Goal: Task Accomplishment & Management: Use online tool/utility

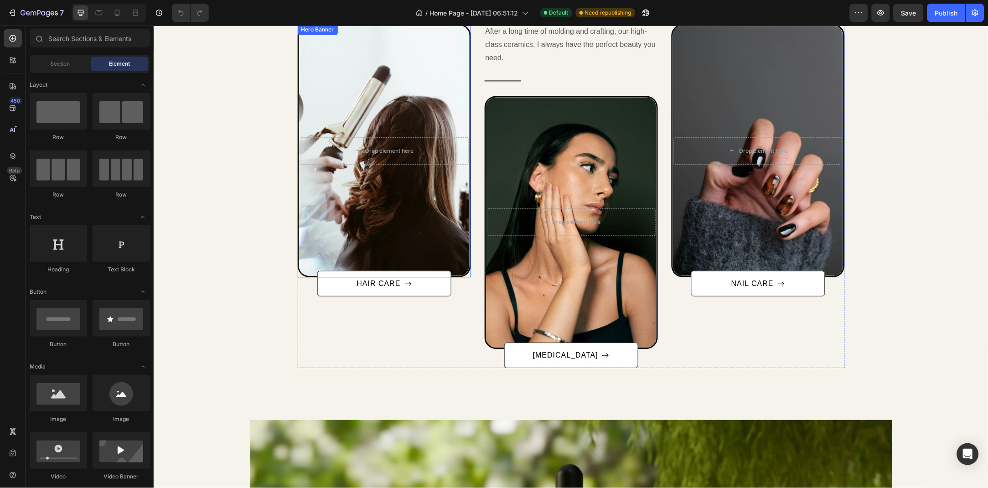
scroll to position [536, 0]
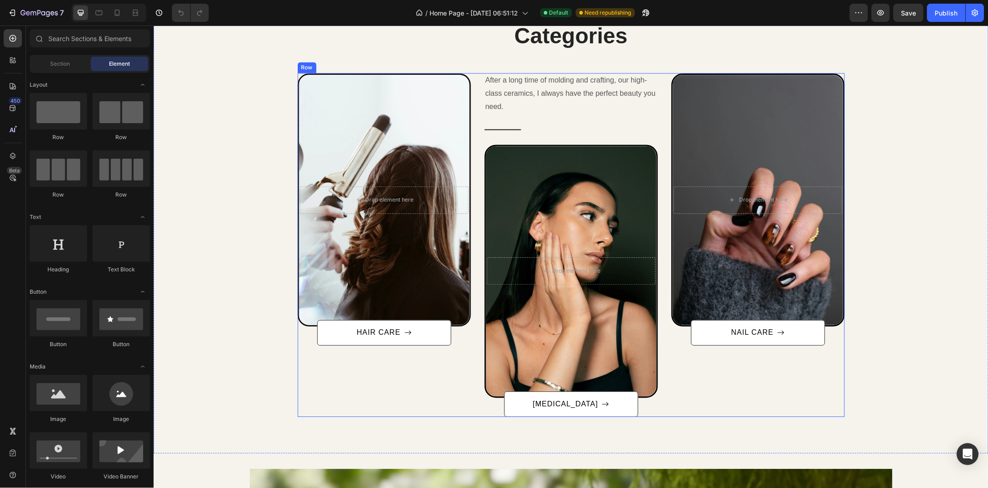
click at [325, 374] on div "After a long time of molding and crafting, our high-class ceramics, I always ha…" at bounding box center [383, 244] width 173 height 343
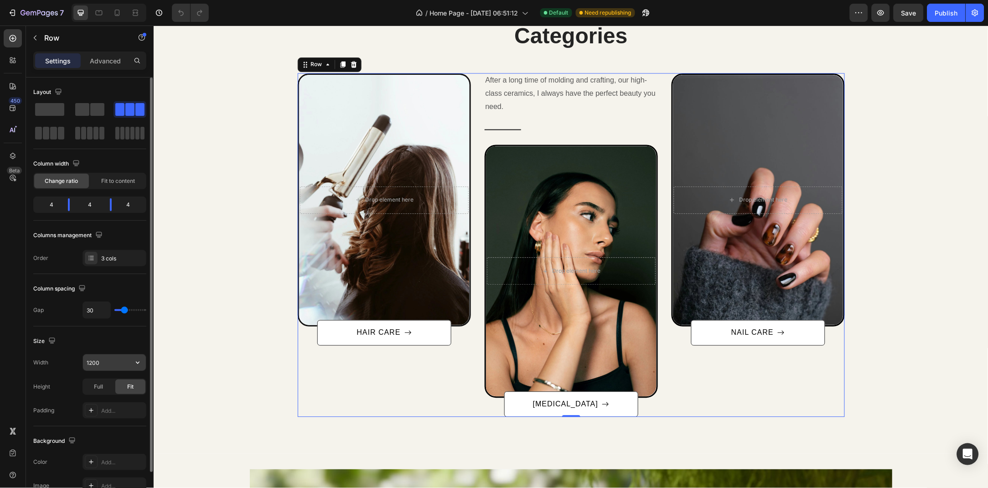
click at [114, 364] on input "1200" at bounding box center [114, 362] width 63 height 16
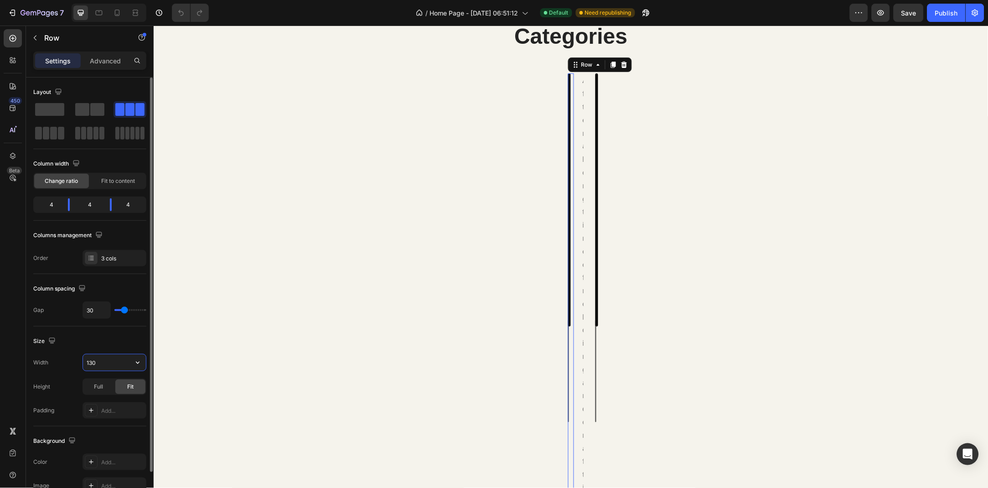
type input "1300"
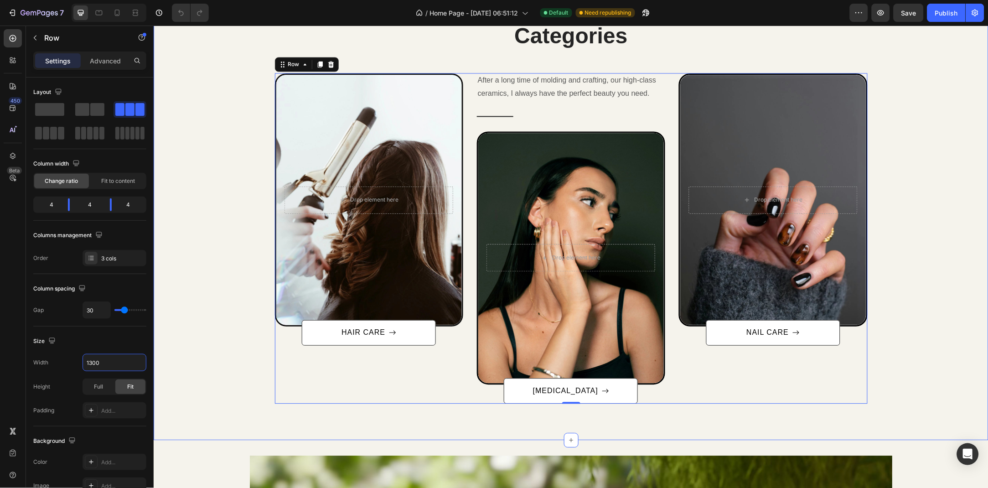
click at [186, 317] on div "Categories Heading Row After a long time of molding and crafting, our high-clas…" at bounding box center [571, 212] width 822 height 383
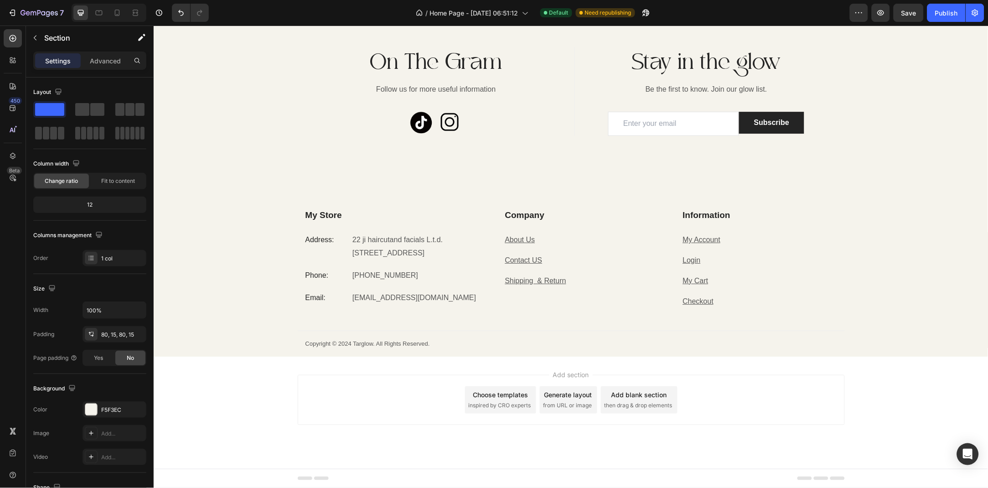
scroll to position [1540, 0]
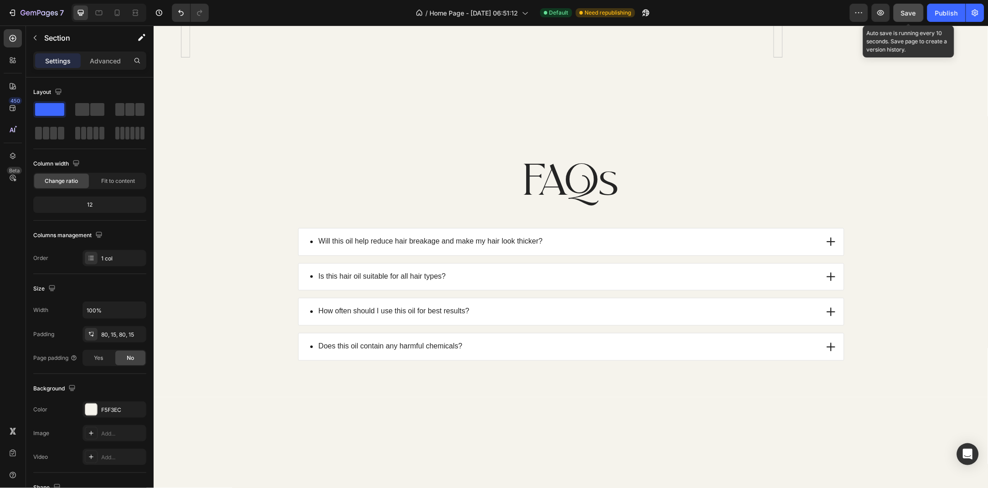
click at [921, 15] on button "Save" at bounding box center [909, 13] width 30 height 18
click at [935, 16] on button "Publish" at bounding box center [947, 13] width 38 height 18
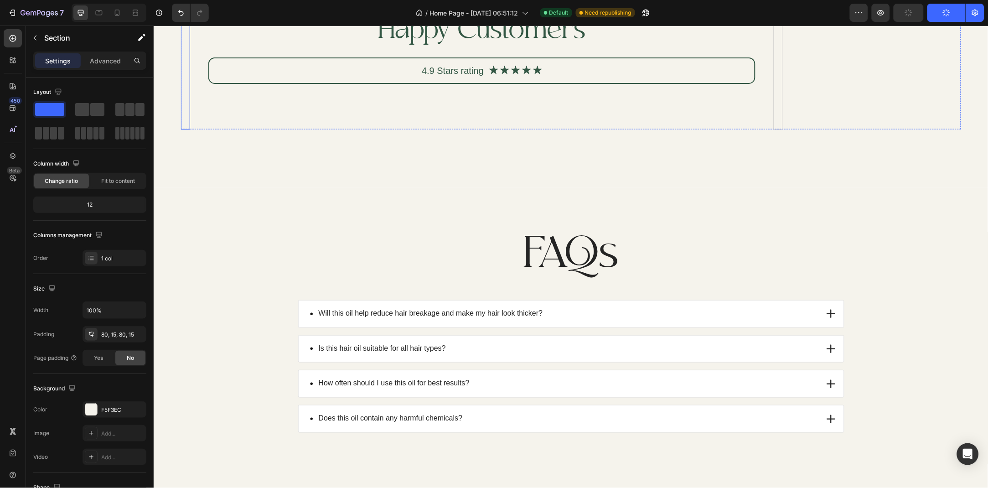
scroll to position [1441, 0]
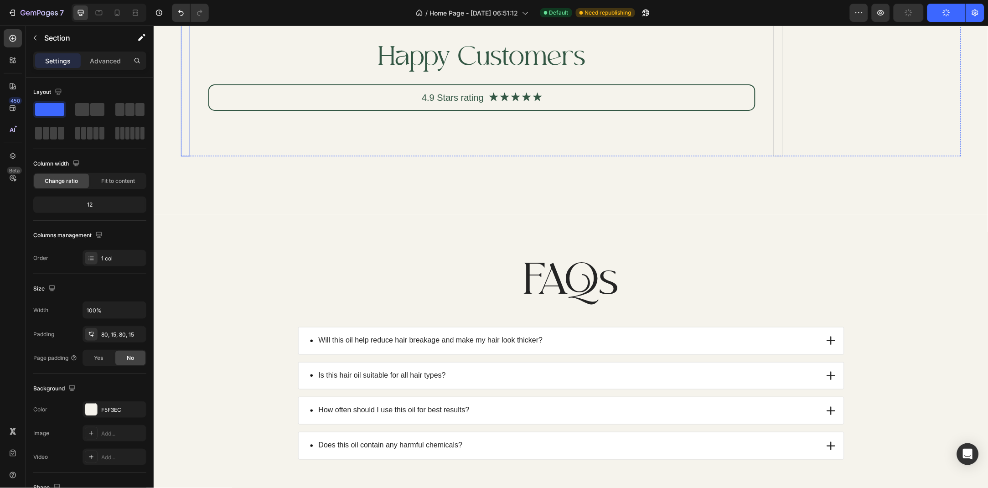
click at [190, 156] on img at bounding box center [185, 48] width 9 height 216
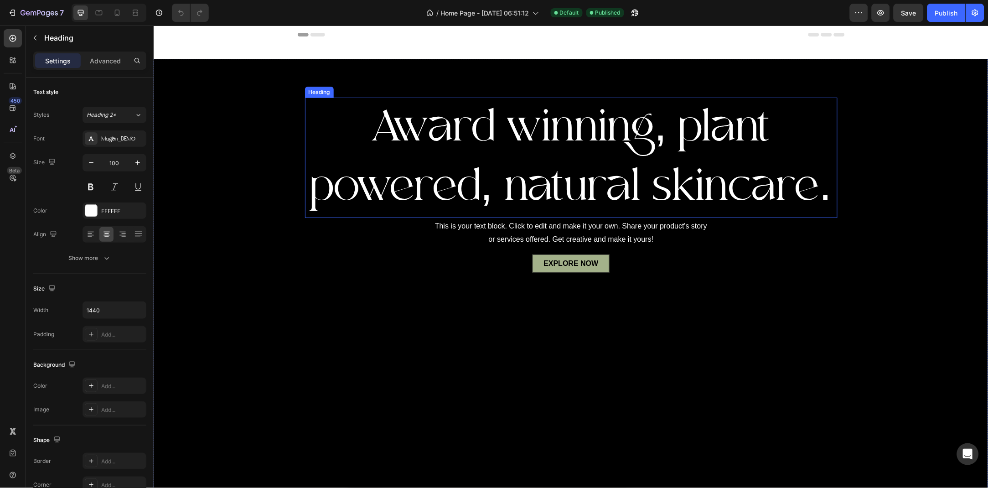
click at [574, 140] on p "Award winning, plant powered, natural skincare." at bounding box center [571, 157] width 531 height 119
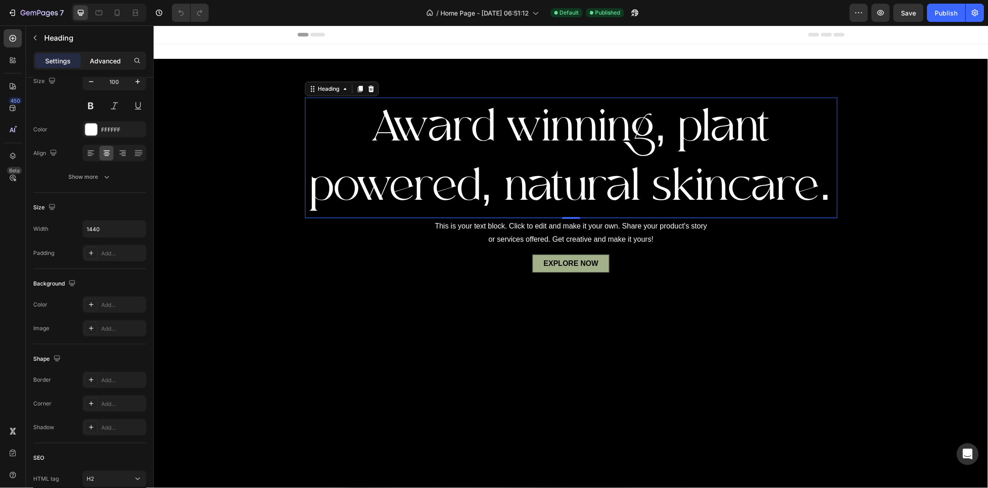
click at [101, 54] on div "Advanced" at bounding box center [106, 60] width 46 height 15
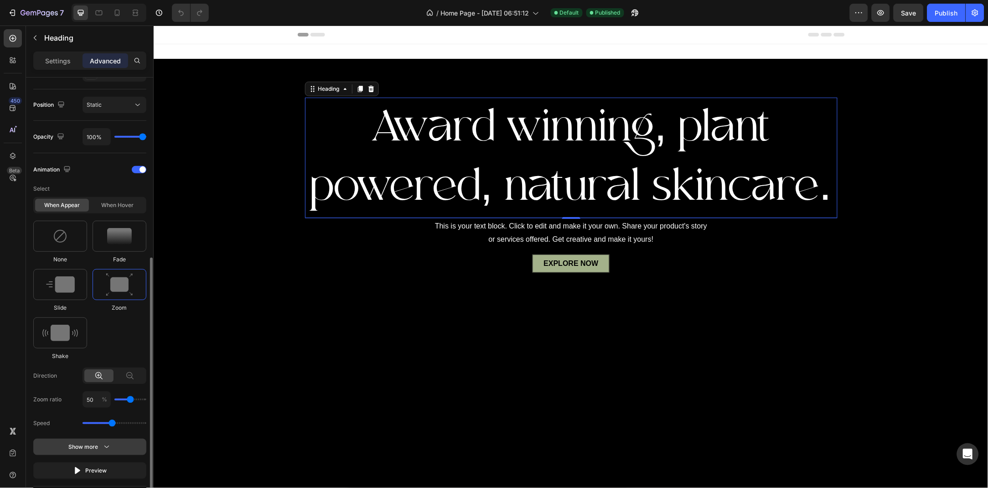
scroll to position [371, 0]
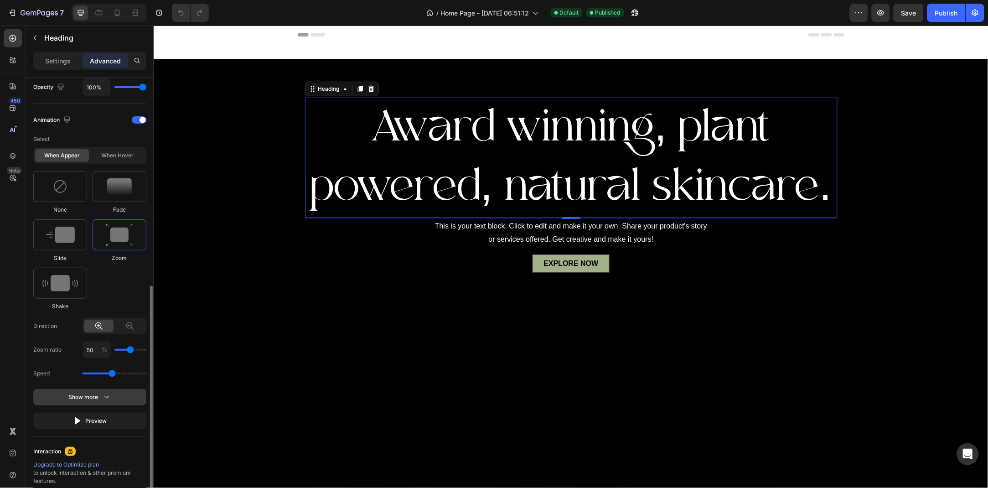
click at [102, 396] on icon "button" at bounding box center [106, 397] width 9 height 9
click at [93, 401] on input "0" at bounding box center [114, 397] width 63 height 16
type input "0"
type input "0.9"
click at [96, 373] on input "range" at bounding box center [115, 374] width 64 height 2
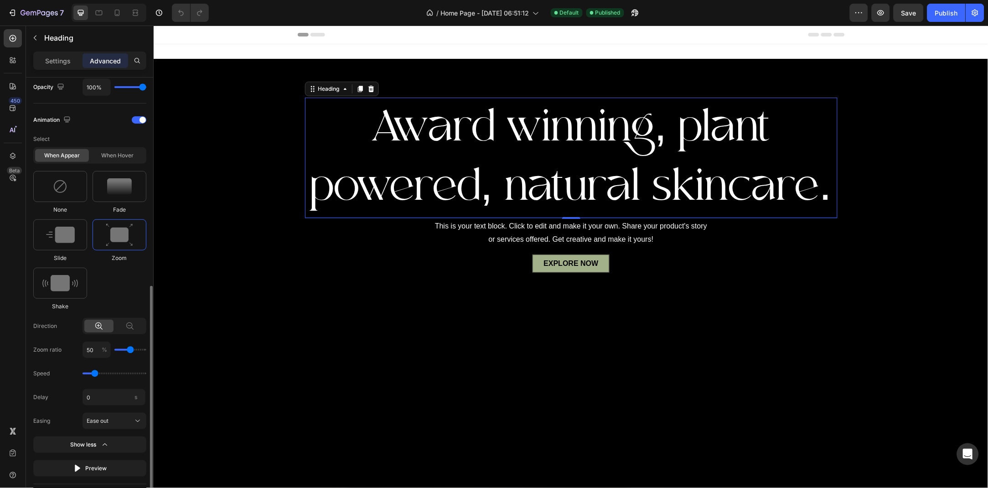
click at [96, 373] on input "range" at bounding box center [115, 374] width 64 height 2
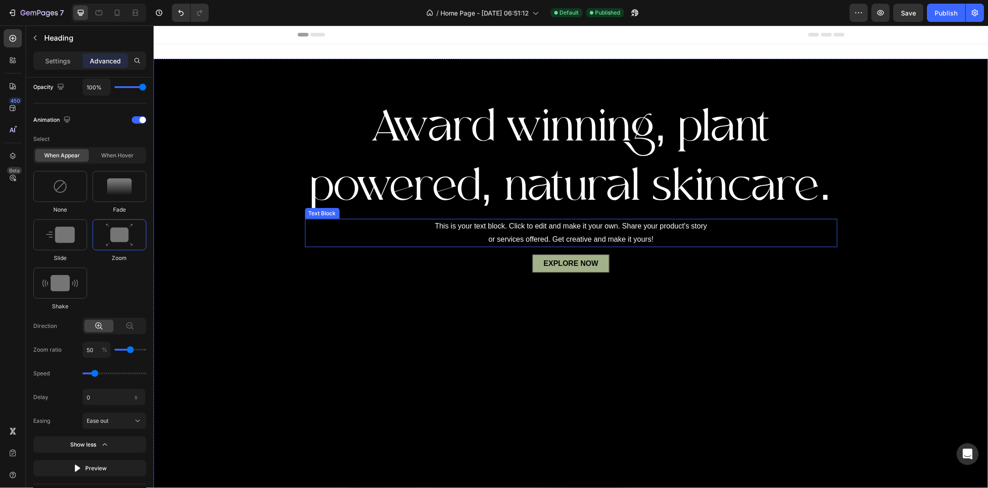
click at [508, 243] on div "This is your text block. Click to edit and make it your own. Share your product…" at bounding box center [571, 232] width 533 height 28
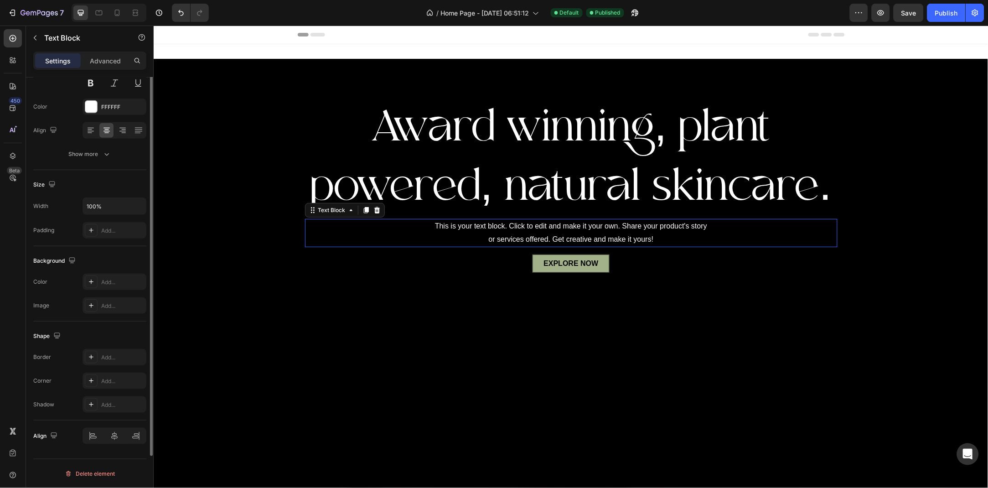
scroll to position [0, 0]
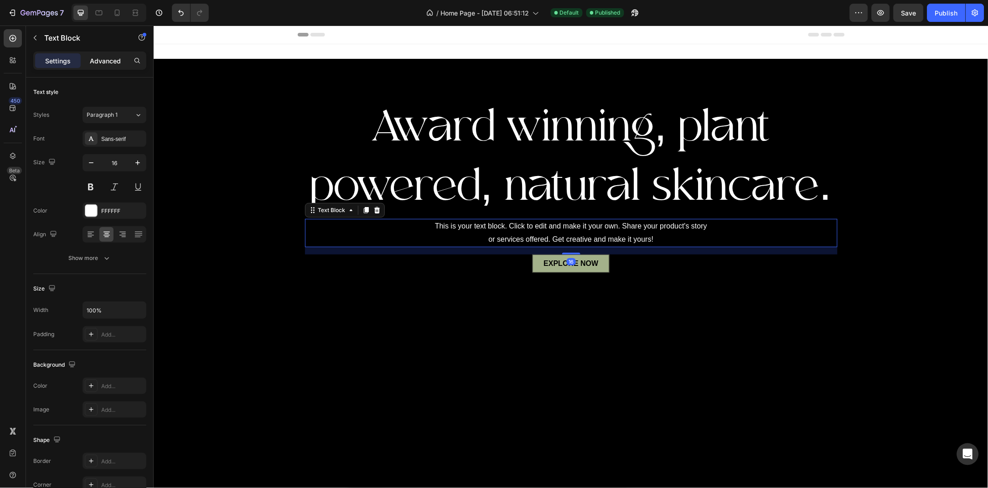
click at [114, 63] on p "Advanced" at bounding box center [105, 61] width 31 height 10
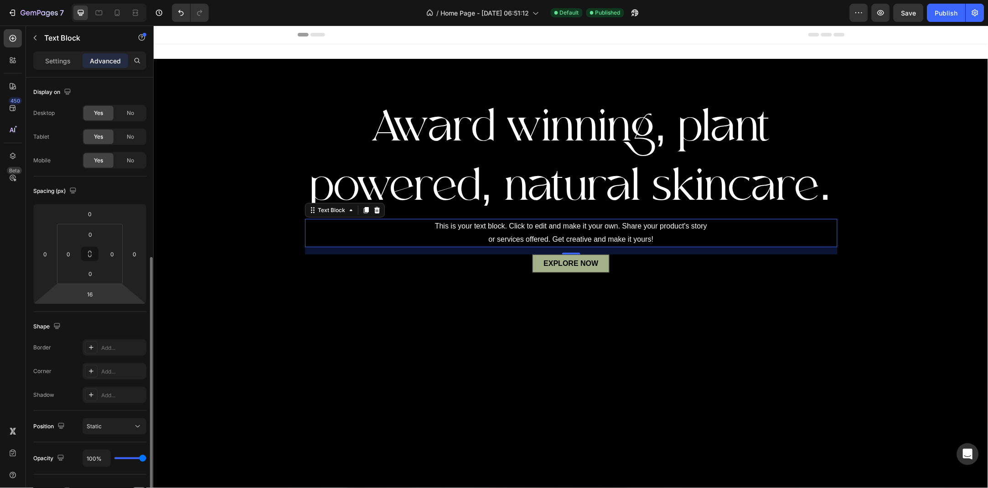
scroll to position [98, 0]
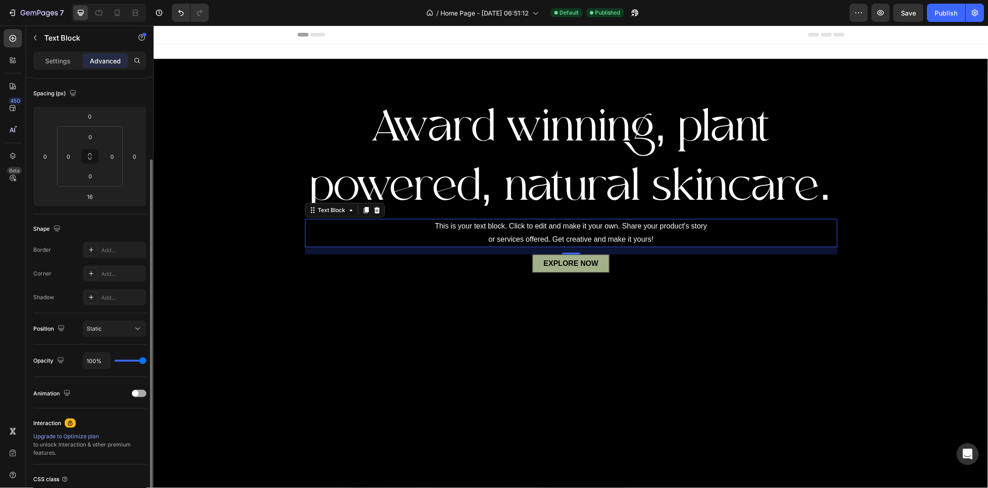
click at [136, 395] on span at bounding box center [135, 393] width 6 height 6
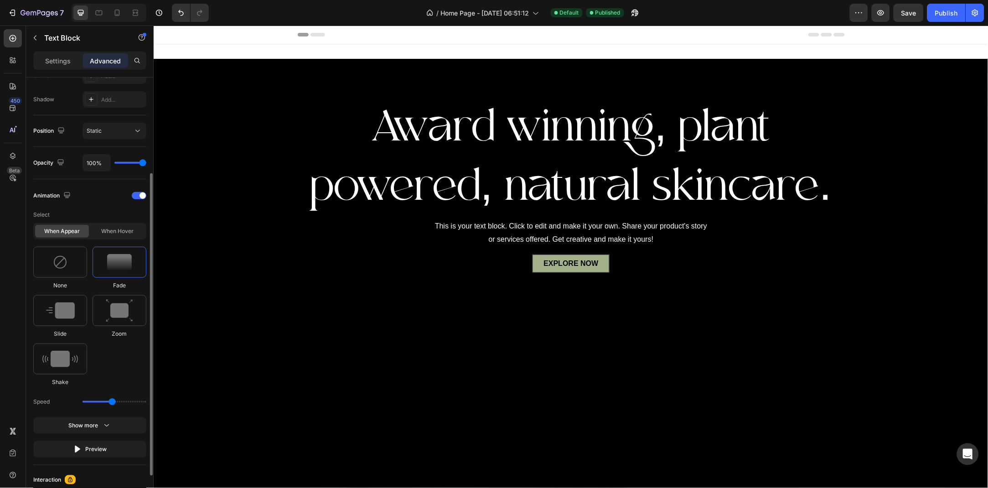
scroll to position [345, 0]
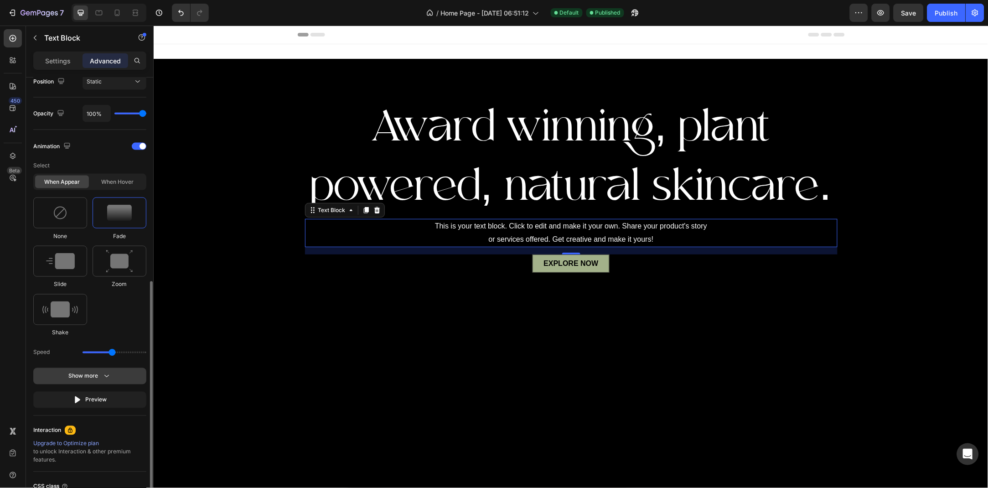
click at [100, 378] on div "Show more" at bounding box center [90, 376] width 42 height 9
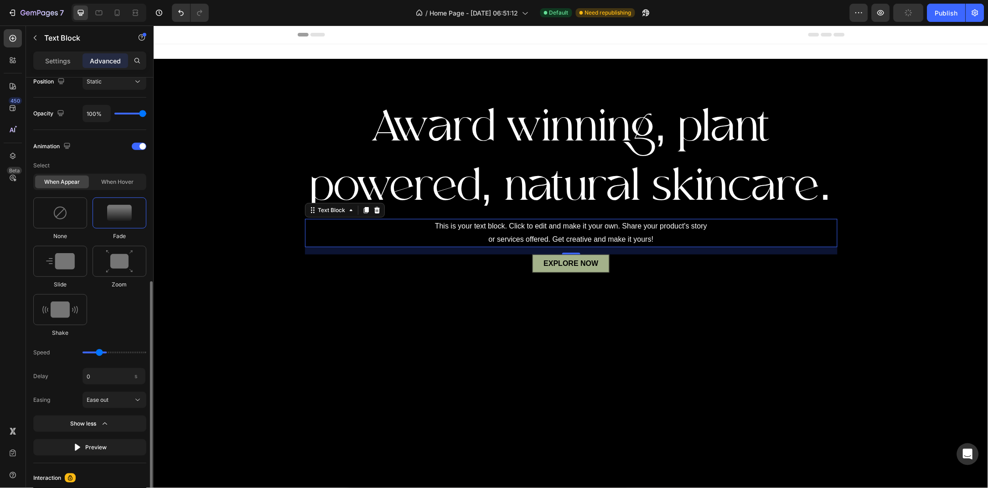
drag, startPoint x: 113, startPoint y: 353, endPoint x: 100, endPoint y: 353, distance: 13.2
type input "1.1"
click at [100, 353] on input "range" at bounding box center [115, 353] width 64 height 2
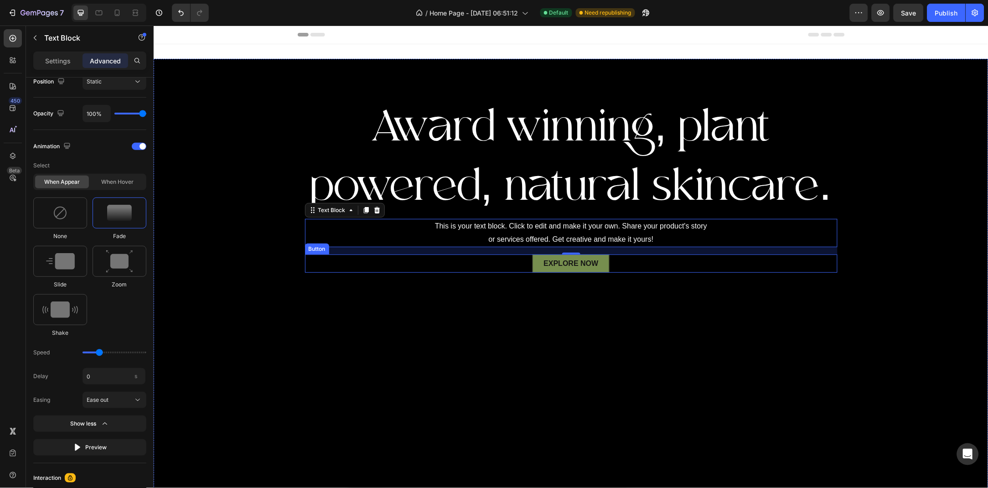
click at [538, 265] on link "EXPLORE NOW" at bounding box center [570, 263] width 77 height 18
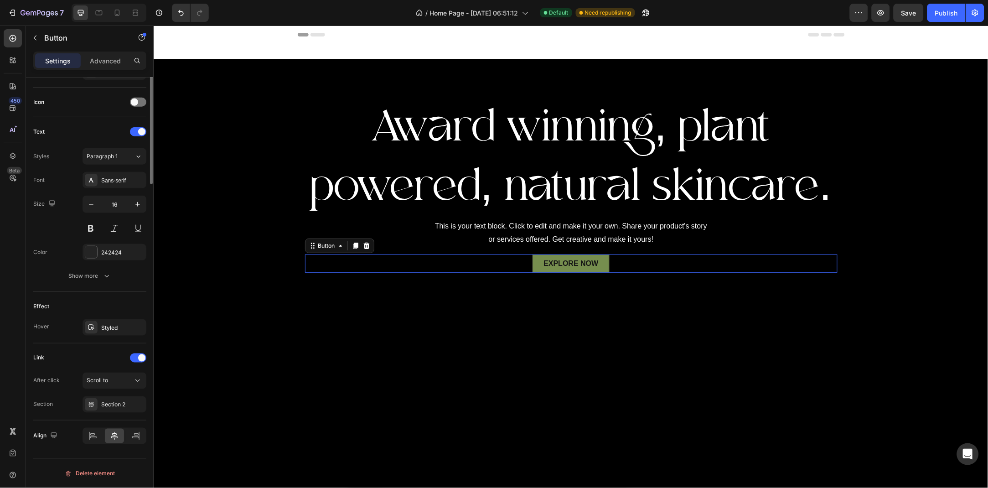
scroll to position [0, 0]
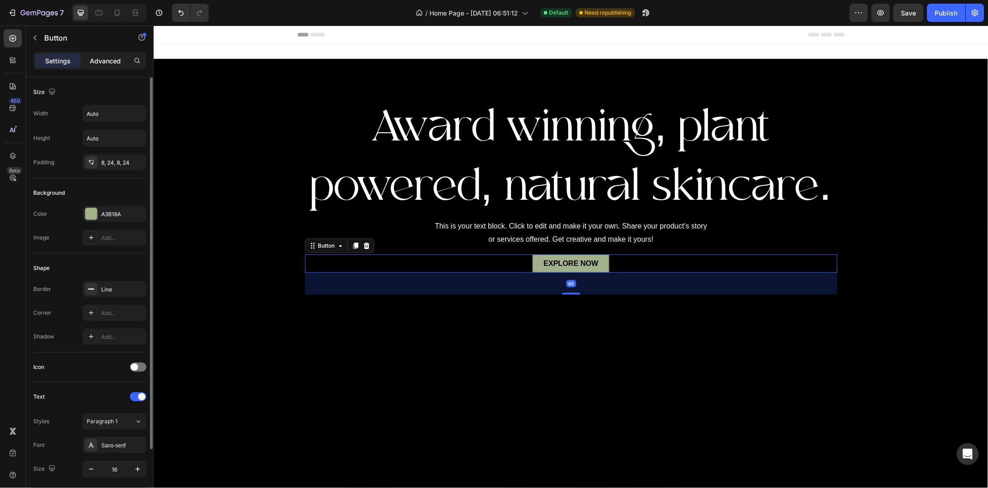
click at [97, 62] on p "Advanced" at bounding box center [105, 61] width 31 height 10
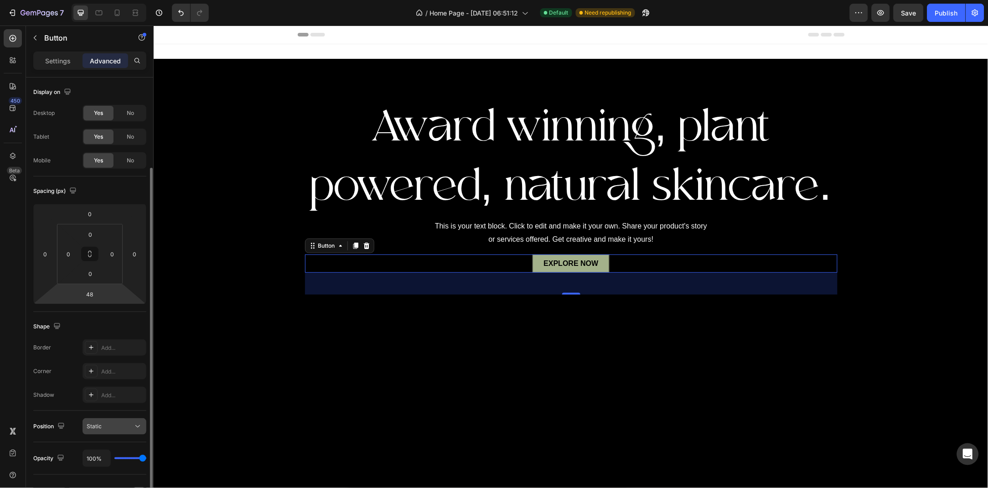
scroll to position [49, 0]
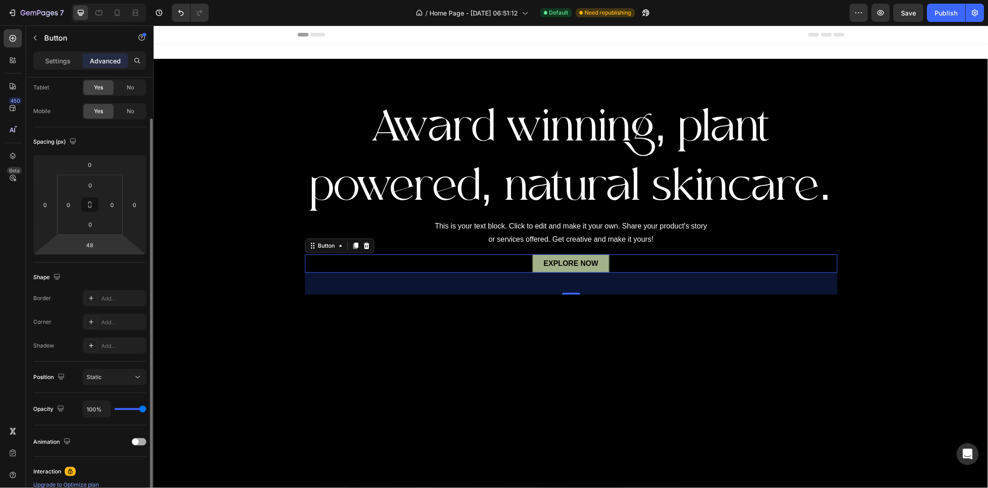
click at [138, 446] on div "Animation" at bounding box center [89, 442] width 113 height 15
click at [66, 440] on icon "button" at bounding box center [66, 441] width 9 height 9
click at [138, 440] on div at bounding box center [139, 441] width 15 height 7
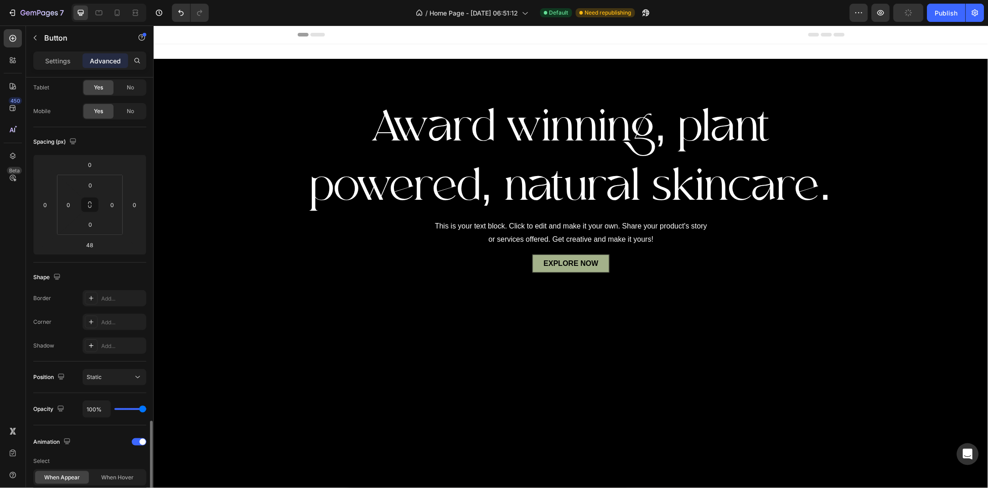
scroll to position [247, 0]
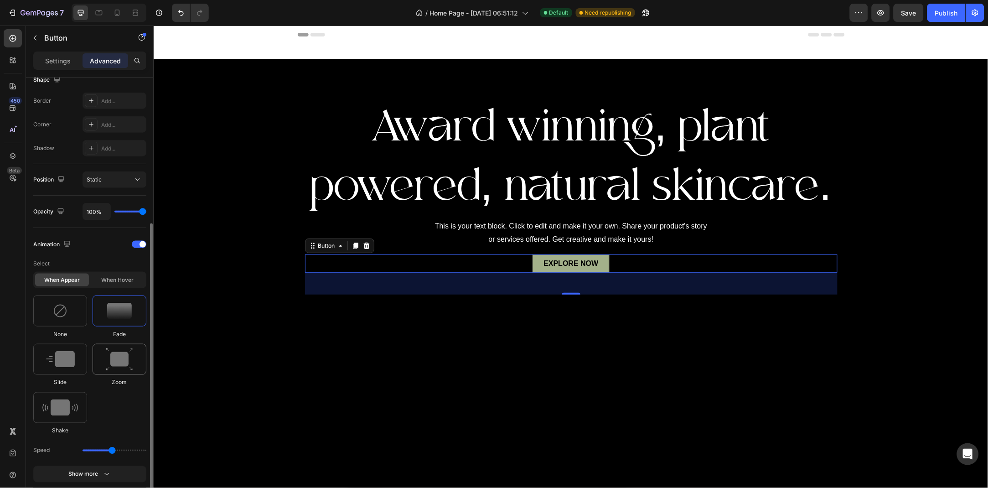
click at [114, 360] on img at bounding box center [119, 359] width 27 height 23
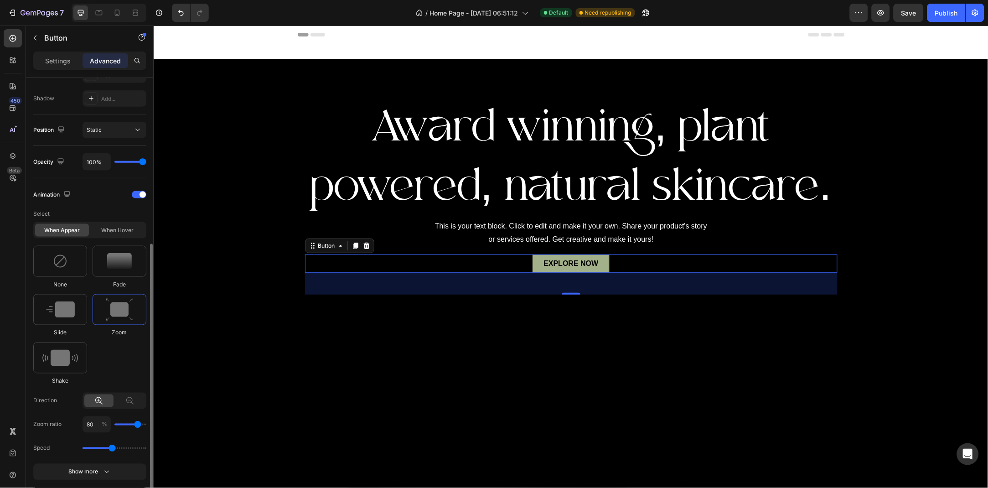
scroll to position [400, 0]
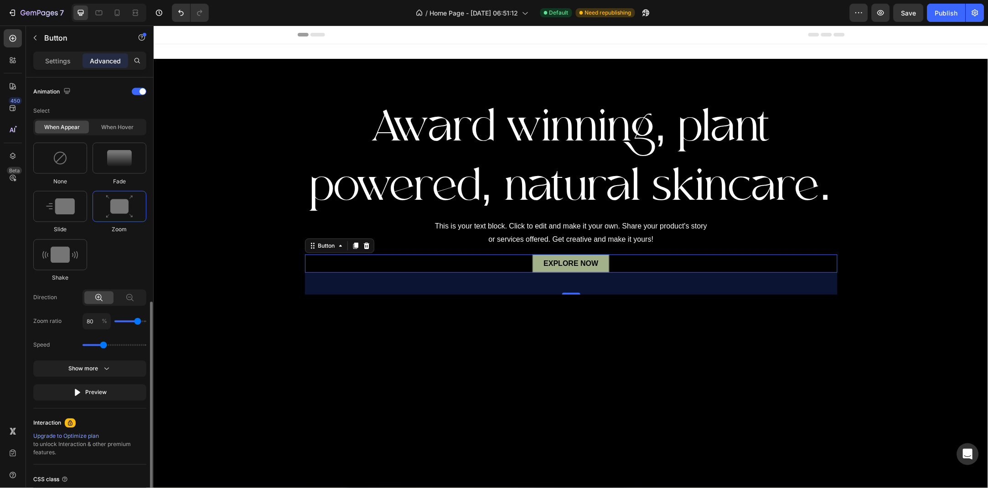
drag, startPoint x: 111, startPoint y: 347, endPoint x: 105, endPoint y: 347, distance: 5.9
type input "1.3"
click at [105, 346] on input "range" at bounding box center [115, 345] width 64 height 2
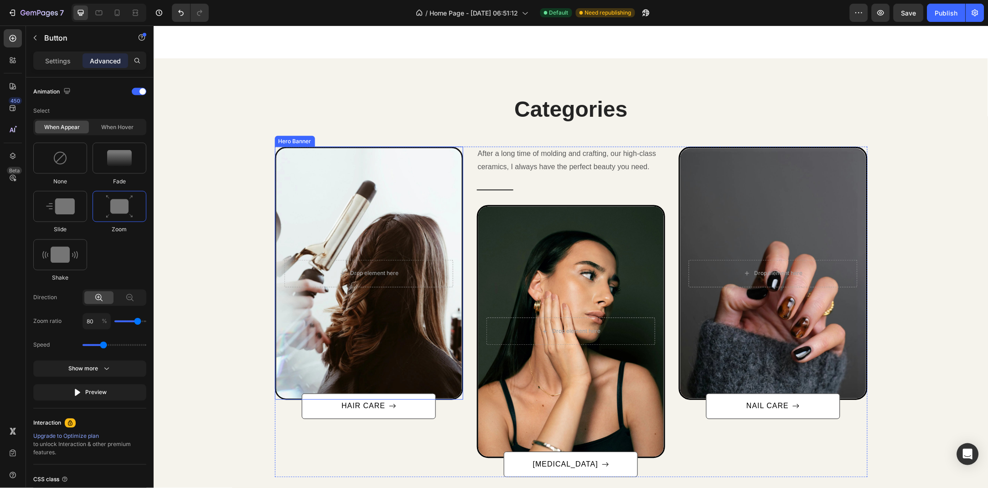
scroll to position [511, 0]
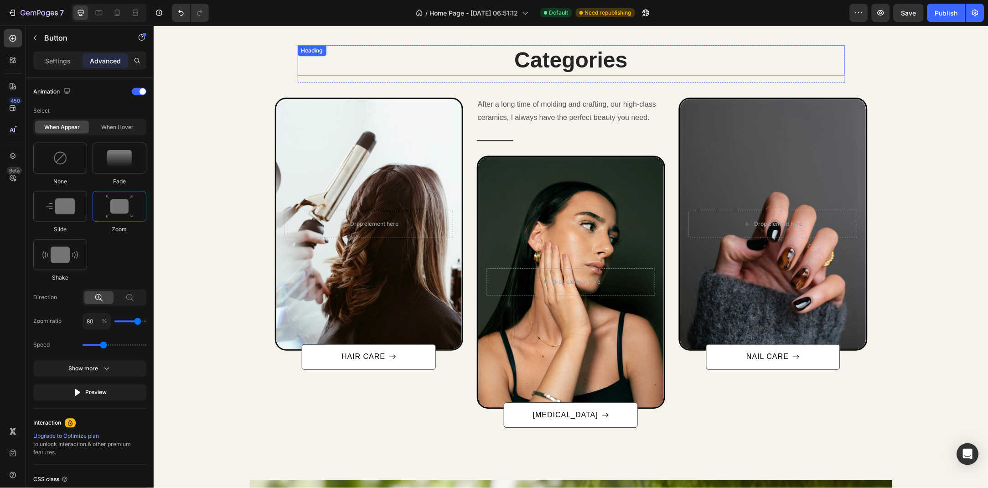
click at [551, 61] on p "Categories" at bounding box center [571, 60] width 546 height 28
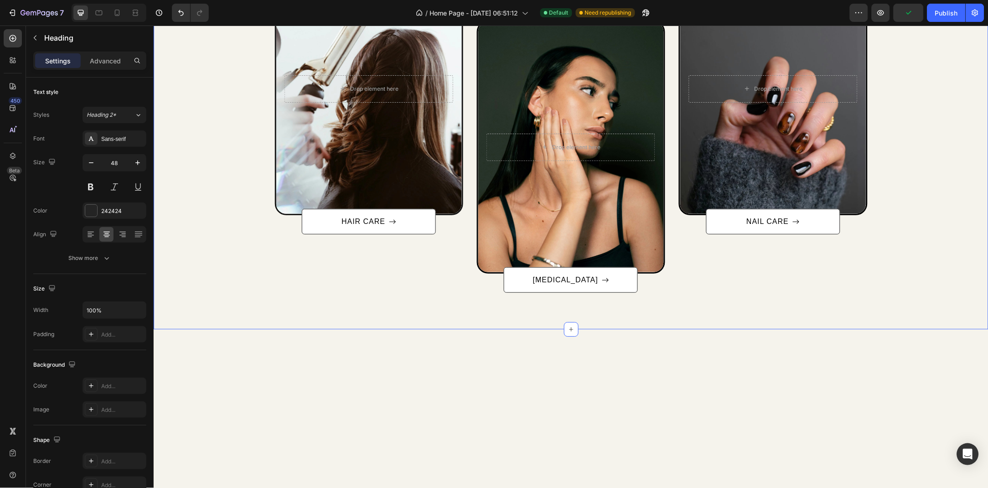
scroll to position [427, 0]
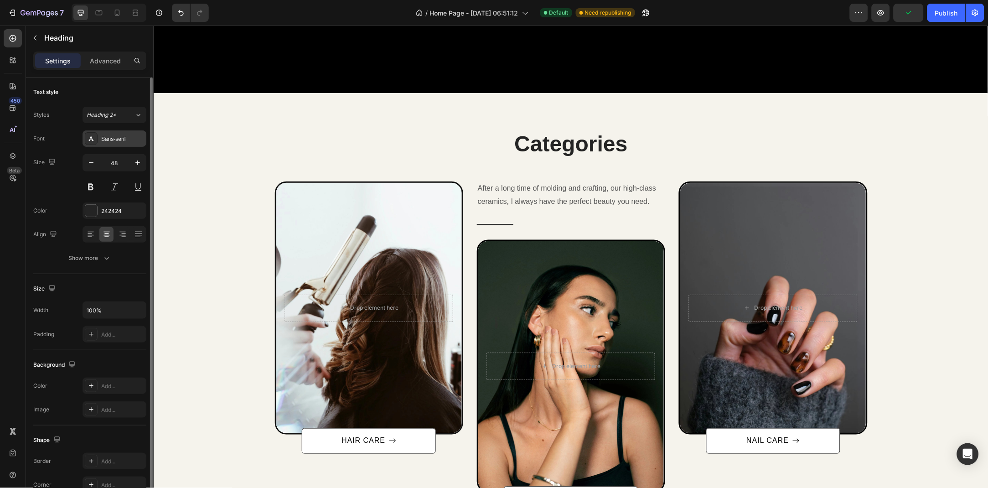
click at [115, 138] on div "Sans-serif" at bounding box center [122, 139] width 43 height 8
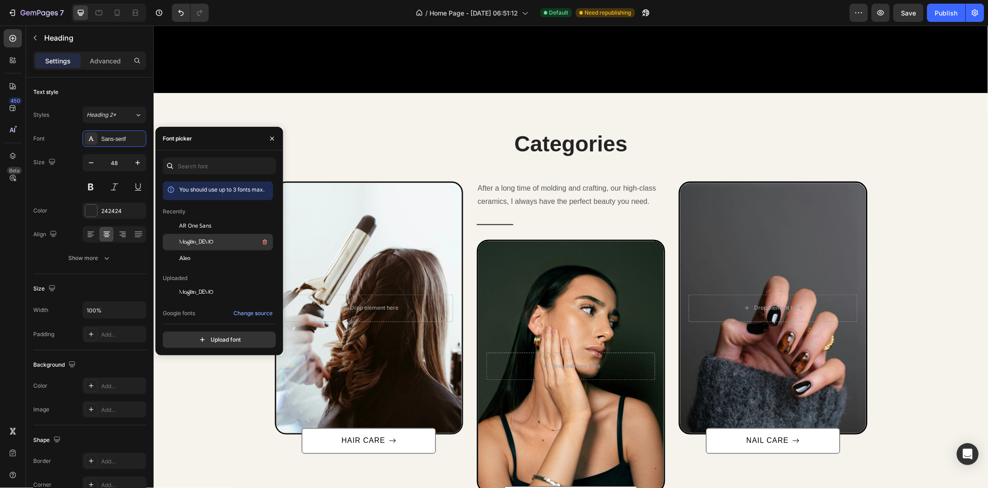
click at [205, 244] on span "Moglan_DEMO" at bounding box center [196, 242] width 34 height 8
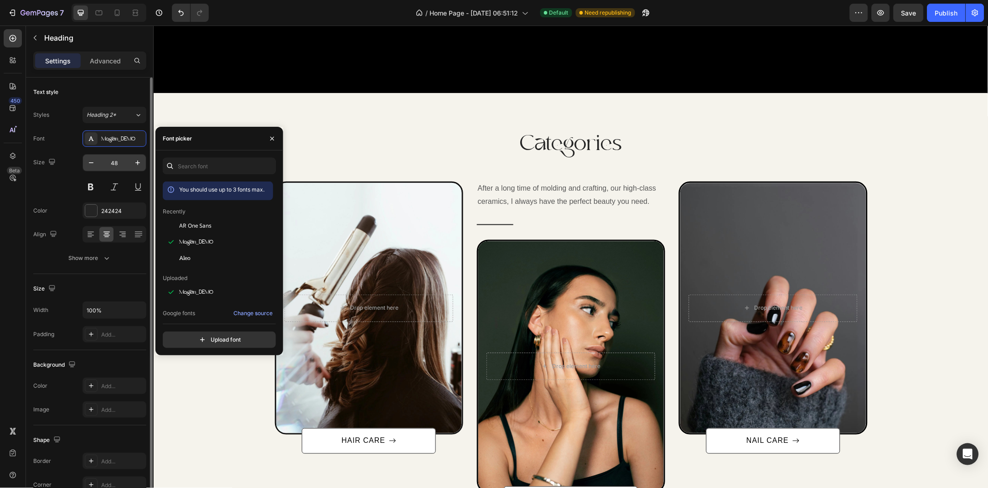
click at [119, 163] on input "48" at bounding box center [114, 163] width 30 height 16
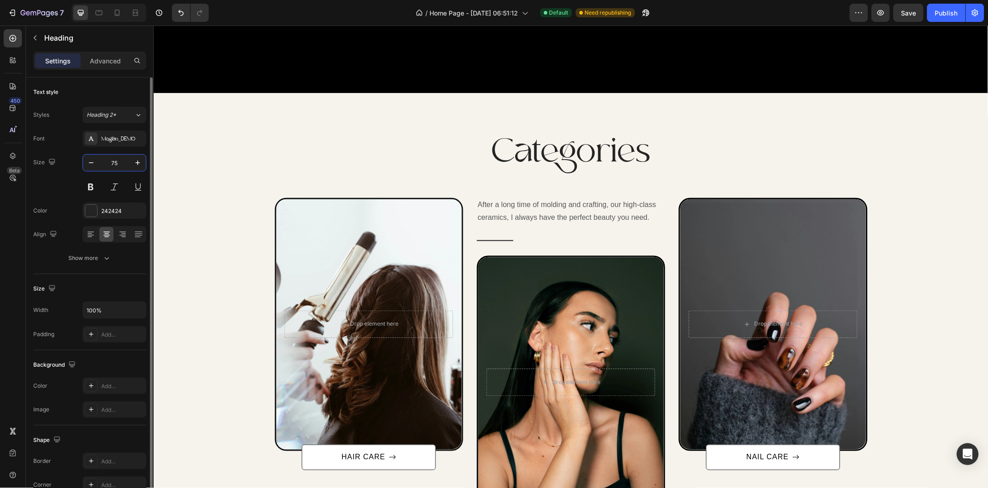
type input "7"
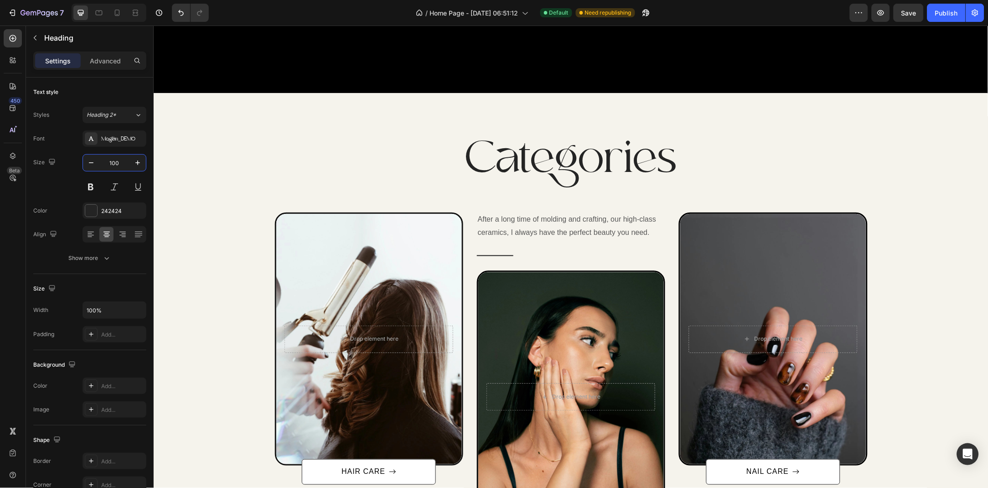
type input "100"
click at [396, 145] on p "Categories" at bounding box center [571, 159] width 546 height 59
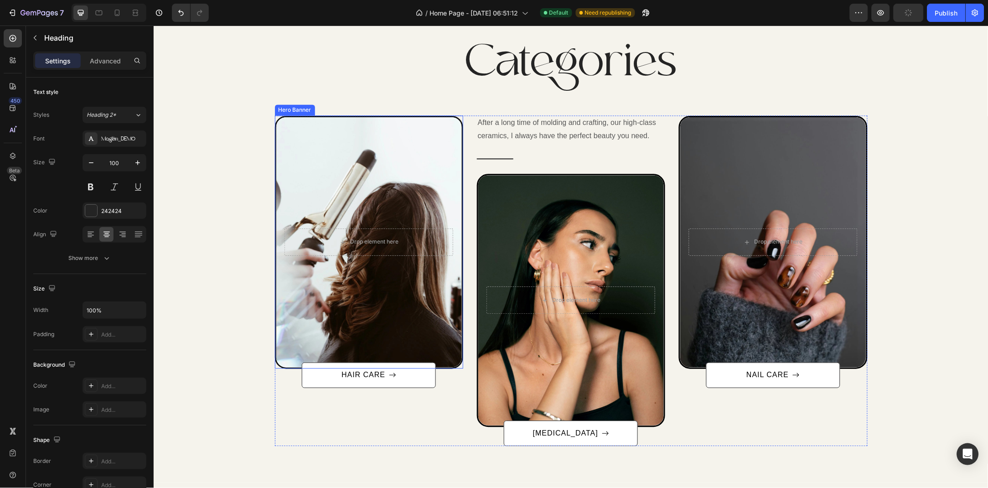
scroll to position [526, 0]
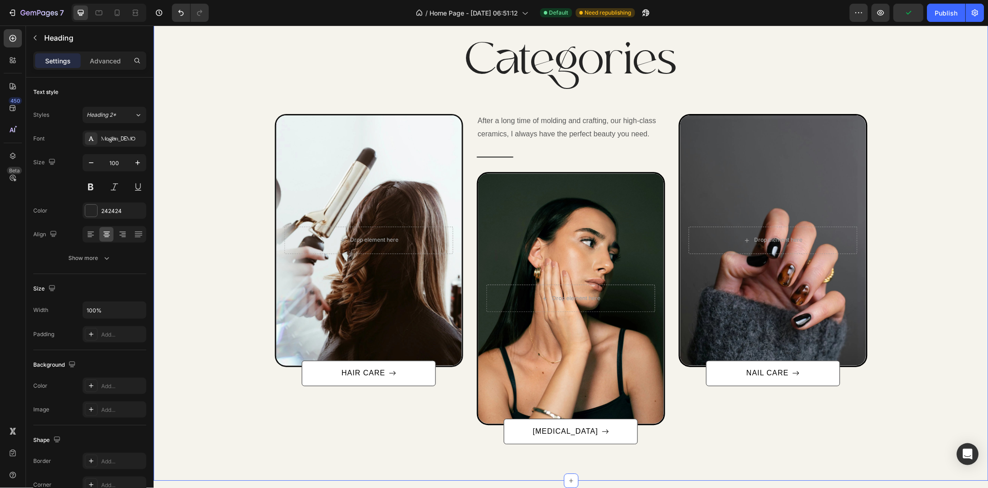
click at [311, 195] on div "Overlay" at bounding box center [369, 240] width 186 height 250
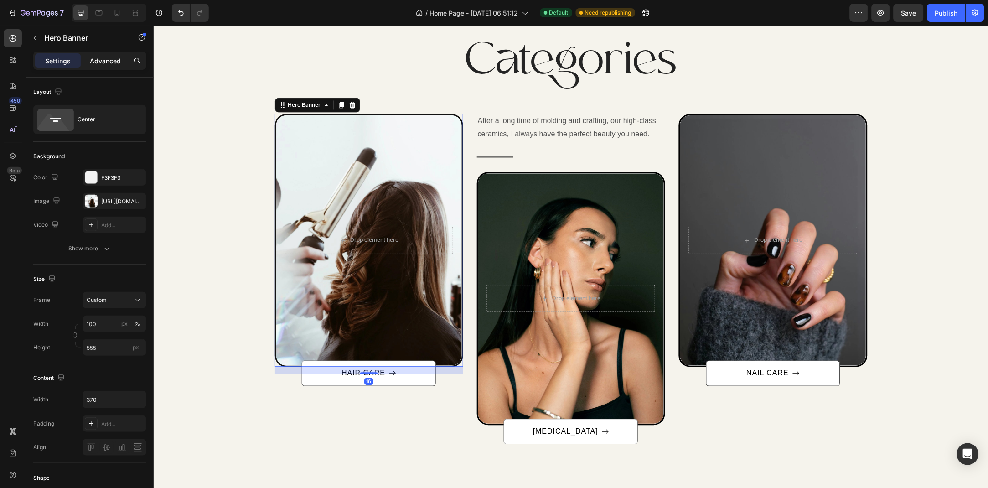
click at [98, 60] on p "Advanced" at bounding box center [105, 61] width 31 height 10
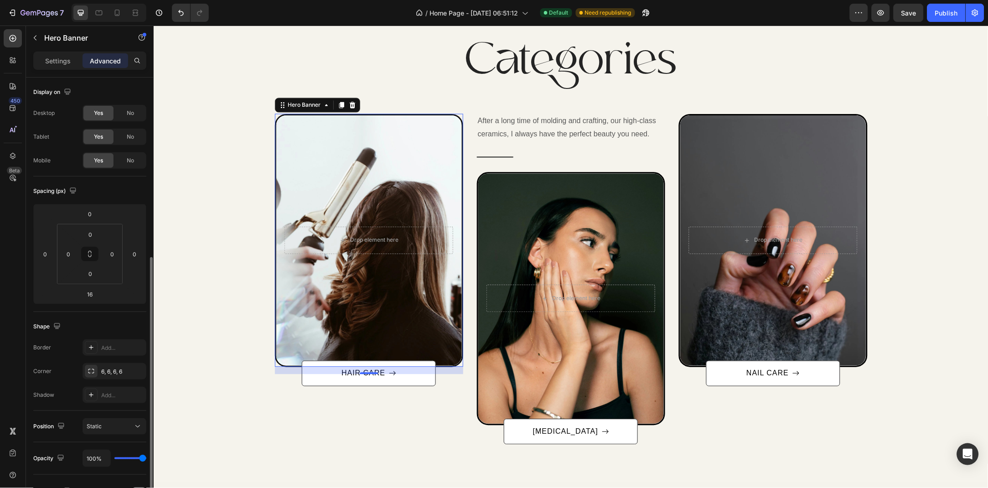
scroll to position [98, 0]
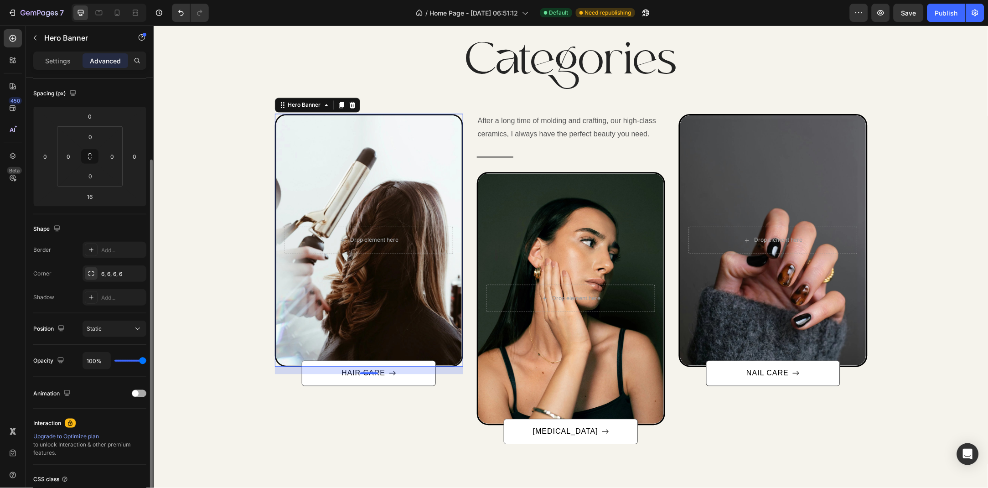
click at [138, 393] on div at bounding box center [139, 393] width 15 height 7
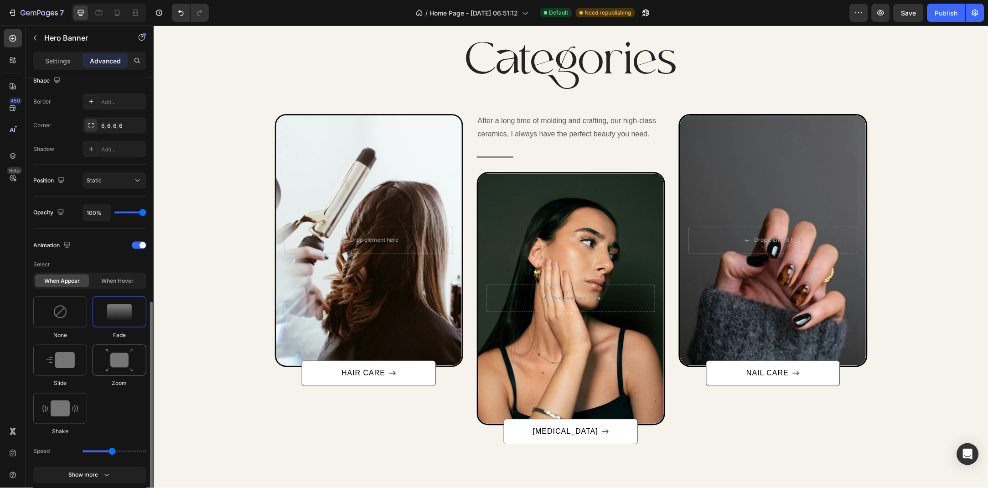
scroll to position [296, 0]
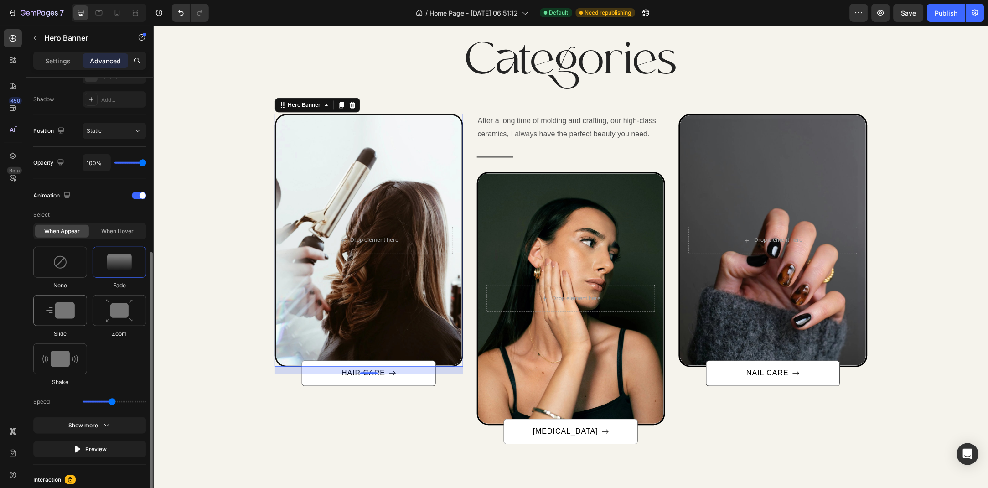
click at [49, 307] on img at bounding box center [60, 310] width 29 height 16
drag, startPoint x: 115, startPoint y: 447, endPoint x: 104, endPoint y: 452, distance: 12.3
type input "1.3"
click at [104, 450] on input "range" at bounding box center [115, 449] width 64 height 2
drag, startPoint x: 120, startPoint y: 429, endPoint x: 125, endPoint y: 429, distance: 5.9
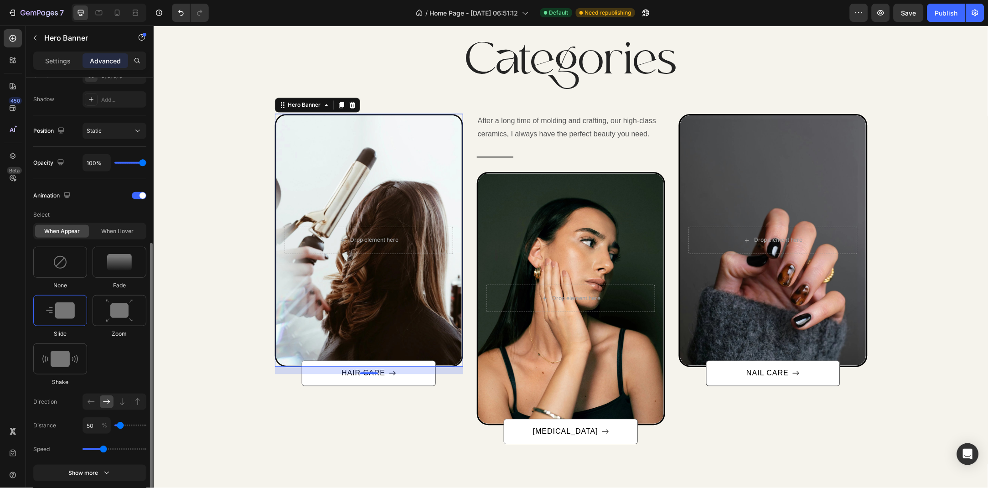
click at [125, 429] on div "50 %" at bounding box center [115, 425] width 64 height 16
type input "100"
click at [124, 426] on input "range" at bounding box center [130, 426] width 32 height 2
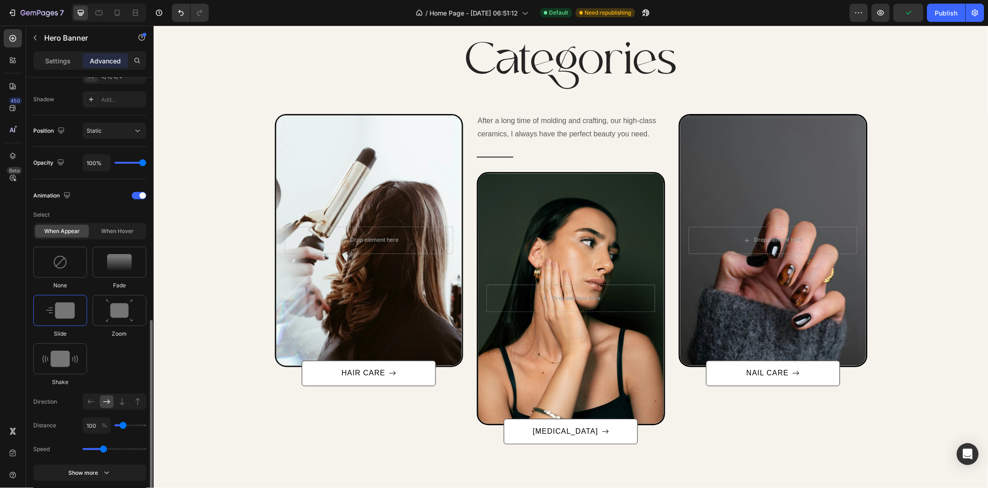
scroll to position [345, 0]
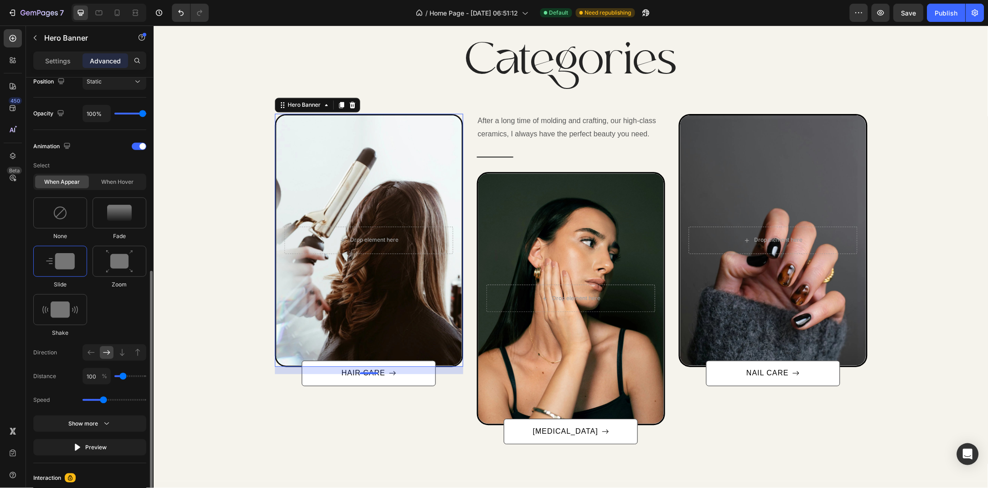
type input "50"
click at [120, 375] on input "range" at bounding box center [130, 376] width 32 height 2
click at [111, 421] on icon "button" at bounding box center [106, 423] width 9 height 9
click at [135, 446] on icon at bounding box center [137, 447] width 9 height 9
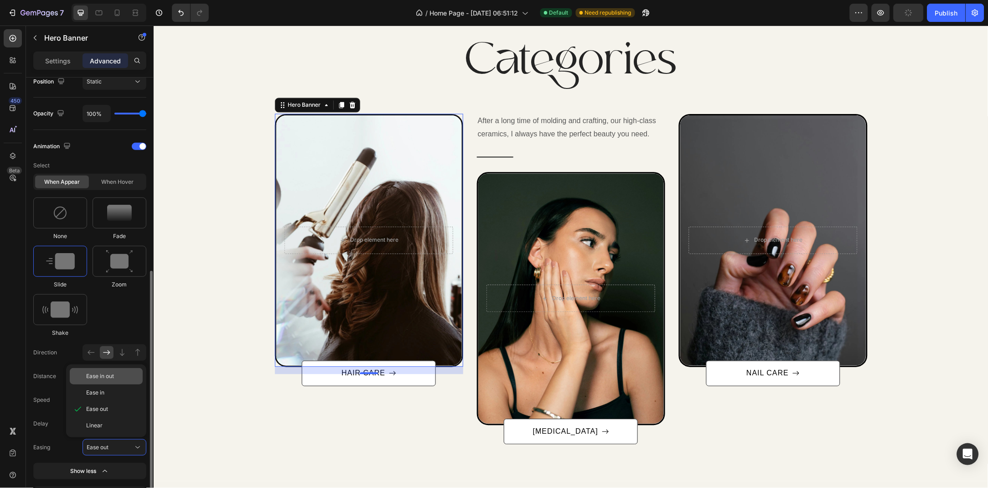
click at [120, 373] on div "Ease in out" at bounding box center [112, 376] width 53 height 8
click at [130, 441] on button "Ease in out" at bounding box center [115, 447] width 64 height 16
click at [109, 427] on div "Linear" at bounding box center [112, 425] width 53 height 8
click at [126, 451] on div "Linear" at bounding box center [109, 447] width 45 height 8
click at [109, 379] on span "Ease in out" at bounding box center [100, 376] width 28 height 8
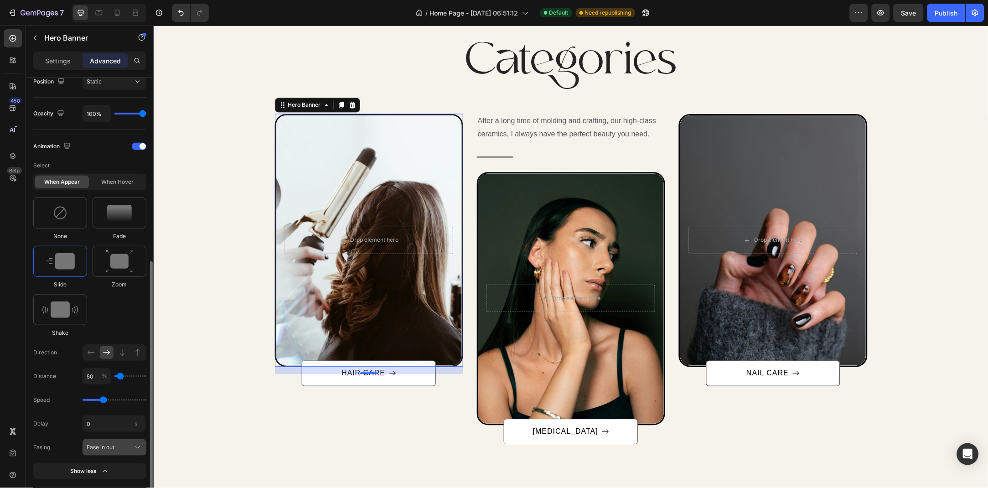
click at [120, 445] on div "Ease in out" at bounding box center [109, 447] width 45 height 8
click at [119, 420] on div "Linear" at bounding box center [106, 425] width 73 height 16
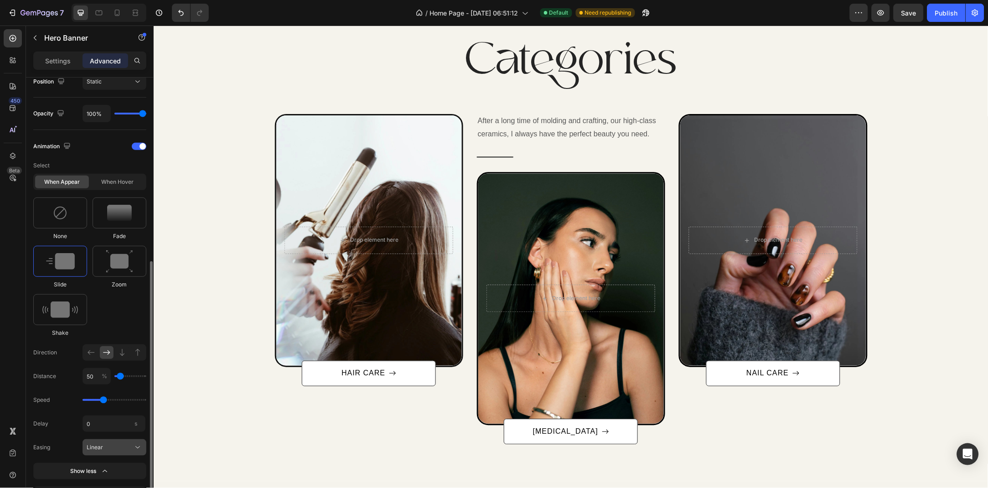
click at [119, 448] on div "Linear" at bounding box center [109, 447] width 45 height 8
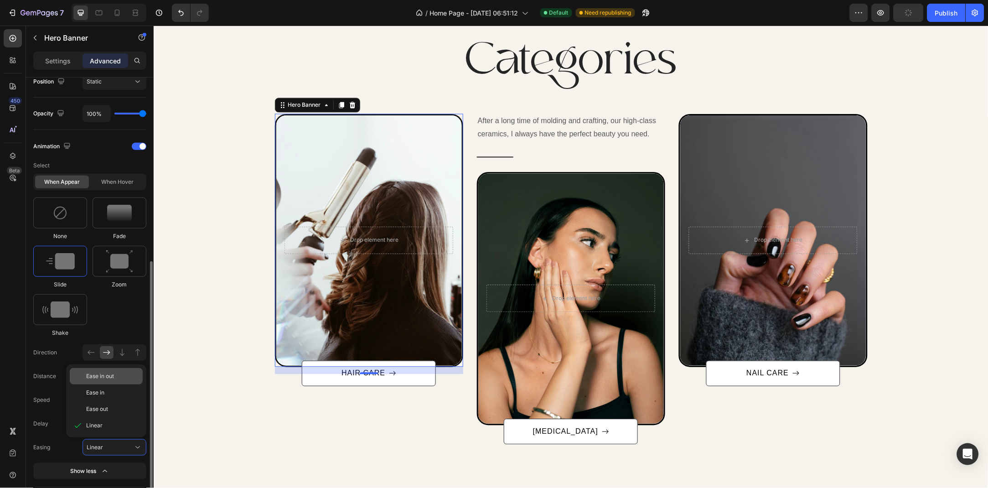
drag, startPoint x: 113, startPoint y: 383, endPoint x: 406, endPoint y: 216, distance: 337.3
click at [113, 383] on div "Ease in out" at bounding box center [106, 376] width 73 height 16
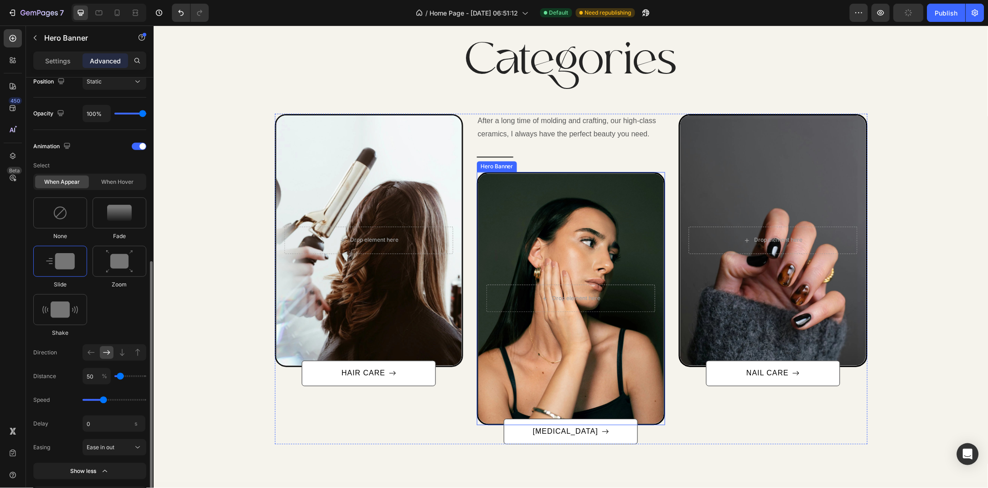
click at [568, 231] on div "Overlay" at bounding box center [571, 298] width 186 height 250
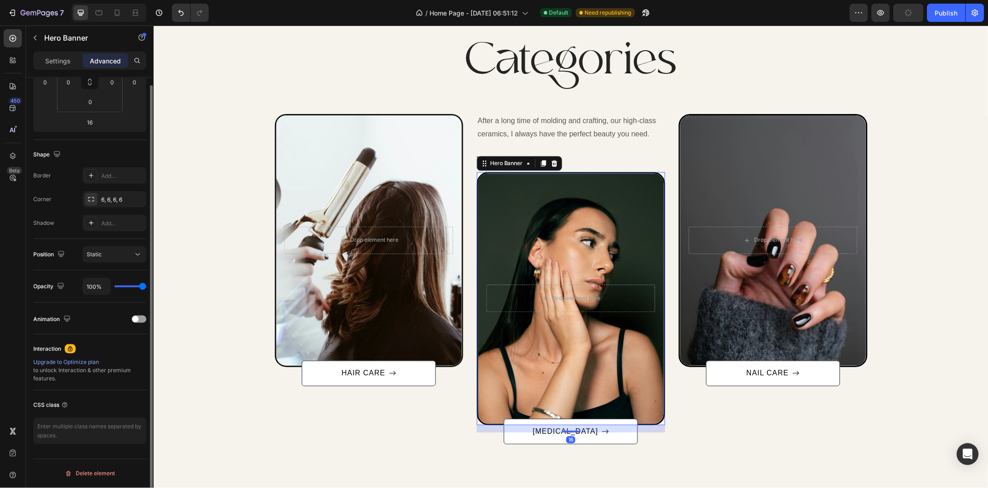
scroll to position [98, 0]
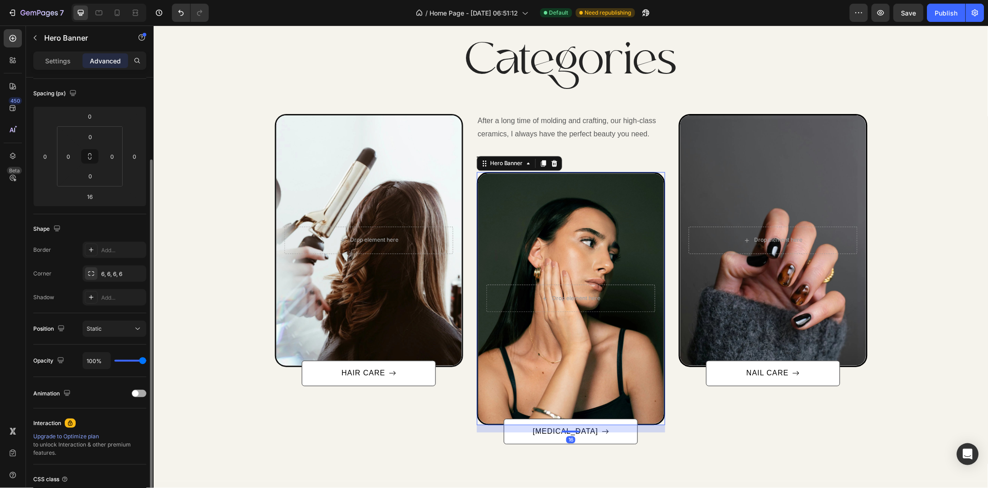
click at [141, 395] on div at bounding box center [139, 393] width 15 height 7
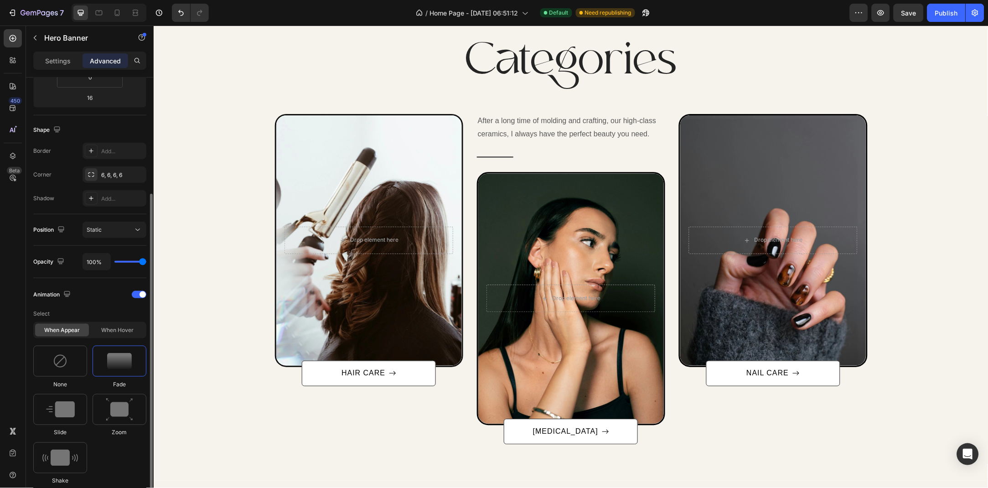
scroll to position [296, 0]
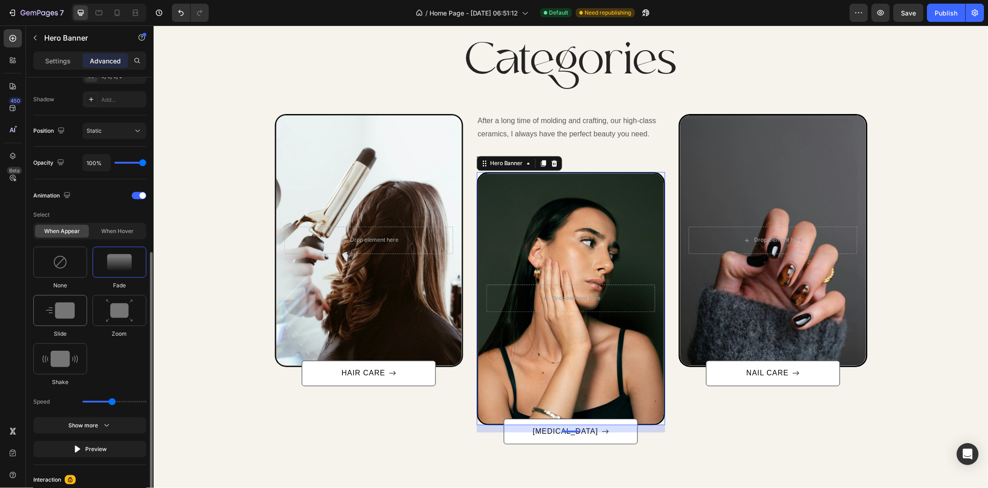
click at [63, 321] on div at bounding box center [60, 310] width 54 height 31
click at [133, 405] on icon at bounding box center [137, 401] width 9 height 9
type input "100"
type input "50"
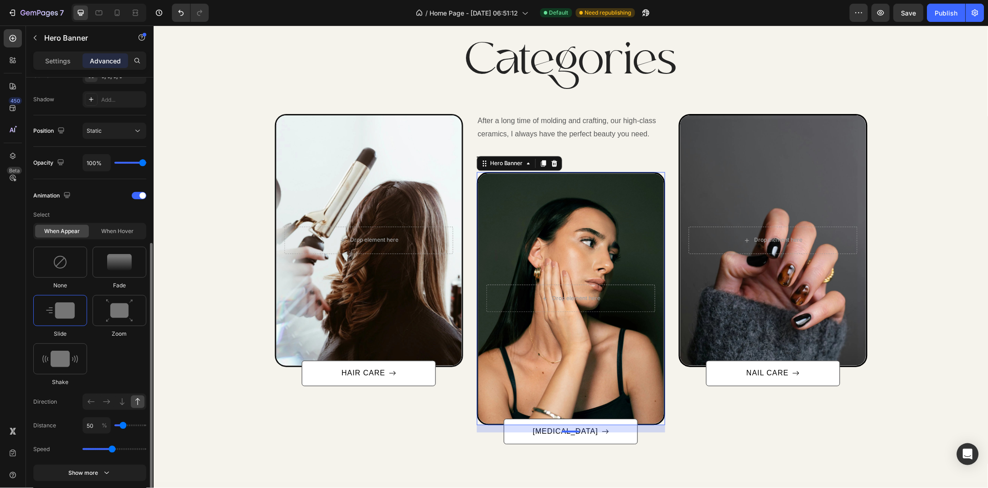
type input "50"
type input "0"
type input "100"
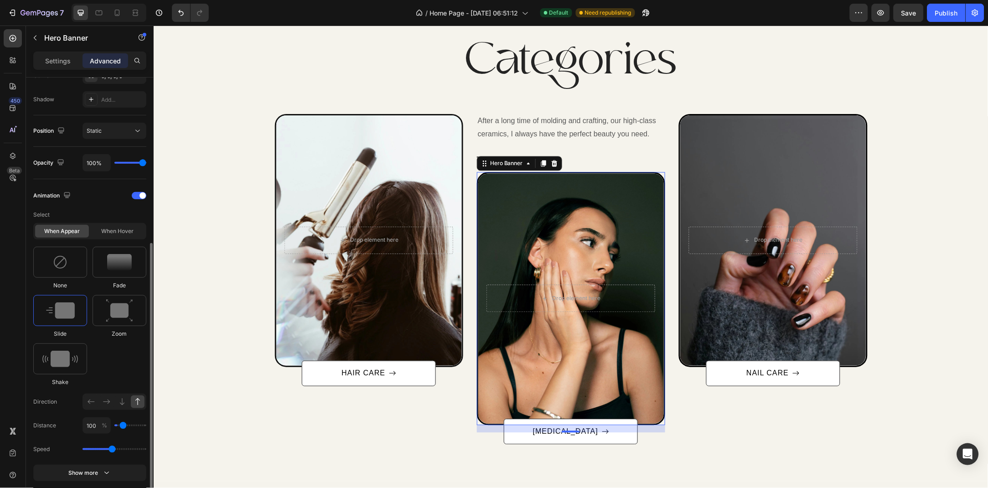
type input "150"
type input "100"
type input "50"
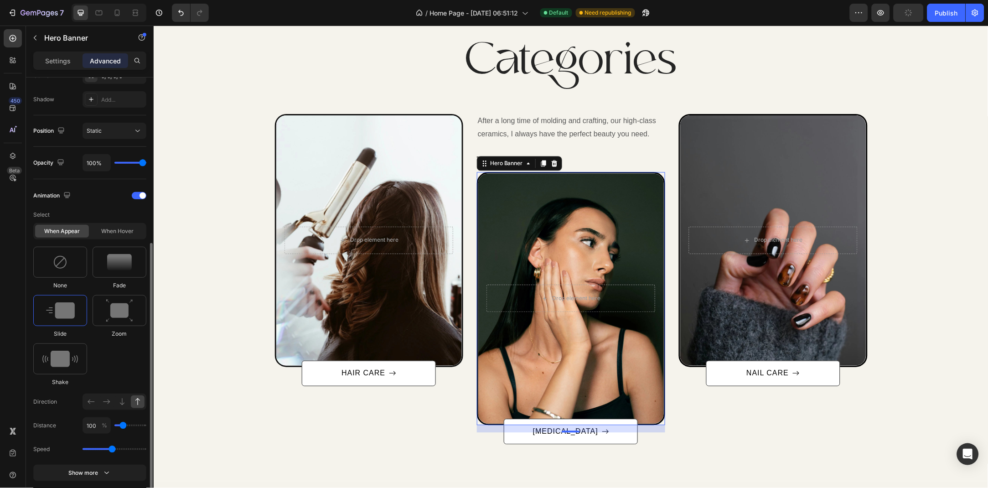
type input "50"
type input "0"
type input "50"
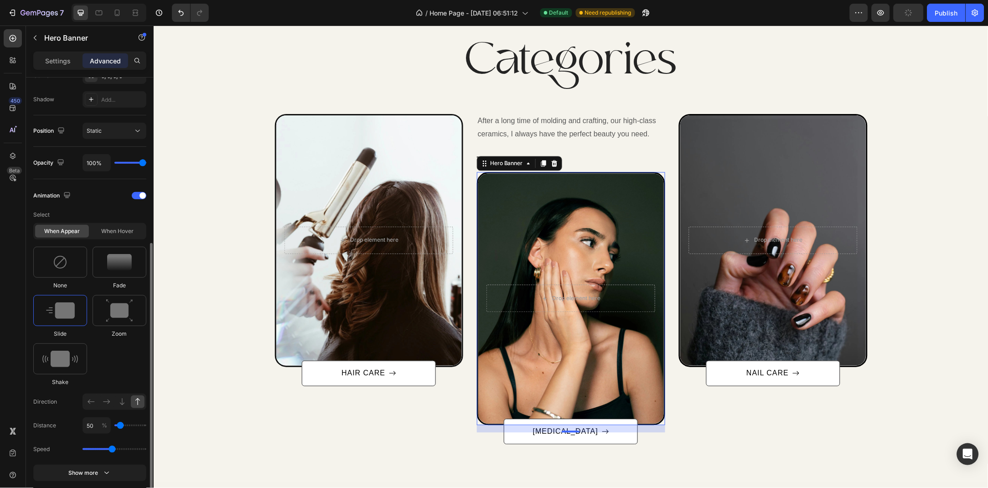
click at [120, 426] on input "range" at bounding box center [130, 426] width 32 height 2
drag, startPoint x: 109, startPoint y: 453, endPoint x: 101, endPoint y: 450, distance: 8.2
click at [101, 450] on div "Speed" at bounding box center [89, 449] width 113 height 16
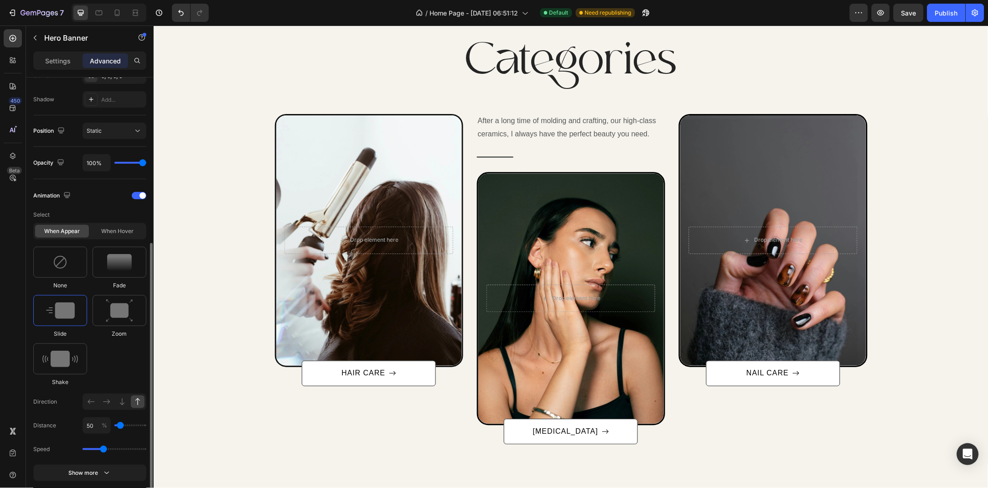
drag, startPoint x: 113, startPoint y: 448, endPoint x: 98, endPoint y: 447, distance: 14.7
type input "1.3"
click at [98, 448] on input "range" at bounding box center [115, 449] width 64 height 2
click at [98, 463] on div "Select When appear When hover None Fade Slide Zoom Shake Direction Distance 50 …" at bounding box center [89, 356] width 113 height 298
click at [98, 488] on button "Show more" at bounding box center [89, 497] width 113 height 16
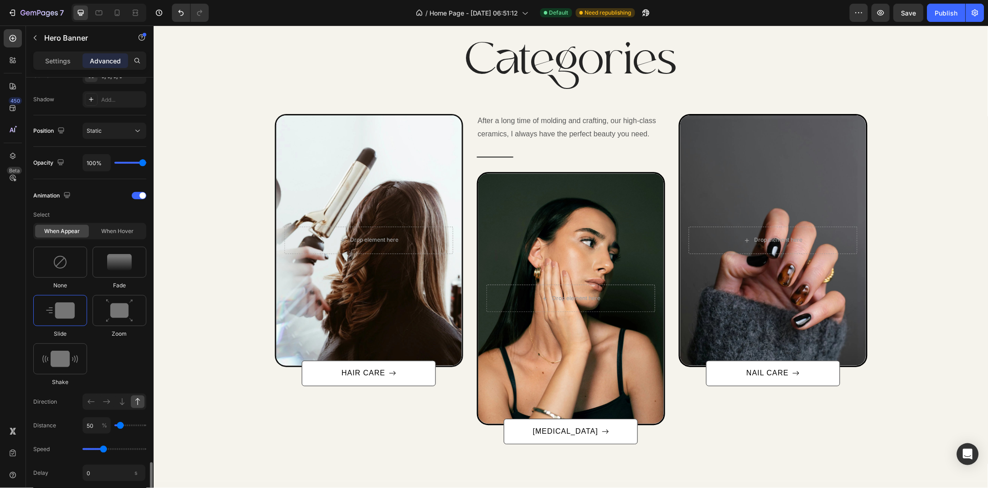
scroll to position [444, 0]
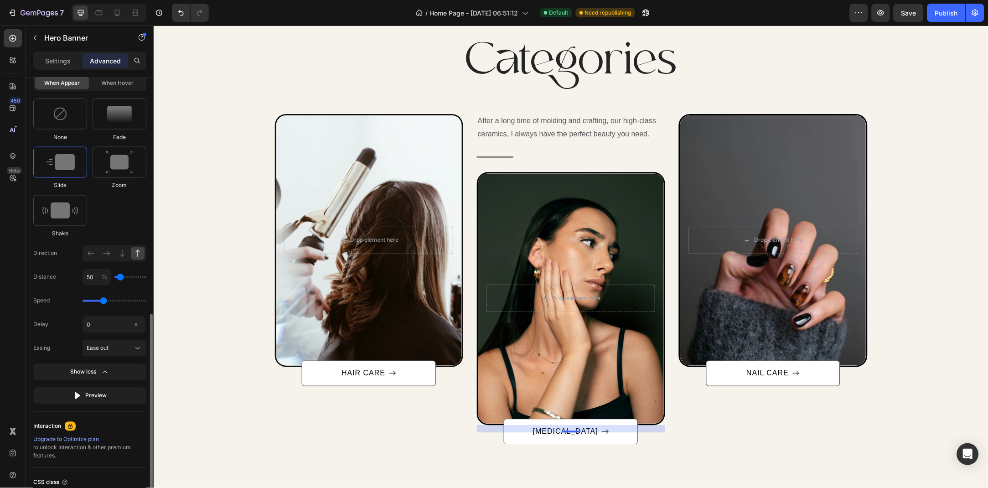
click at [125, 340] on div "Ease out" at bounding box center [115, 348] width 64 height 16
click at [120, 351] on div "Ease out" at bounding box center [109, 348] width 45 height 8
click at [122, 366] on div "Ease in out" at bounding box center [112, 370] width 53 height 8
click at [762, 187] on div "Overlay" at bounding box center [773, 240] width 186 height 250
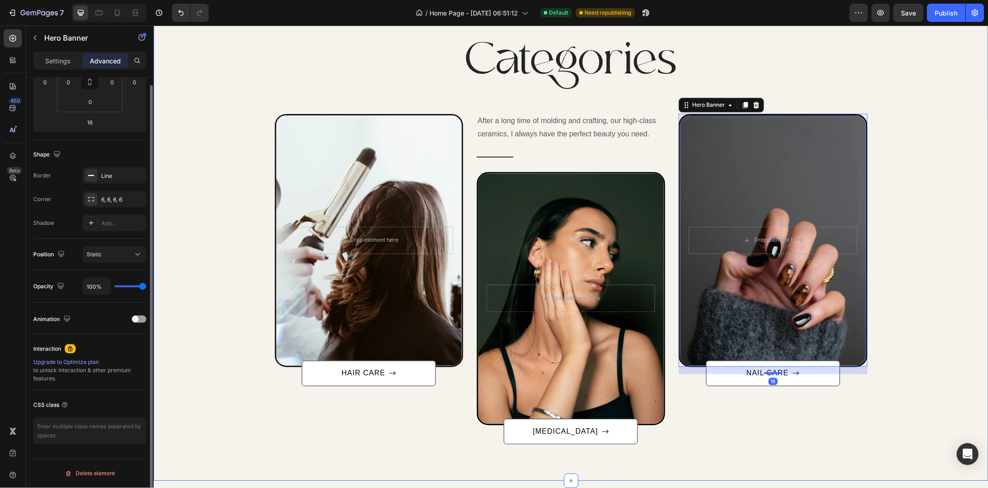
scroll to position [98, 0]
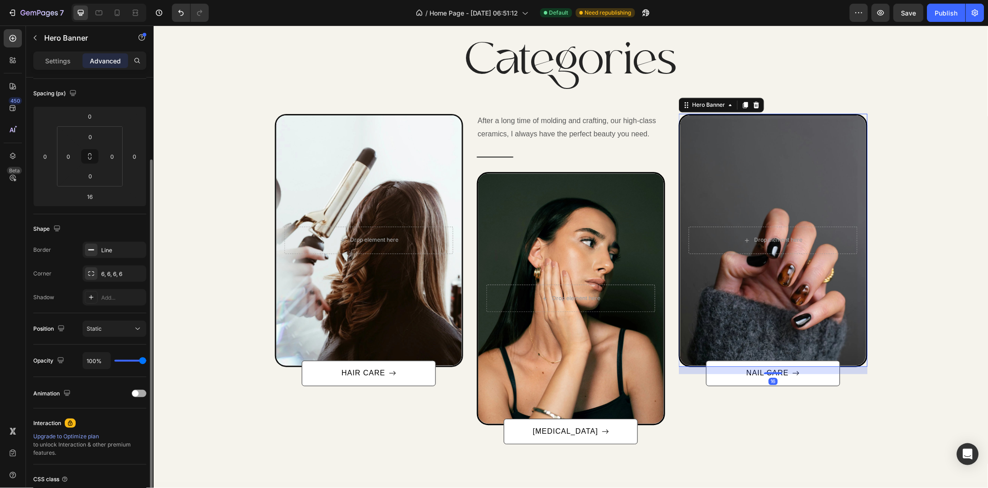
click at [135, 395] on span at bounding box center [135, 393] width 6 height 6
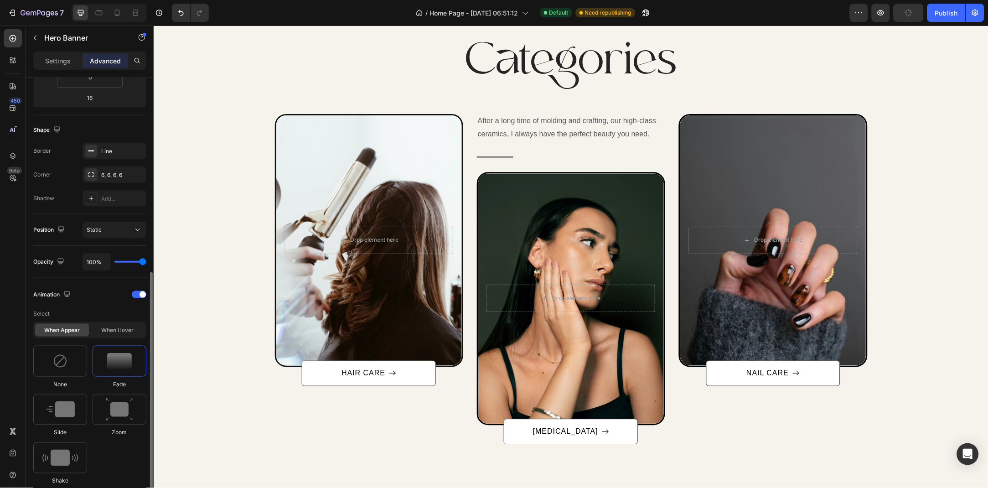
scroll to position [246, 0]
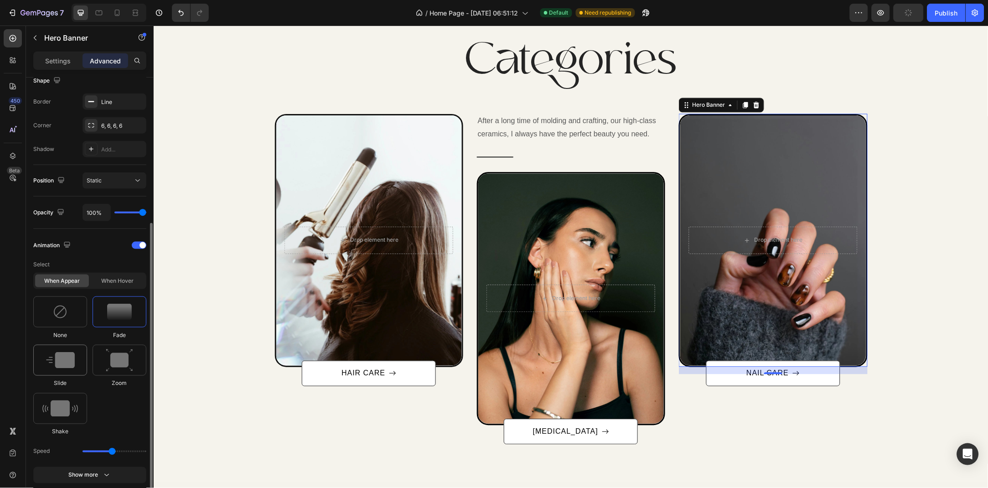
click at [65, 375] on div at bounding box center [60, 360] width 54 height 31
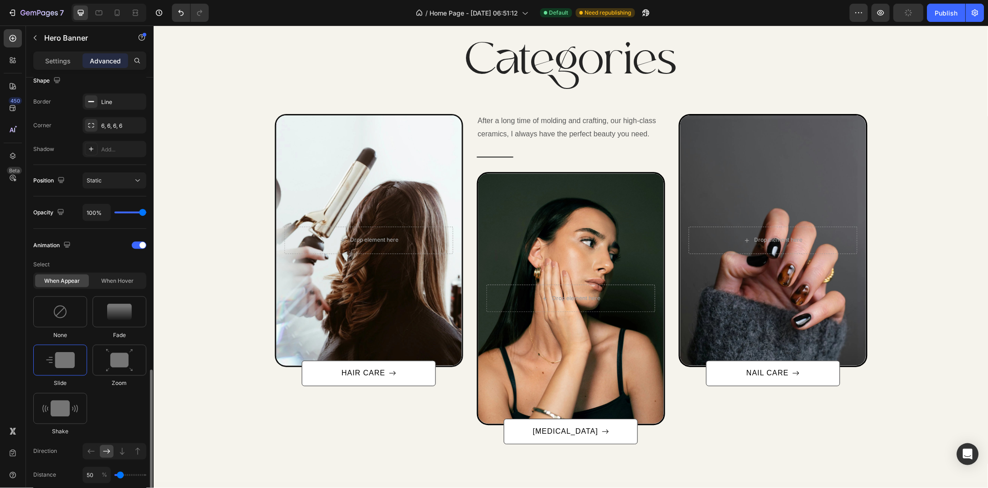
scroll to position [394, 0]
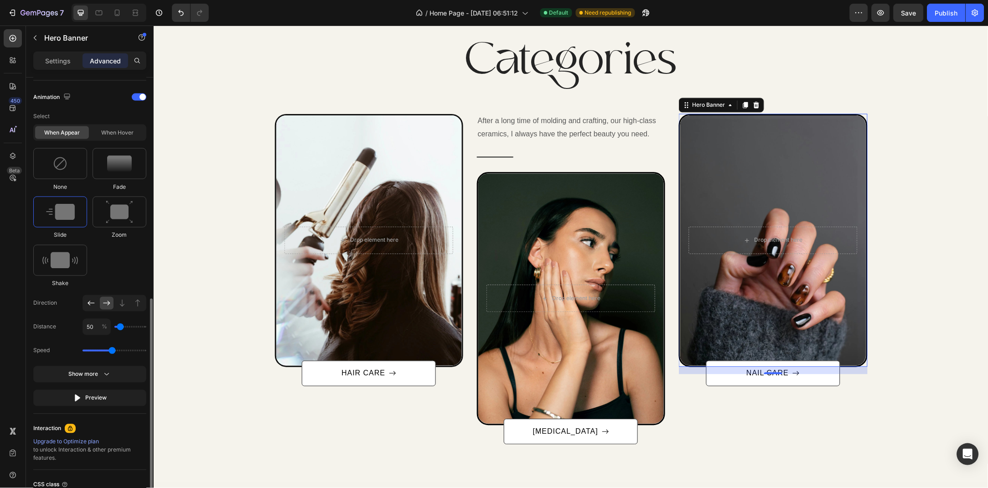
click at [88, 300] on icon at bounding box center [91, 303] width 9 height 9
click at [105, 351] on div "Speed" at bounding box center [89, 351] width 113 height 16
drag, startPoint x: 109, startPoint y: 351, endPoint x: 97, endPoint y: 354, distance: 12.3
type input "1.1"
click at [97, 352] on input "range" at bounding box center [115, 351] width 64 height 2
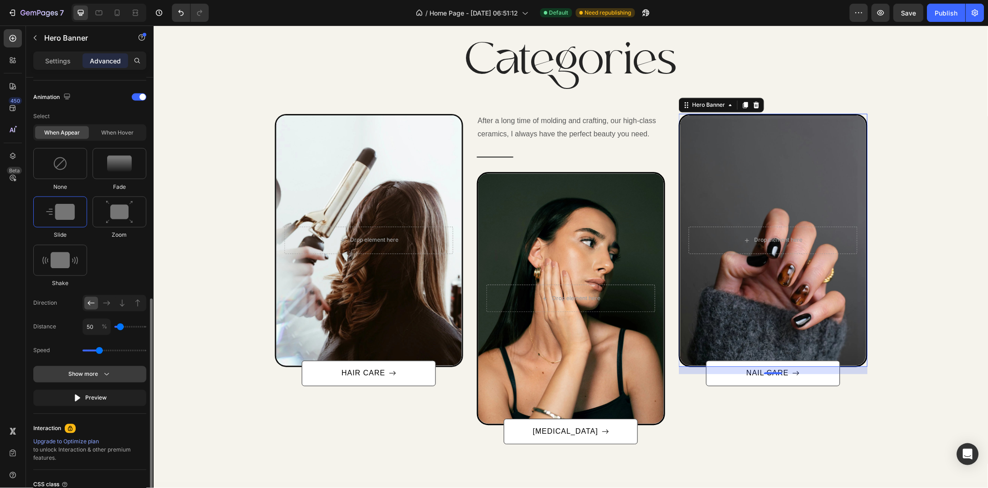
click at [97, 390] on button "Show more" at bounding box center [89, 398] width 113 height 16
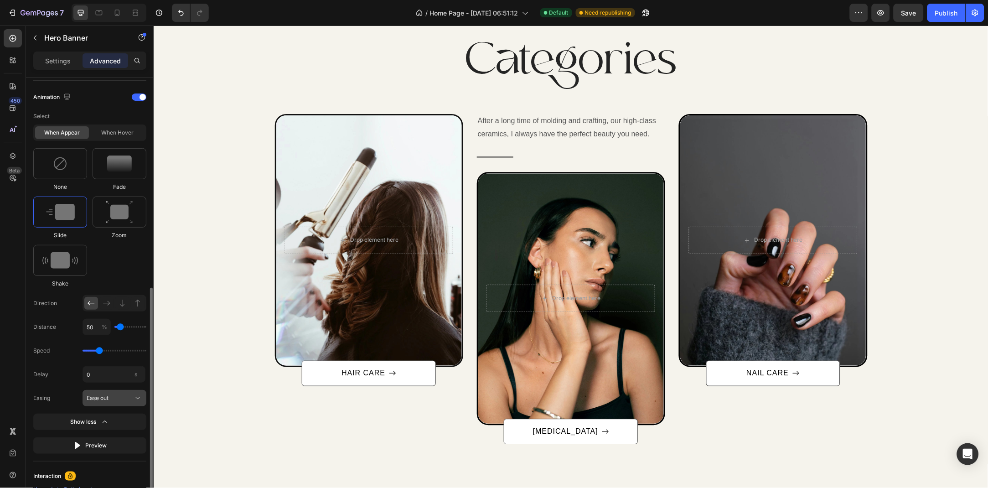
click at [102, 402] on button "Ease out" at bounding box center [115, 398] width 64 height 16
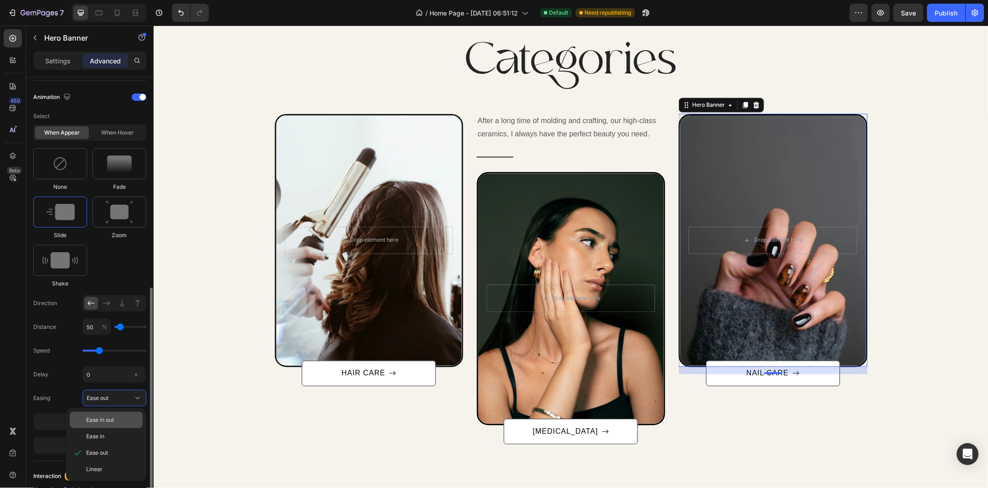
click at [115, 416] on div "Ease in out" at bounding box center [112, 420] width 53 height 8
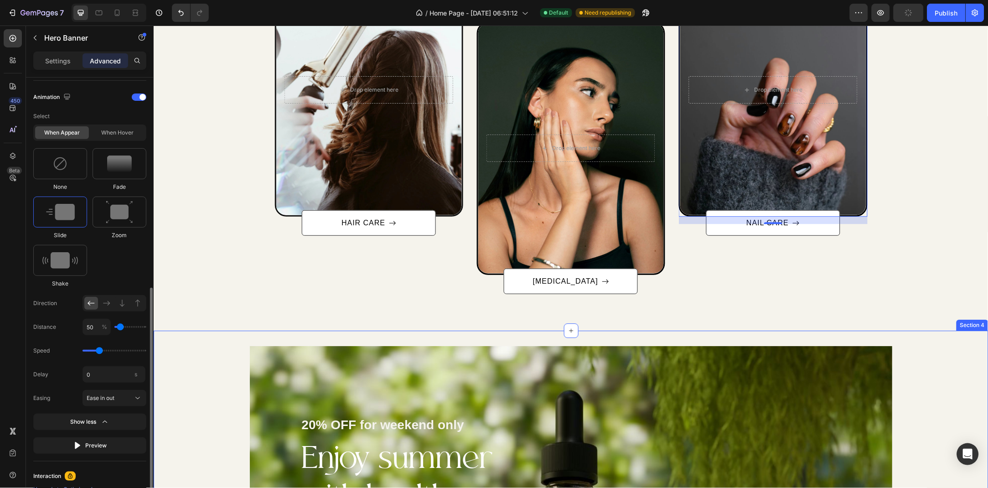
scroll to position [675, 0]
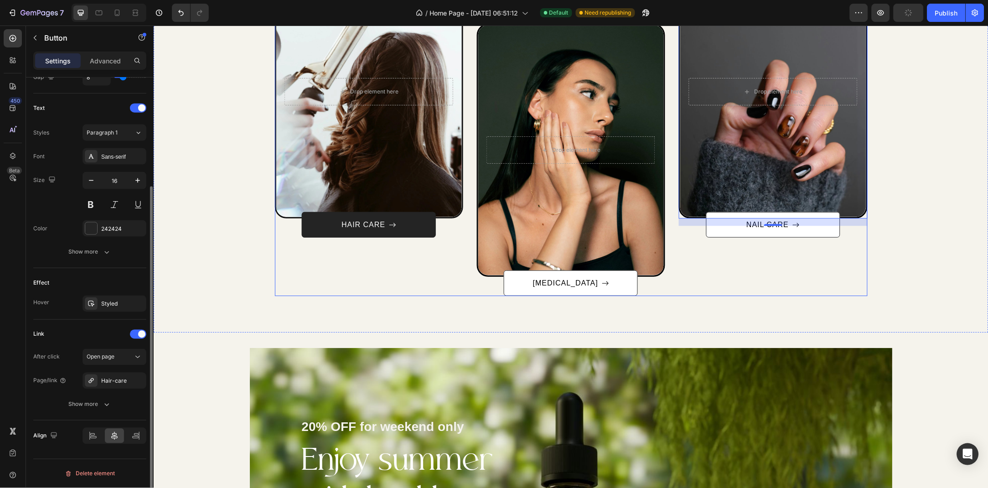
click at [319, 228] on link "HAIR CARE" at bounding box center [369, 225] width 134 height 26
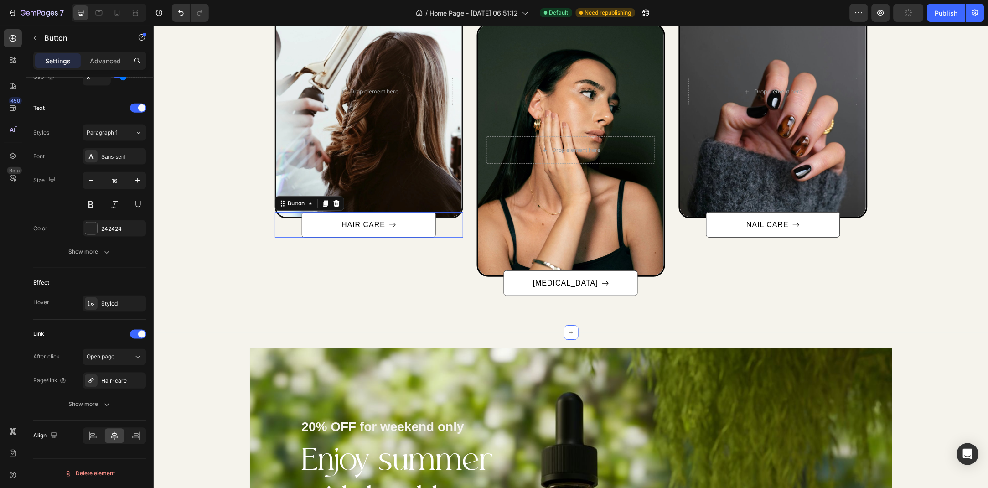
scroll to position [0, 0]
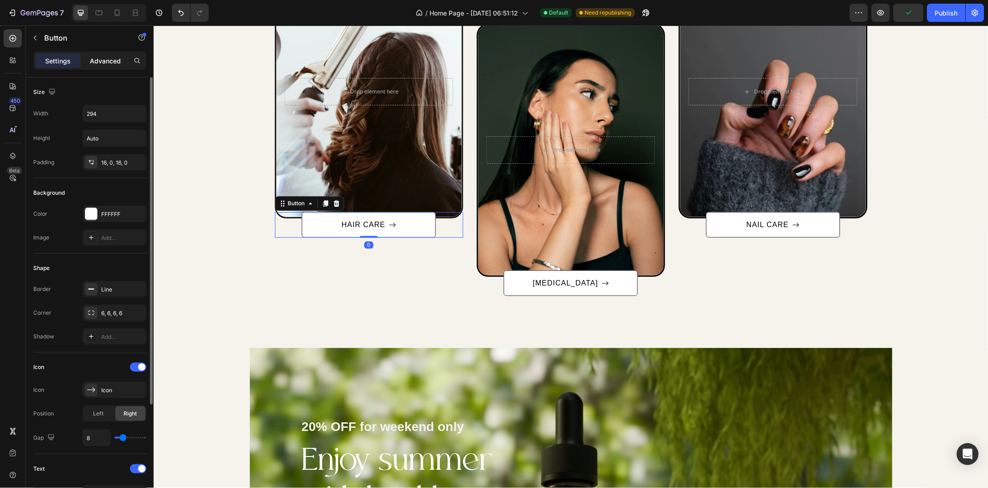
click at [99, 58] on p "Advanced" at bounding box center [105, 61] width 31 height 10
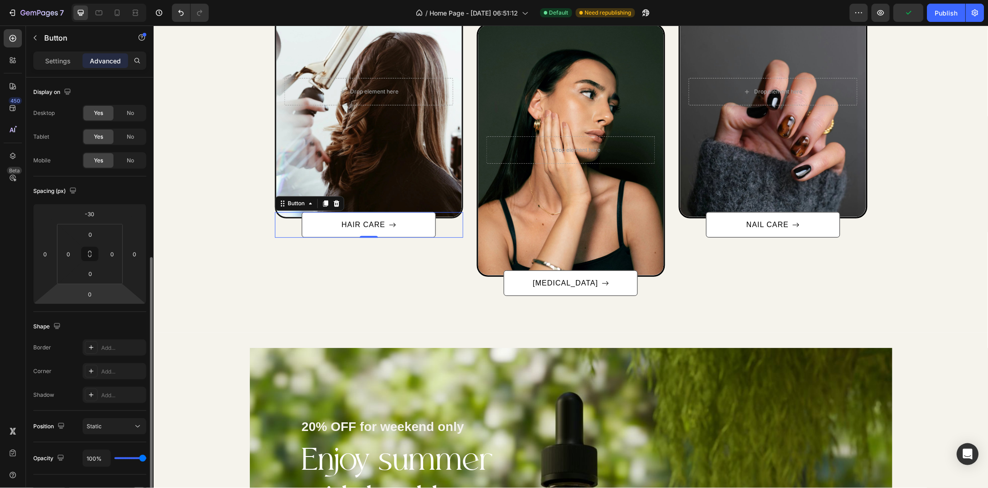
scroll to position [98, 0]
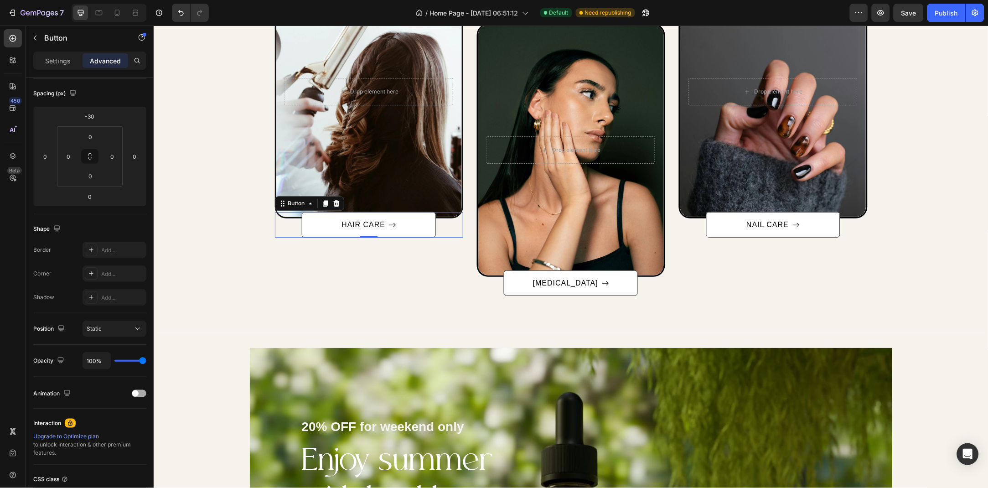
click at [132, 391] on div at bounding box center [139, 393] width 15 height 7
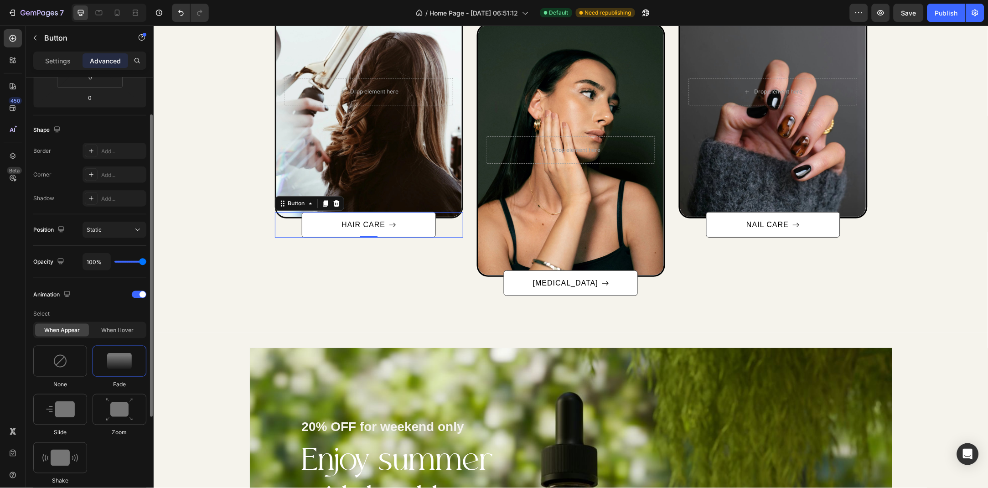
scroll to position [296, 0]
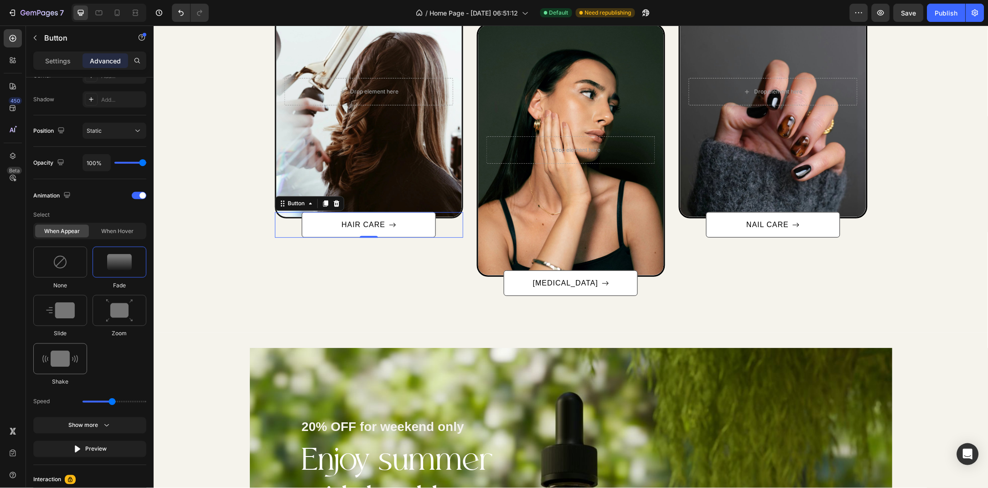
click at [79, 343] on div at bounding box center [60, 358] width 54 height 31
click at [99, 474] on div "Preview" at bounding box center [90, 472] width 34 height 9
drag, startPoint x: 92, startPoint y: 428, endPoint x: 86, endPoint y: 428, distance: 5.9
type input "0.5"
click at [86, 426] on input "range" at bounding box center [115, 426] width 64 height 2
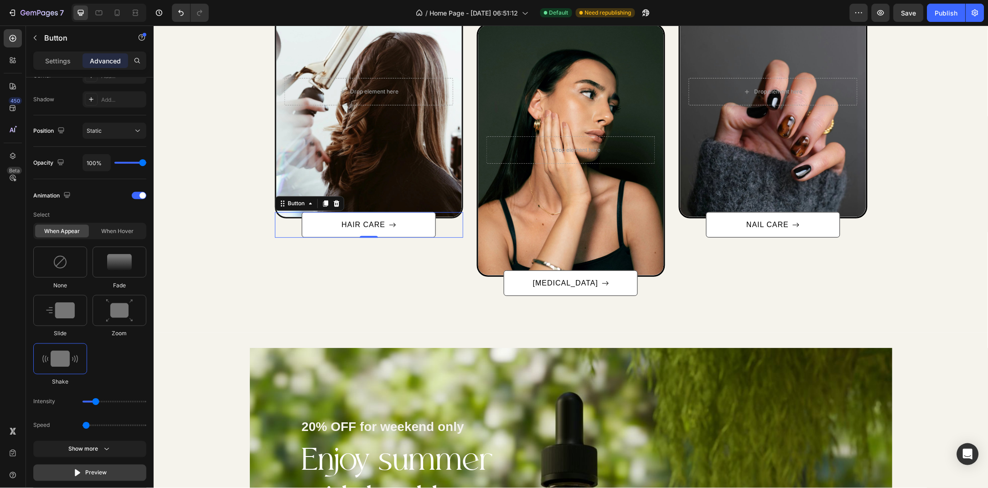
click at [124, 478] on button "Preview" at bounding box center [89, 473] width 113 height 16
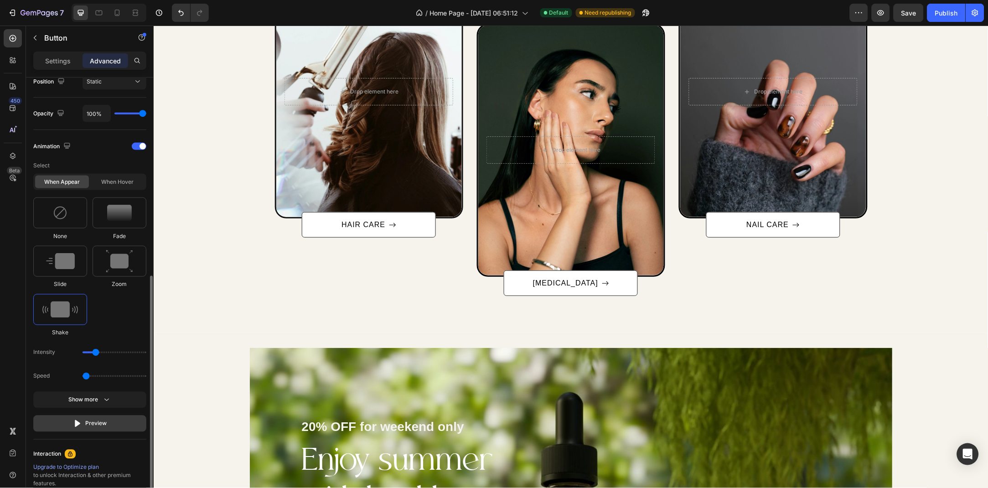
scroll to position [376, 0]
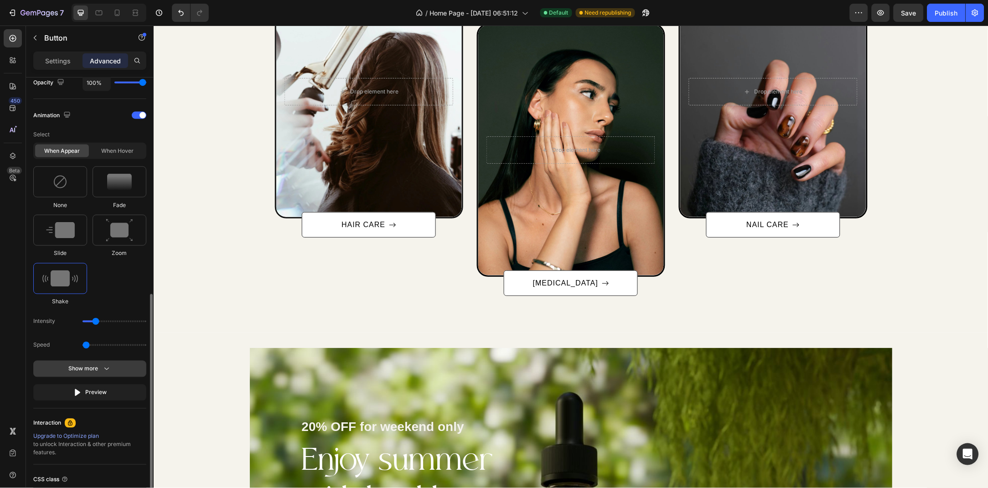
click at [102, 370] on icon "button" at bounding box center [106, 368] width 9 height 9
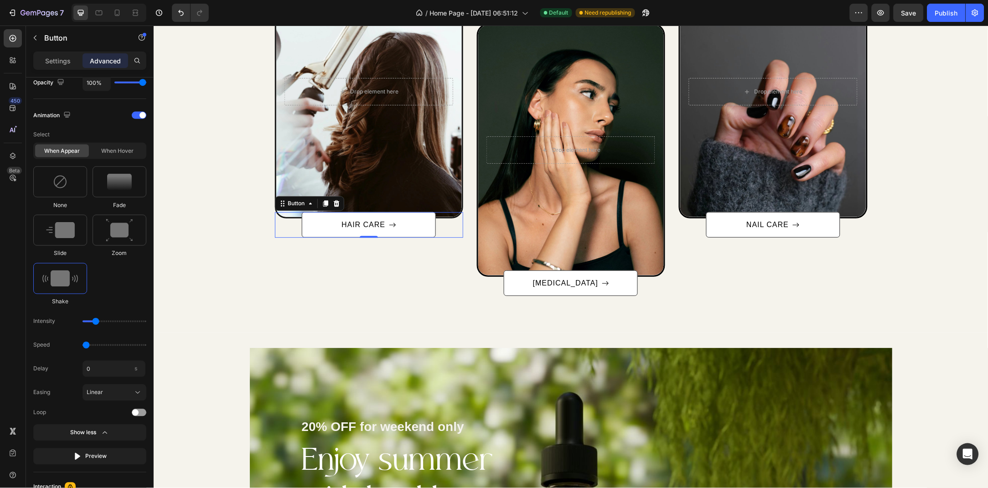
click at [92, 322] on input "range" at bounding box center [115, 322] width 64 height 2
click at [136, 411] on span at bounding box center [135, 413] width 6 height 6
click at [137, 411] on div at bounding box center [139, 412] width 15 height 7
click at [123, 398] on button "Linear" at bounding box center [115, 393] width 64 height 16
click at [124, 411] on div "Ease in out" at bounding box center [112, 415] width 53 height 8
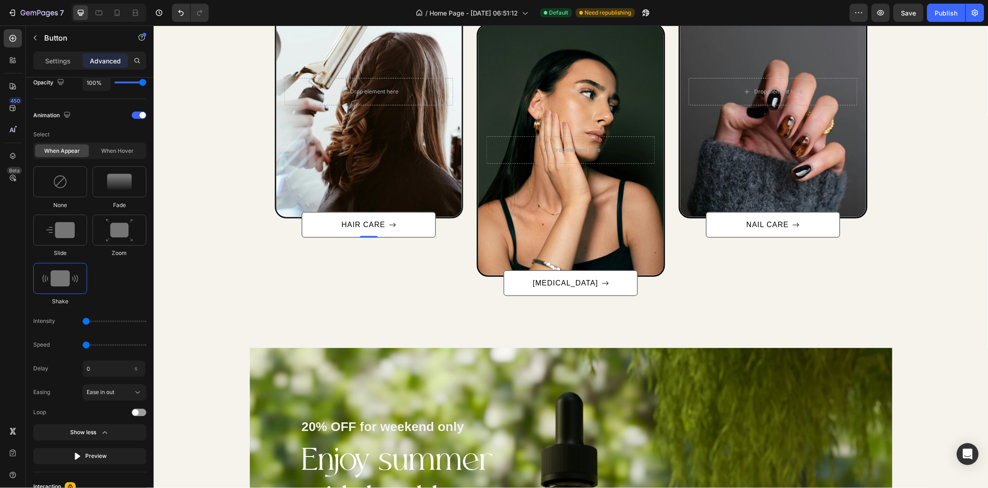
type input "11"
click at [92, 322] on input "range" at bounding box center [115, 322] width 64 height 2
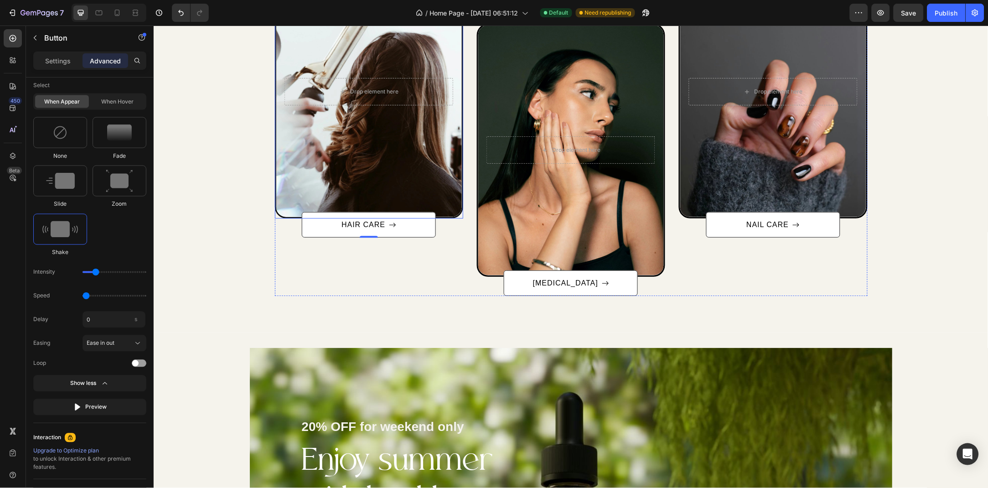
click at [380, 173] on div "Overlay" at bounding box center [369, 91] width 186 height 250
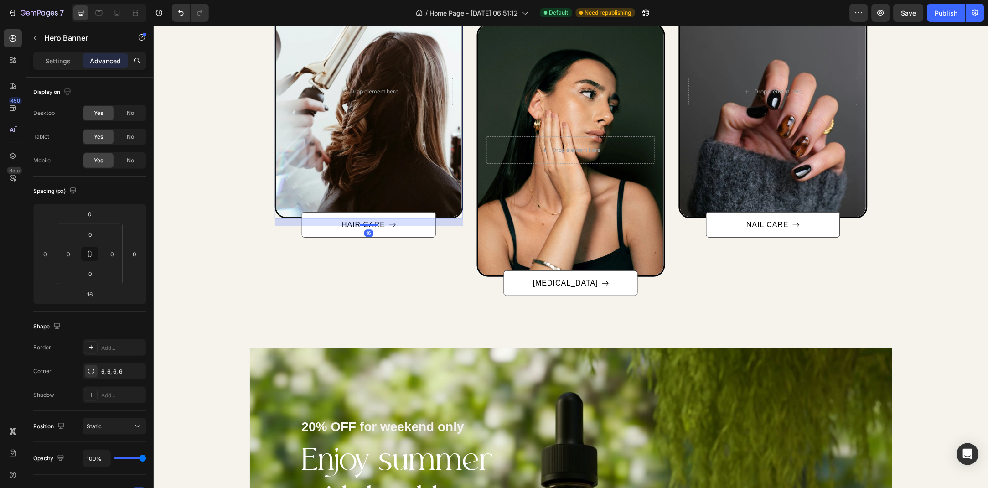
scroll to position [400, 0]
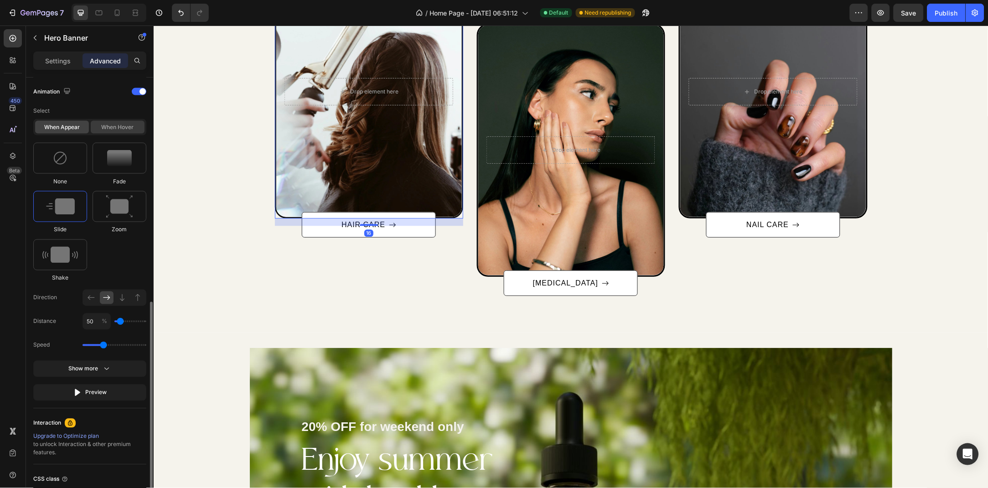
click at [114, 130] on div "When hover" at bounding box center [118, 127] width 54 height 13
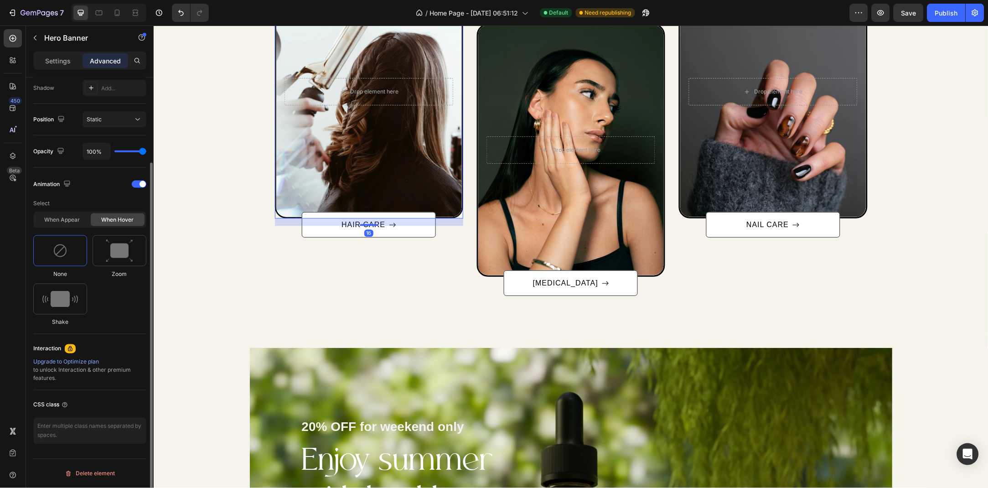
scroll to position [233, 0]
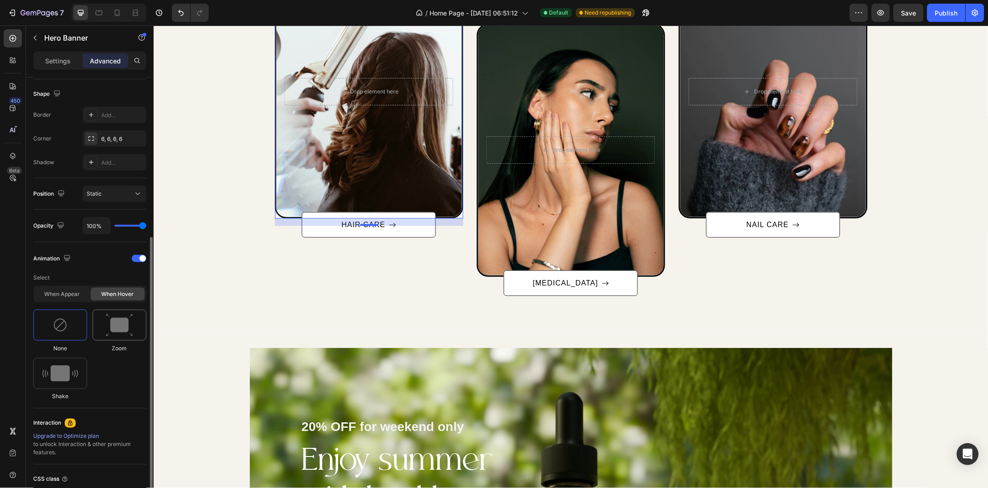
click at [114, 334] on img at bounding box center [119, 325] width 27 height 23
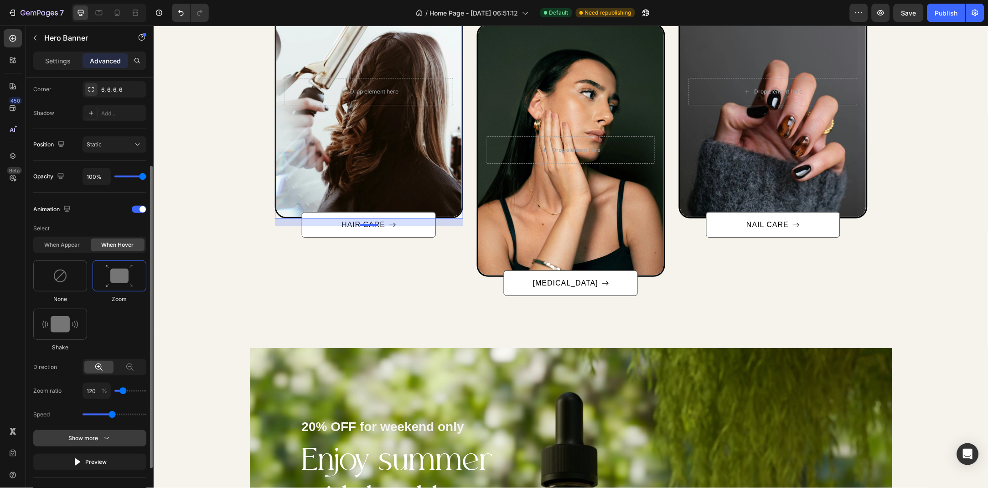
scroll to position [332, 0]
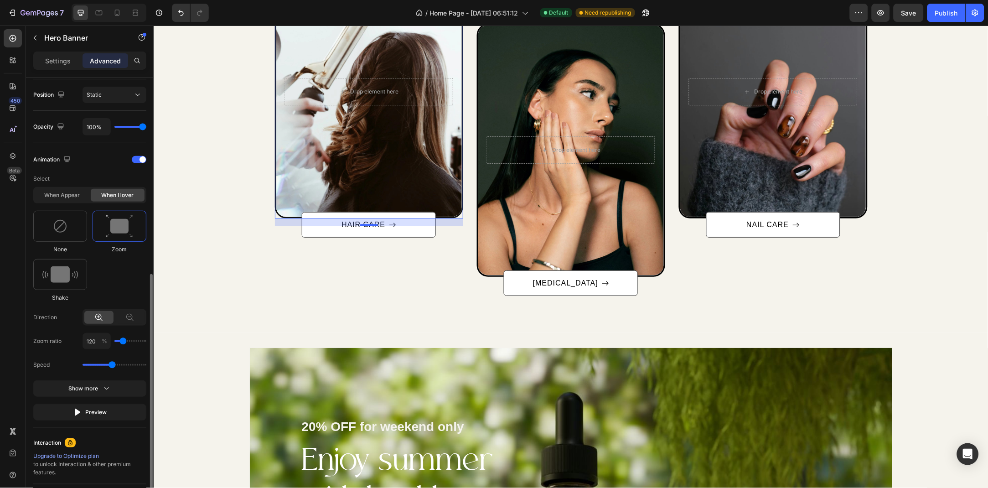
type input "100"
click at [118, 341] on input "range" at bounding box center [130, 341] width 32 height 2
click at [116, 341] on input "range" at bounding box center [130, 341] width 32 height 2
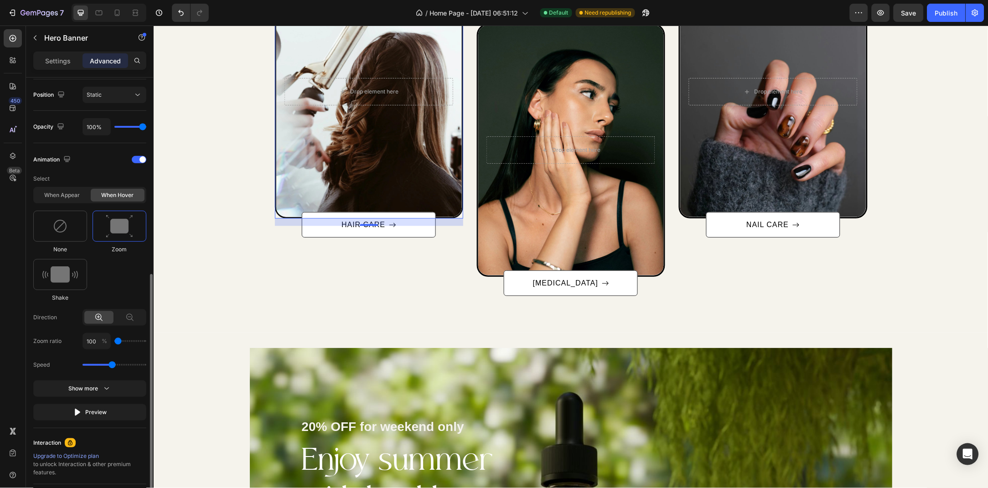
click at [116, 341] on input "range" at bounding box center [130, 341] width 32 height 2
drag, startPoint x: 110, startPoint y: 365, endPoint x: 93, endPoint y: 365, distance: 17.8
click at [93, 365] on input "range" at bounding box center [115, 365] width 64 height 2
click at [88, 412] on div "Preview" at bounding box center [90, 412] width 34 height 9
click at [99, 412] on div "Preview" at bounding box center [90, 412] width 34 height 9
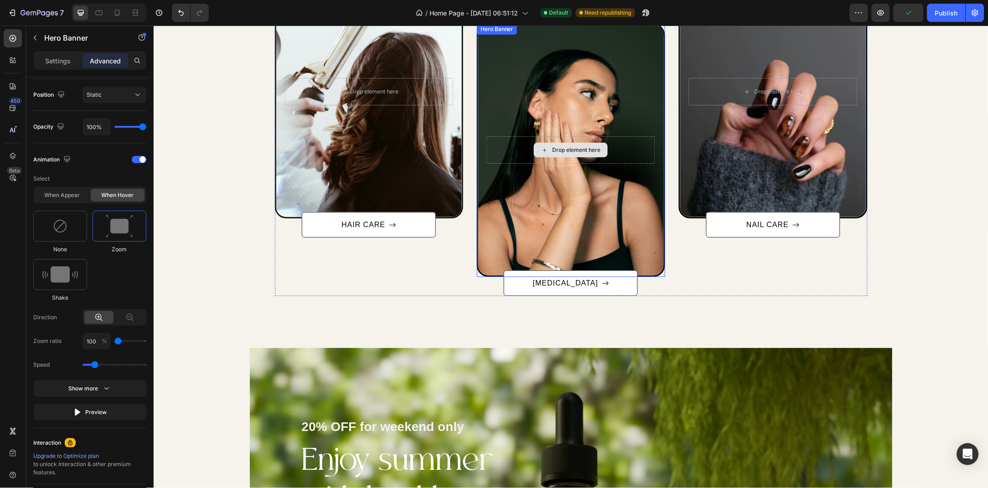
scroll to position [576, 0]
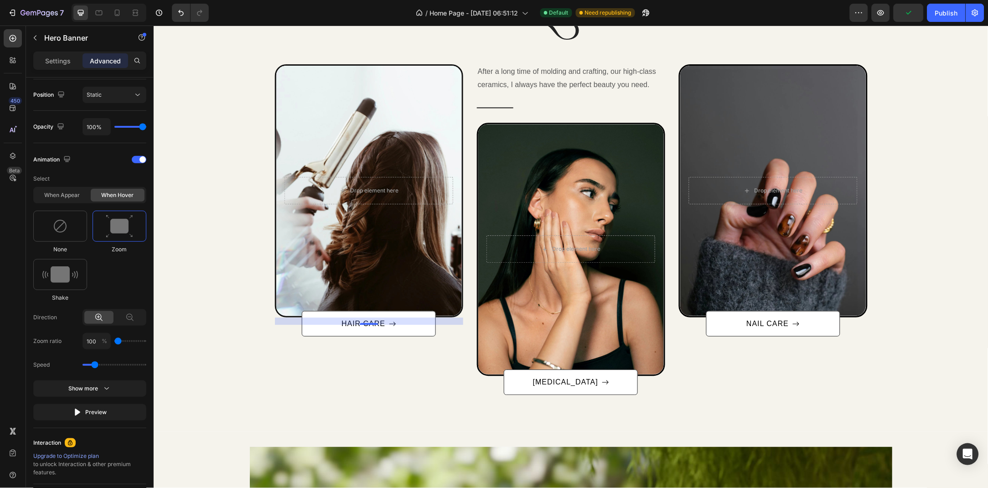
click at [409, 171] on div "Overlay" at bounding box center [369, 190] width 186 height 250
click at [70, 265] on div at bounding box center [60, 274] width 54 height 31
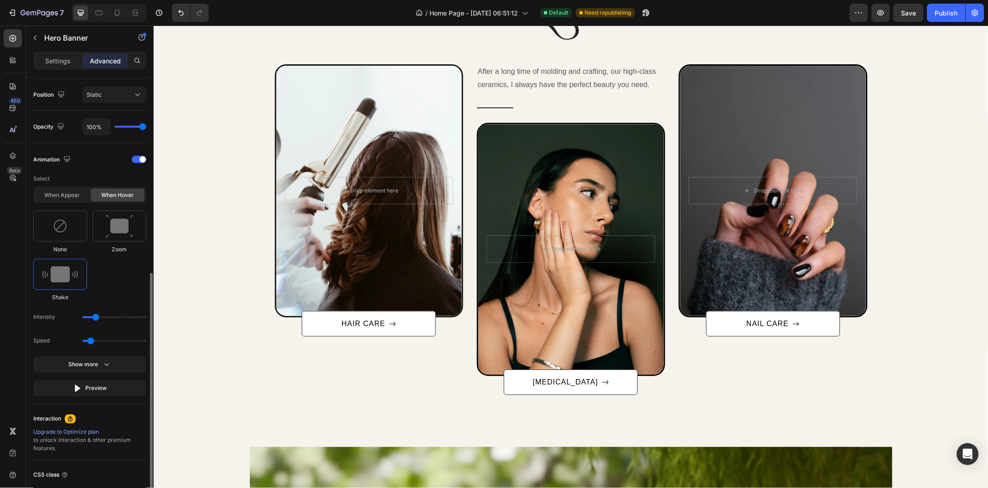
scroll to position [328, 0]
click at [129, 227] on img at bounding box center [119, 230] width 27 height 23
type input "0.9"
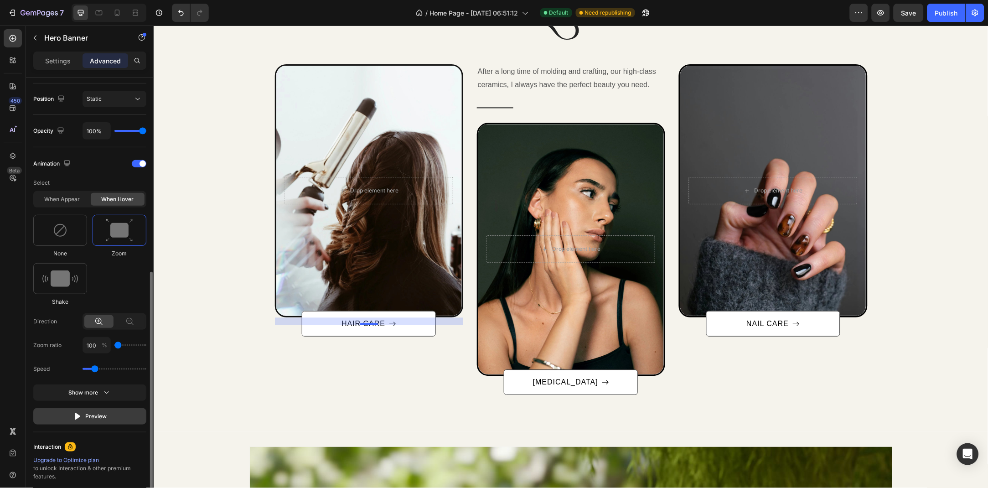
click at [107, 410] on button "Preview" at bounding box center [89, 416] width 113 height 16
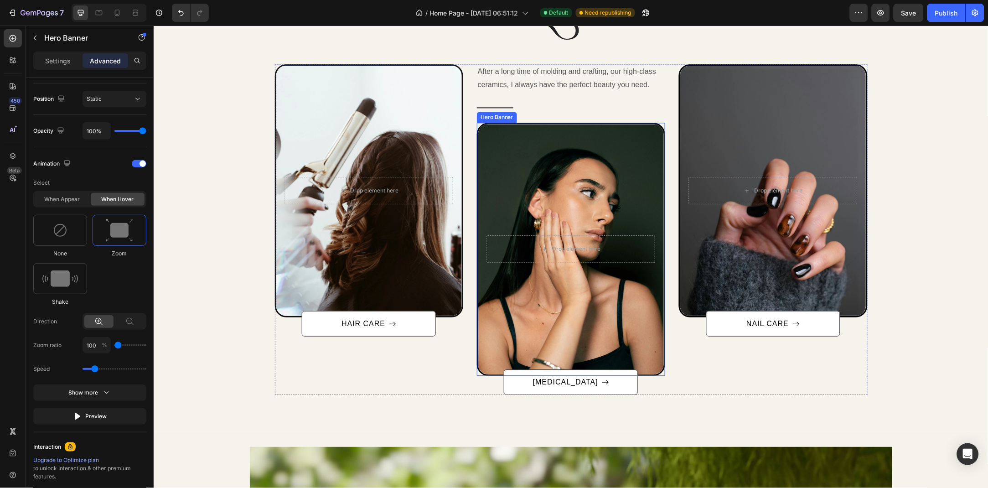
click at [570, 208] on div "Overlay" at bounding box center [571, 249] width 186 height 250
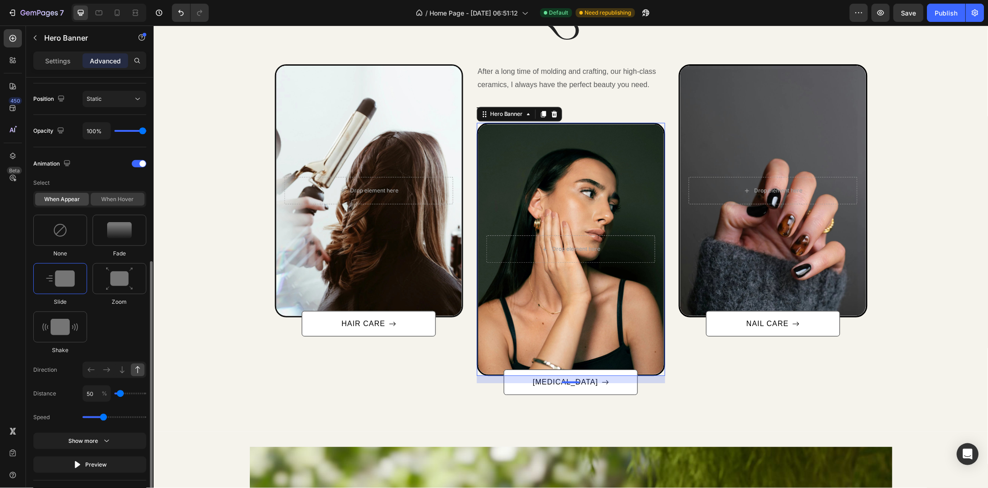
click at [127, 202] on div "When hover" at bounding box center [118, 199] width 54 height 13
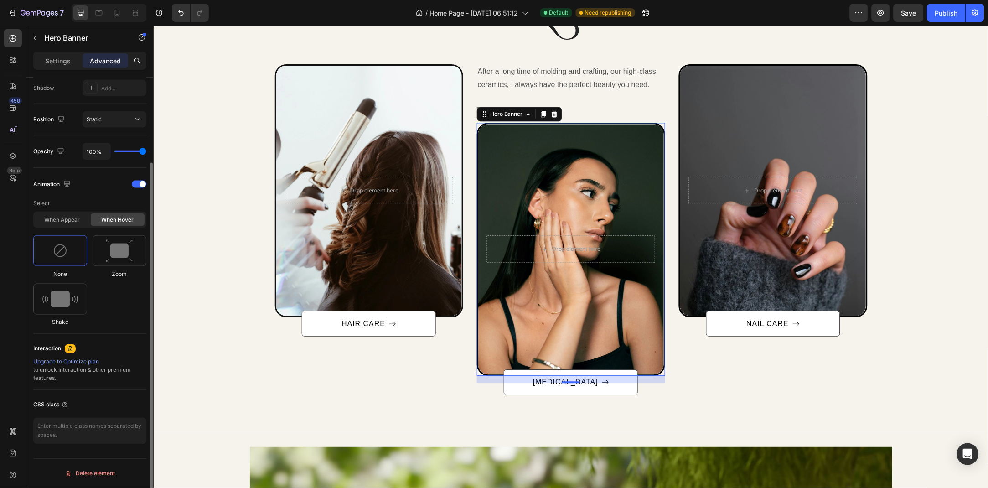
scroll to position [233, 0]
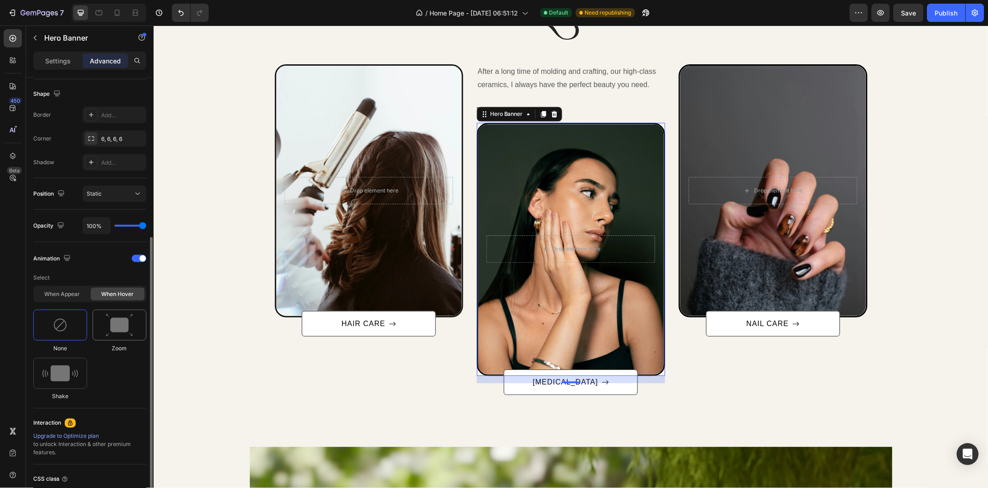
click at [112, 327] on img at bounding box center [119, 325] width 27 height 23
type input "110"
type input "100"
drag, startPoint x: 125, startPoint y: 439, endPoint x: 109, endPoint y: 439, distance: 16.0
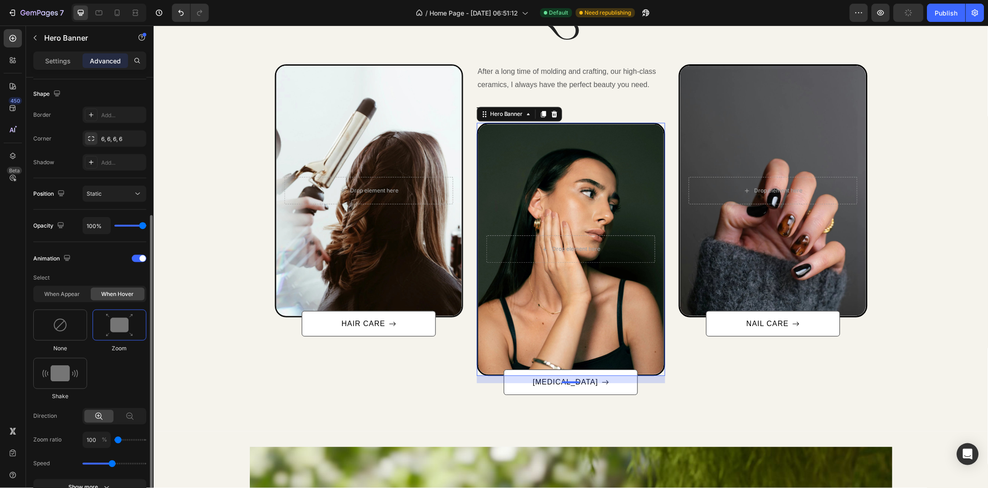
type input "100"
click at [114, 439] on input "range" at bounding box center [130, 440] width 32 height 2
drag, startPoint x: 110, startPoint y: 467, endPoint x: 110, endPoint y: 439, distance: 27.8
type input "1.1"
click at [99, 465] on input "range" at bounding box center [115, 464] width 64 height 2
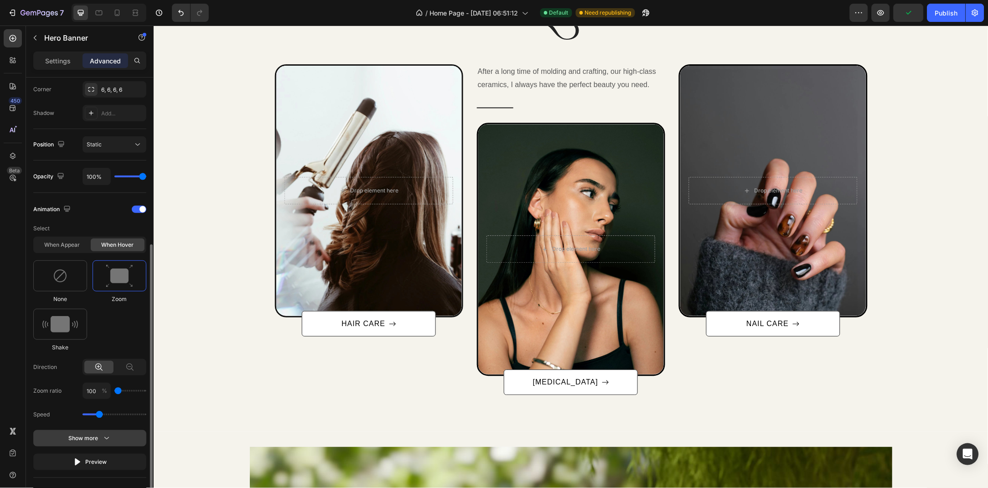
scroll to position [332, 0]
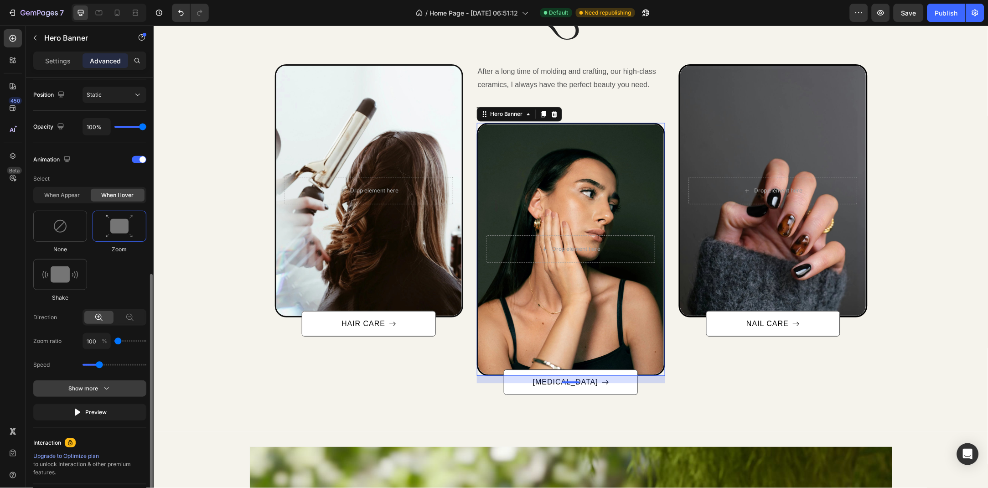
click at [100, 388] on div "Show more" at bounding box center [90, 388] width 42 height 9
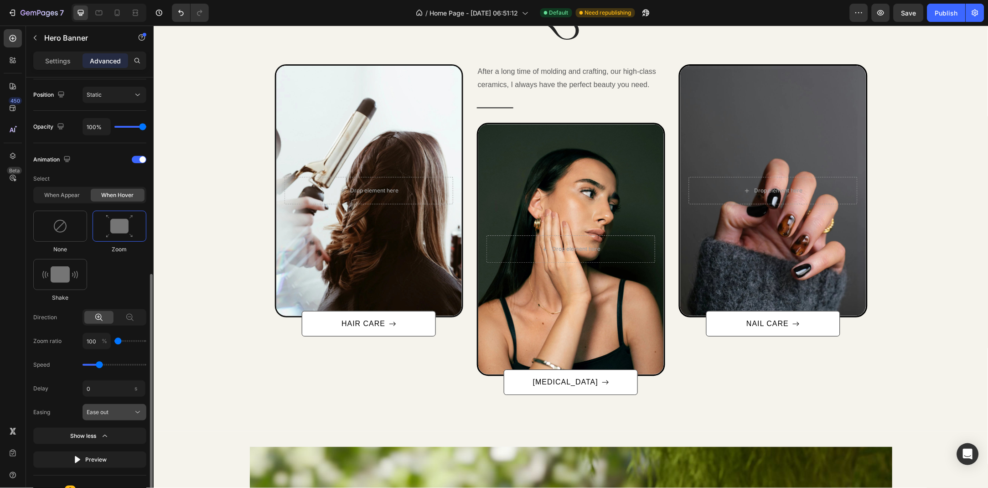
click at [128, 410] on div "Ease out" at bounding box center [109, 412] width 45 height 8
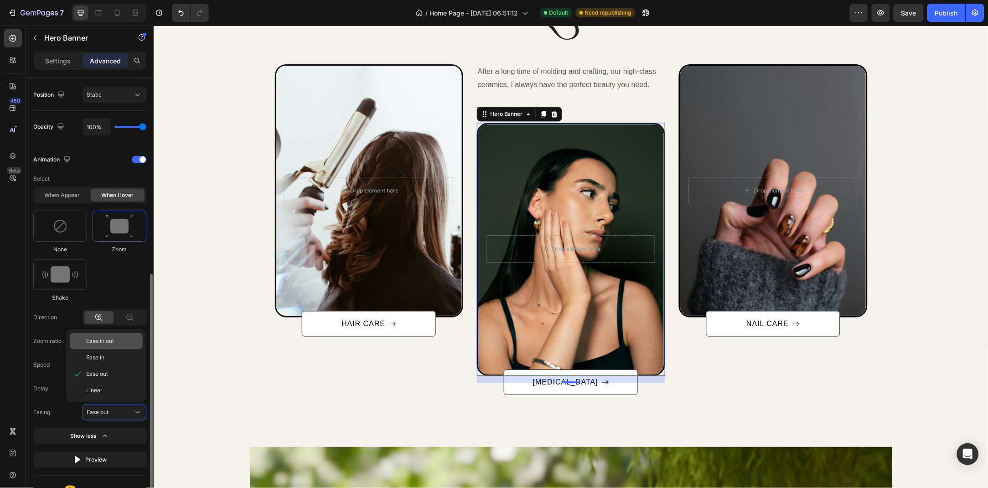
click at [116, 343] on div "Ease in out" at bounding box center [112, 341] width 53 height 8
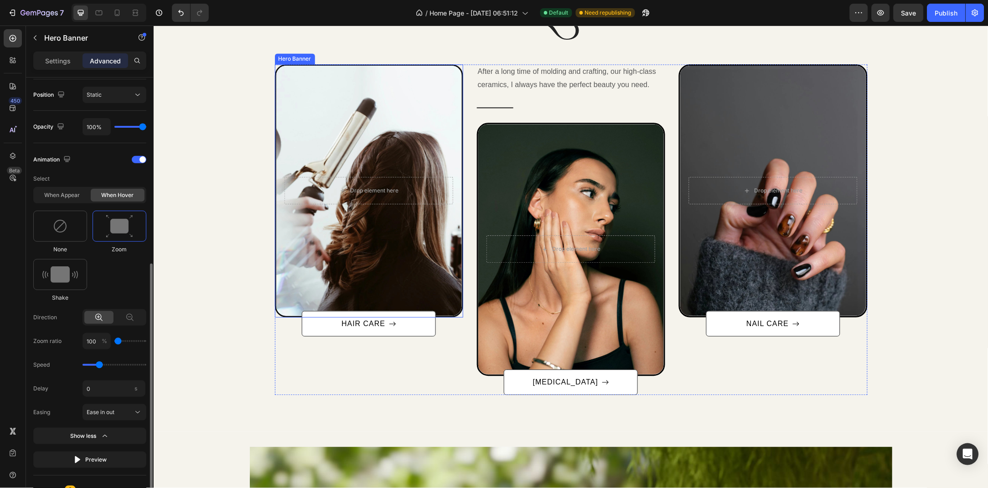
click at [307, 240] on div "Overlay" at bounding box center [369, 190] width 186 height 250
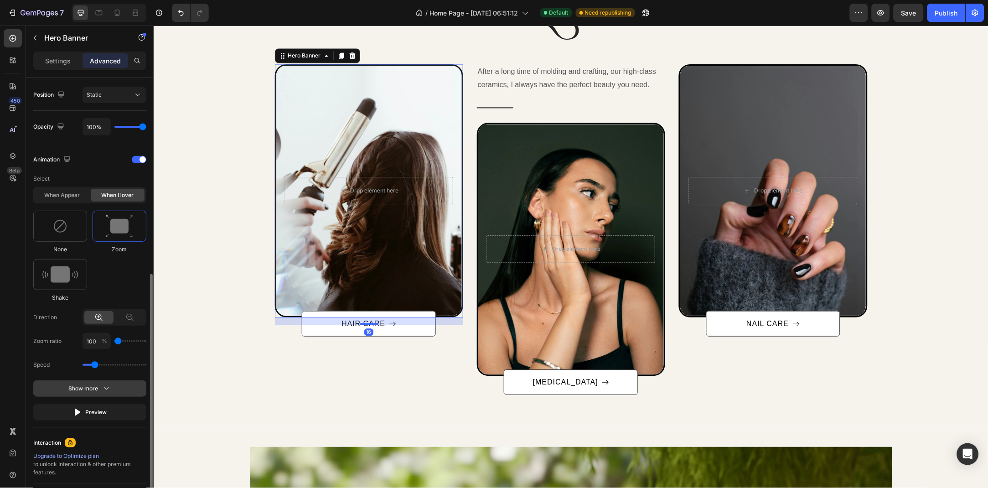
click at [111, 404] on button "Show more" at bounding box center [89, 412] width 113 height 16
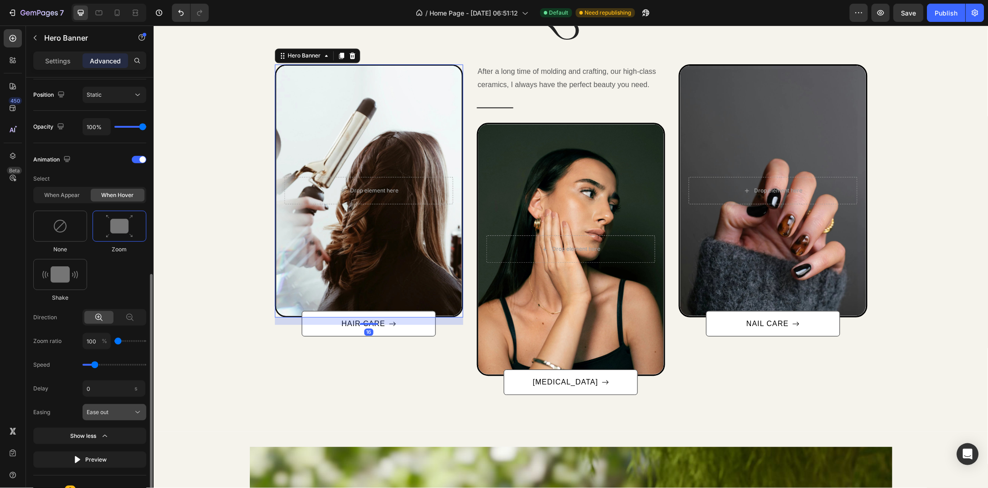
click at [114, 414] on div "Ease out" at bounding box center [109, 412] width 45 height 8
click at [103, 346] on div "Ease in out" at bounding box center [106, 341] width 73 height 16
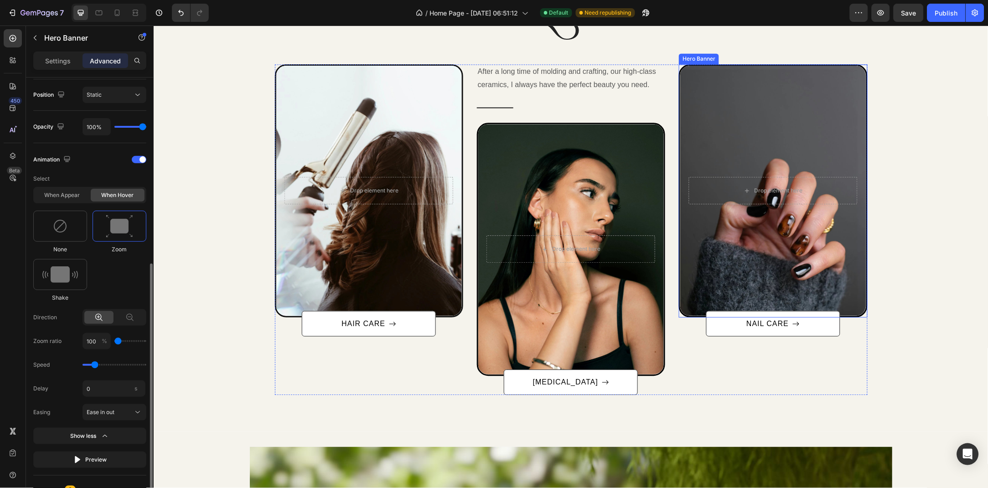
click at [746, 155] on div "Overlay" at bounding box center [773, 190] width 186 height 250
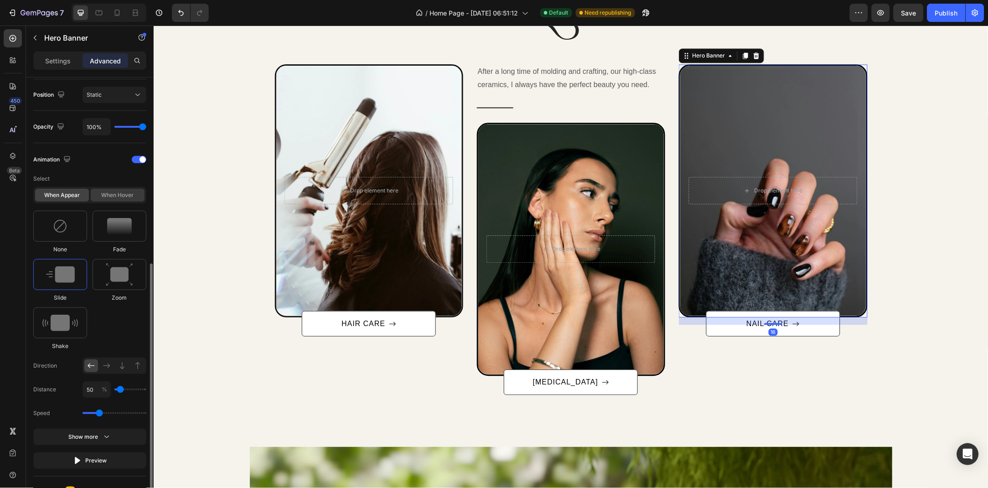
click at [116, 198] on div "When hover" at bounding box center [118, 195] width 54 height 13
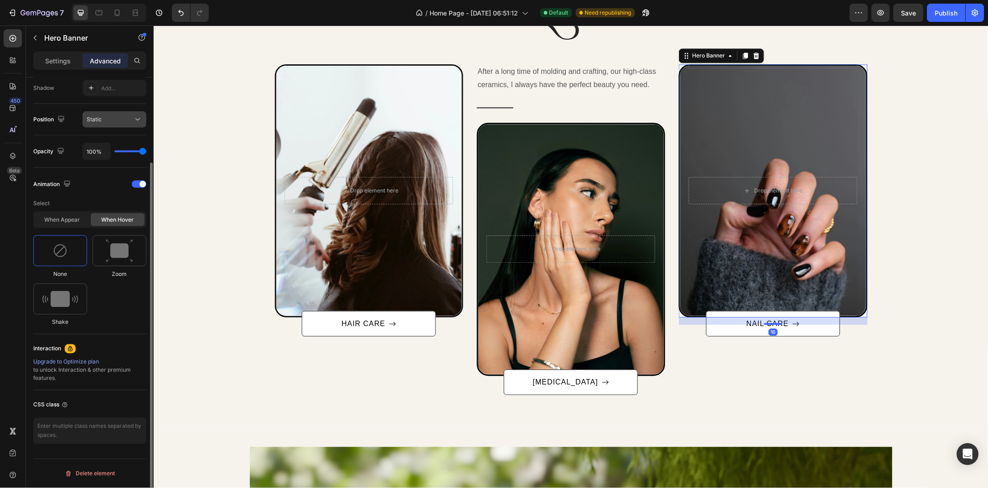
scroll to position [233, 0]
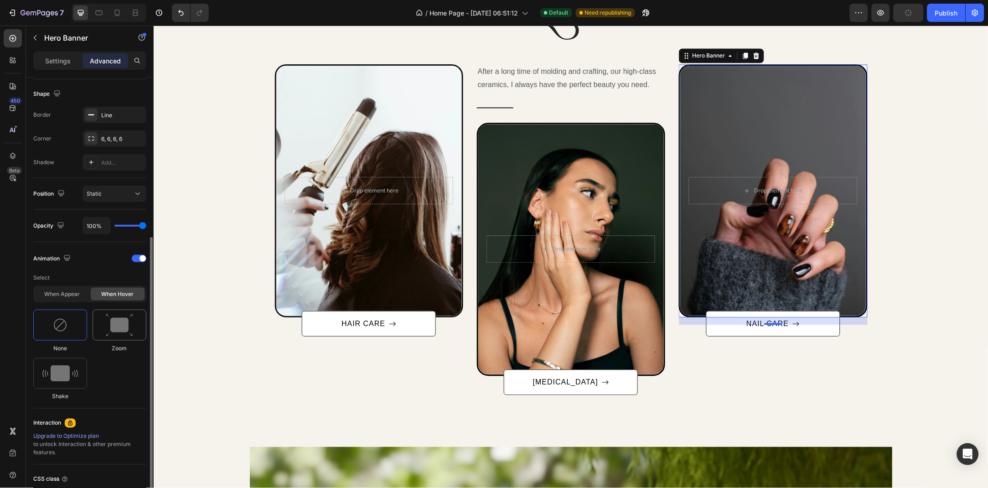
click at [114, 321] on img at bounding box center [119, 325] width 27 height 23
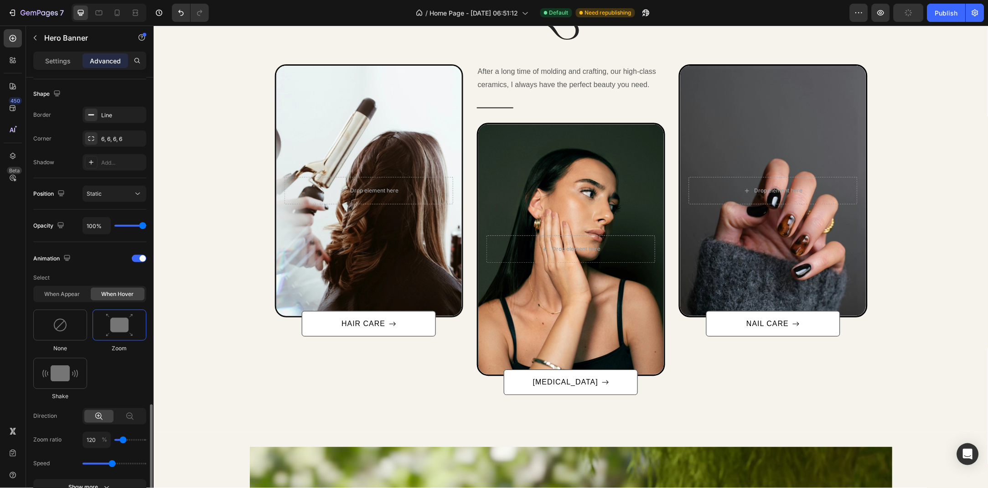
scroll to position [351, 0]
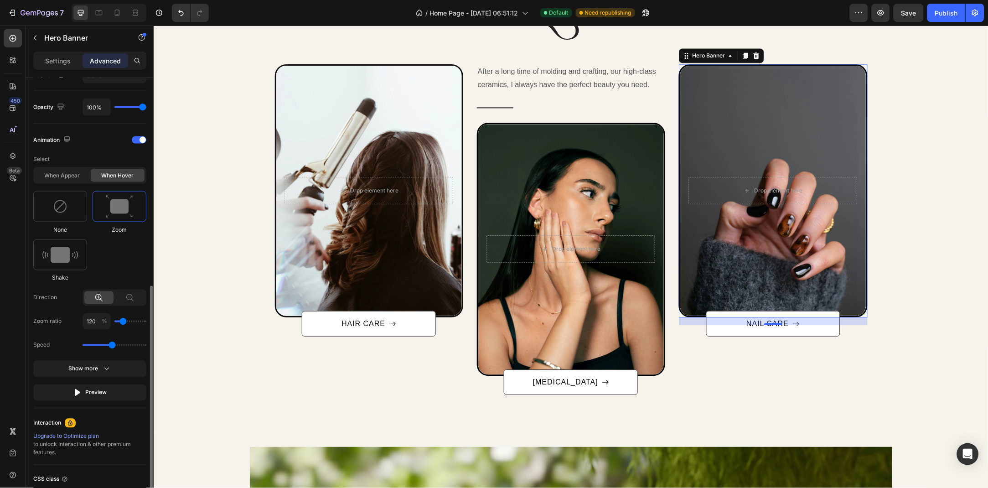
type input "100"
drag, startPoint x: 121, startPoint y: 324, endPoint x: 108, endPoint y: 327, distance: 13.6
type input "100"
click at [114, 322] on input "range" at bounding box center [130, 322] width 32 height 2
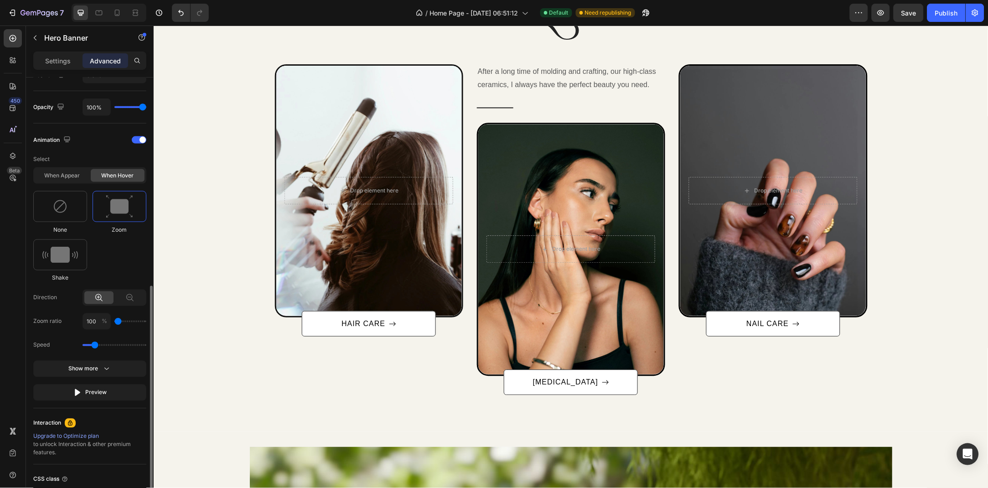
drag, startPoint x: 107, startPoint y: 346, endPoint x: 96, endPoint y: 346, distance: 10.9
type input "0.9"
click at [96, 346] on input "range" at bounding box center [115, 345] width 64 height 2
click at [101, 368] on div "Show more" at bounding box center [90, 368] width 42 height 9
click at [111, 398] on button "Ease out" at bounding box center [115, 393] width 64 height 16
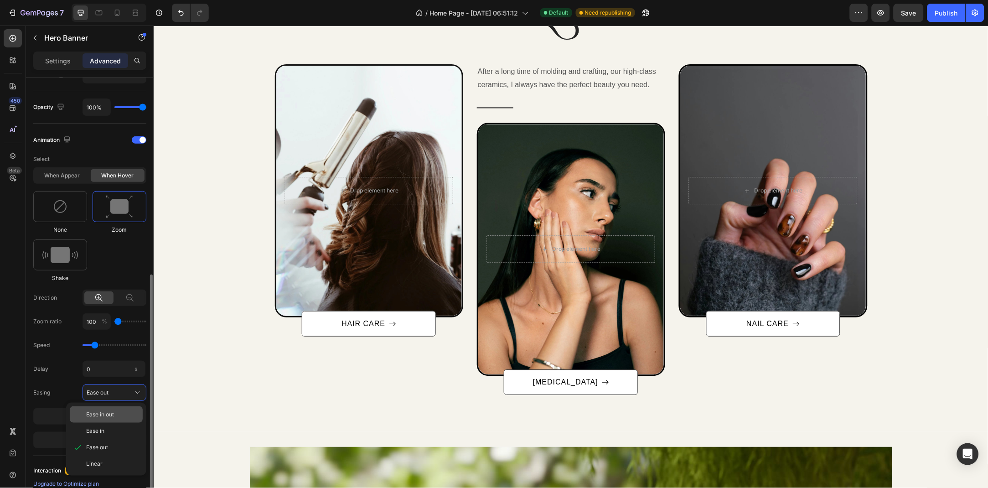
click at [111, 412] on span "Ease in out" at bounding box center [100, 415] width 28 height 8
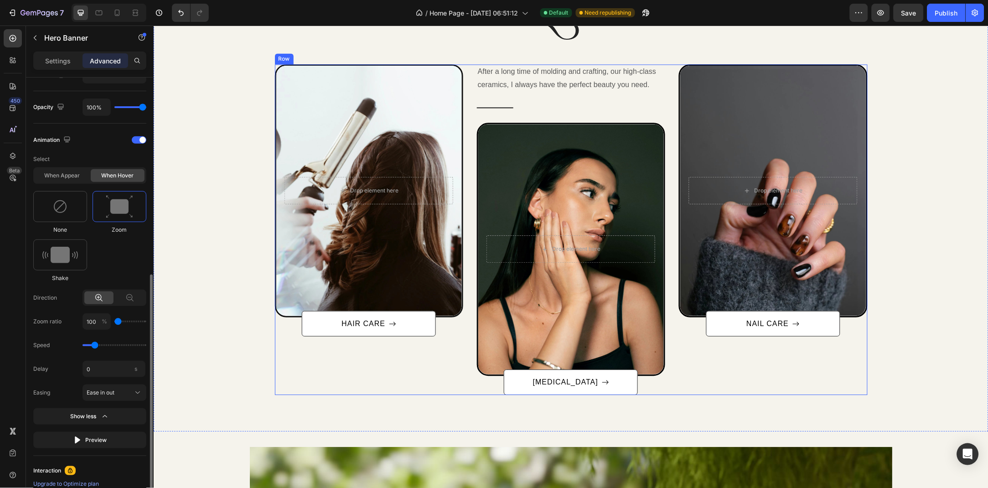
click at [718, 331] on link "NAIL CARE" at bounding box center [773, 324] width 134 height 26
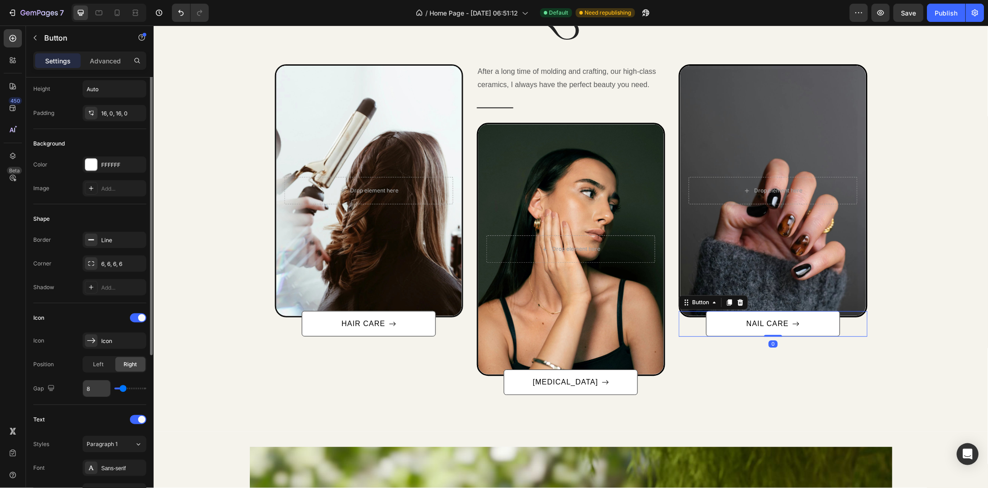
scroll to position [148, 0]
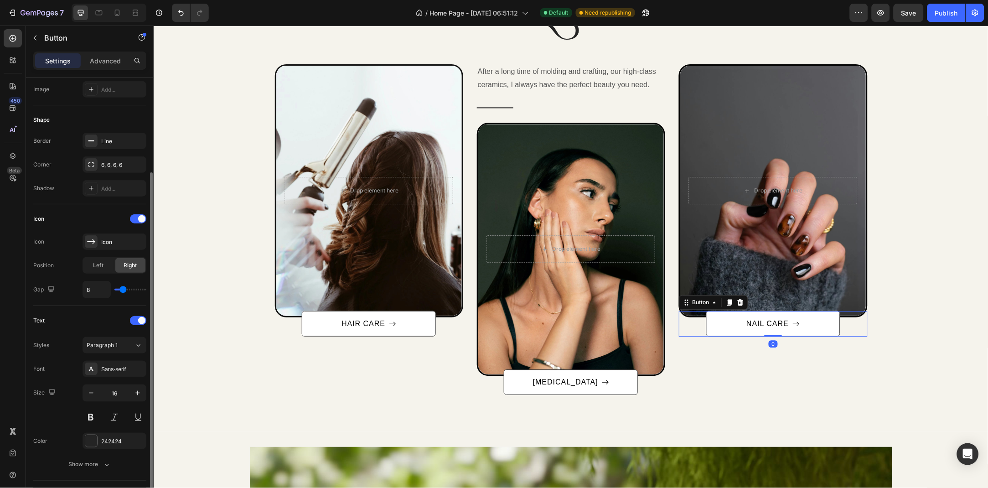
click at [96, 61] on p "Advanced" at bounding box center [105, 61] width 31 height 10
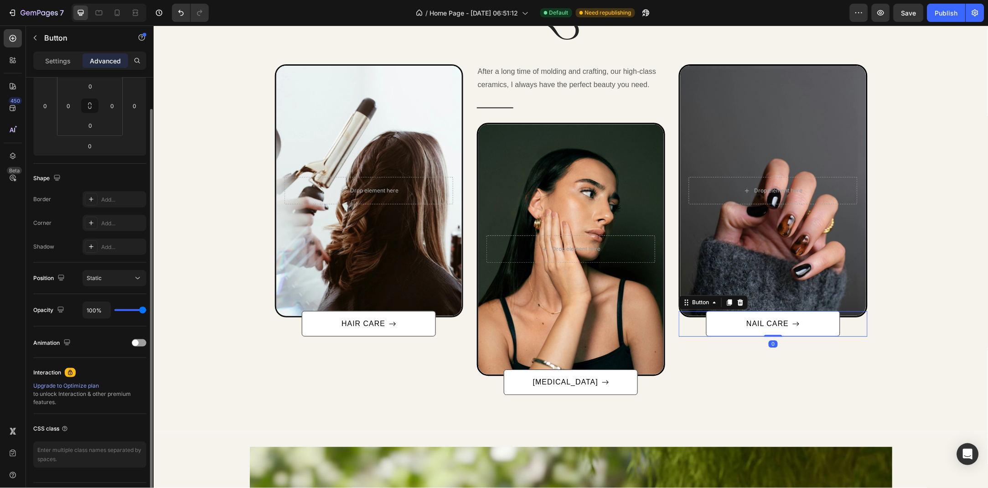
scroll to position [98, 0]
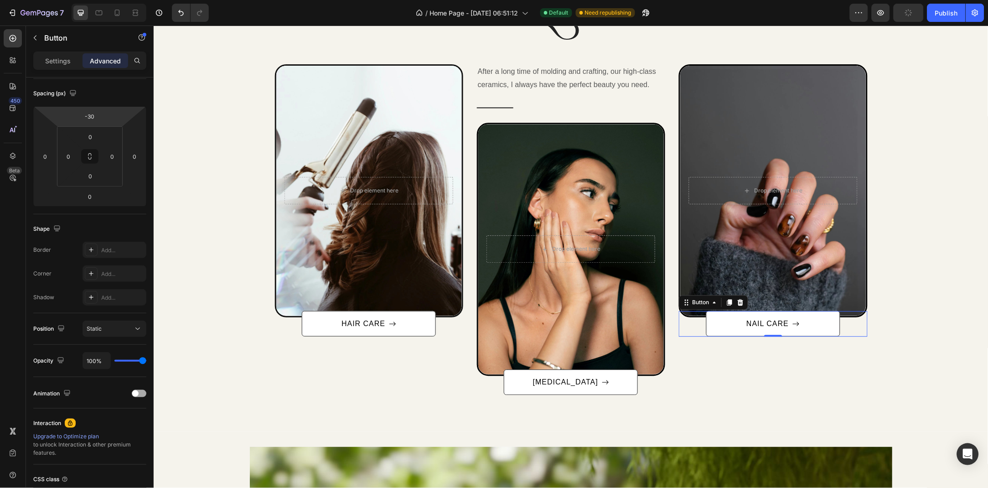
click at [131, 393] on div "Animation" at bounding box center [89, 393] width 113 height 15
click at [138, 393] on span at bounding box center [135, 393] width 6 height 6
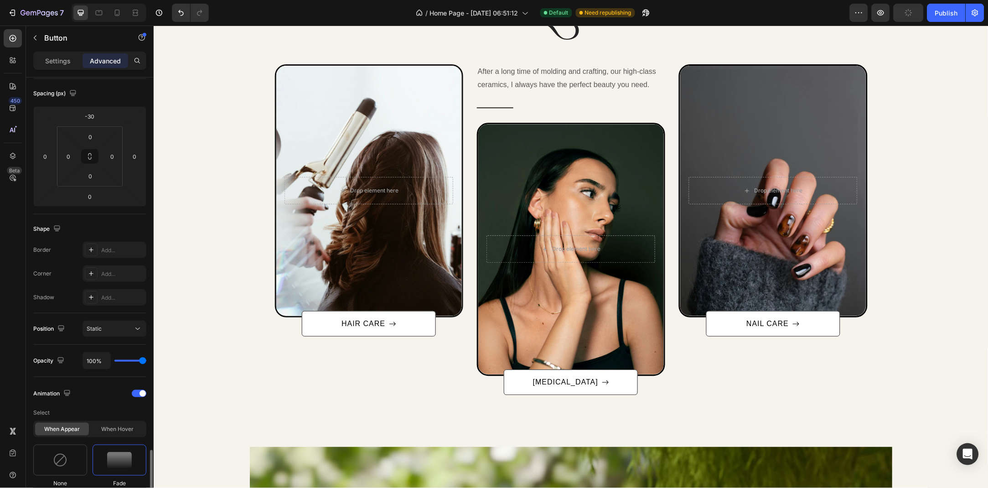
scroll to position [296, 0]
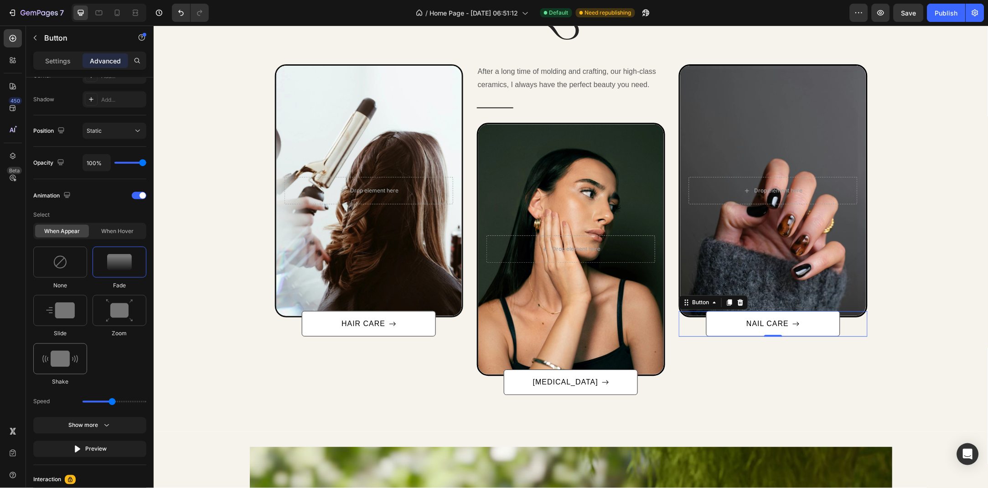
click at [66, 360] on img at bounding box center [60, 359] width 36 height 16
type input "0.7"
type input "1"
click at [90, 403] on input "range" at bounding box center [115, 402] width 64 height 2
click at [90, 417] on div "Intensity" at bounding box center [89, 425] width 113 height 16
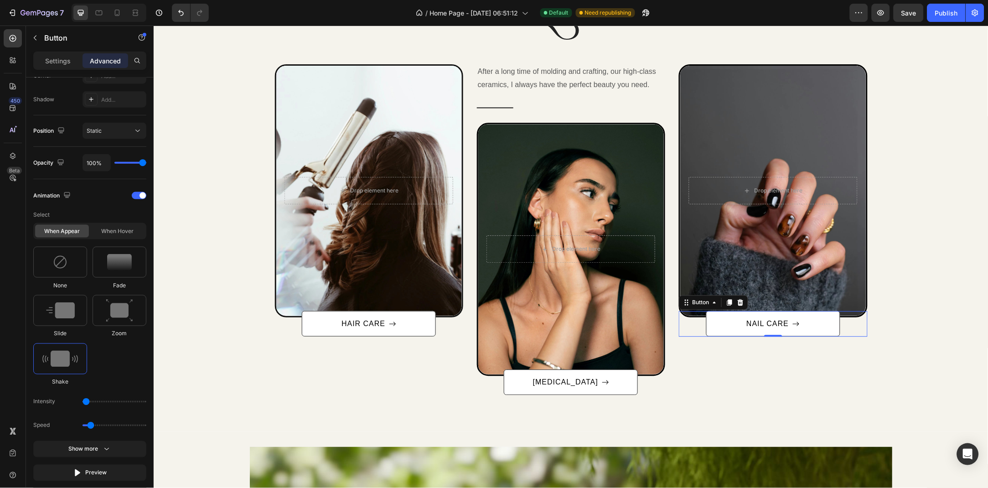
drag, startPoint x: 90, startPoint y: 429, endPoint x: 81, endPoint y: 428, distance: 9.2
click at [81, 428] on div "Speed" at bounding box center [89, 425] width 113 height 16
click at [87, 426] on input "range" at bounding box center [115, 426] width 64 height 2
click at [87, 446] on div "Show more" at bounding box center [90, 449] width 42 height 9
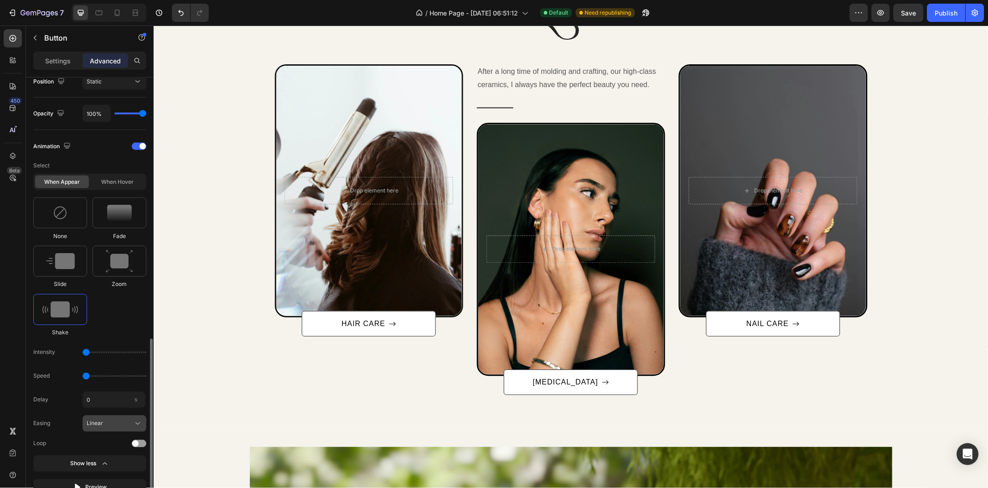
scroll to position [394, 0]
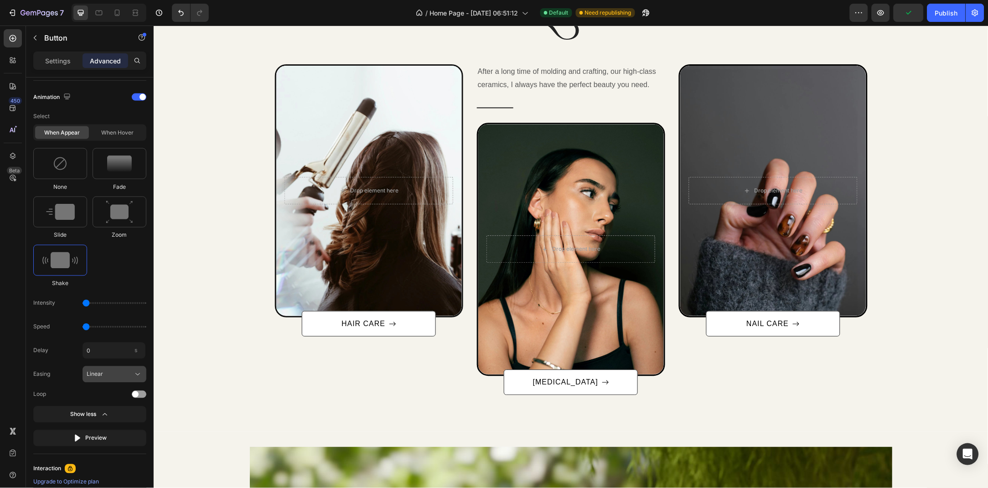
click at [110, 370] on div "Linear" at bounding box center [115, 374] width 56 height 9
click at [112, 397] on span "Ease in out" at bounding box center [100, 396] width 28 height 8
click at [106, 438] on div "Preview" at bounding box center [90, 438] width 34 height 9
type input "0.7"
click at [90, 328] on input "range" at bounding box center [115, 327] width 64 height 2
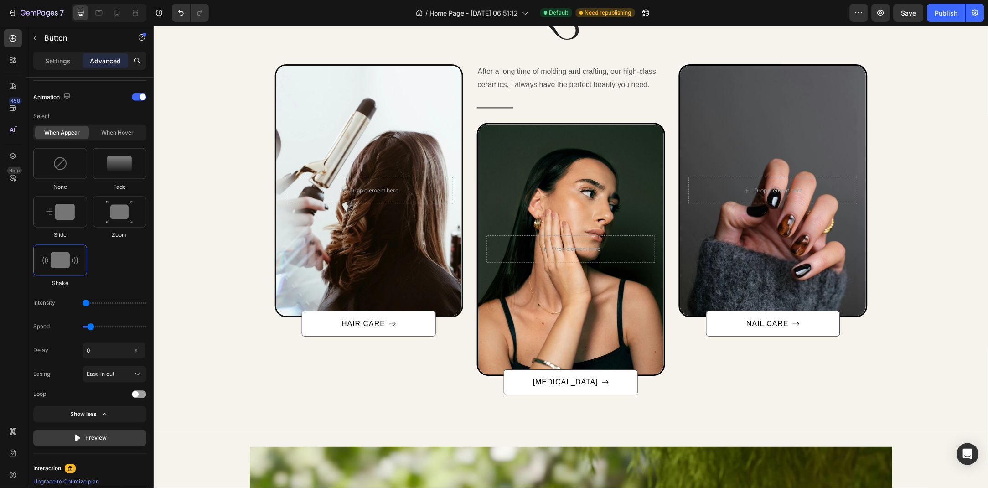
click at [91, 431] on button "Preview" at bounding box center [89, 438] width 113 height 16
drag, startPoint x: 84, startPoint y: 303, endPoint x: 128, endPoint y: 303, distance: 44.2
click at [128, 303] on input "range" at bounding box center [115, 303] width 64 height 2
click at [103, 432] on button "Preview" at bounding box center [89, 438] width 113 height 16
drag, startPoint x: 124, startPoint y: 302, endPoint x: 93, endPoint y: 306, distance: 31.3
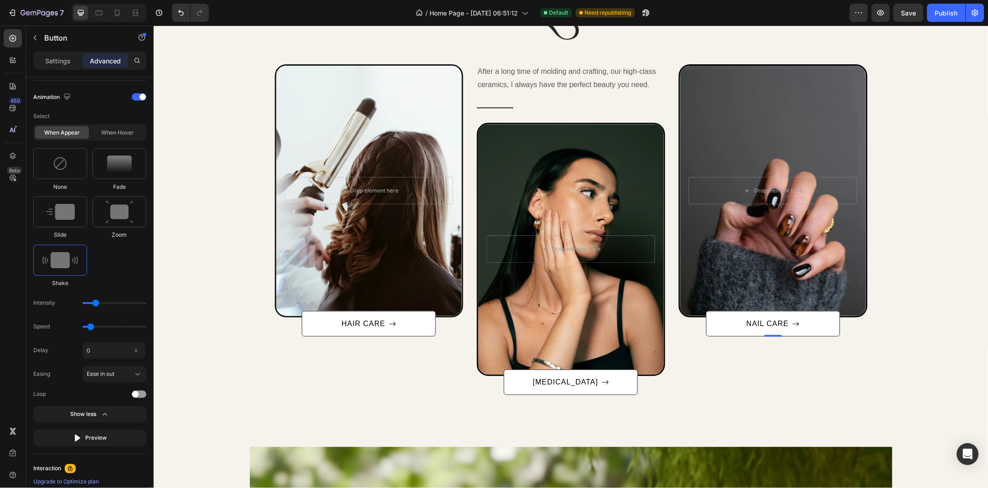
type input "11"
click at [93, 304] on input "range" at bounding box center [115, 303] width 64 height 2
drag, startPoint x: 93, startPoint y: 325, endPoint x: 78, endPoint y: 325, distance: 14.6
type input "0.5"
click at [83, 326] on input "range" at bounding box center [115, 327] width 64 height 2
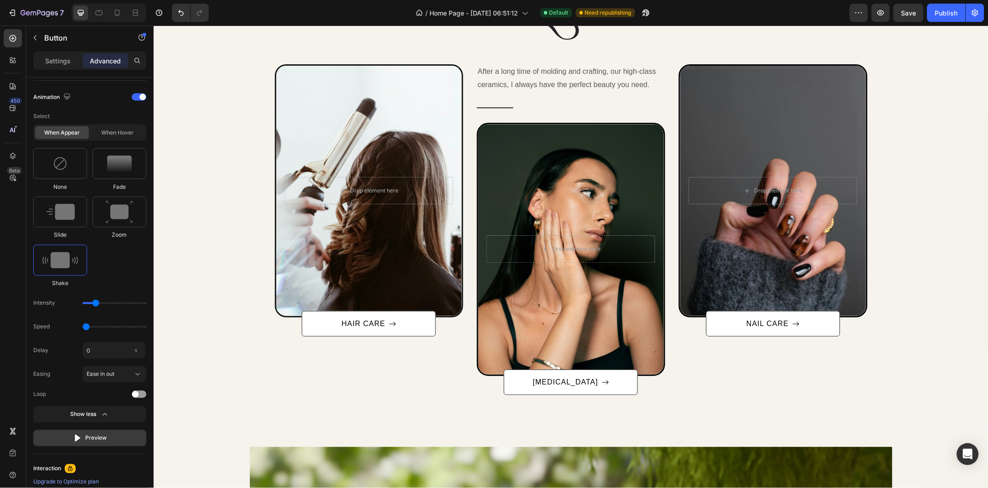
click at [93, 434] on div "Preview" at bounding box center [90, 438] width 34 height 9
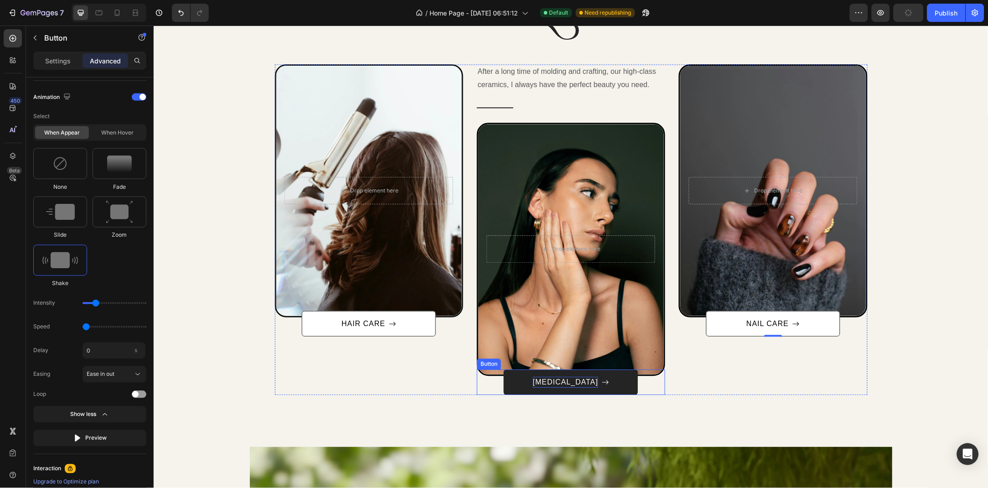
click at [569, 380] on p "[MEDICAL_DATA]" at bounding box center [565, 381] width 65 height 11
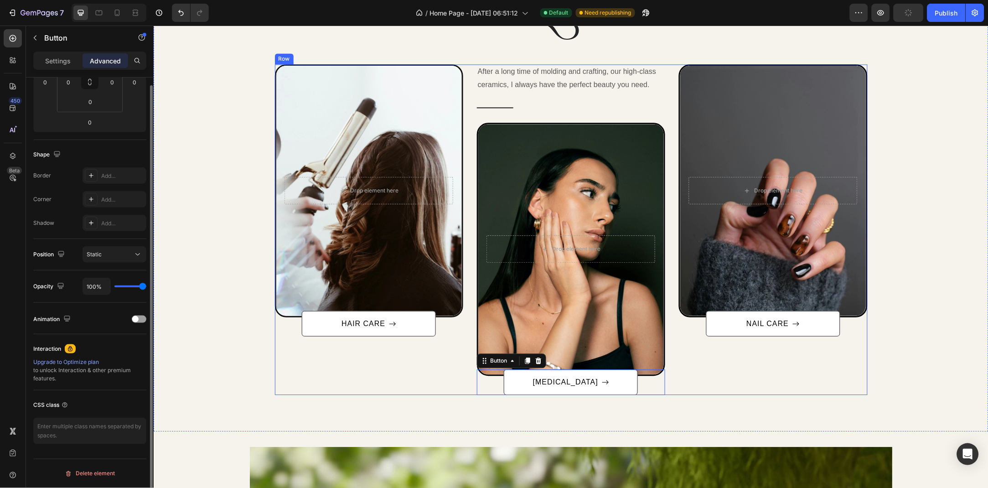
scroll to position [98, 0]
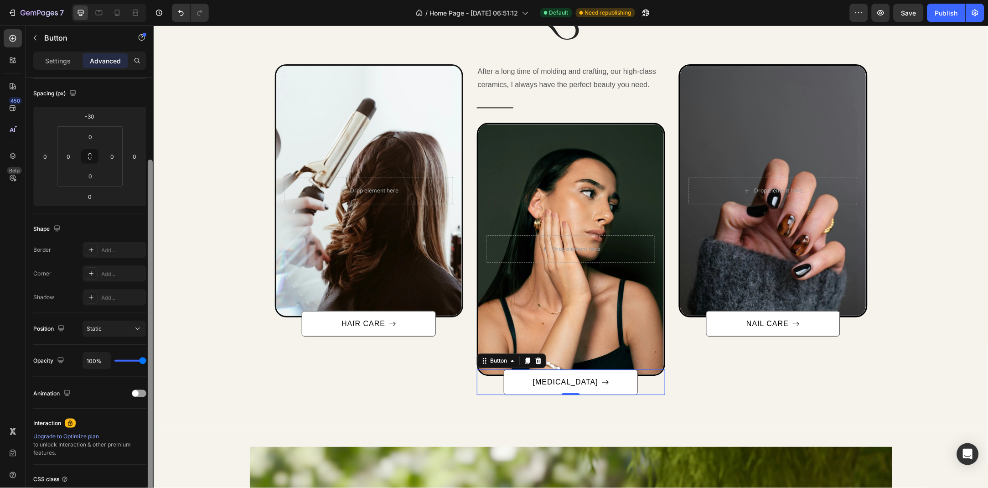
click at [139, 397] on div at bounding box center [139, 393] width 15 height 7
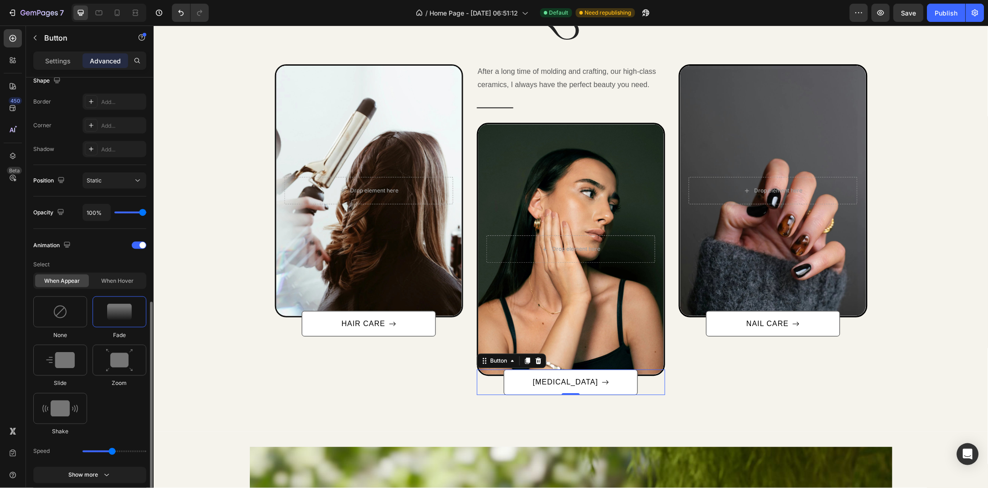
scroll to position [296, 0]
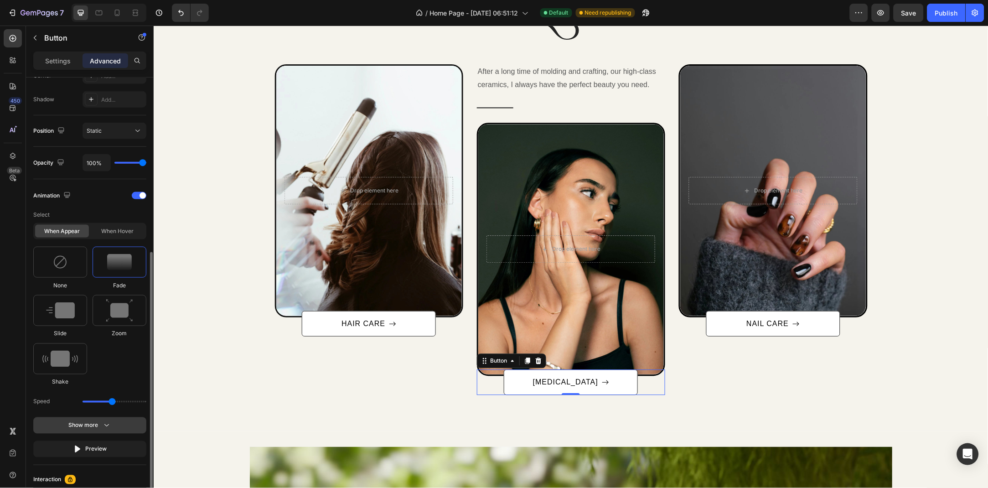
click at [108, 422] on icon "button" at bounding box center [106, 425] width 9 height 9
click at [62, 354] on img at bounding box center [60, 359] width 36 height 16
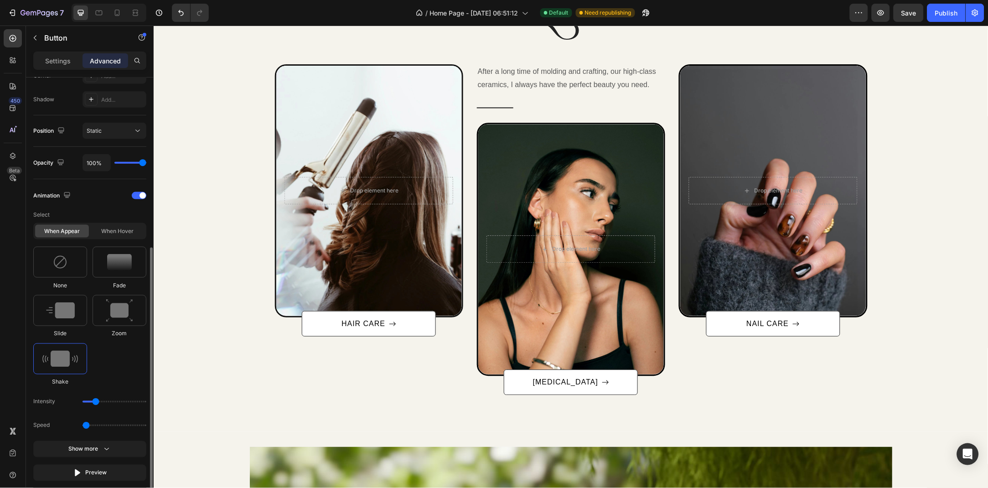
drag, startPoint x: 90, startPoint y: 424, endPoint x: 71, endPoint y: 424, distance: 19.2
type input "0.5"
click at [83, 425] on input "range" at bounding box center [115, 426] width 64 height 2
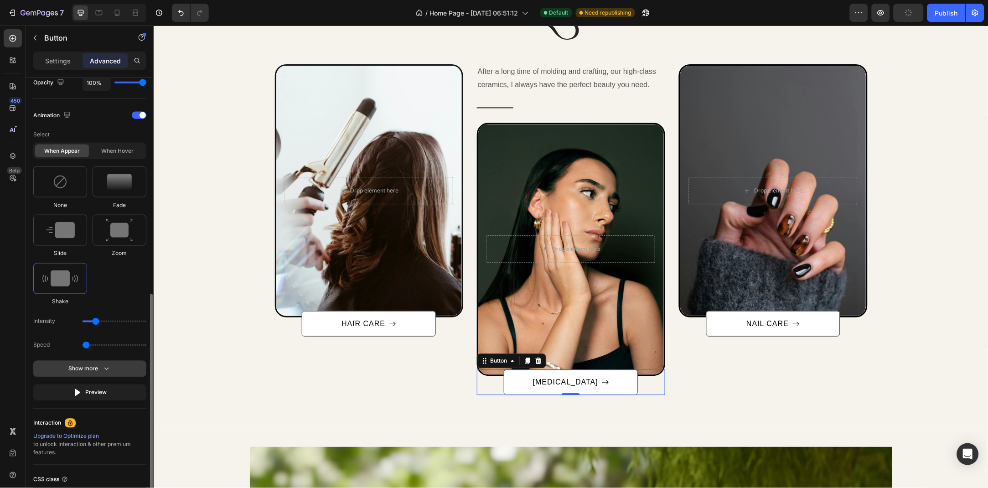
click at [108, 385] on button "Show more" at bounding box center [89, 393] width 113 height 16
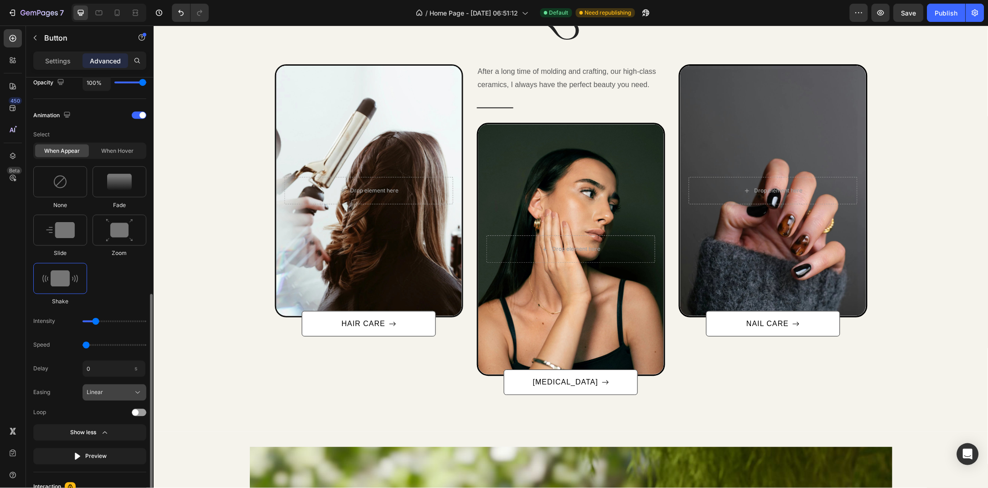
click at [118, 390] on div "Linear" at bounding box center [109, 393] width 45 height 8
click at [105, 411] on span "Ease in out" at bounding box center [100, 415] width 28 height 8
click at [122, 141] on p "Select" at bounding box center [89, 134] width 113 height 16
click at [120, 151] on div "When hover" at bounding box center [118, 151] width 54 height 13
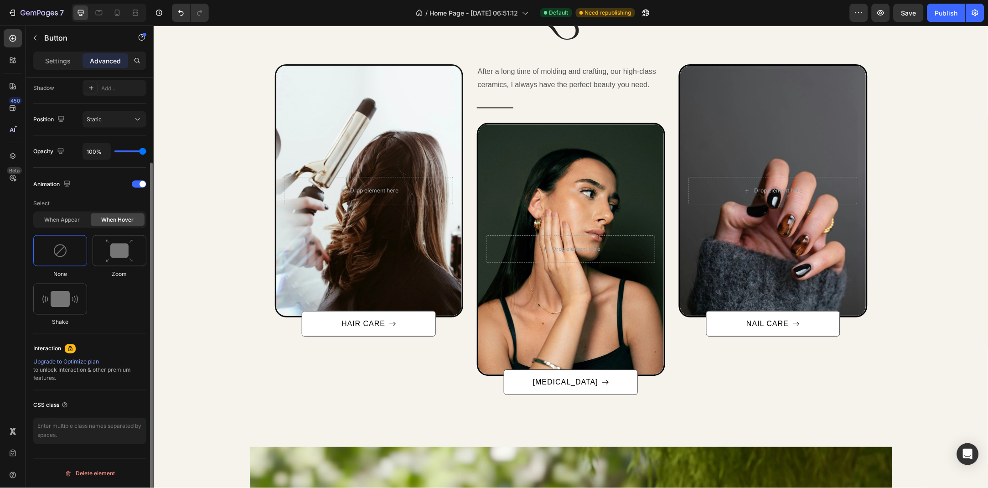
scroll to position [233, 0]
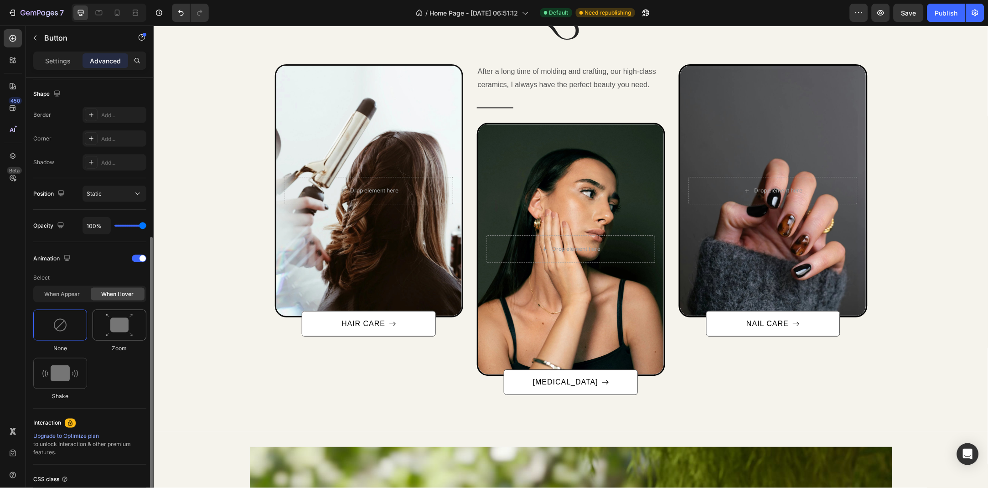
click at [113, 315] on img at bounding box center [119, 325] width 27 height 23
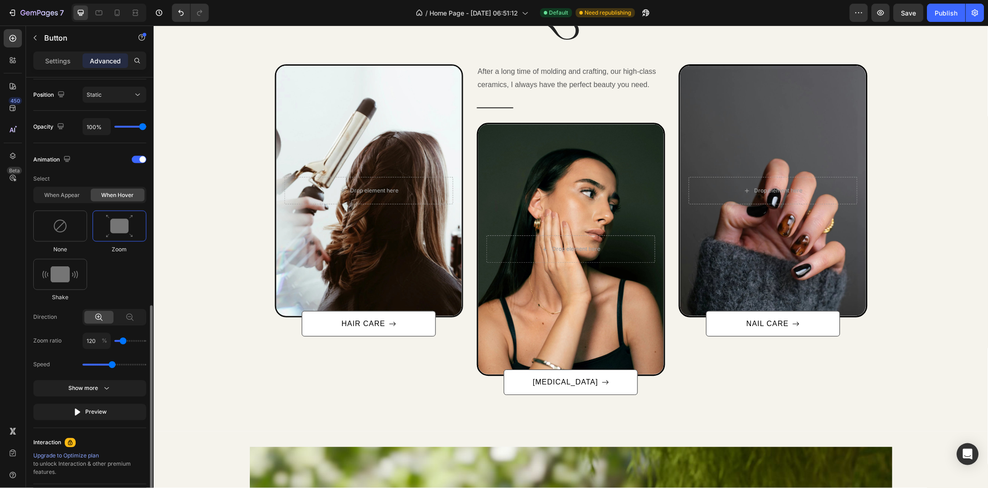
scroll to position [351, 0]
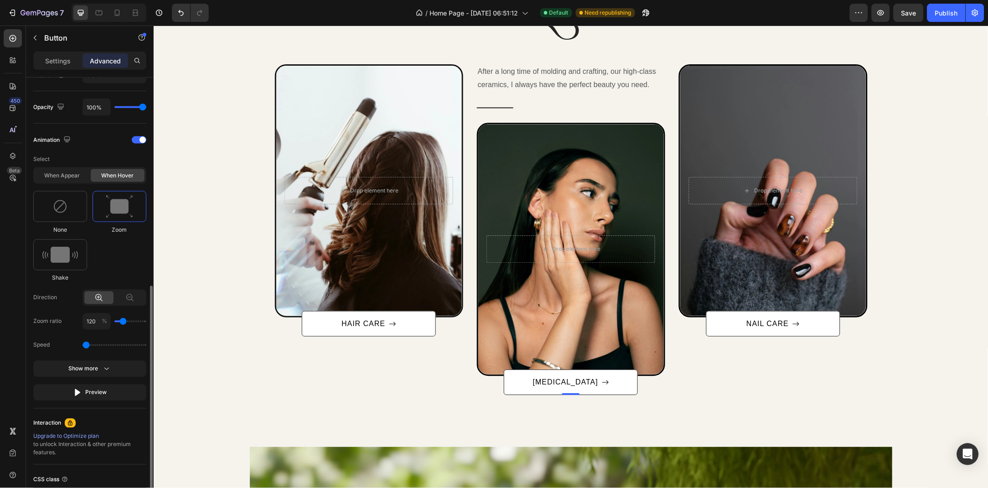
drag, startPoint x: 111, startPoint y: 347, endPoint x: 88, endPoint y: 350, distance: 23.9
type input "0.5"
click at [88, 346] on input "range" at bounding box center [115, 345] width 64 height 2
type input "100"
drag, startPoint x: 120, startPoint y: 322, endPoint x: 106, endPoint y: 327, distance: 14.6
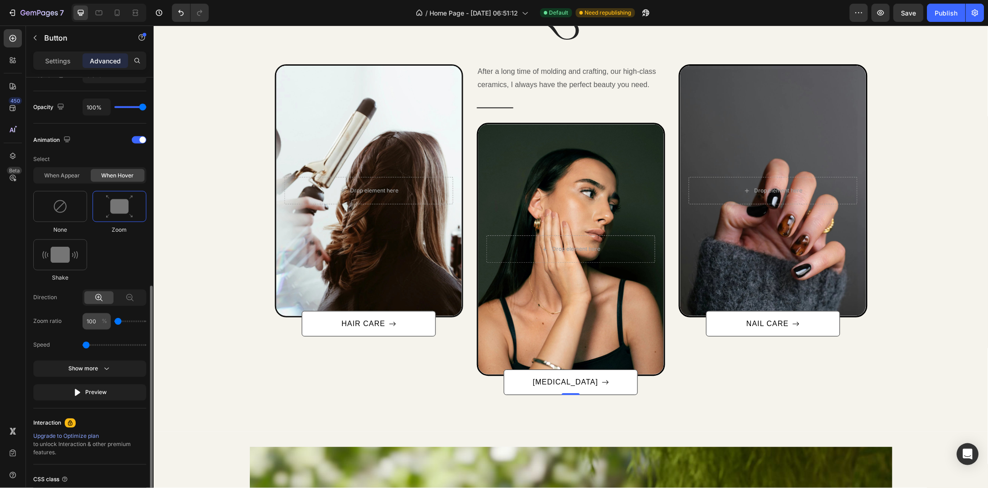
type input "100"
click at [114, 322] on input "range" at bounding box center [130, 322] width 32 height 2
click at [99, 364] on div "Show more" at bounding box center [90, 368] width 42 height 9
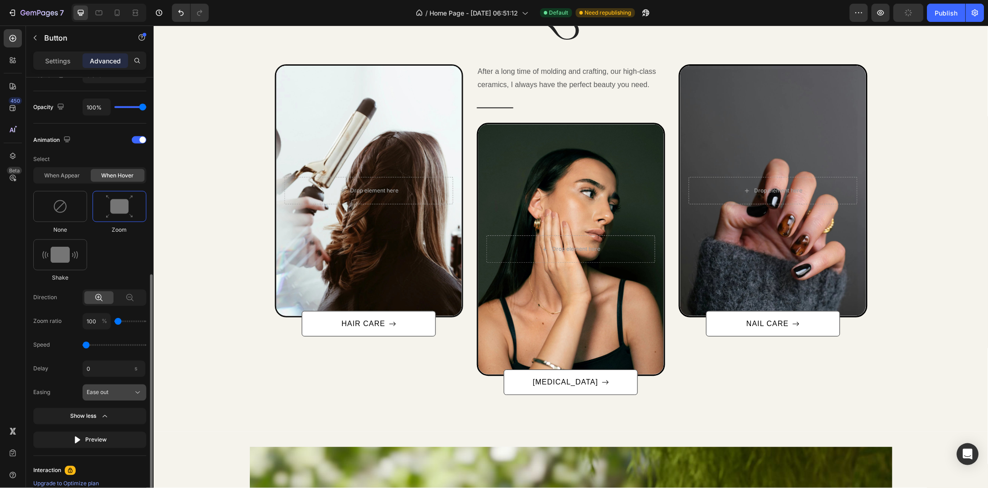
click at [136, 394] on icon at bounding box center [137, 392] width 9 height 9
click at [123, 409] on div "Ease in out" at bounding box center [106, 414] width 73 height 16
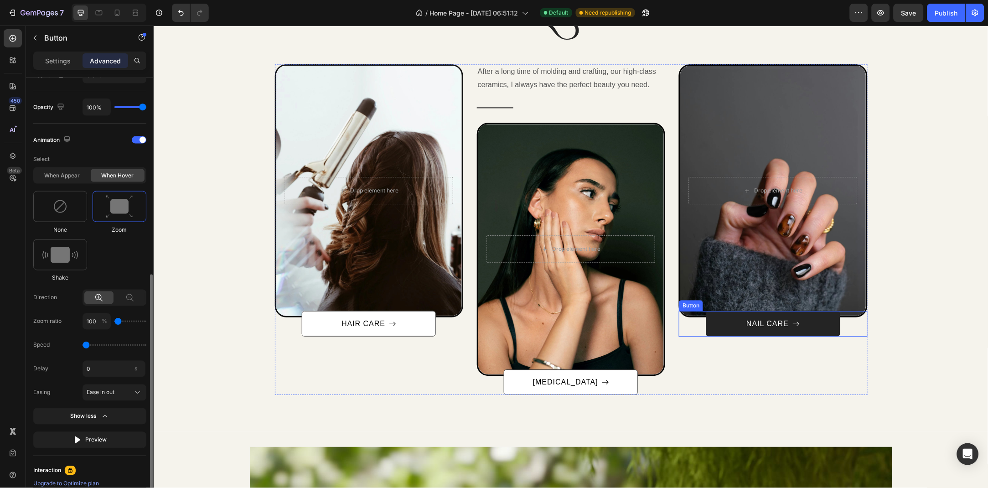
click at [749, 316] on link "NAIL CARE" at bounding box center [773, 324] width 134 height 26
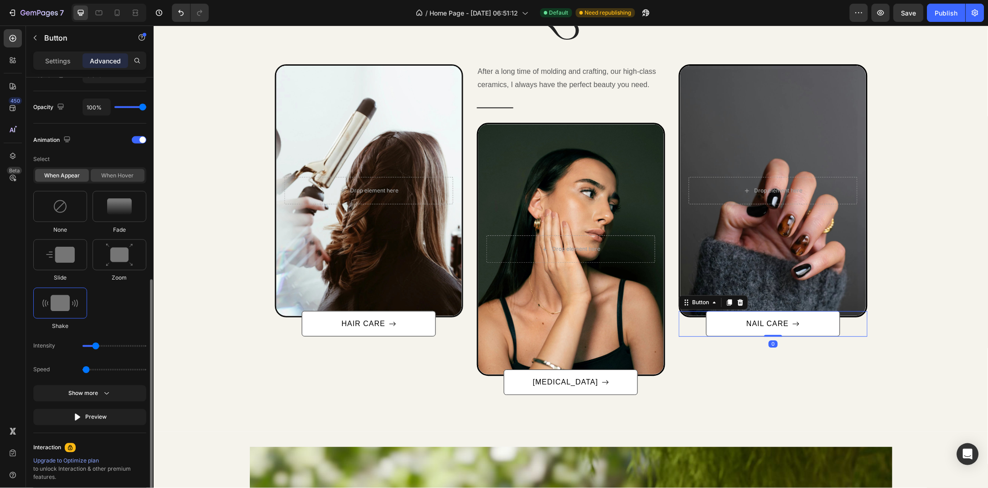
click at [119, 177] on div "When hover" at bounding box center [118, 175] width 54 height 13
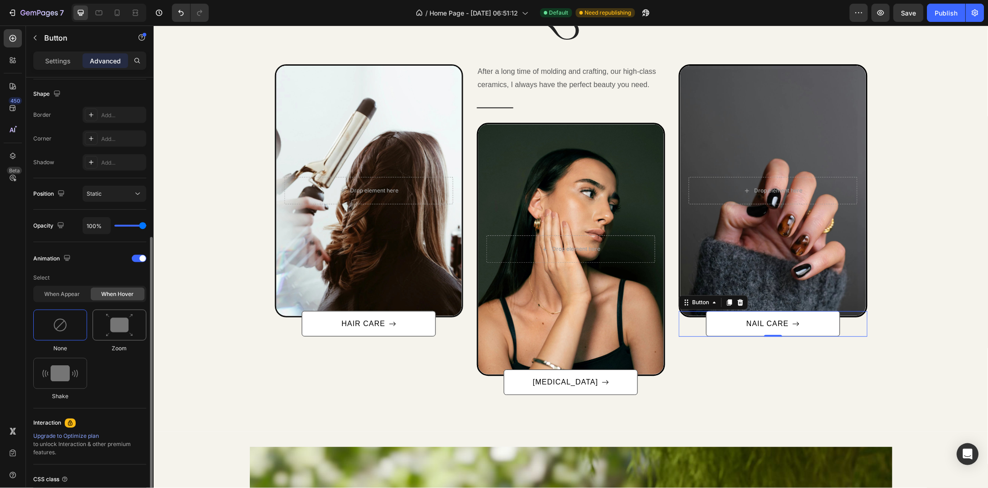
click at [114, 317] on img at bounding box center [119, 325] width 27 height 23
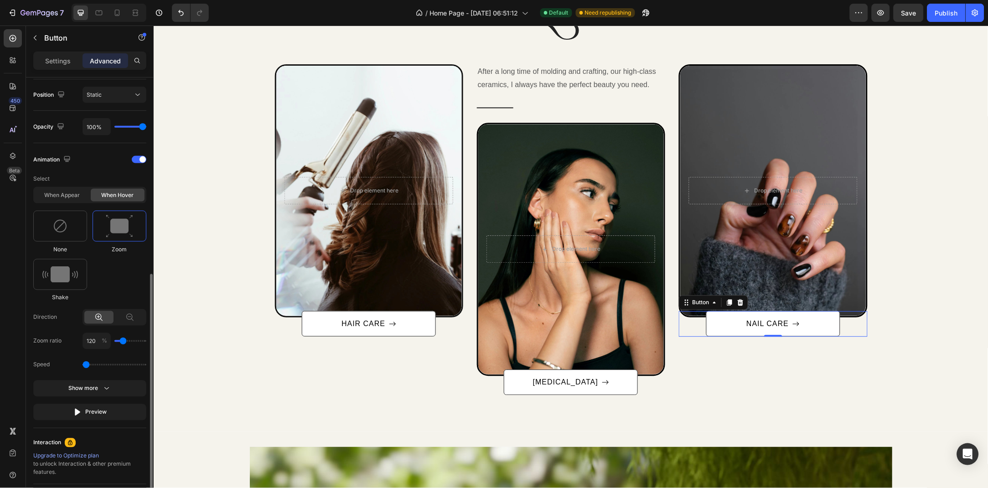
drag, startPoint x: 104, startPoint y: 365, endPoint x: 80, endPoint y: 366, distance: 24.2
type input "0.5"
click at [83, 366] on input "range" at bounding box center [115, 365] width 64 height 2
type input "100"
drag, startPoint x: 122, startPoint y: 341, endPoint x: 116, endPoint y: 343, distance: 6.2
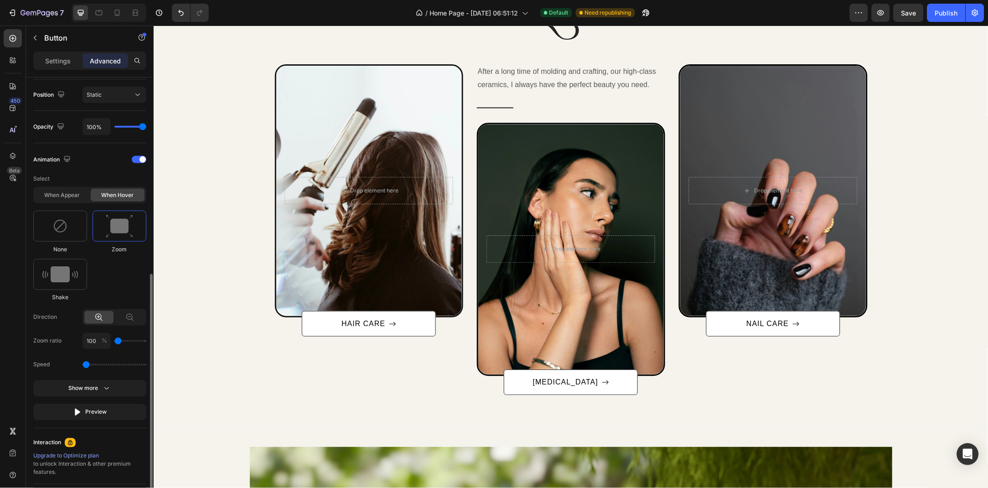
type input "100"
click at [116, 342] on input "range" at bounding box center [130, 341] width 32 height 2
type input "0.7"
click at [90, 365] on input "range" at bounding box center [115, 365] width 64 height 2
click at [99, 387] on div "Show more" at bounding box center [90, 388] width 42 height 9
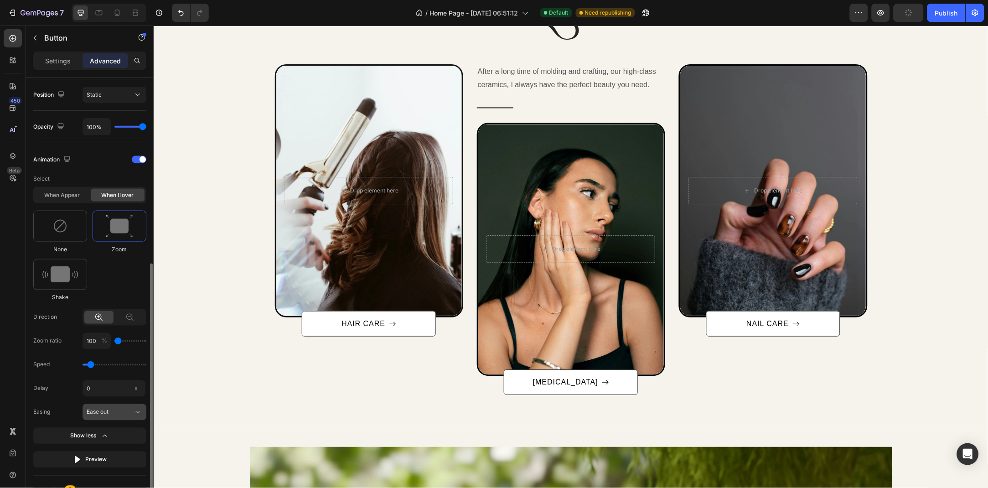
click at [121, 418] on button "Ease out" at bounding box center [115, 412] width 64 height 16
click at [108, 346] on div "Ease in out" at bounding box center [106, 341] width 73 height 16
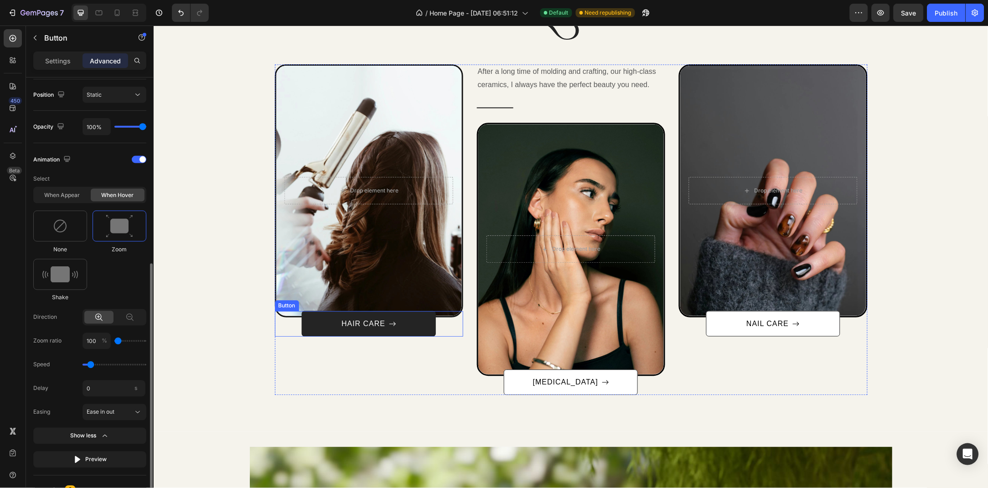
click at [406, 328] on link "HAIR CARE" at bounding box center [369, 324] width 134 height 26
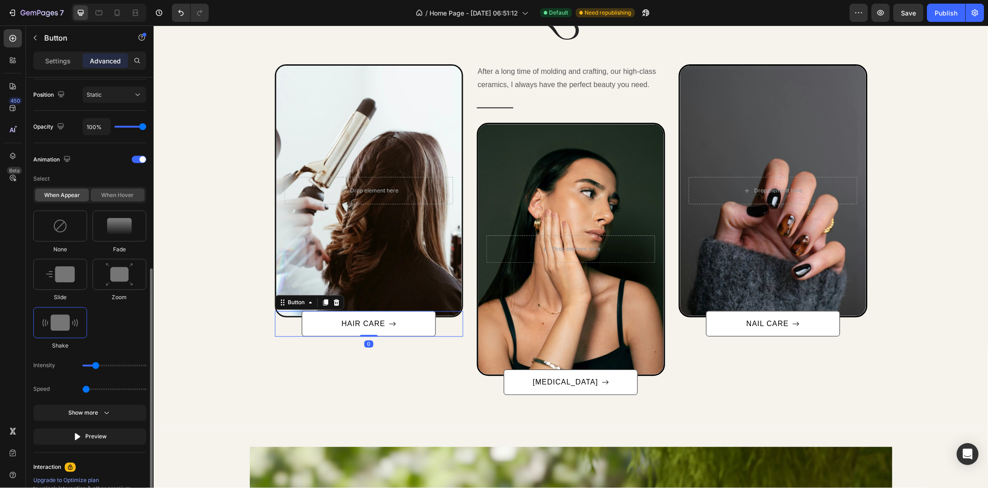
click at [117, 199] on div "When hover" at bounding box center [118, 195] width 54 height 13
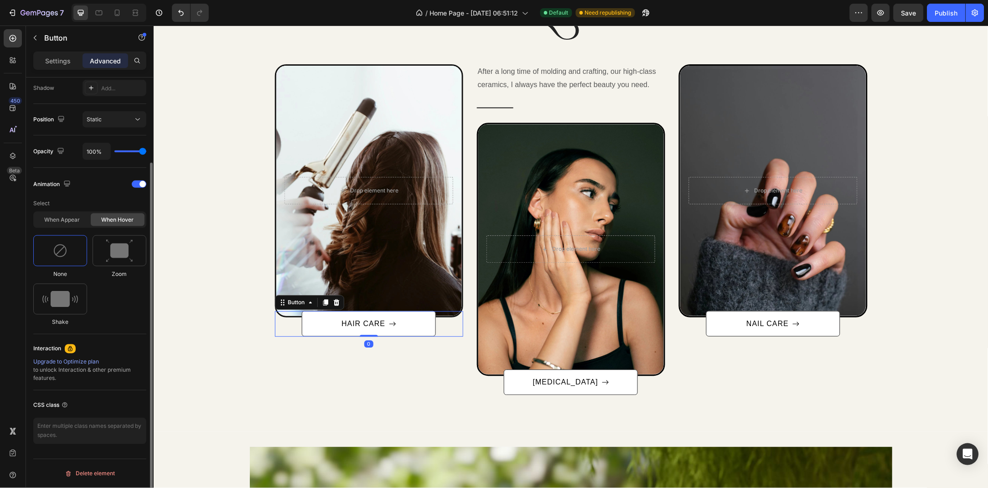
scroll to position [233, 0]
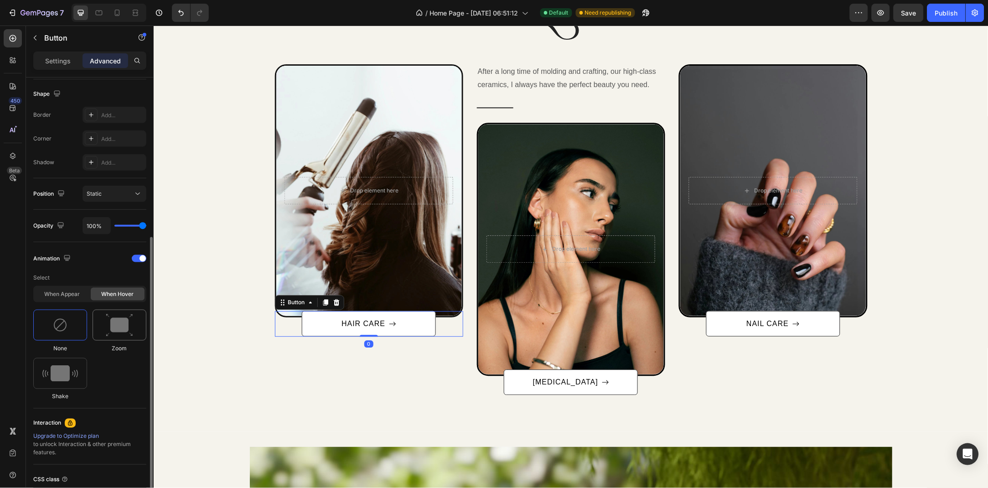
click at [112, 314] on img at bounding box center [119, 325] width 27 height 23
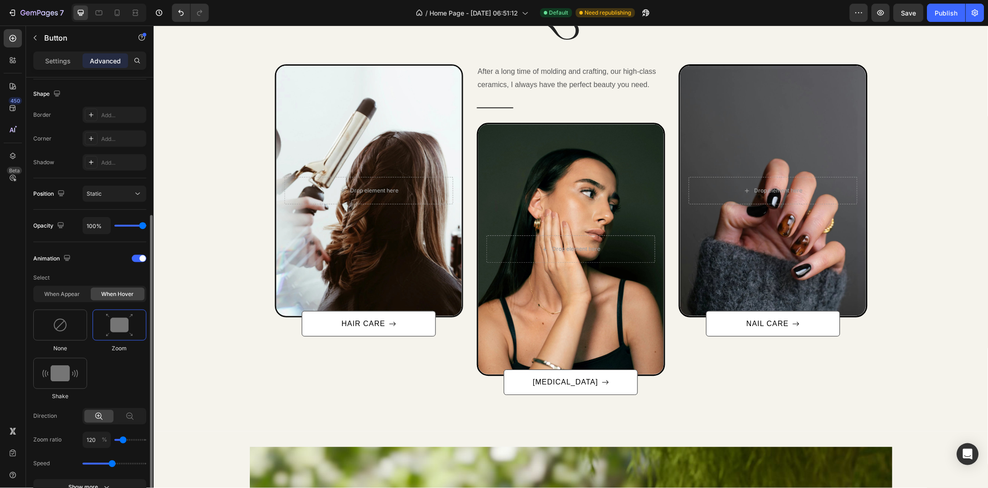
scroll to position [332, 0]
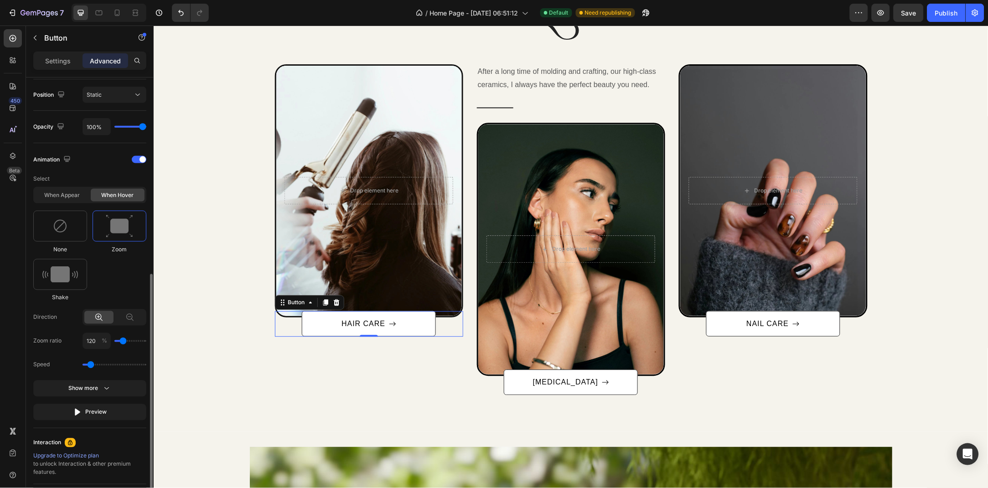
drag, startPoint x: 112, startPoint y: 362, endPoint x: 90, endPoint y: 362, distance: 22.4
type input "0.7"
click at [90, 364] on input "range" at bounding box center [115, 365] width 64 height 2
type input "100"
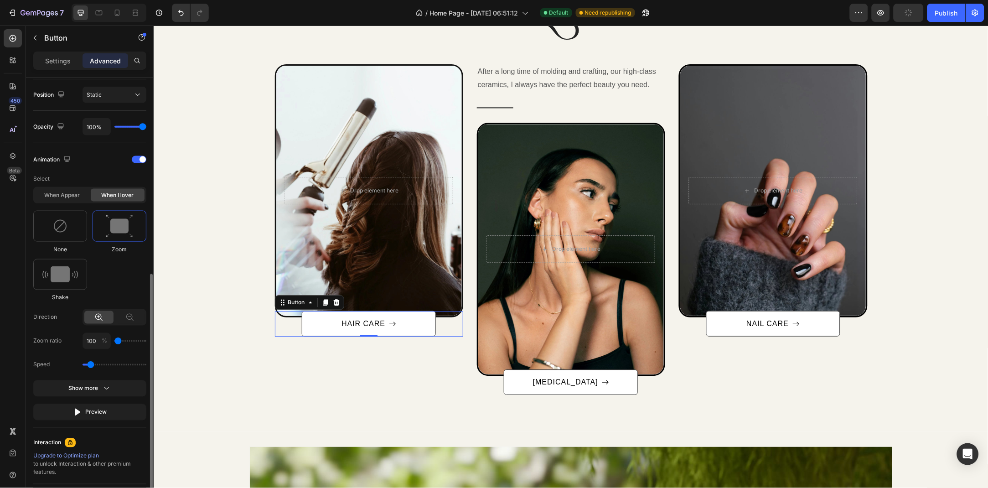
click at [115, 340] on input "range" at bounding box center [130, 341] width 32 height 2
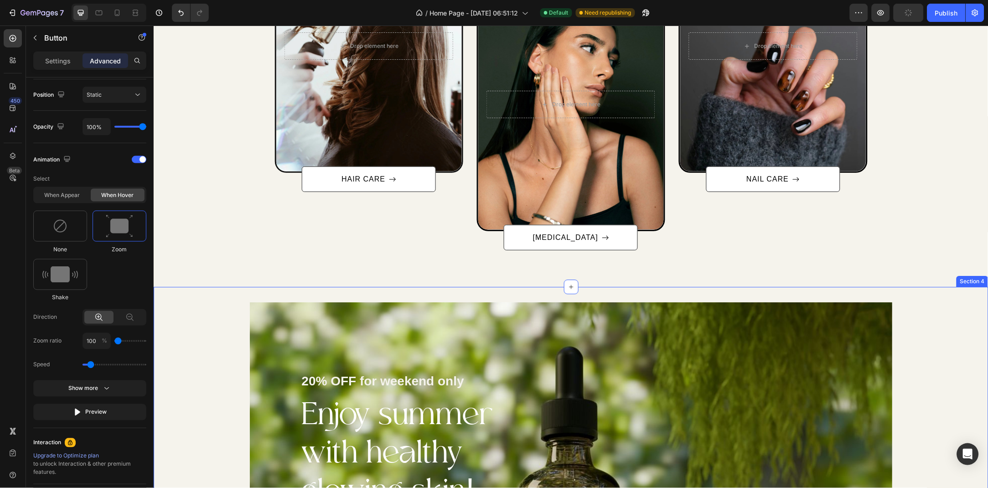
scroll to position [724, 0]
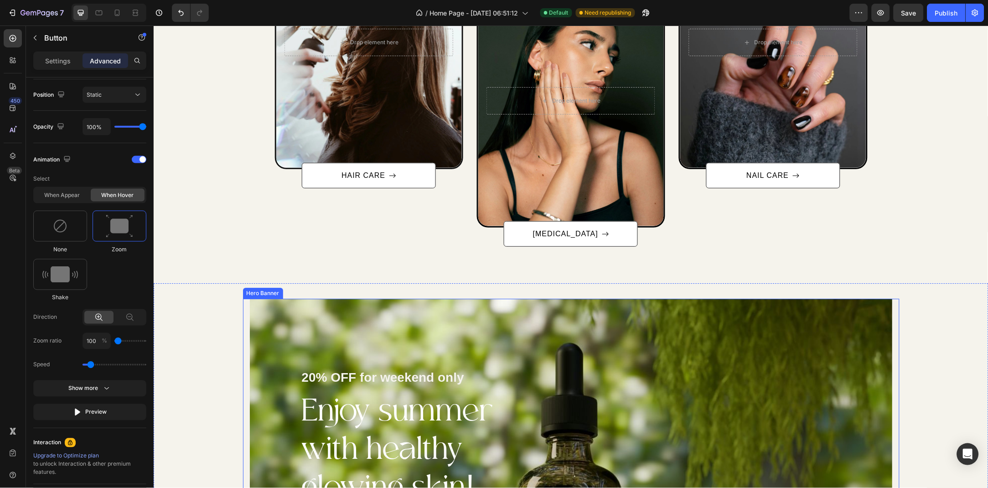
click at [270, 338] on div "20% OFF for weekend only Text block Enjoy summer with healthy glowing skin! Hea…" at bounding box center [407, 476] width 314 height 356
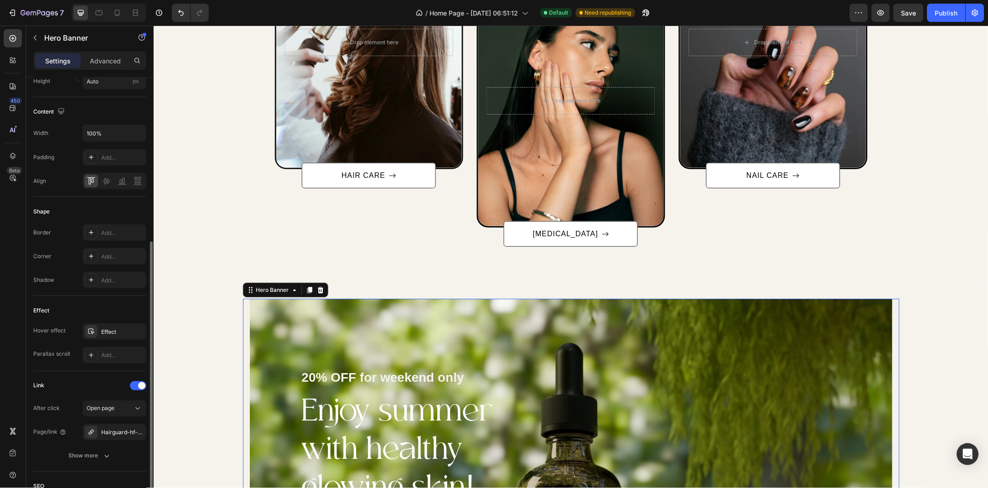
scroll to position [318, 0]
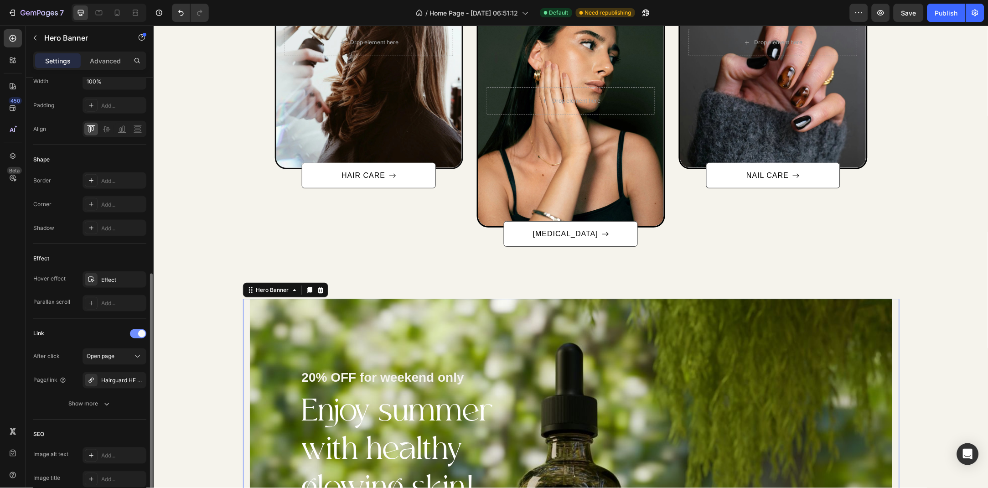
click at [137, 332] on div at bounding box center [138, 333] width 16 height 9
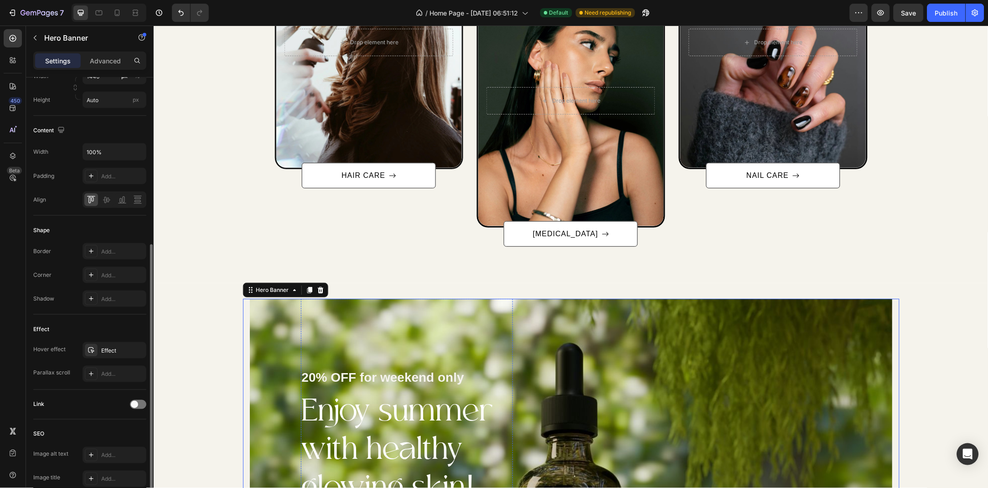
scroll to position [922, 0]
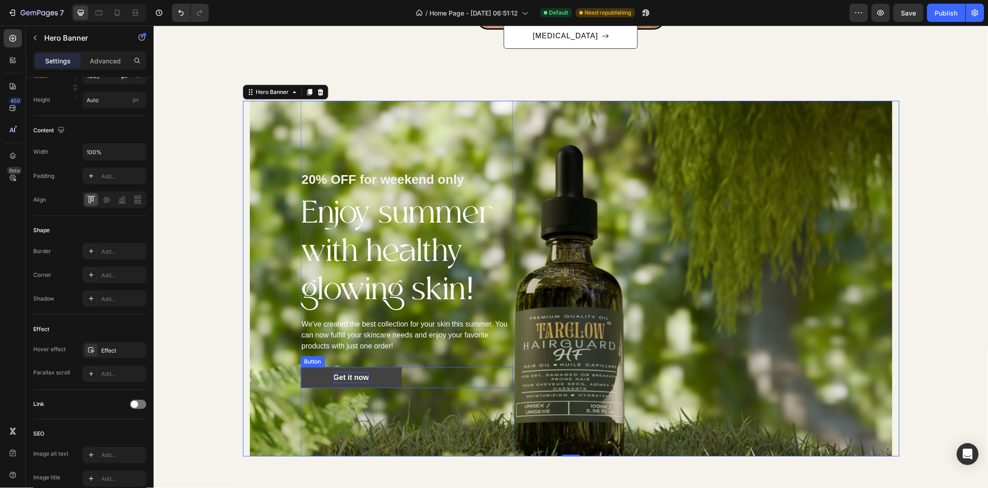
click at [376, 376] on link "Get it now" at bounding box center [351, 377] width 101 height 21
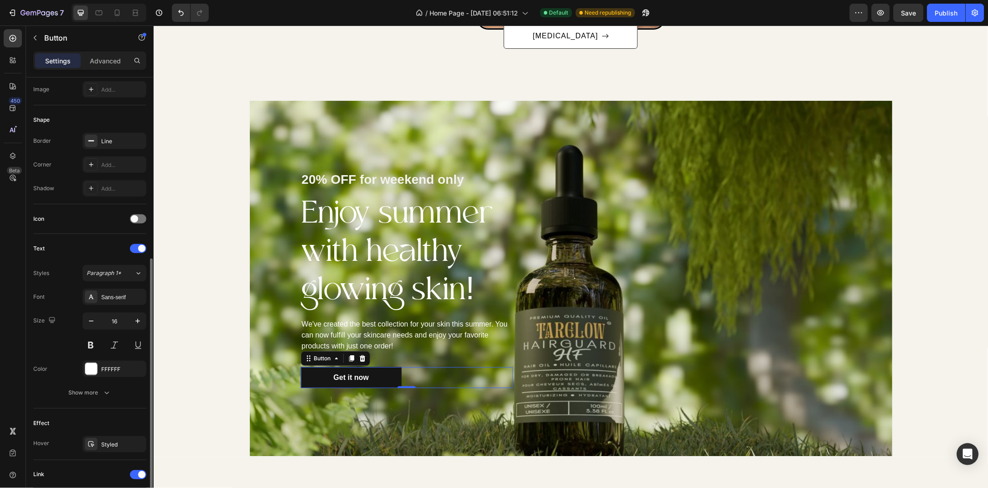
scroll to position [191, 0]
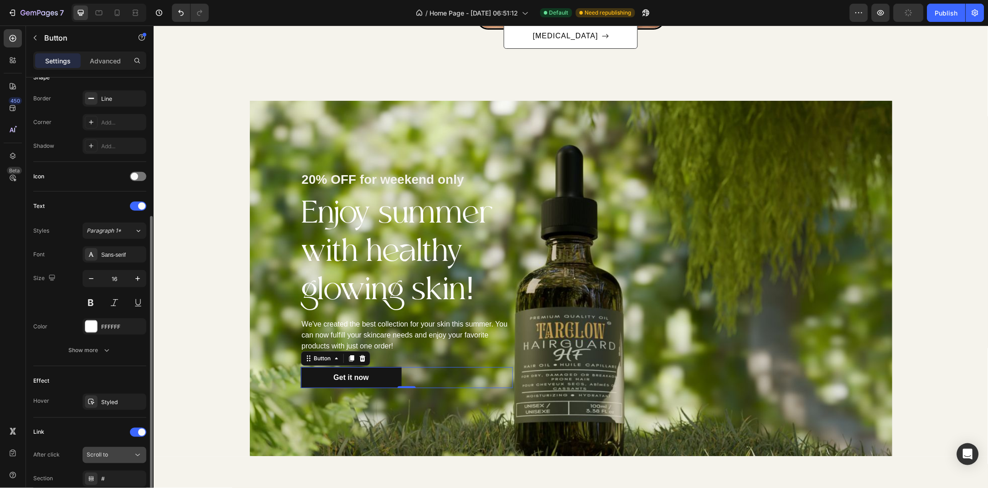
click at [101, 454] on span "Scroll to" at bounding box center [97, 455] width 21 height 7
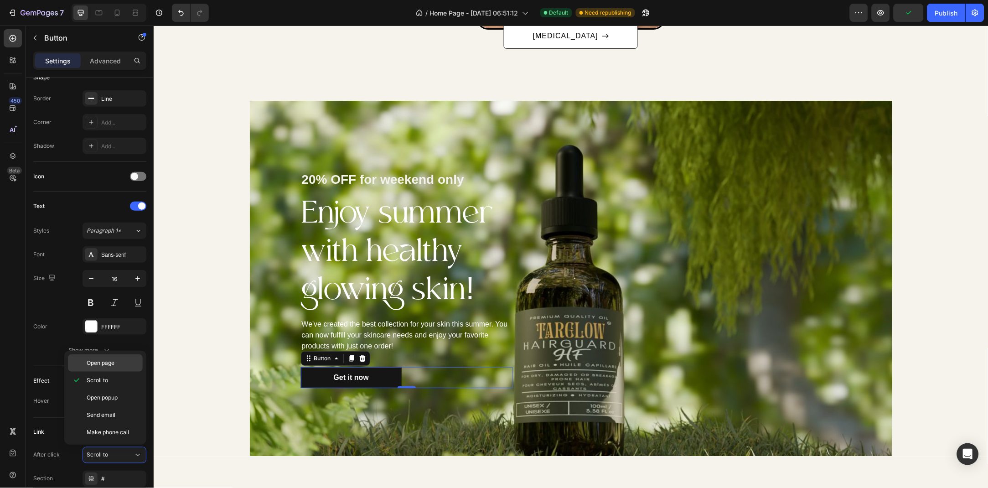
click at [119, 368] on div "Open page" at bounding box center [105, 362] width 75 height 17
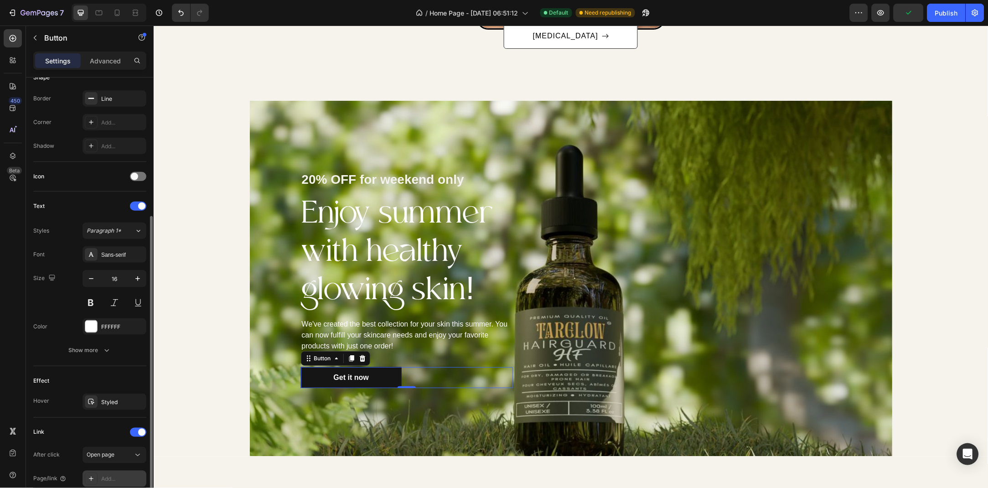
click at [115, 473] on div "Add..." at bounding box center [115, 479] width 64 height 16
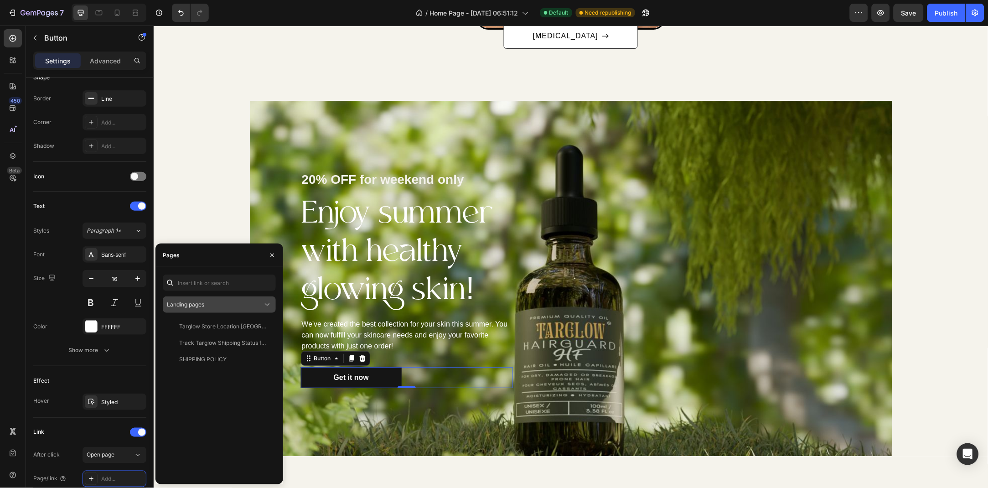
click at [214, 311] on button "Landing pages" at bounding box center [219, 304] width 113 height 16
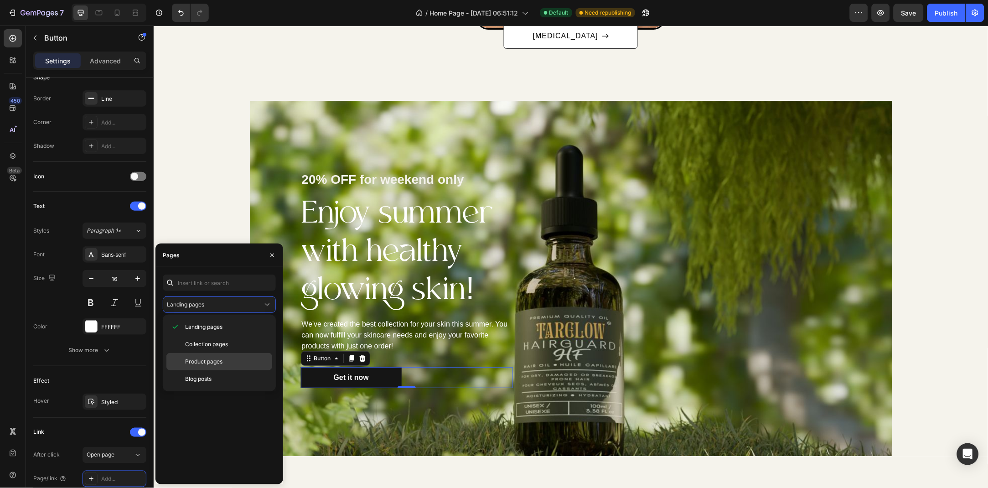
click at [204, 363] on span "Product pages" at bounding box center [203, 362] width 37 height 8
click at [220, 345] on div "Hairguard HF Hair Oil- 100ml" at bounding box center [216, 343] width 75 height 8
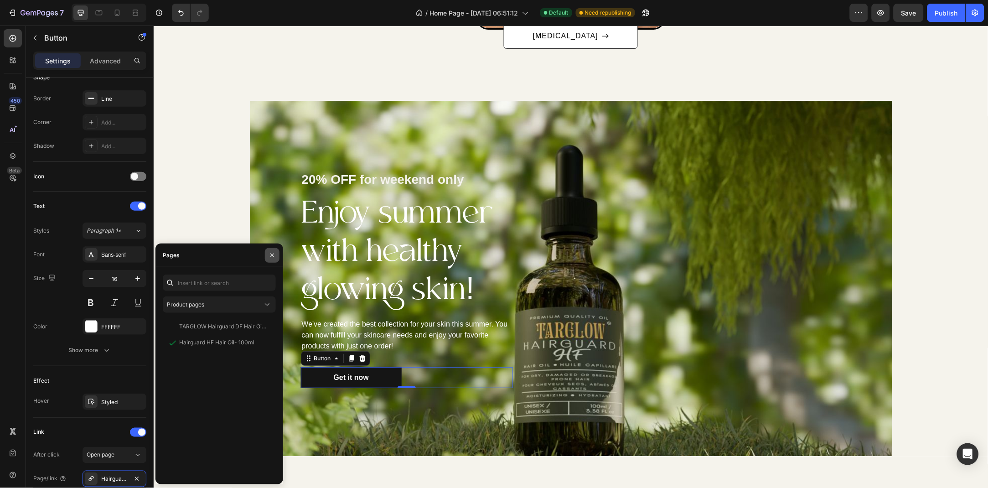
click at [275, 255] on icon "button" at bounding box center [272, 255] width 7 height 7
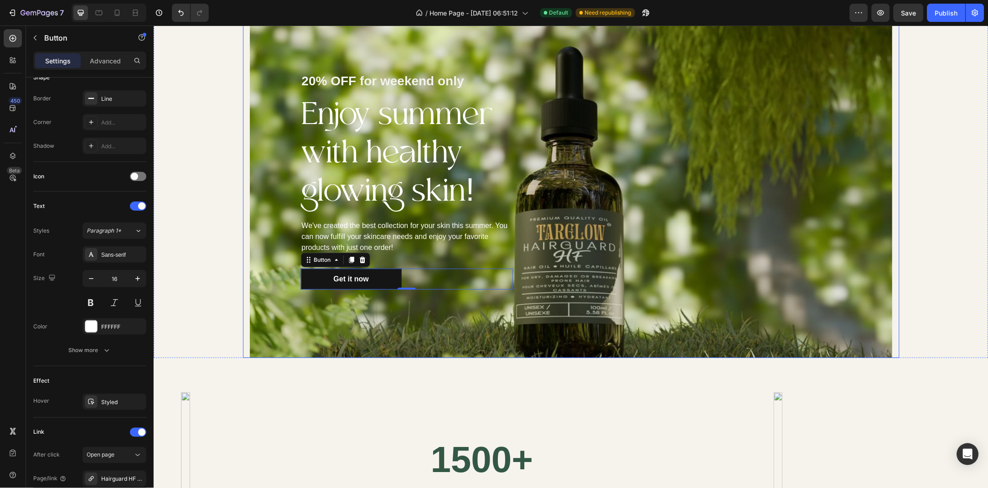
scroll to position [922, 0]
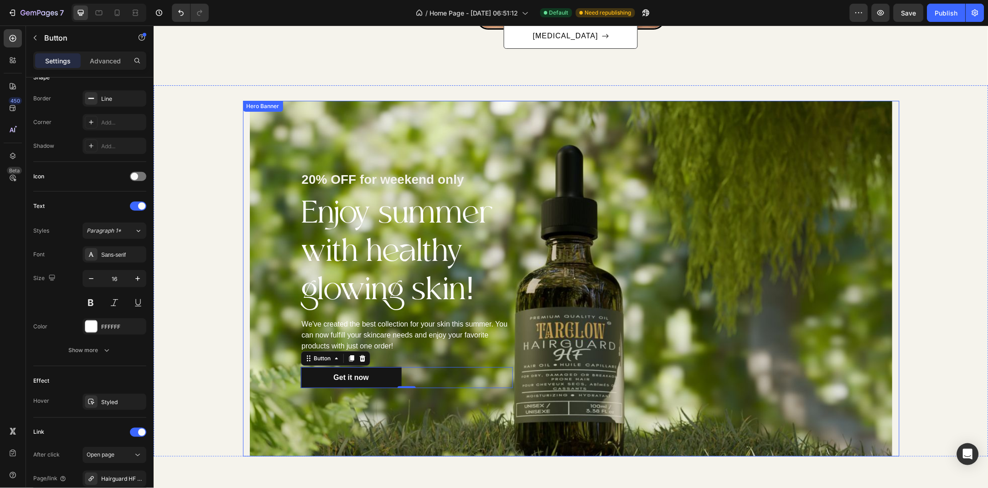
click at [510, 165] on div "20% OFF for weekend only Text block Enjoy summer with healthy glowing skin! Hea…" at bounding box center [407, 278] width 212 height 356
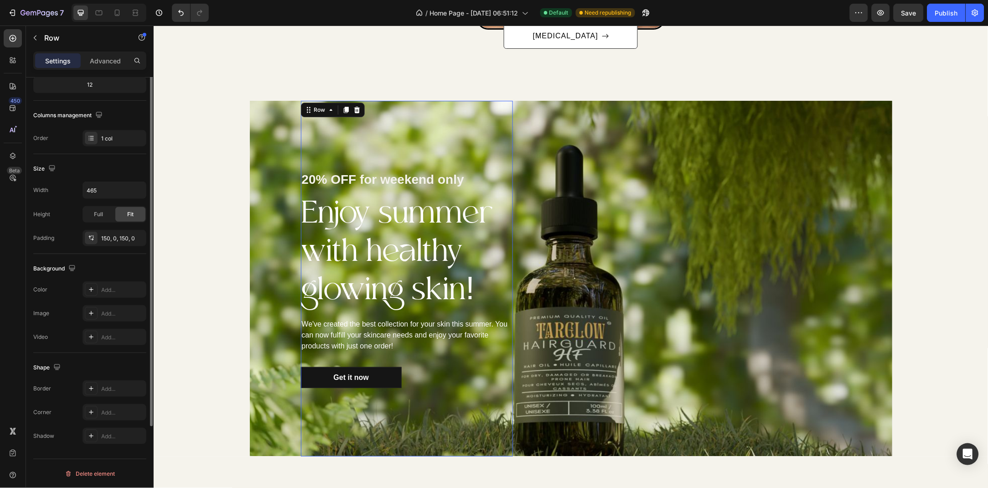
scroll to position [0, 0]
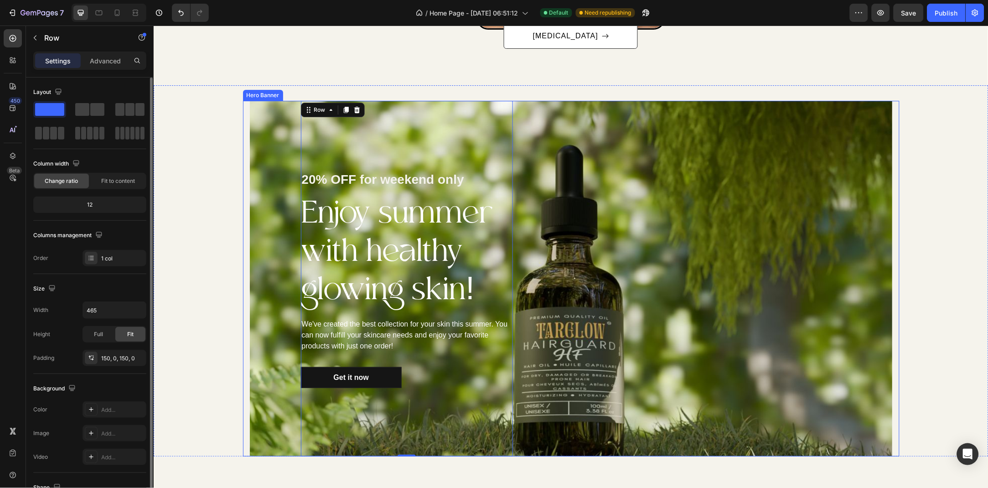
click at [275, 144] on div "20% OFF for weekend only Text block Enjoy summer with healthy glowing skin! Hea…" at bounding box center [407, 278] width 314 height 356
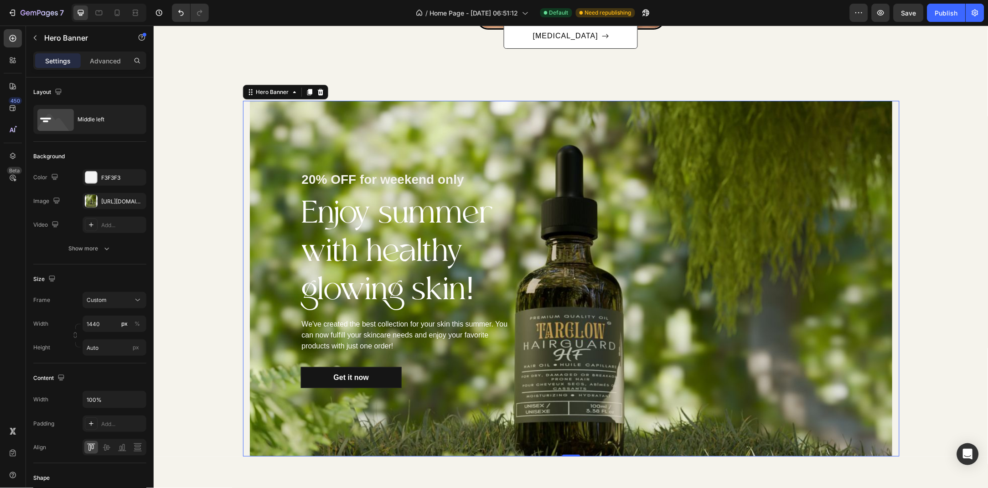
click at [116, 72] on div "Settings Advanced" at bounding box center [90, 65] width 128 height 26
click at [109, 62] on p "Advanced" at bounding box center [105, 61] width 31 height 10
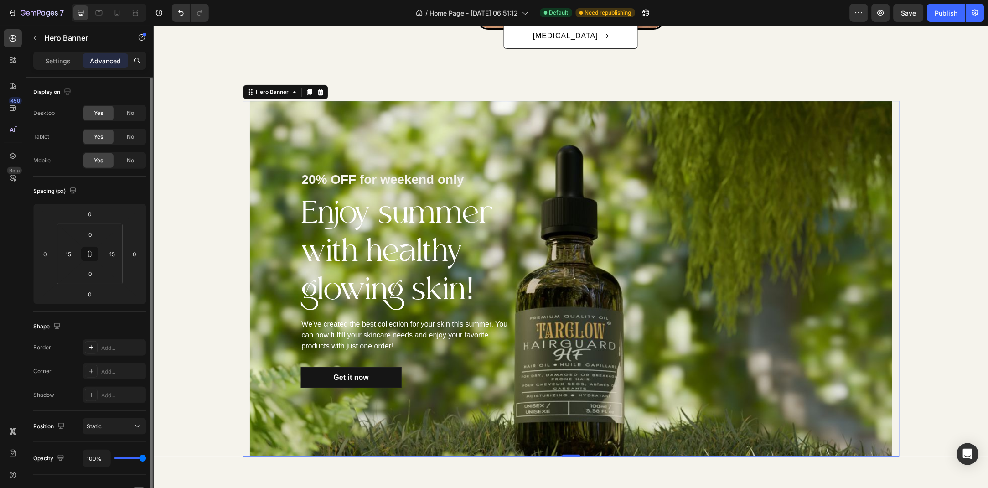
scroll to position [98, 0]
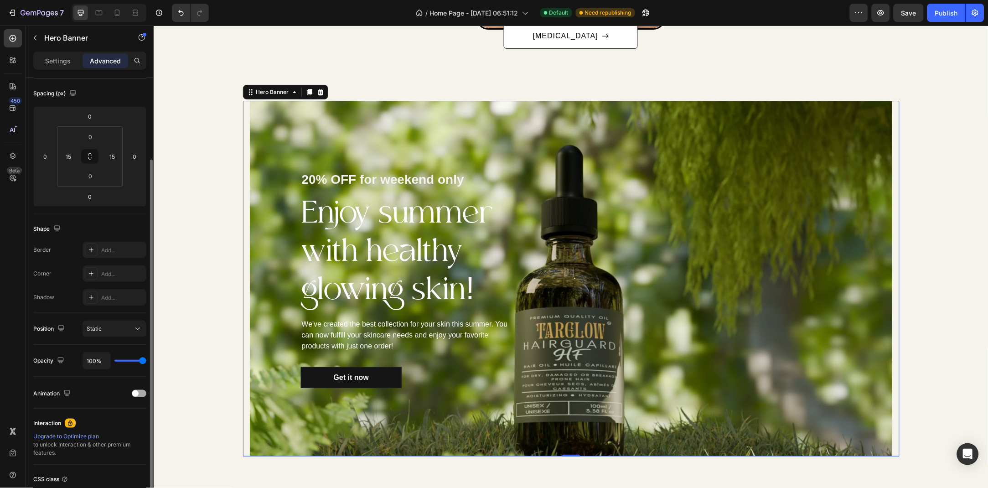
click at [133, 391] on span at bounding box center [135, 393] width 6 height 6
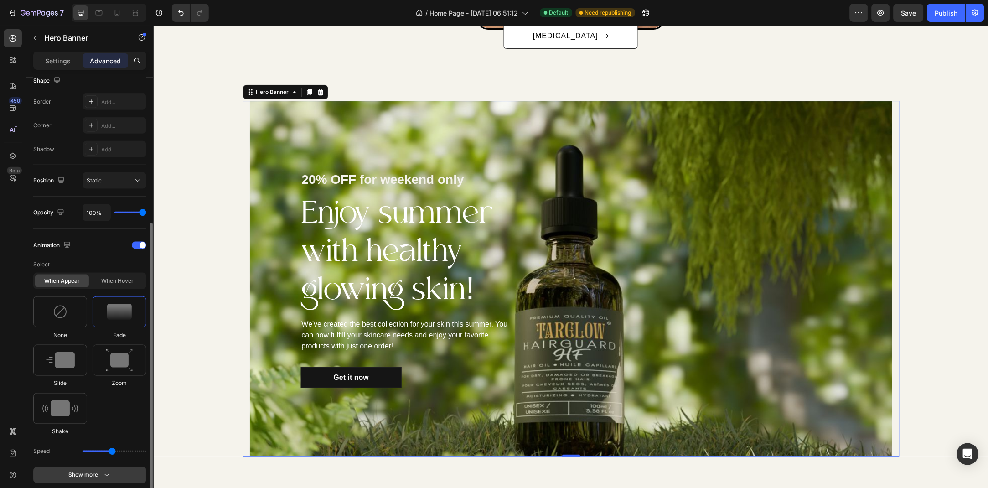
scroll to position [345, 0]
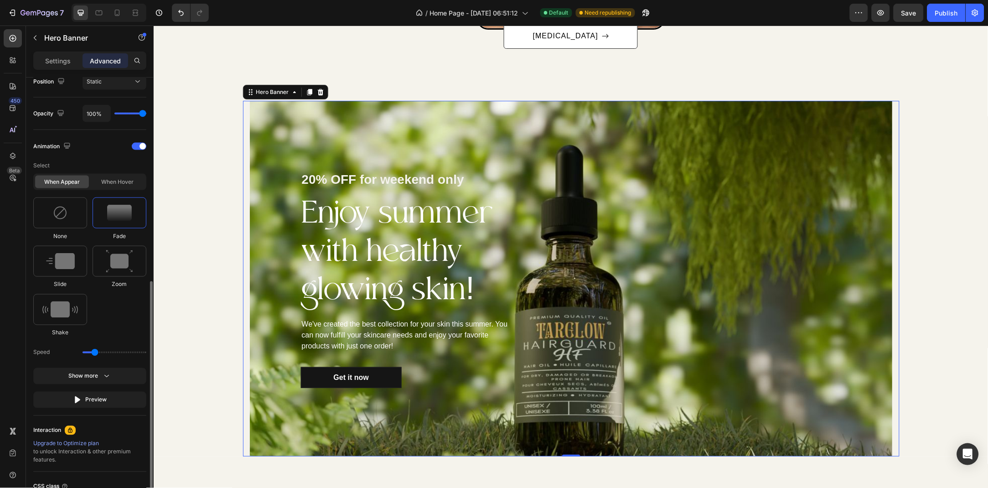
drag, startPoint x: 106, startPoint y: 350, endPoint x: 95, endPoint y: 352, distance: 11.0
click at [95, 352] on input "range" at bounding box center [115, 353] width 64 height 2
click at [89, 367] on div "Select When appear When hover None Fade Slide Zoom Shake Speed Show more Preview" at bounding box center [89, 282] width 113 height 251
click at [90, 375] on div "Show more" at bounding box center [90, 376] width 42 height 9
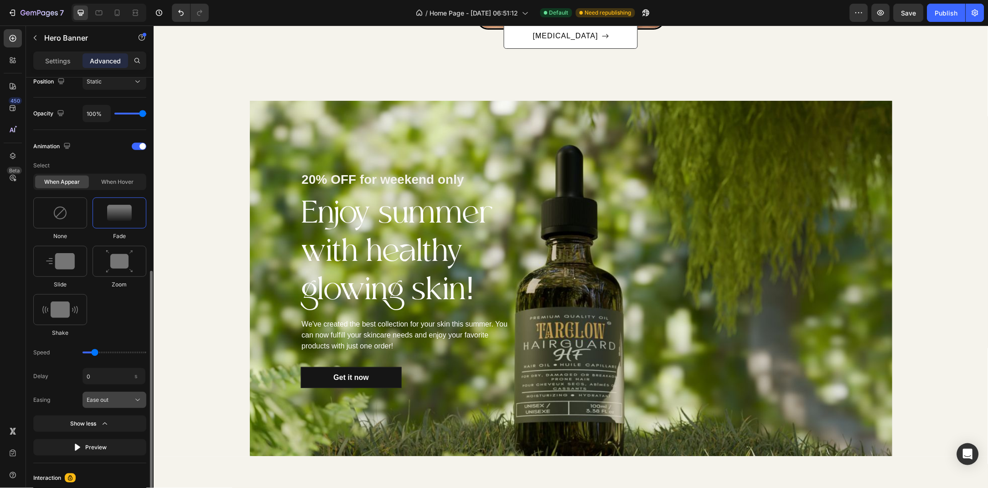
click at [126, 399] on div "Ease out" at bounding box center [109, 400] width 45 height 8
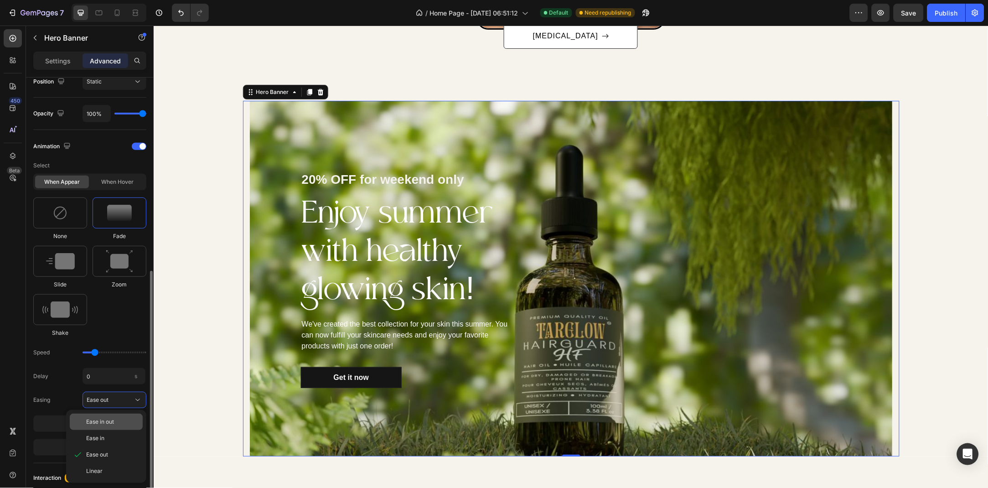
click at [114, 426] on span "Ease in out" at bounding box center [100, 422] width 28 height 8
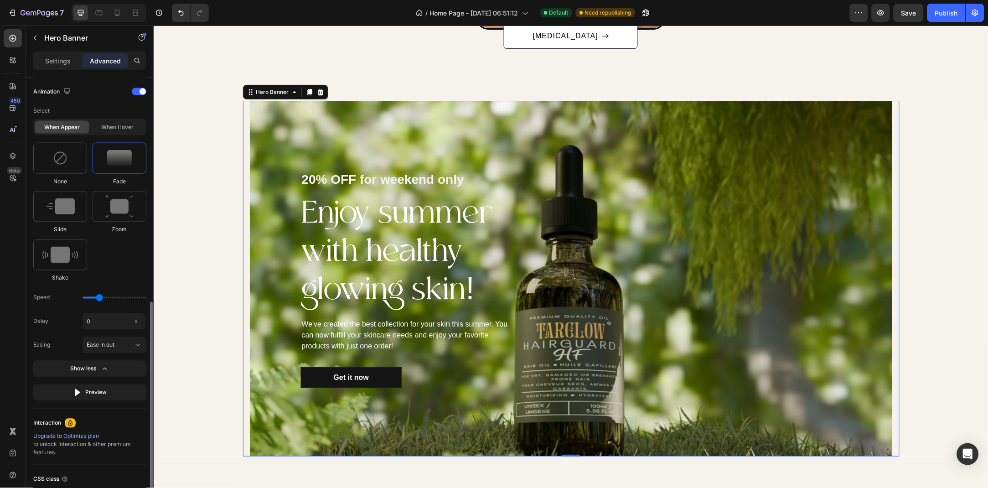
type input "1.1"
click at [99, 298] on input "range" at bounding box center [115, 298] width 64 height 2
click at [101, 384] on div "Select When appear When hover None Fade Slide Zoom Shake Speed Delay 0 s Easing…" at bounding box center [89, 252] width 113 height 298
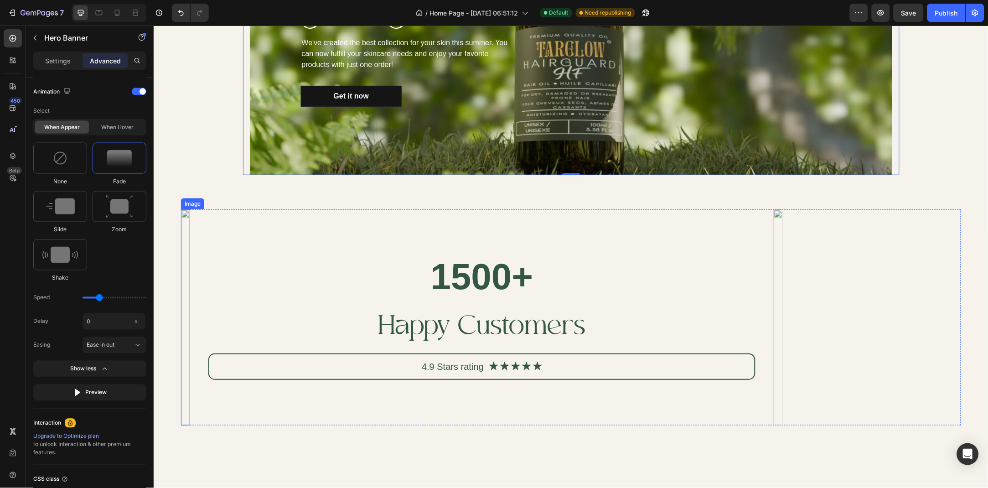
scroll to position [1268, 0]
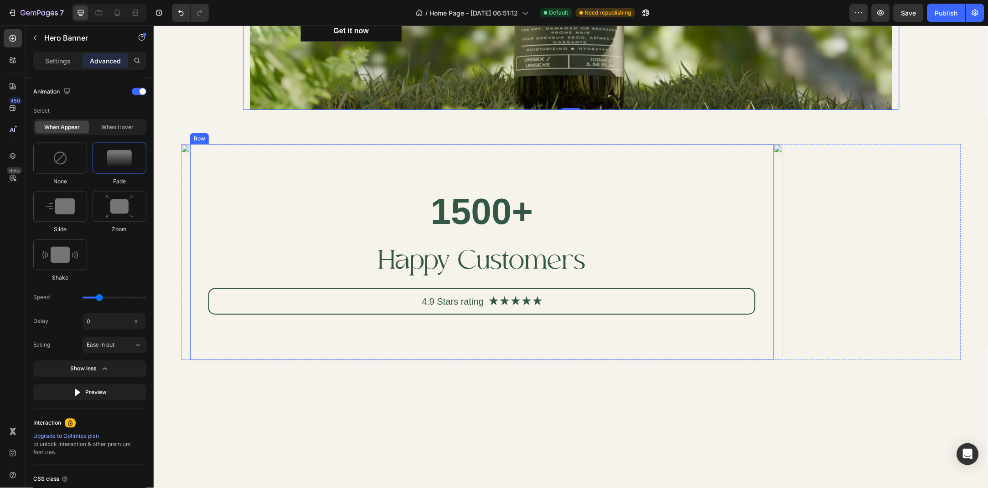
click at [541, 186] on div "1500+ Heading Happy Customers Text Block 4.9 Stars rating Text Block Icon Icon …" at bounding box center [482, 252] width 584 height 216
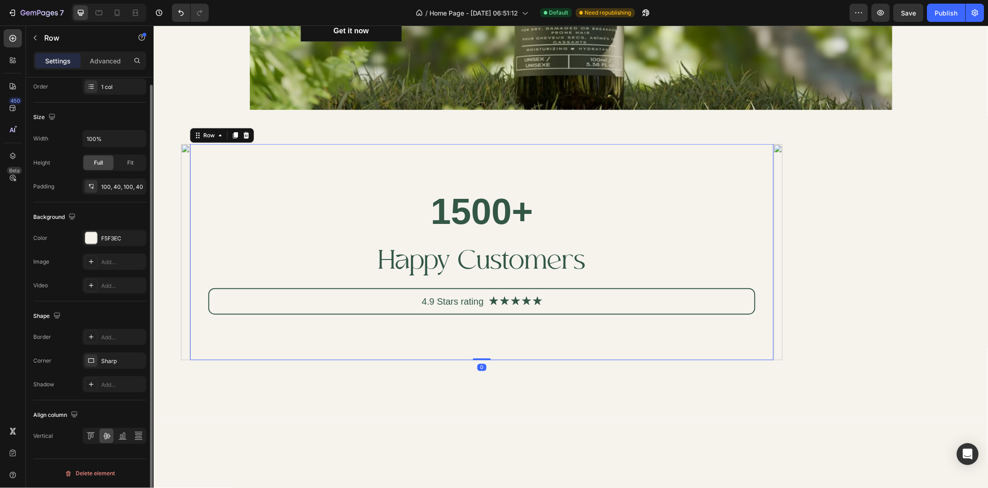
scroll to position [0, 0]
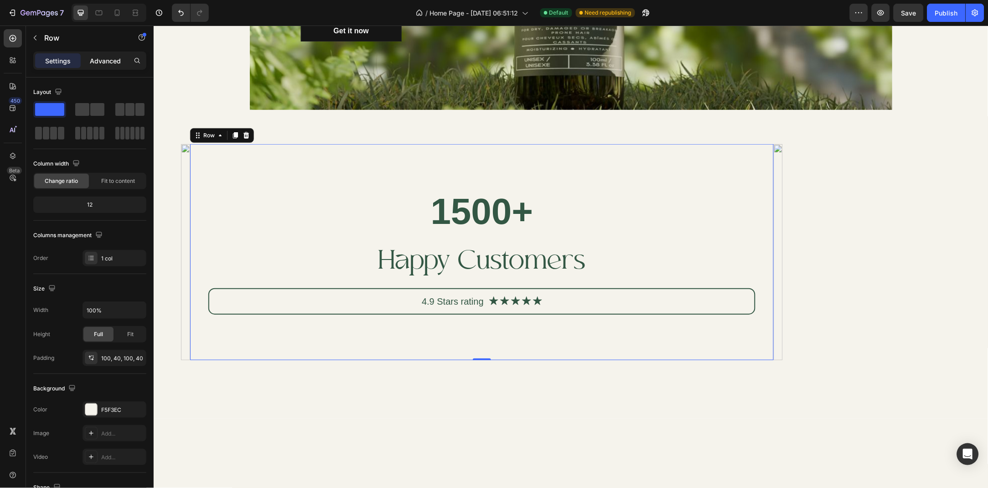
click at [114, 62] on p "Advanced" at bounding box center [105, 61] width 31 height 10
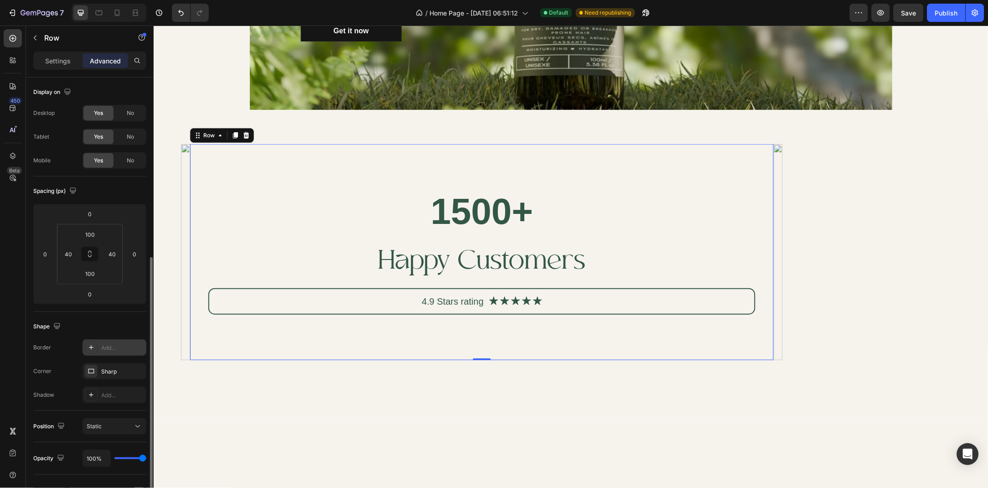
scroll to position [98, 0]
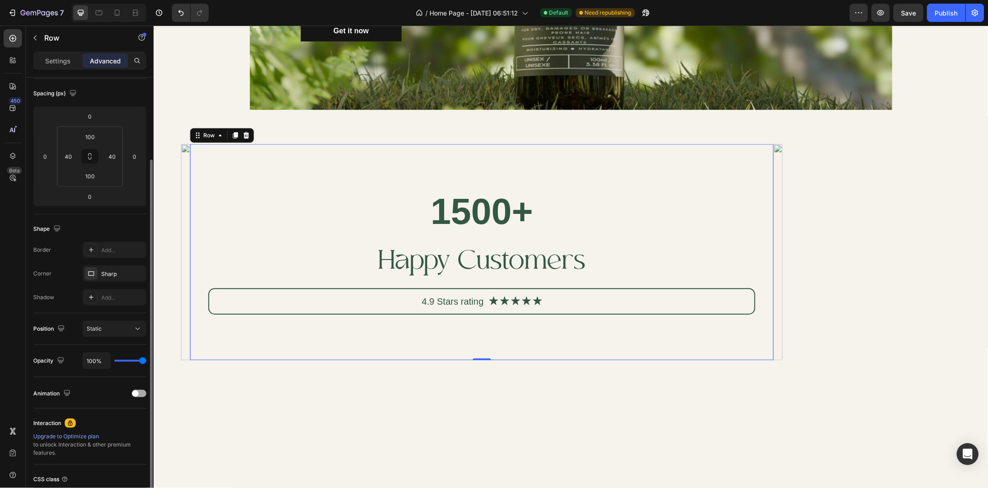
click at [131, 392] on div "Animation" at bounding box center [89, 393] width 113 height 15
click at [137, 390] on span at bounding box center [135, 393] width 6 height 6
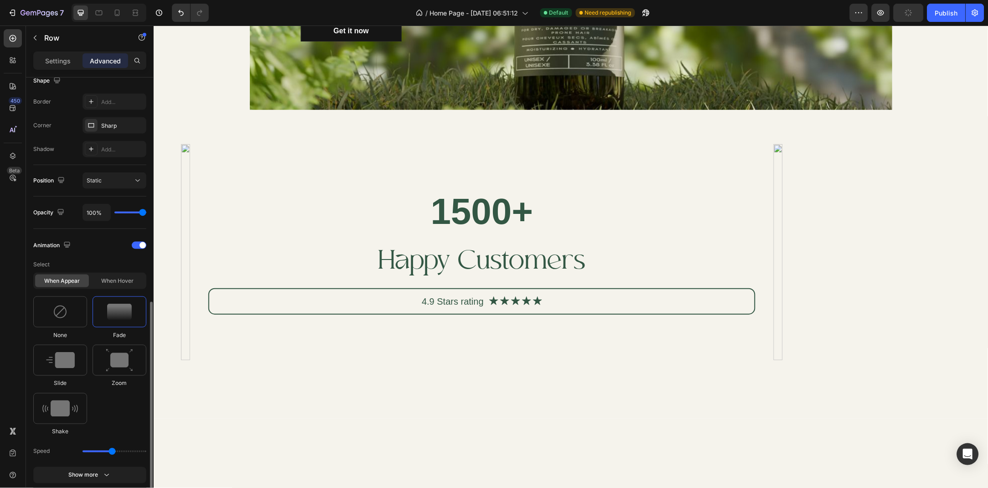
scroll to position [296, 0]
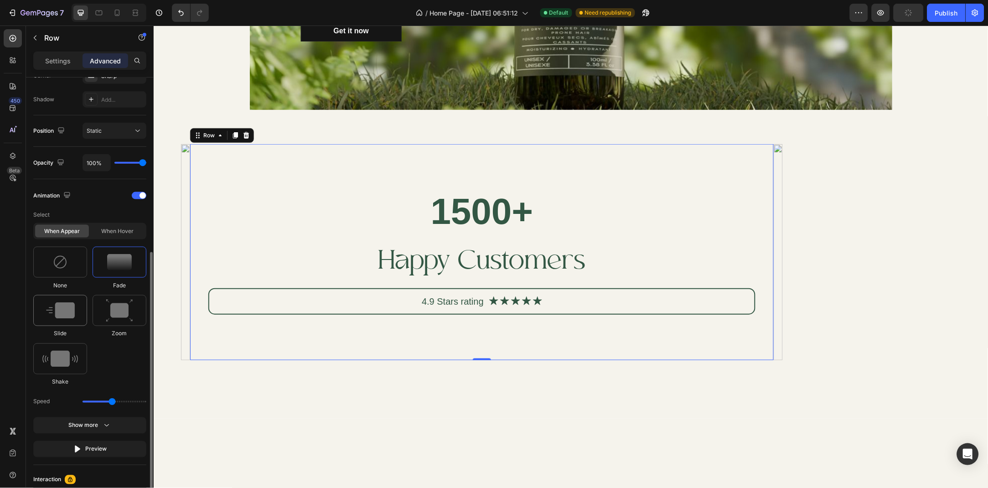
click at [66, 318] on img at bounding box center [60, 310] width 29 height 16
click at [137, 402] on icon at bounding box center [137, 401] width 9 height 9
type input "100"
click at [126, 406] on div at bounding box center [122, 401] width 14 height 13
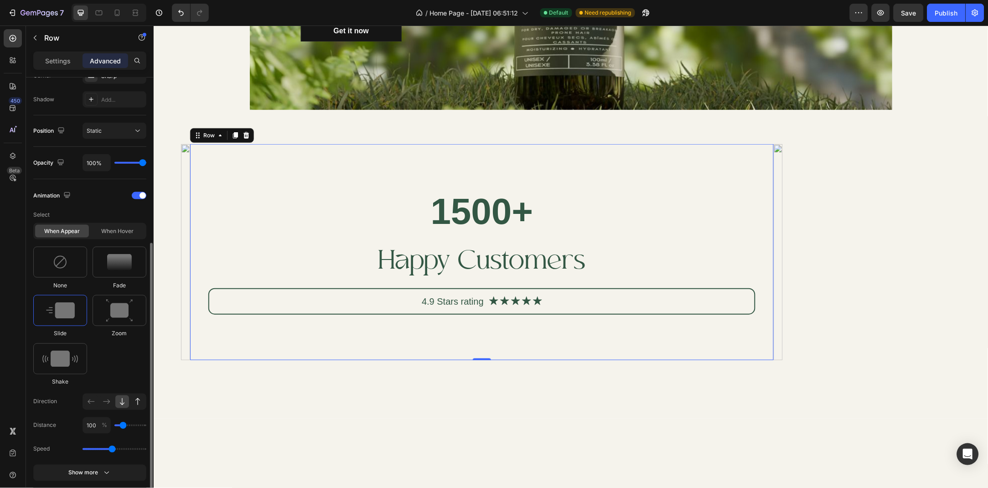
click at [135, 405] on icon at bounding box center [137, 401] width 9 height 9
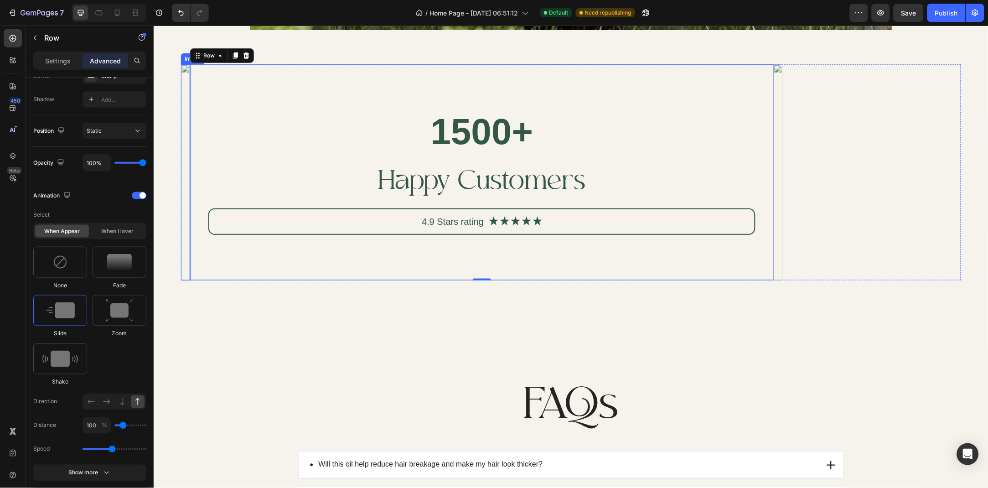
scroll to position [1268, 0]
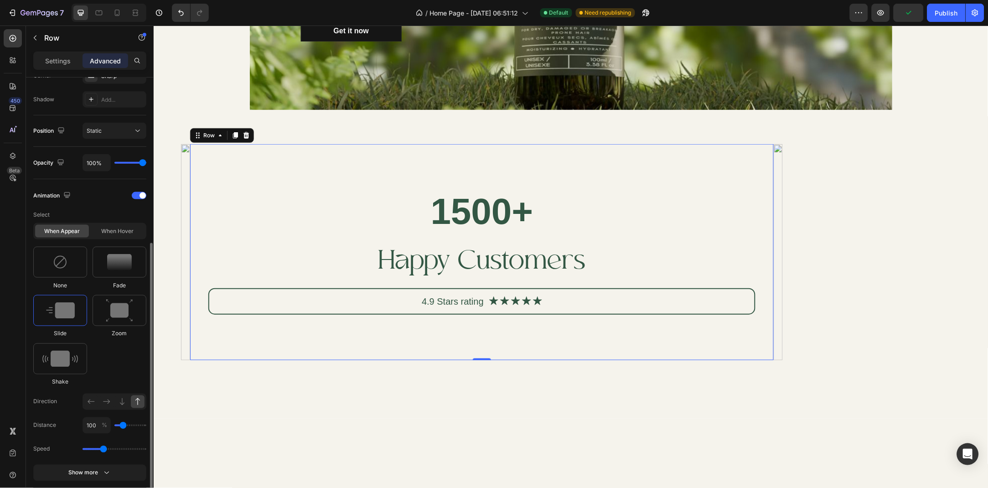
drag, startPoint x: 114, startPoint y: 450, endPoint x: 102, endPoint y: 447, distance: 12.2
type input "1.3"
click at [102, 448] on input "range" at bounding box center [115, 449] width 64 height 2
click at [115, 488] on button "Show more" at bounding box center [89, 497] width 113 height 16
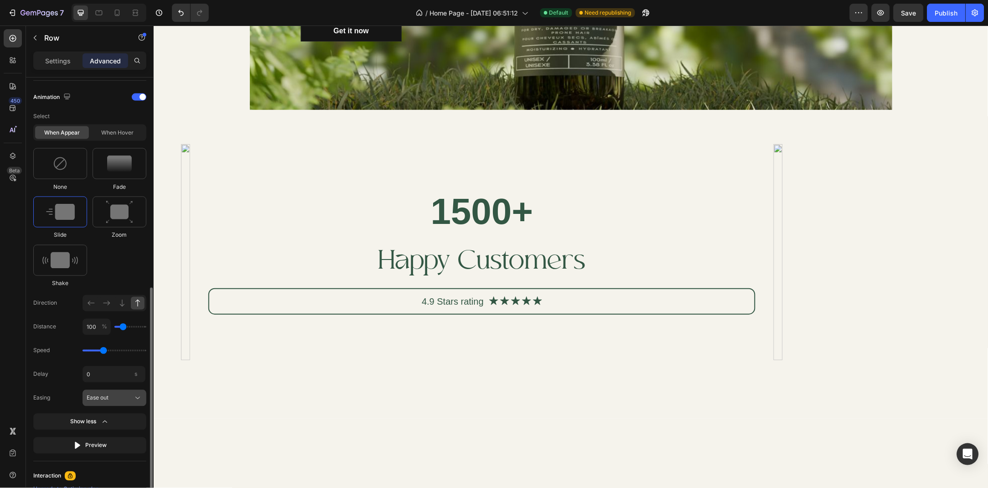
click at [129, 403] on button "Ease out" at bounding box center [115, 398] width 64 height 16
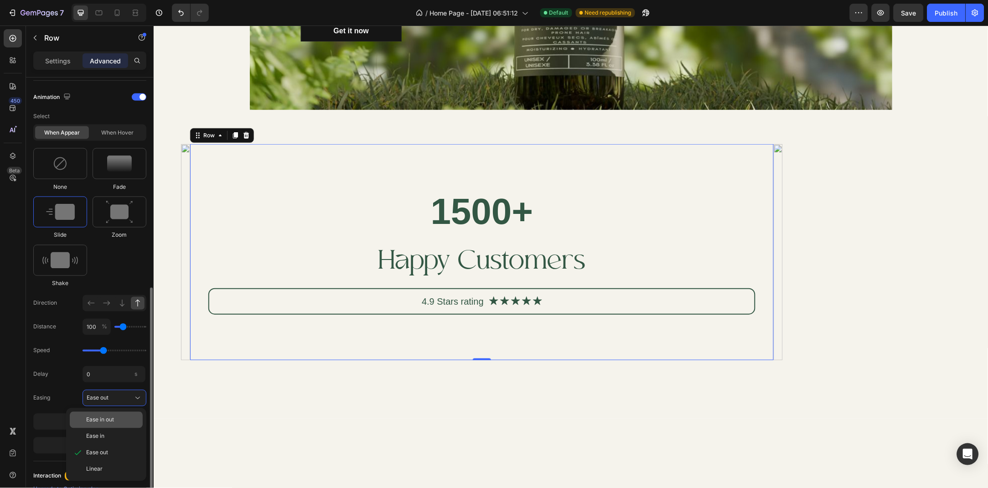
click at [117, 419] on div "Ease in out" at bounding box center [112, 420] width 53 height 8
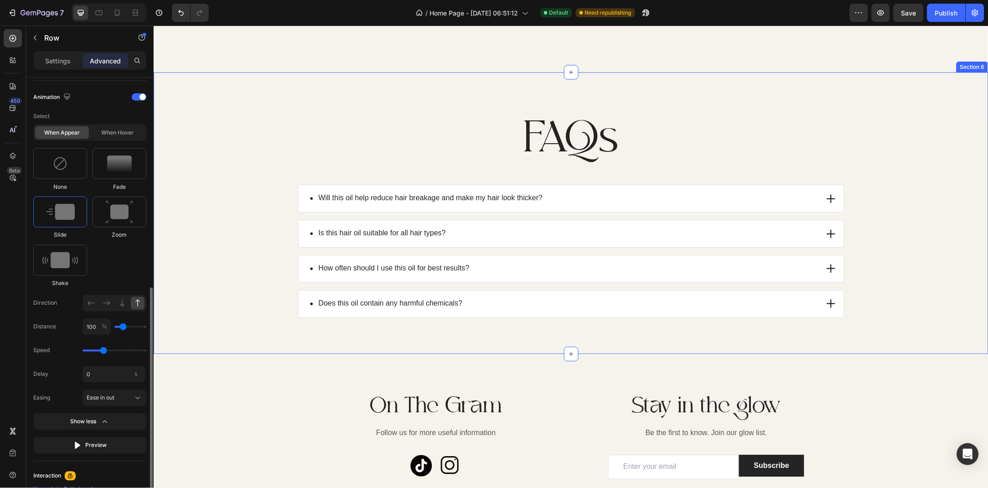
scroll to position [1713, 0]
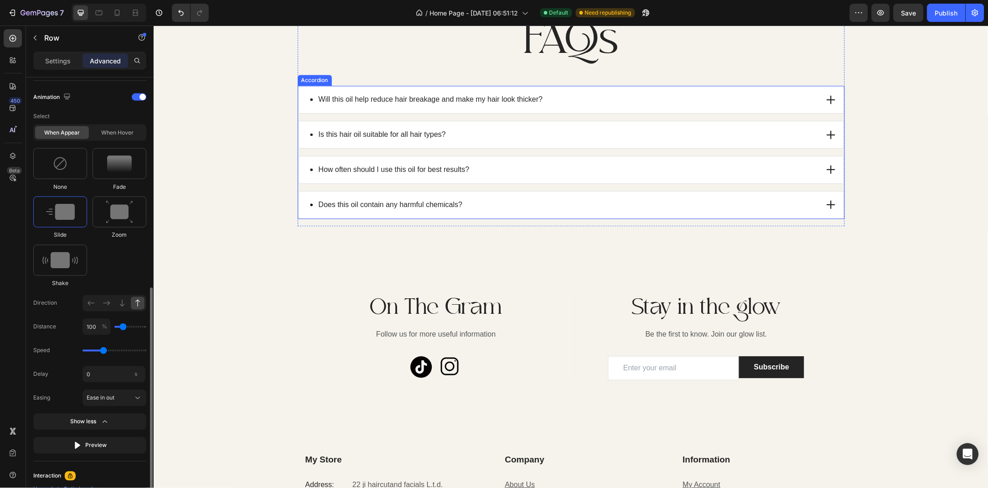
click at [490, 113] on div "Will this oil help reduce hair breakage and make my hair look thicker?" at bounding box center [571, 99] width 546 height 27
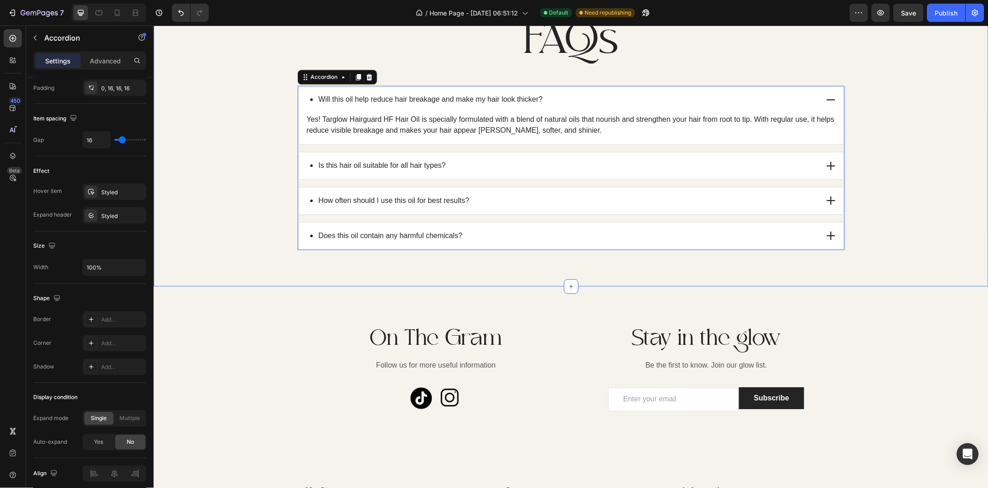
scroll to position [0, 0]
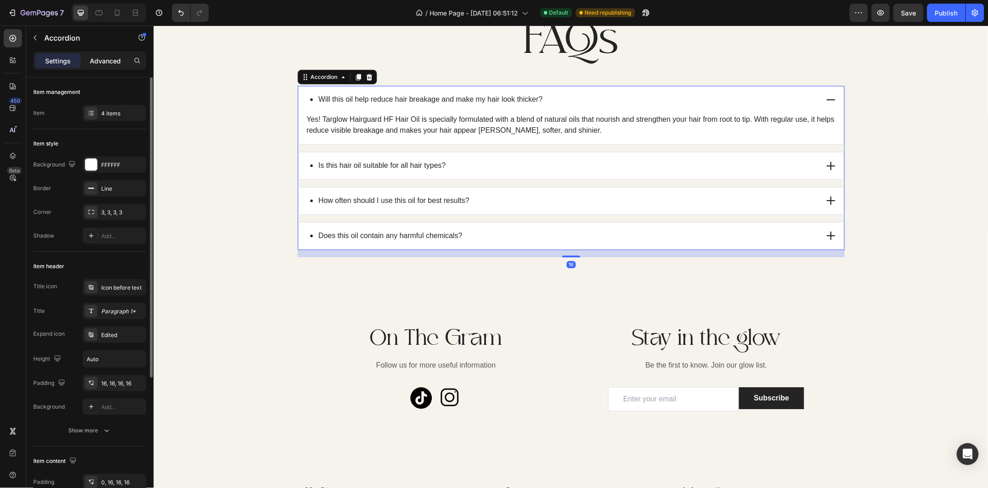
click at [104, 57] on p "Advanced" at bounding box center [105, 61] width 31 height 10
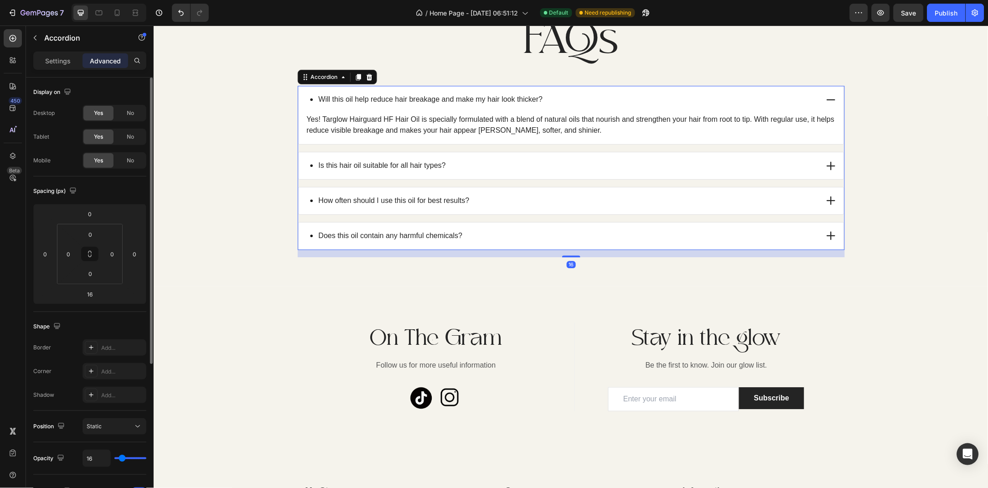
type input "100%"
type input "100"
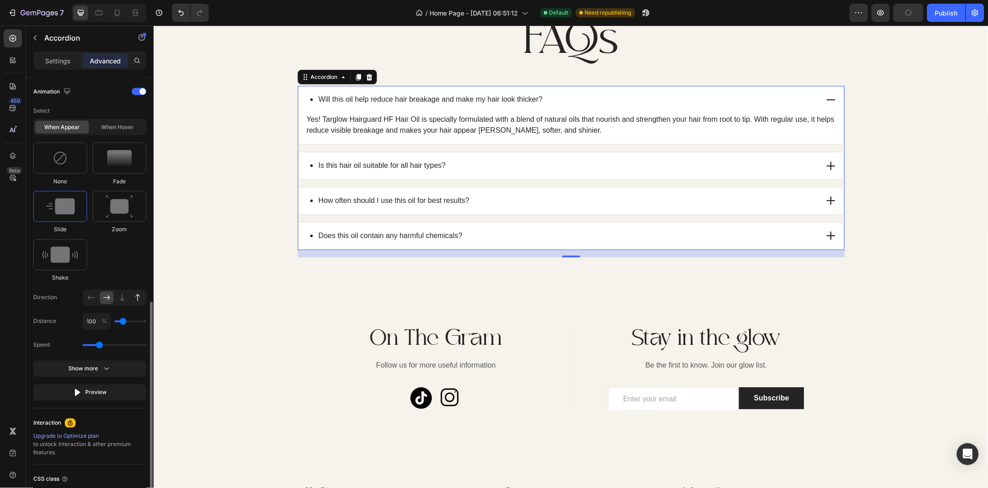
click at [134, 297] on icon at bounding box center [137, 297] width 9 height 9
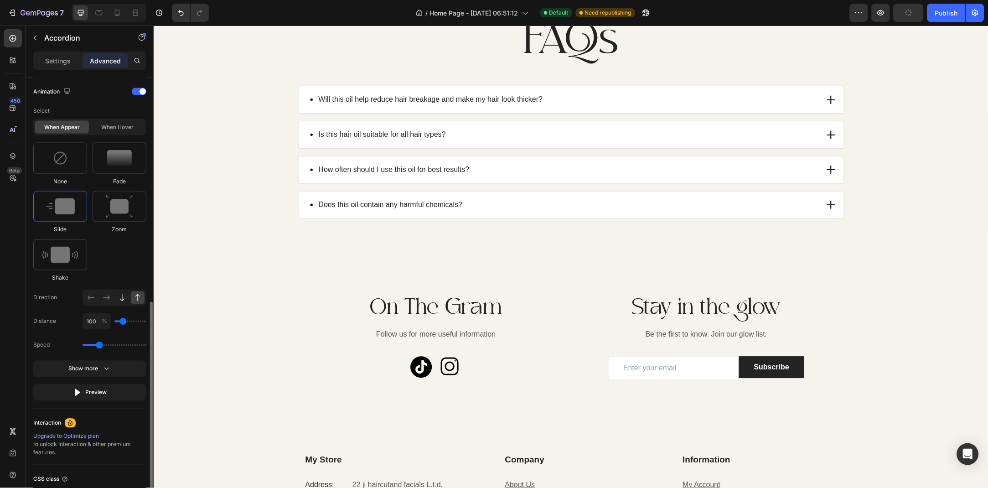
click at [122, 299] on icon at bounding box center [122, 297] width 5 height 7
drag, startPoint x: 100, startPoint y: 348, endPoint x: 94, endPoint y: 348, distance: 5.9
click at [94, 346] on input "range" at bounding box center [115, 345] width 64 height 2
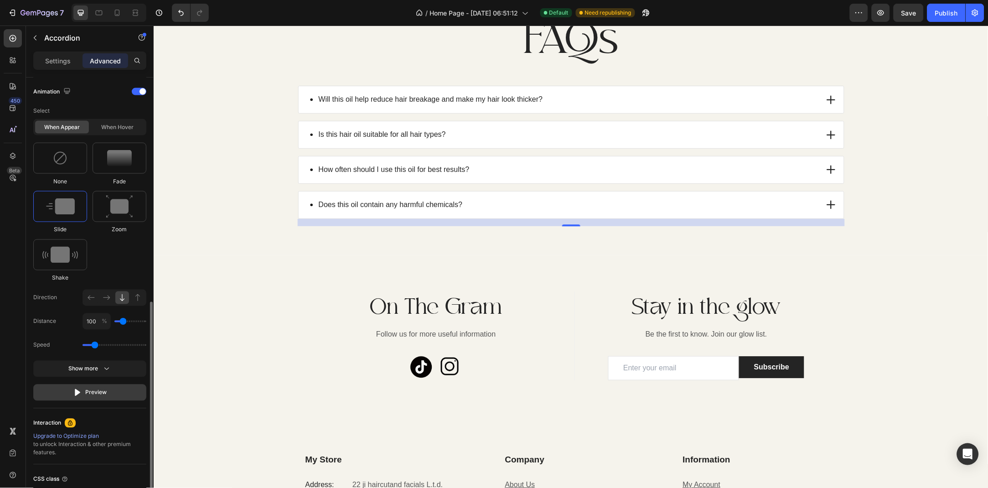
click at [101, 395] on div "Preview" at bounding box center [90, 392] width 34 height 9
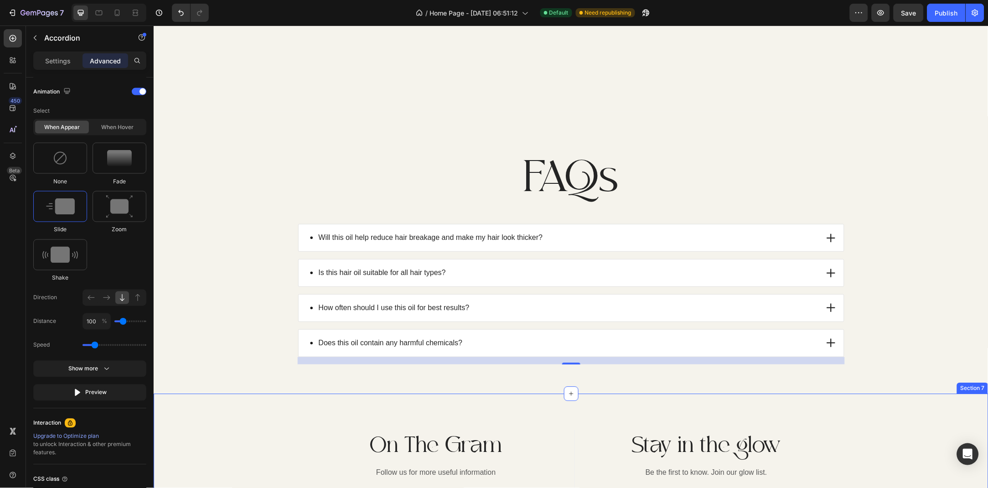
scroll to position [1911, 0]
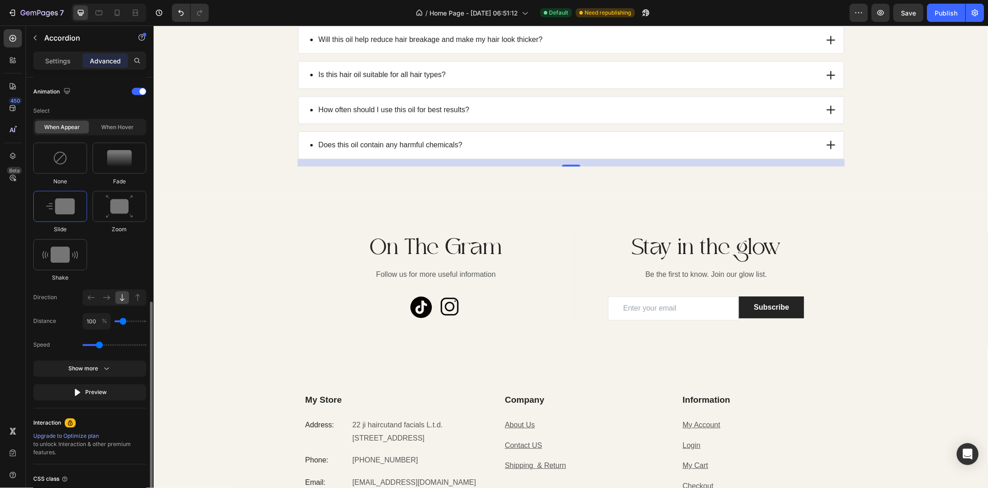
drag, startPoint x: 94, startPoint y: 348, endPoint x: 111, endPoint y: 343, distance: 18.3
type input "1.1"
click at [99, 346] on input "range" at bounding box center [115, 345] width 64 height 2
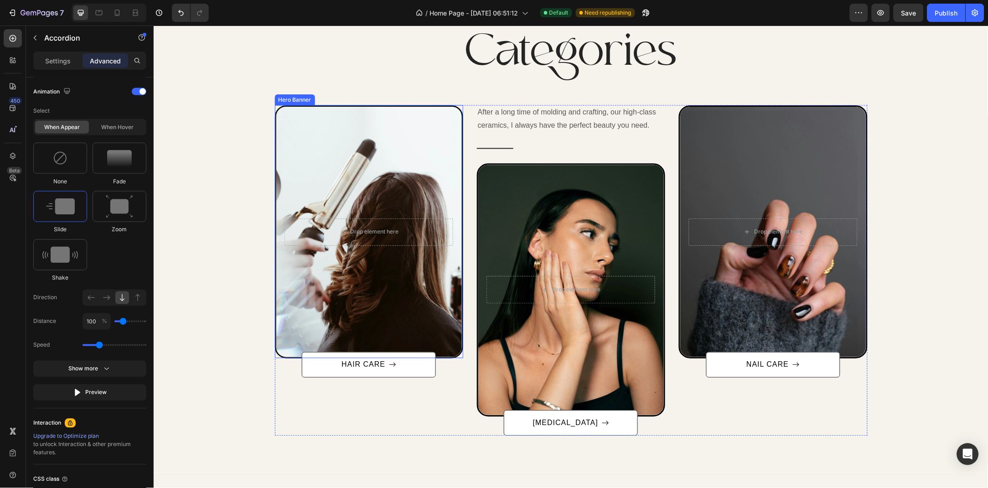
scroll to position [268, 0]
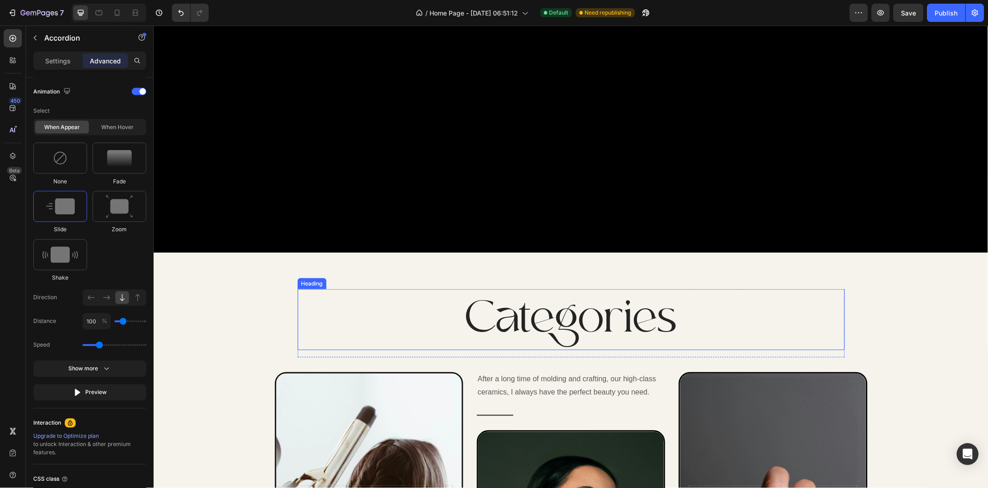
click at [578, 313] on p "Categories" at bounding box center [571, 319] width 546 height 59
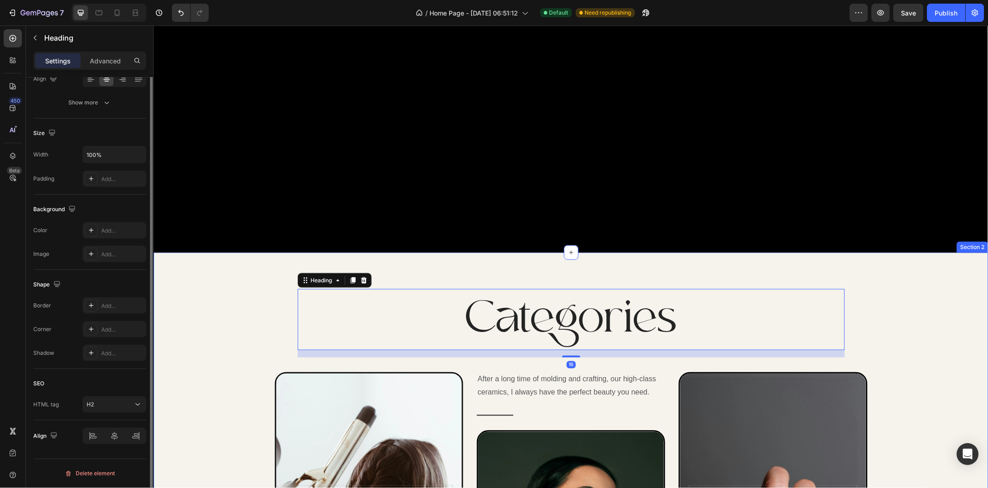
scroll to position [0, 0]
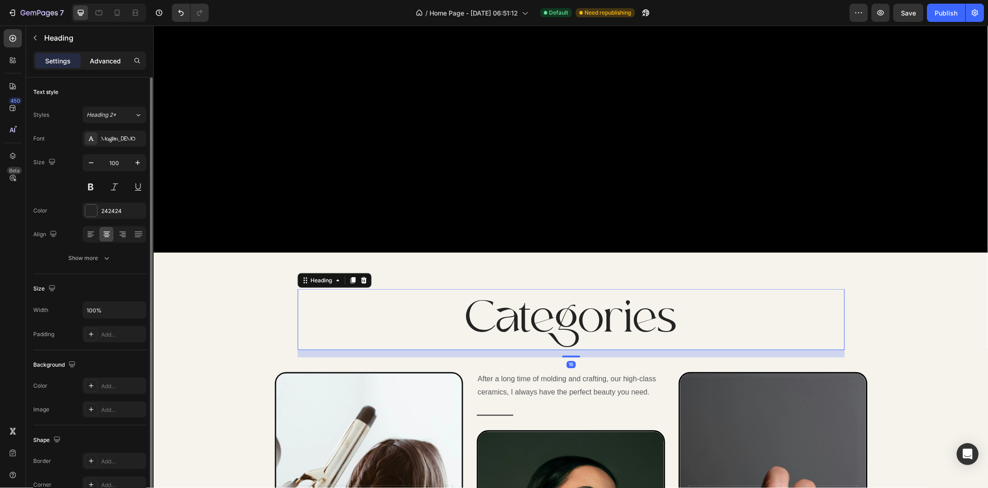
click at [106, 62] on p "Advanced" at bounding box center [105, 61] width 31 height 10
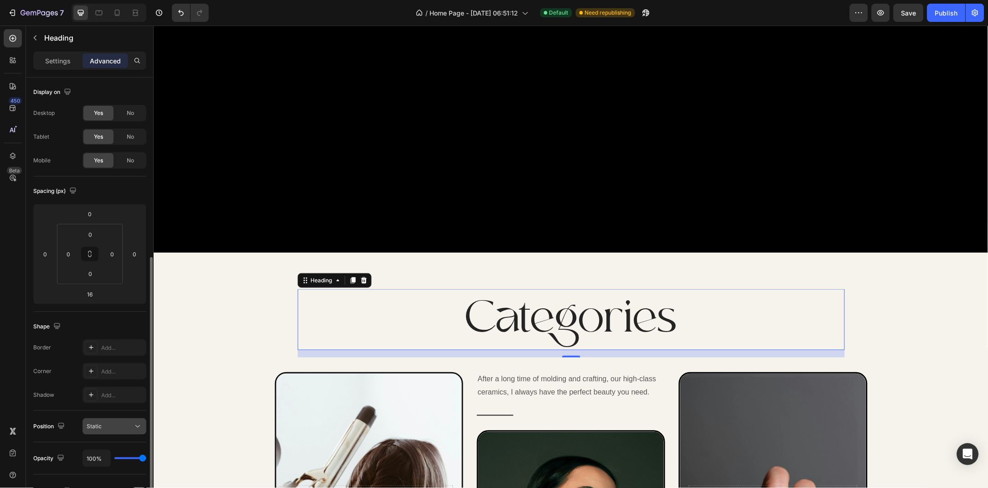
scroll to position [98, 0]
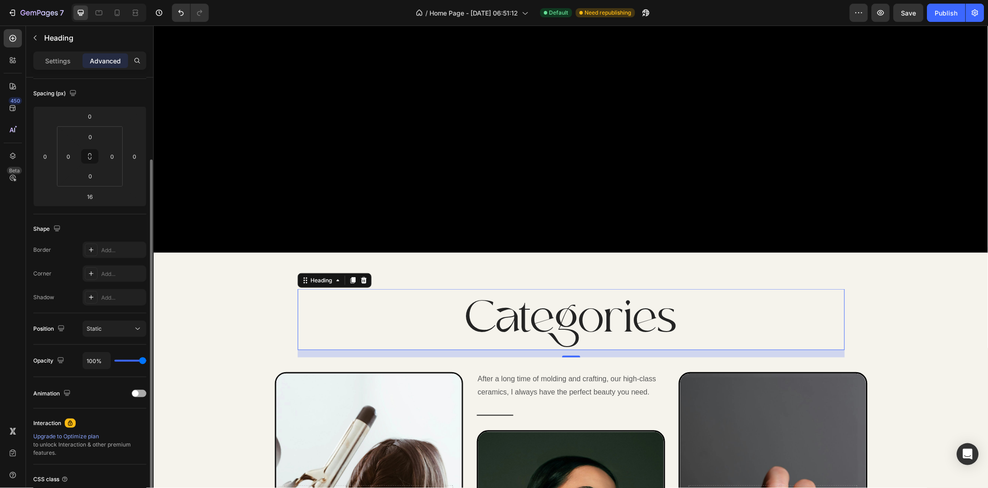
click at [137, 391] on div at bounding box center [139, 393] width 15 height 7
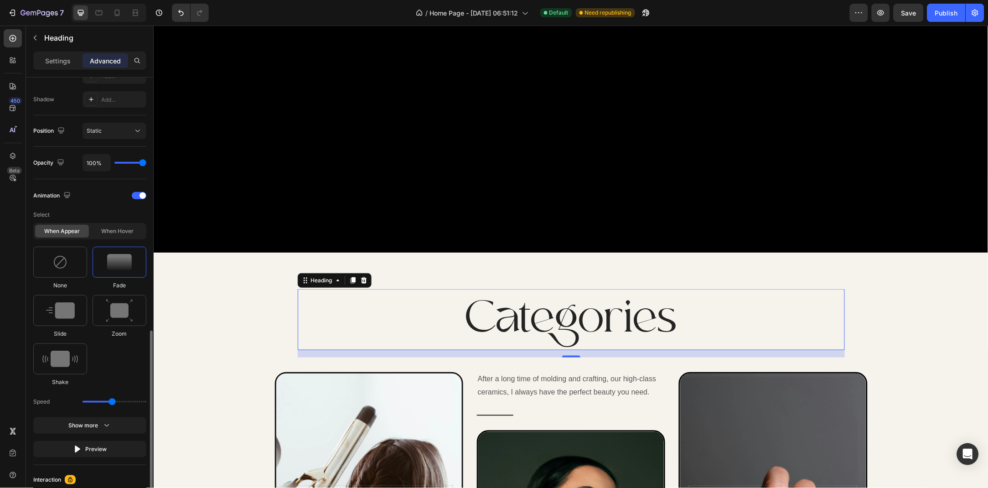
scroll to position [345, 0]
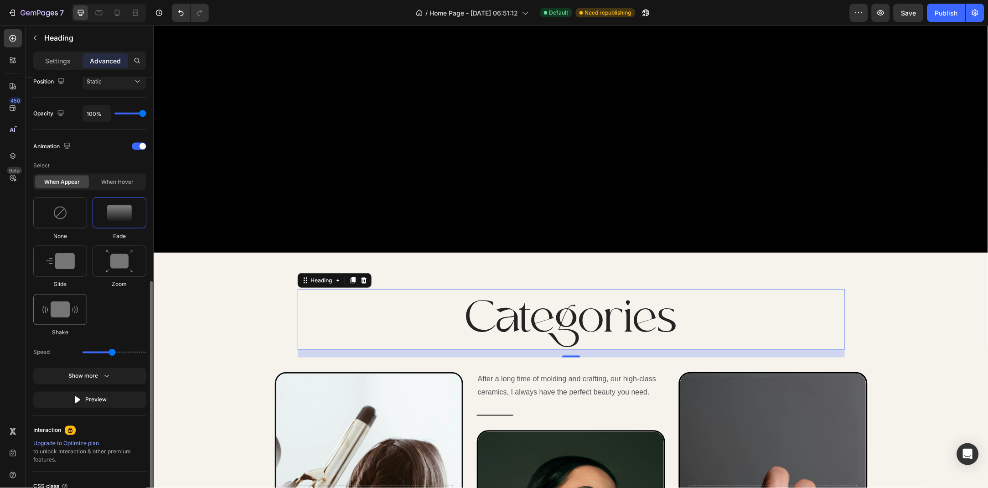
click at [65, 304] on img at bounding box center [60, 310] width 36 height 16
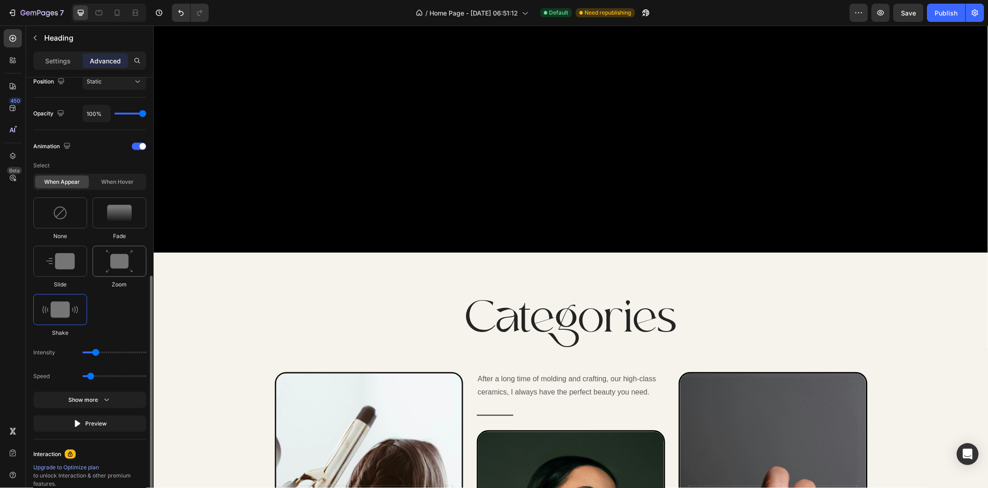
click at [117, 258] on img at bounding box center [119, 261] width 27 height 23
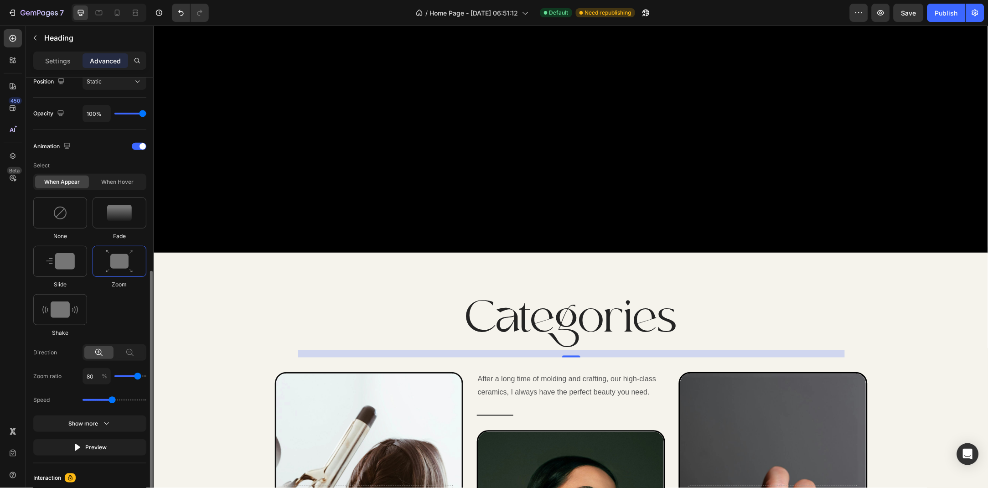
scroll to position [394, 0]
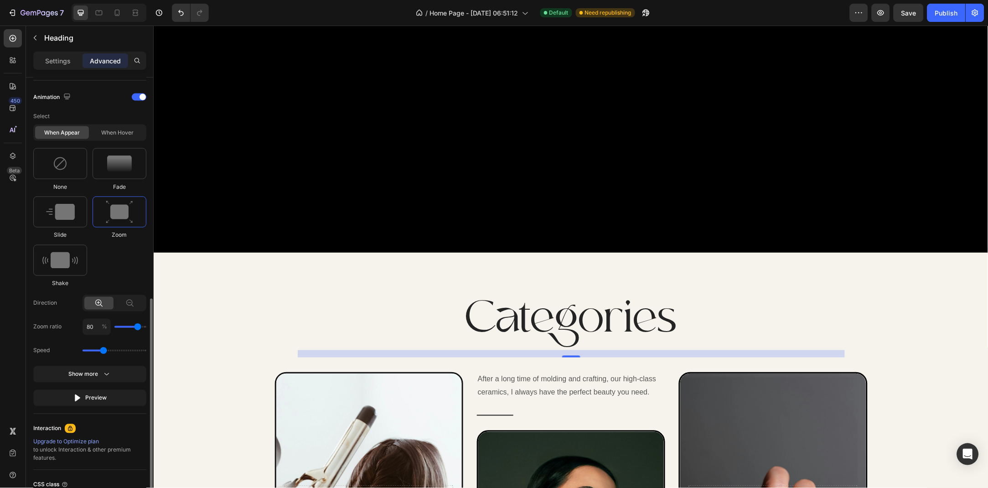
drag, startPoint x: 114, startPoint y: 349, endPoint x: 102, endPoint y: 351, distance: 11.9
type input "1.3"
click at [102, 351] on input "range" at bounding box center [115, 351] width 64 height 2
click at [102, 377] on icon "button" at bounding box center [106, 374] width 9 height 9
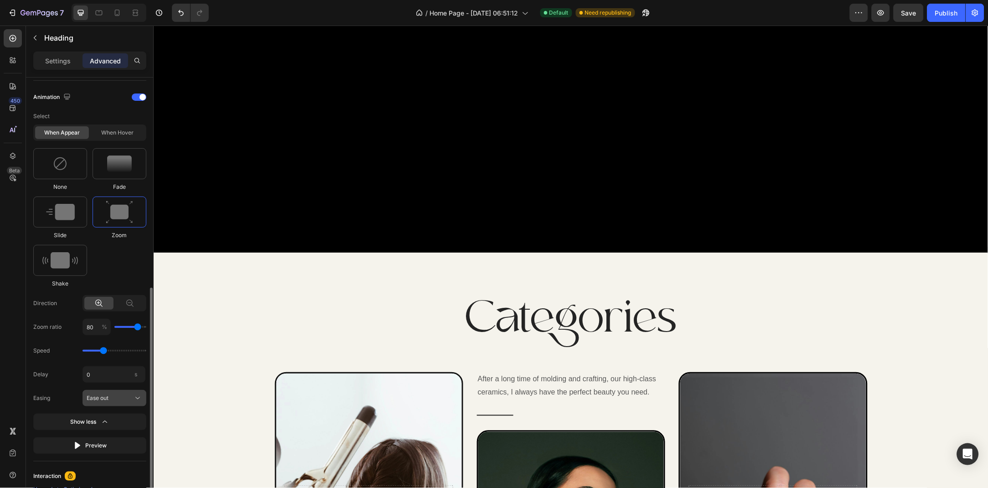
click at [115, 400] on div "Ease out" at bounding box center [109, 398] width 45 height 8
drag, startPoint x: 109, startPoint y: 421, endPoint x: 110, endPoint y: 337, distance: 84.4
click at [109, 421] on span "Ease in out" at bounding box center [100, 420] width 28 height 8
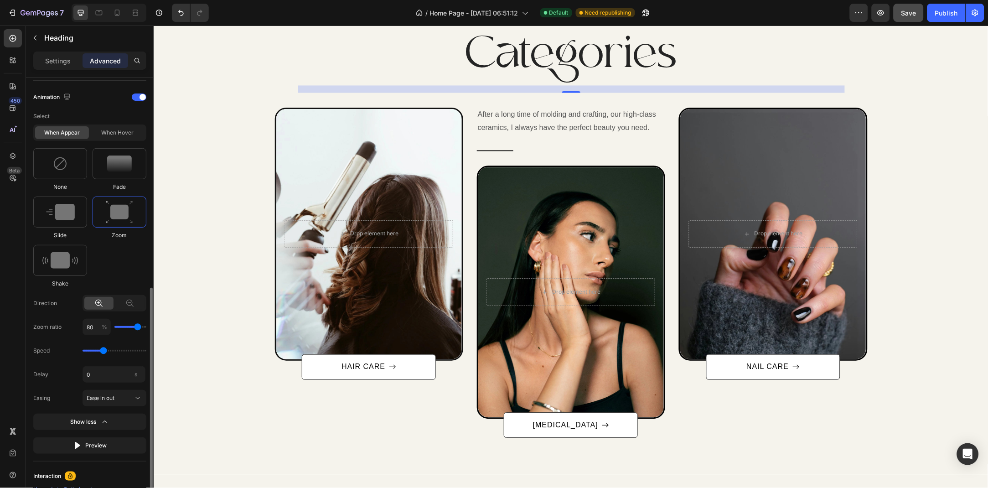
scroll to position [557, 0]
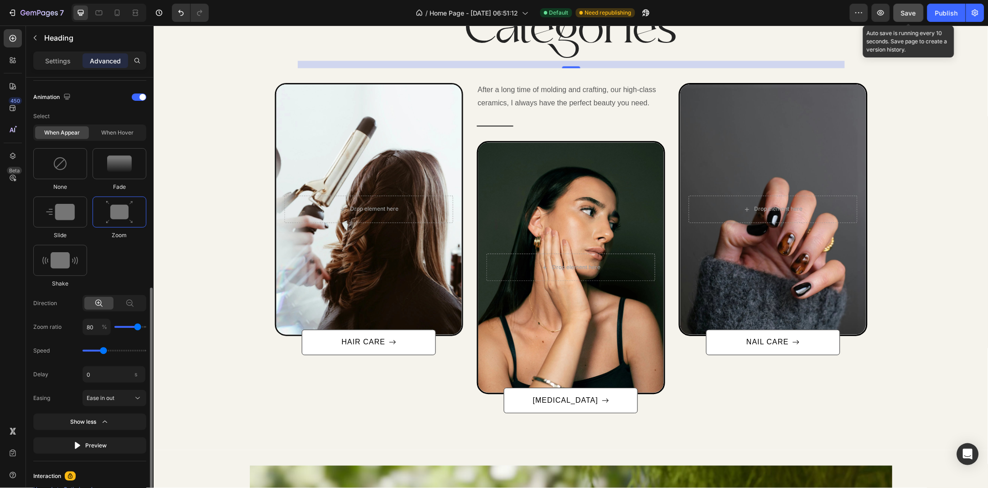
click at [914, 13] on span "Save" at bounding box center [909, 13] width 15 height 8
click at [945, 15] on div "Publish" at bounding box center [947, 13] width 23 height 10
click at [862, 13] on icon "button" at bounding box center [859, 12] width 9 height 9
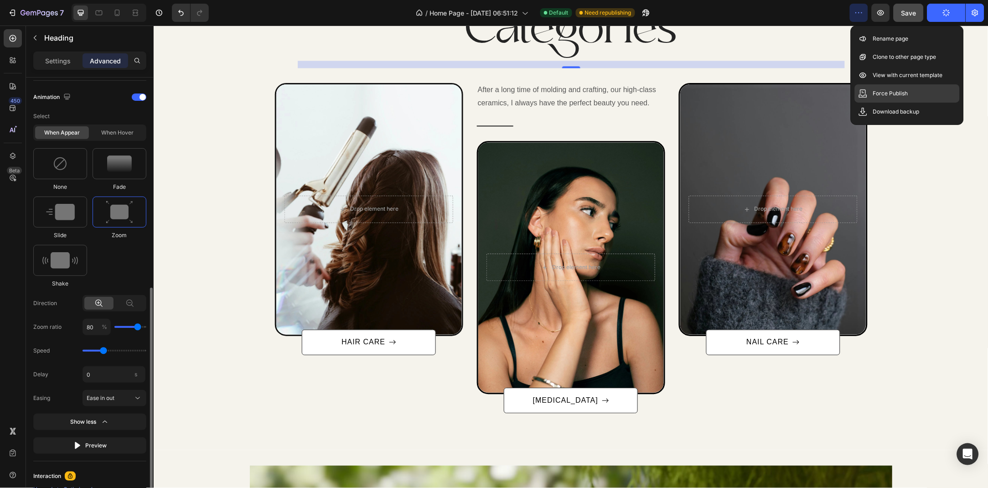
click at [891, 90] on p "Force Publish" at bounding box center [891, 93] width 35 height 9
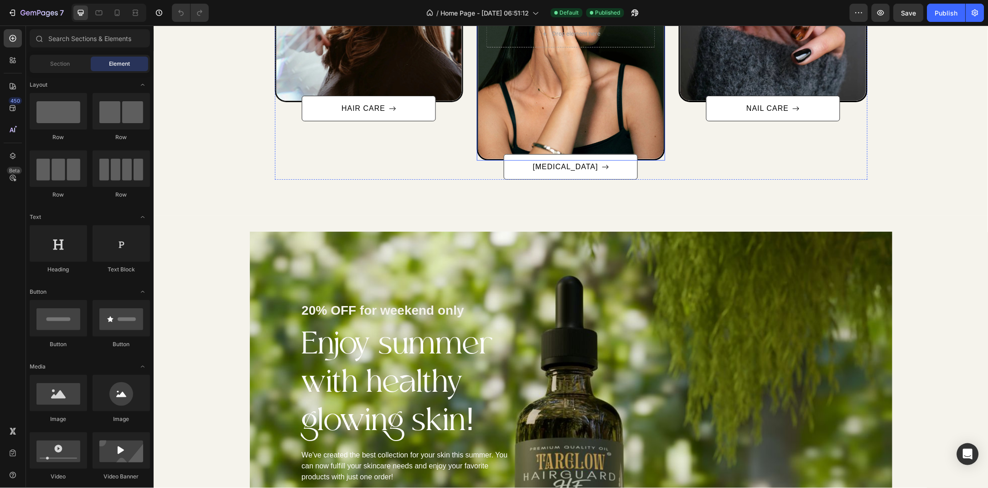
scroll to position [527, 0]
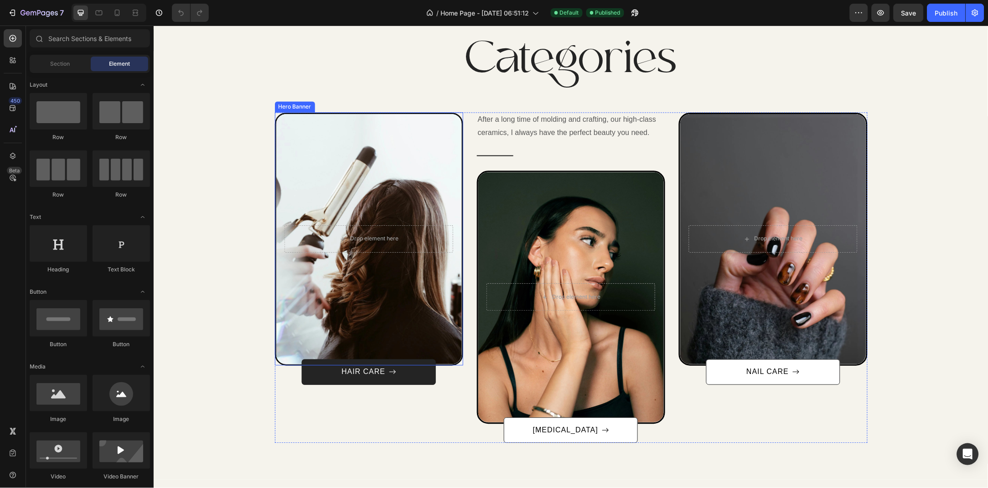
click at [388, 360] on link "HAIR CARE" at bounding box center [369, 372] width 134 height 26
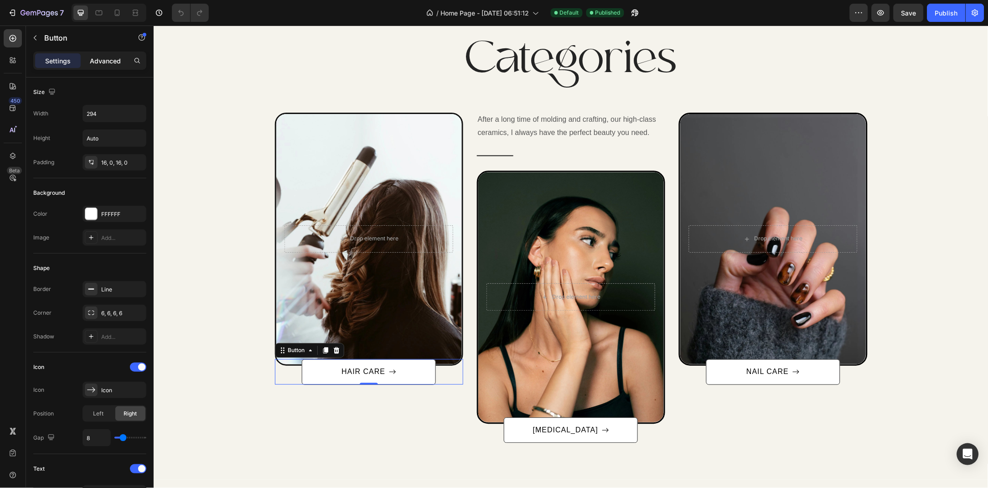
click at [92, 61] on p "Advanced" at bounding box center [105, 61] width 31 height 10
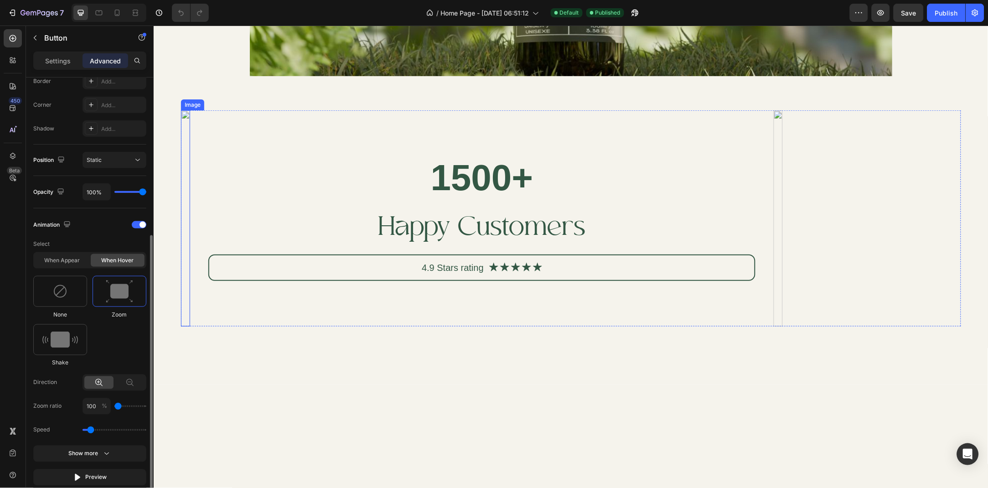
scroll to position [1326, 0]
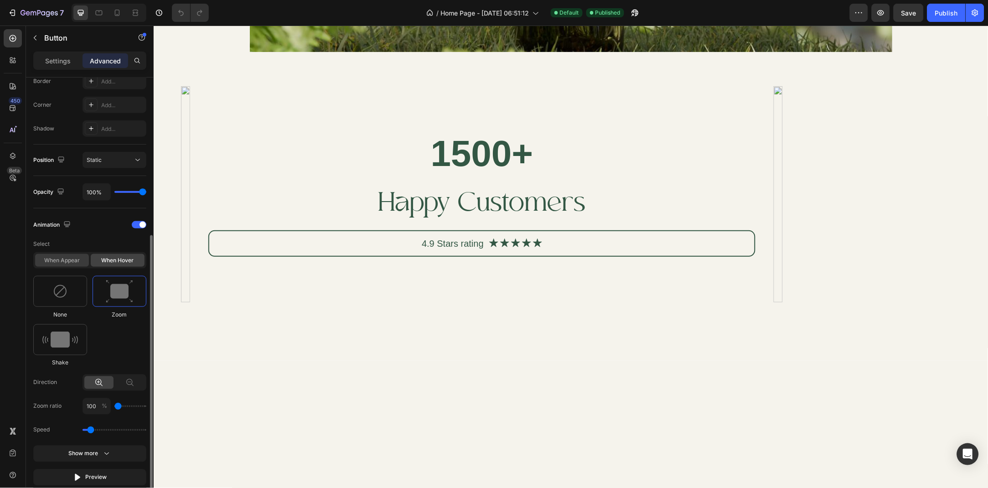
click at [54, 262] on div "When appear" at bounding box center [62, 260] width 54 height 13
type input "0.5"
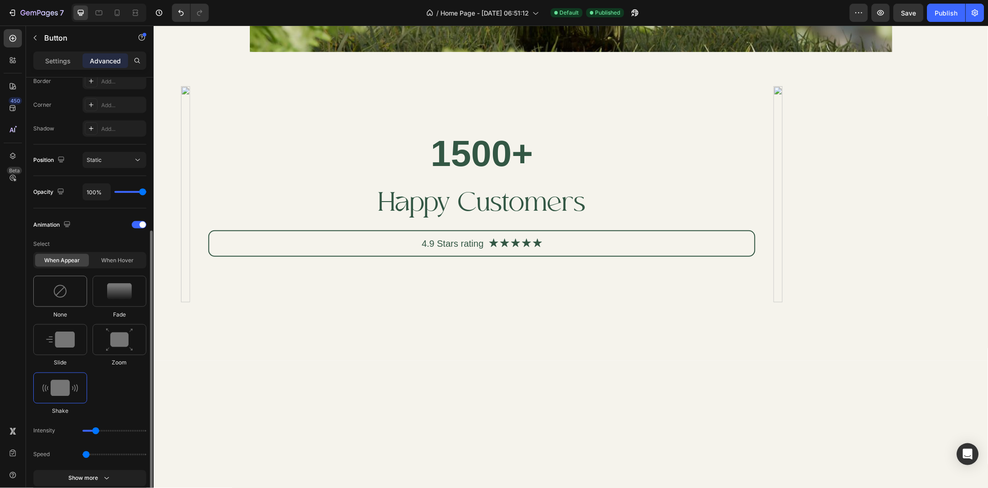
click at [62, 295] on img at bounding box center [60, 291] width 15 height 15
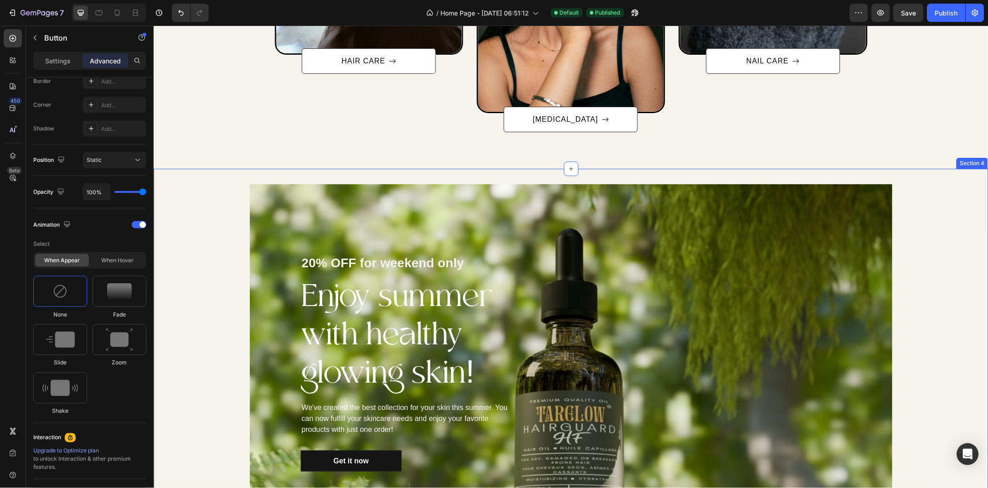
scroll to position [739, 0]
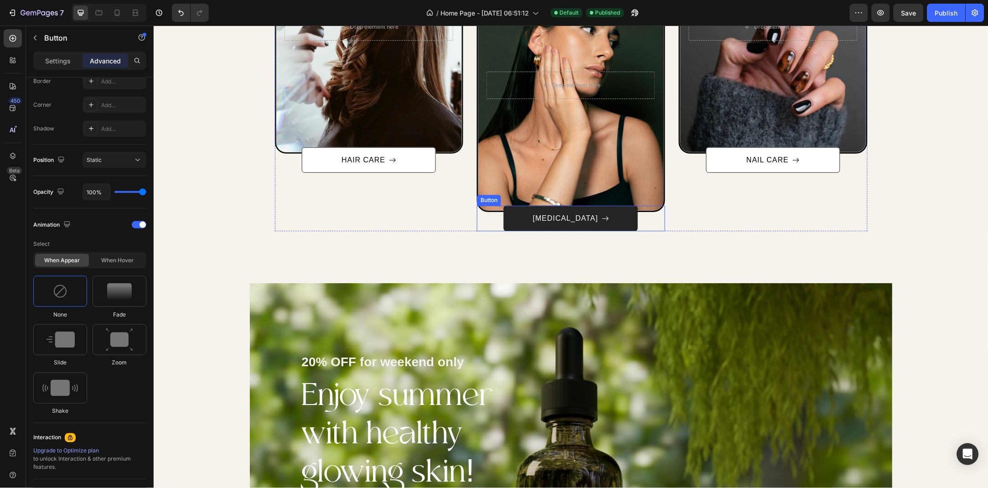
click at [520, 208] on link "[MEDICAL_DATA]" at bounding box center [571, 218] width 134 height 26
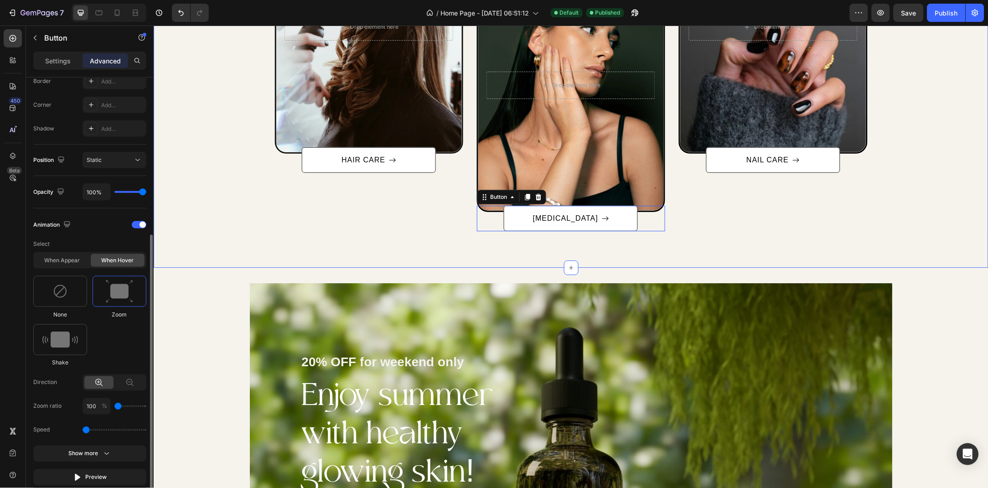
scroll to position [266, 0]
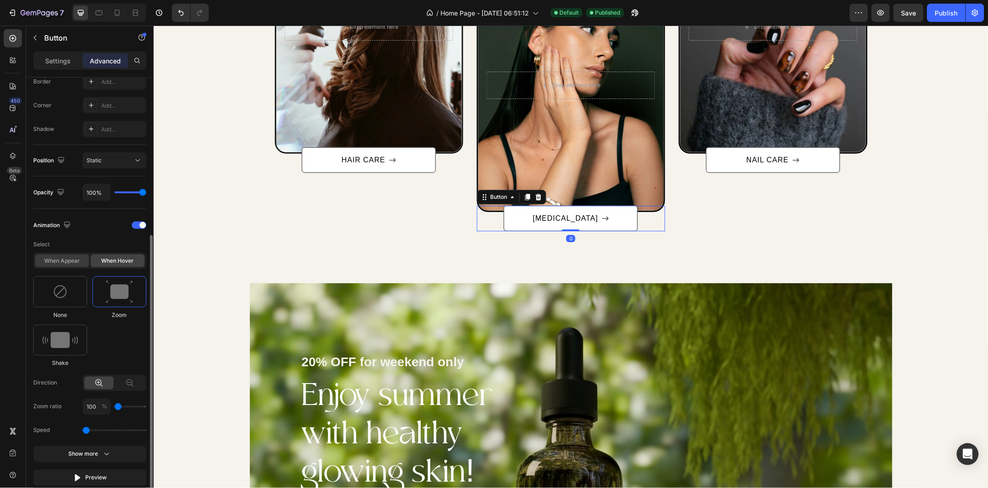
click at [67, 267] on div "When appear" at bounding box center [62, 261] width 54 height 13
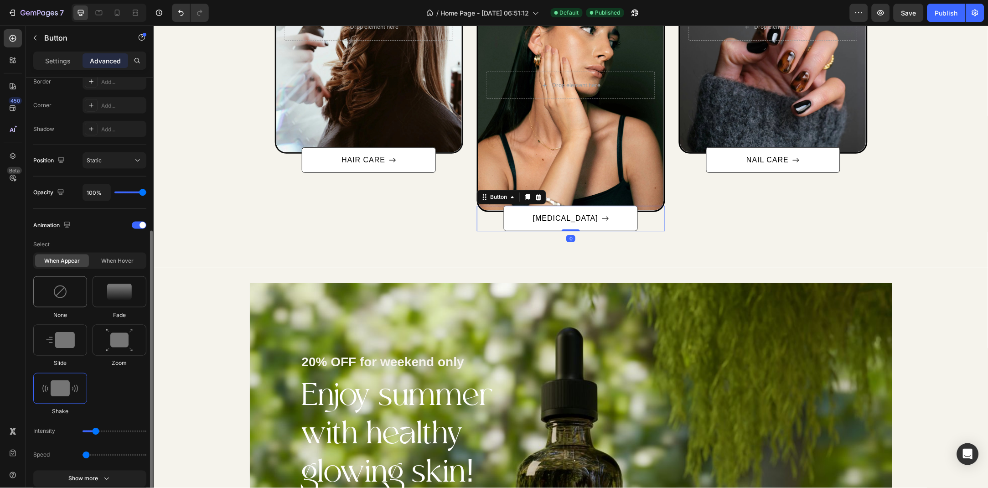
click at [70, 296] on div at bounding box center [60, 291] width 54 height 31
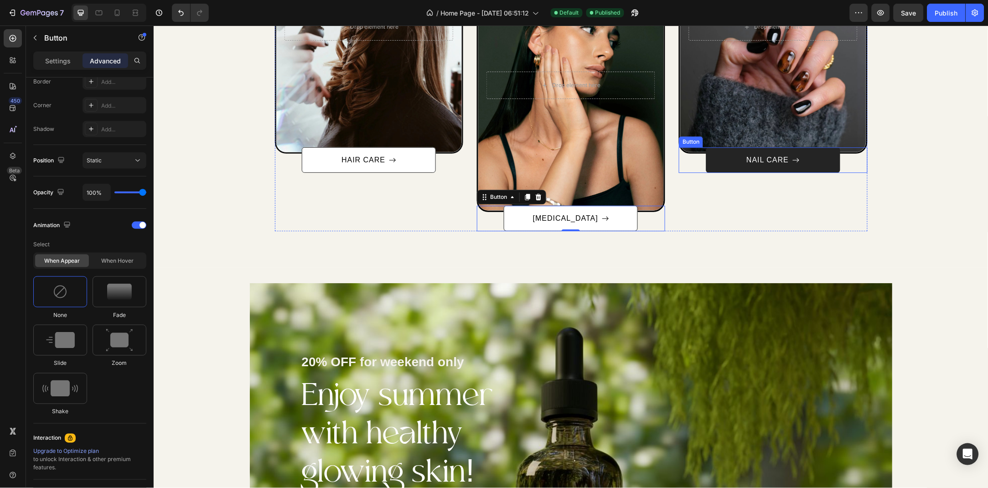
click at [742, 167] on link "NAIL CARE" at bounding box center [773, 160] width 134 height 26
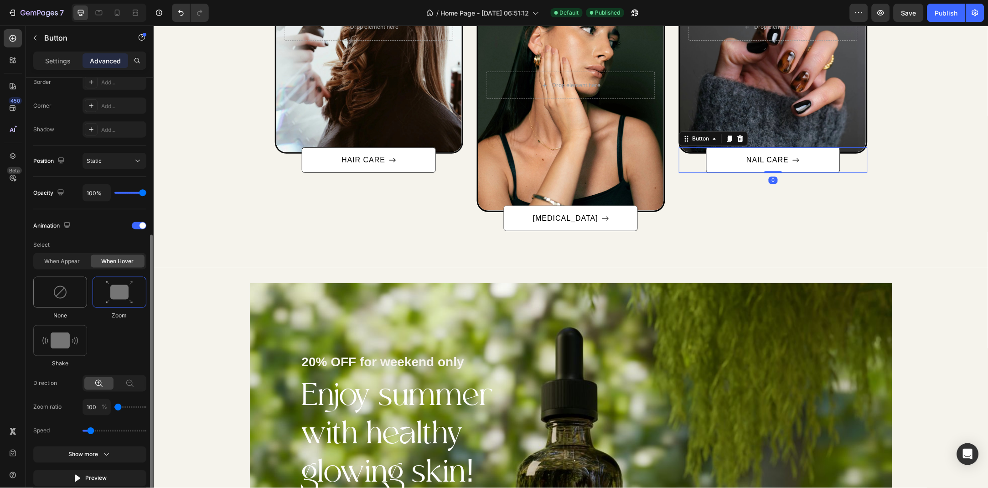
click at [59, 298] on img at bounding box center [60, 292] width 15 height 15
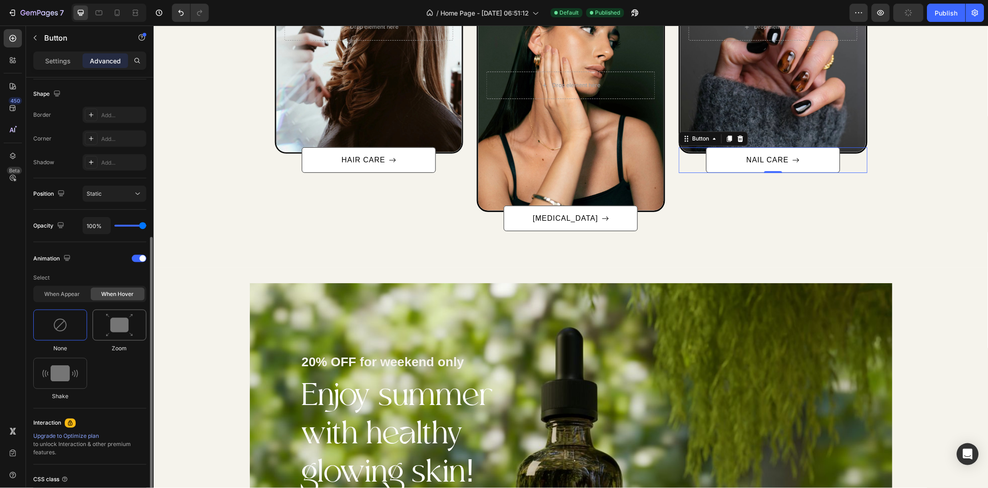
click at [108, 322] on img at bounding box center [119, 325] width 27 height 23
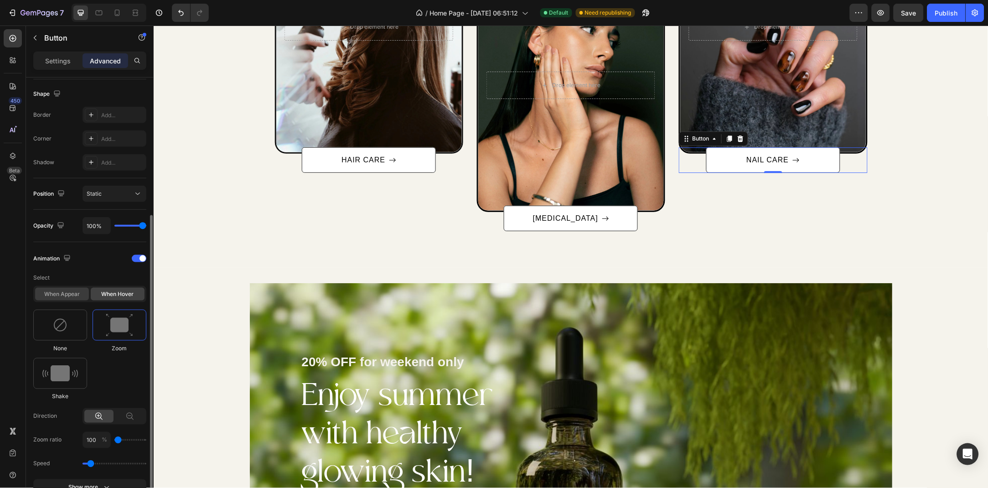
click at [66, 296] on div "When appear" at bounding box center [62, 294] width 54 height 13
type input "0.5"
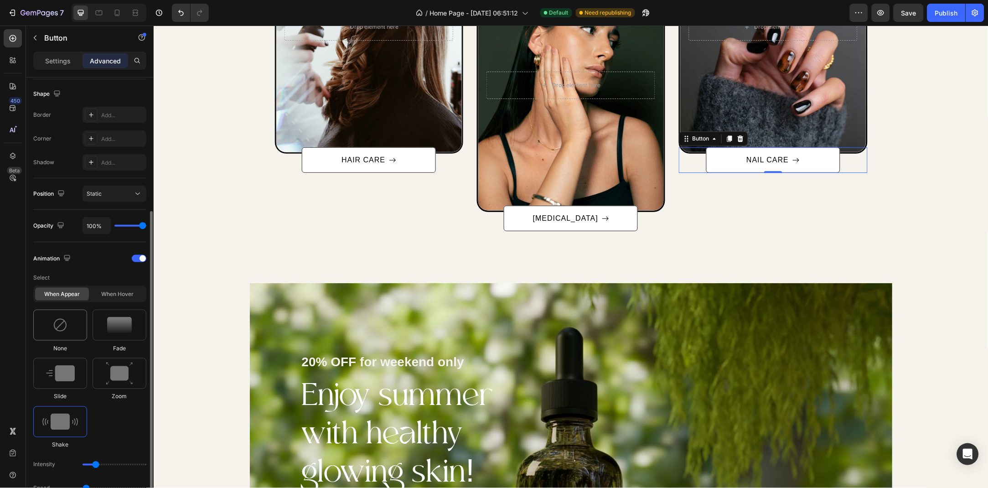
click at [77, 330] on div at bounding box center [60, 325] width 54 height 31
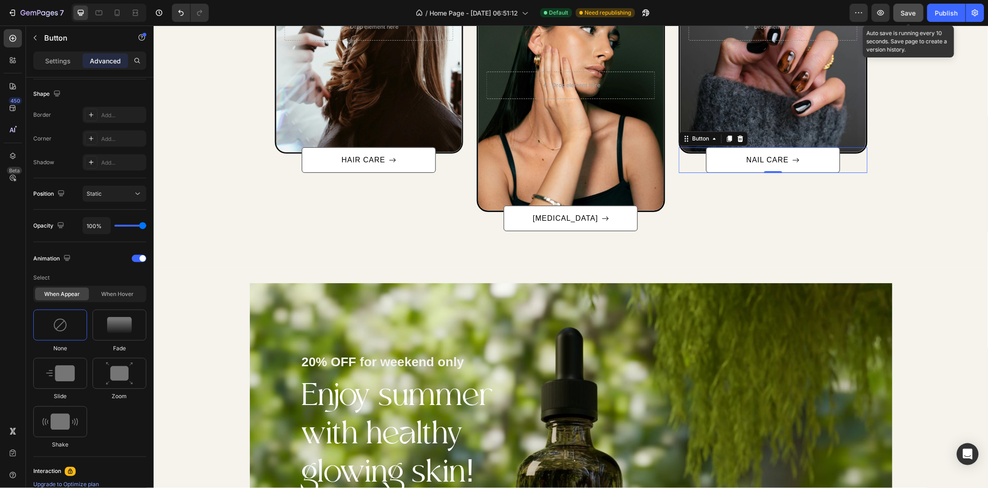
click at [909, 15] on span "Save" at bounding box center [909, 13] width 15 height 8
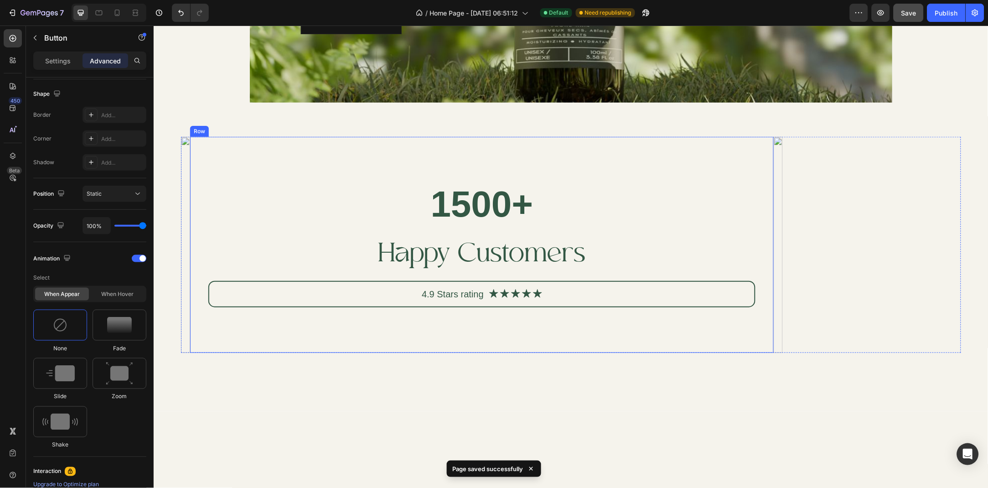
scroll to position [1032, 0]
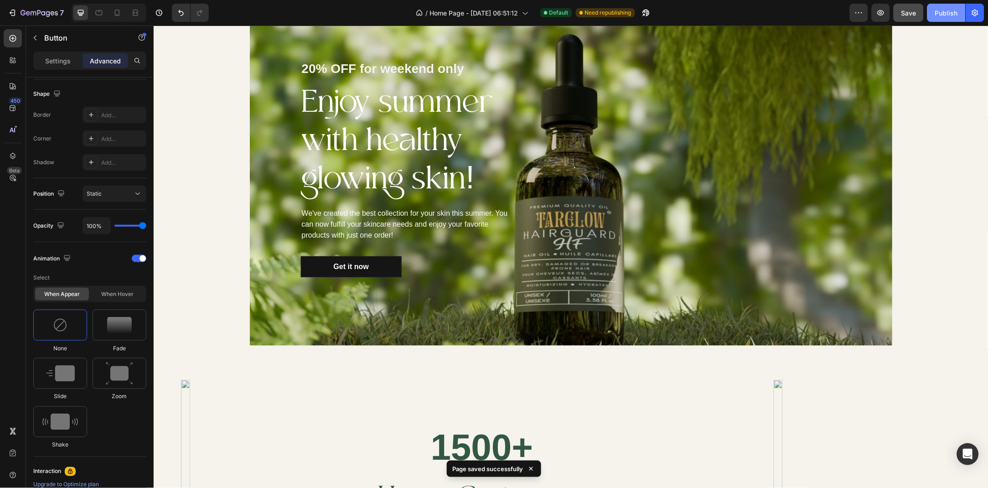
click at [946, 16] on div "Publish" at bounding box center [947, 13] width 23 height 10
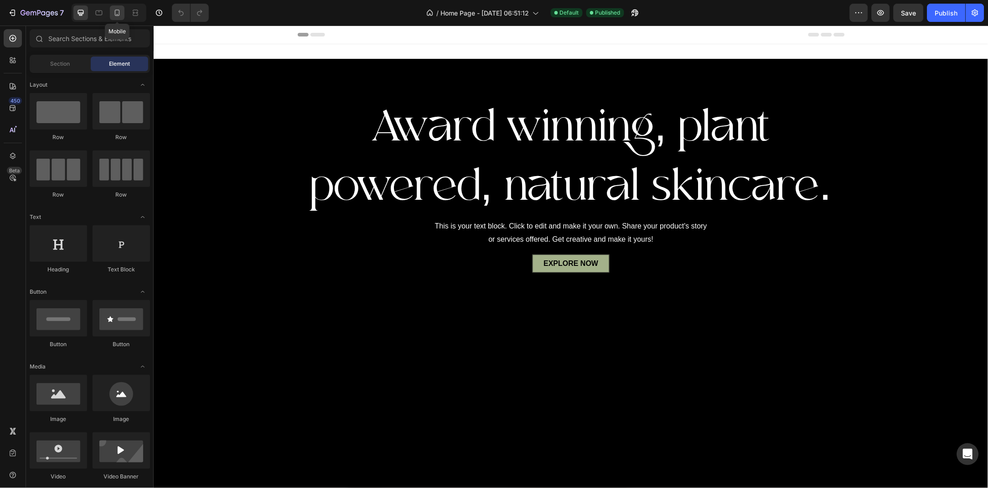
click at [122, 8] on div at bounding box center [117, 12] width 15 height 15
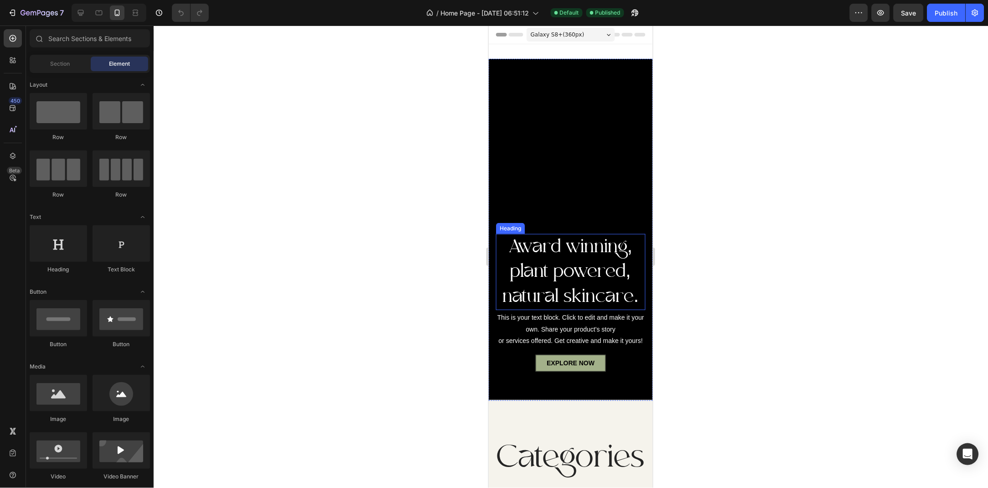
click at [557, 282] on p "Award winning, plant powered, natural skincare." at bounding box center [571, 271] width 148 height 75
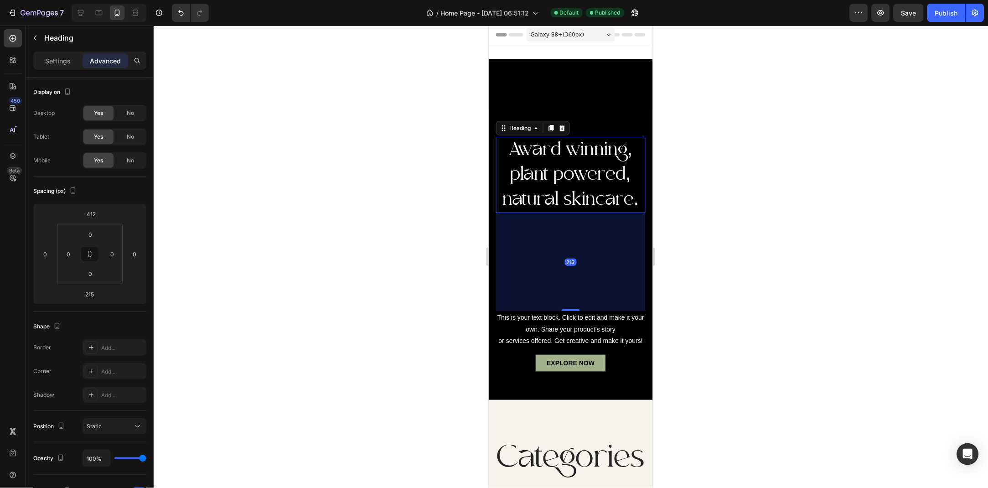
click at [788, 171] on div at bounding box center [571, 257] width 835 height 463
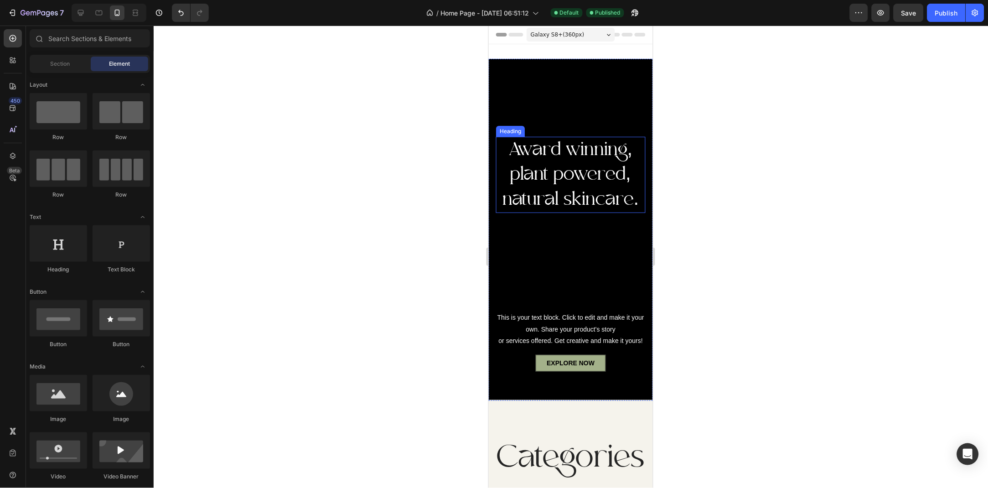
click at [600, 184] on p "Award winning, plant powered, natural skincare." at bounding box center [571, 174] width 148 height 75
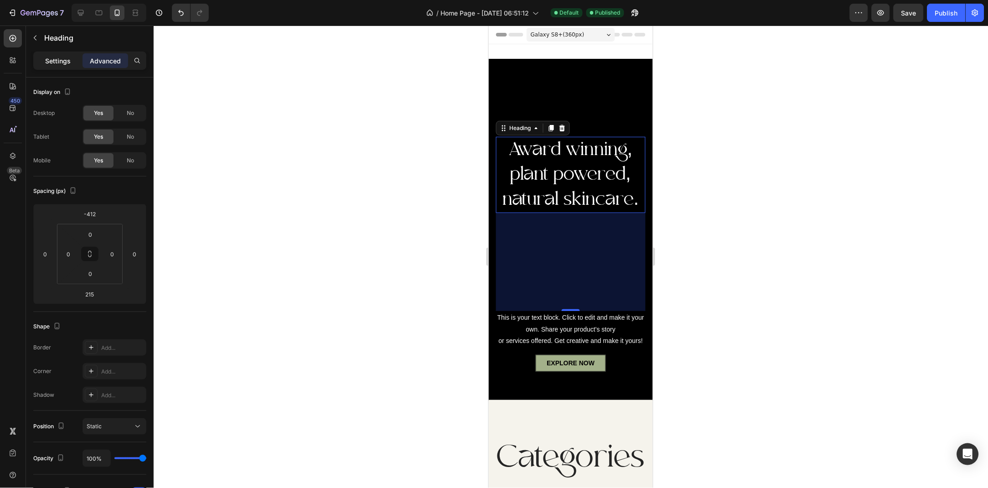
click at [52, 63] on p "Settings" at bounding box center [58, 61] width 26 height 10
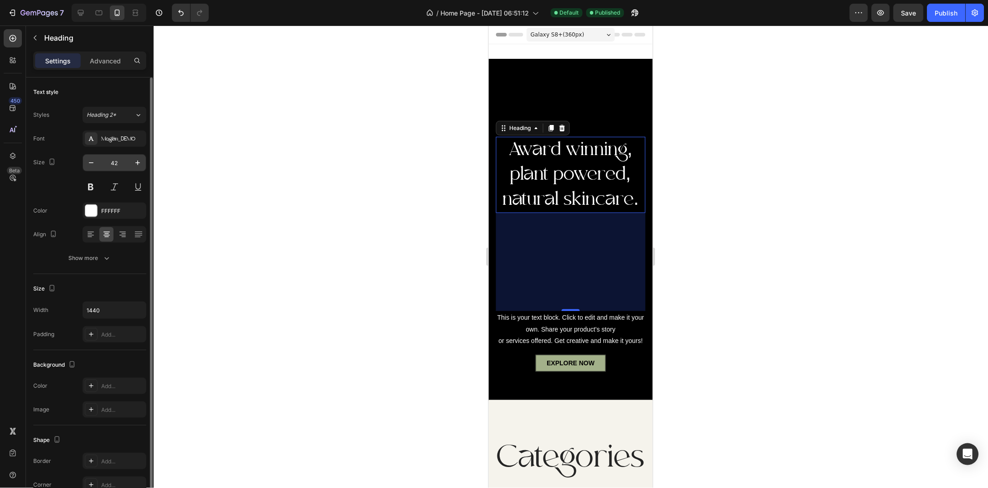
click at [116, 166] on input "42" at bounding box center [114, 163] width 30 height 16
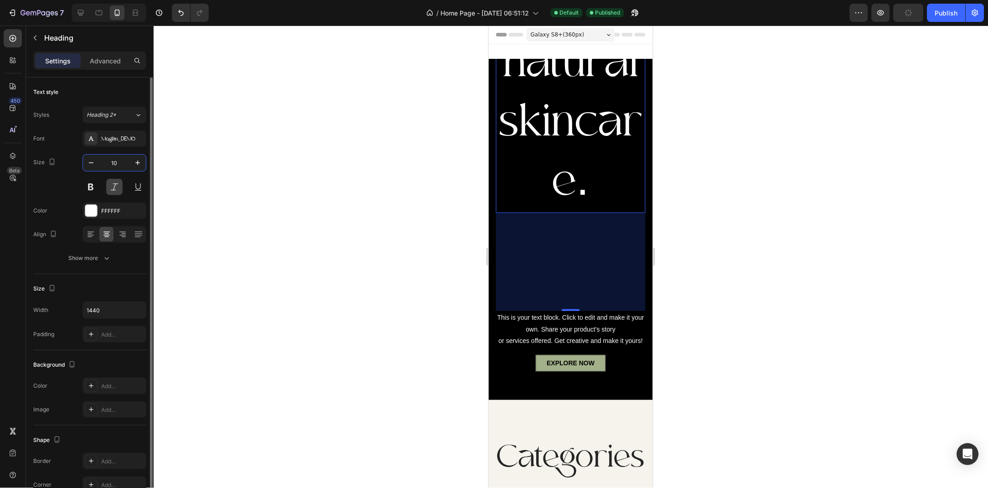
type input "1"
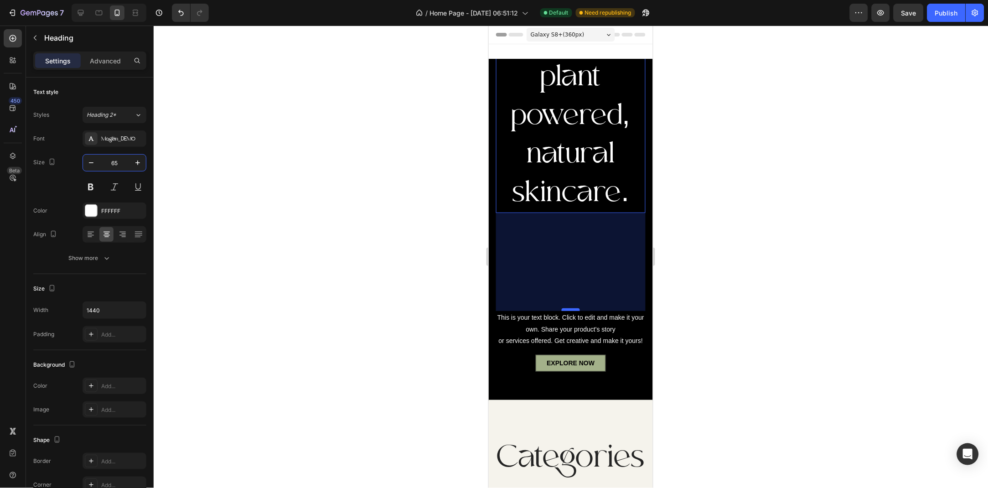
type input "65"
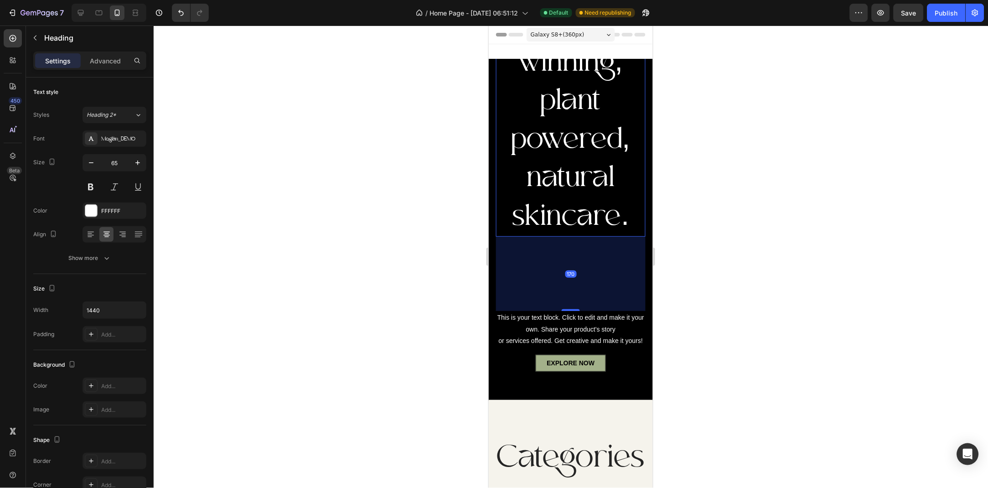
drag, startPoint x: 577, startPoint y: 311, endPoint x: 577, endPoint y: 287, distance: 23.7
click at [577, 236] on div "170" at bounding box center [571, 236] width 150 height 0
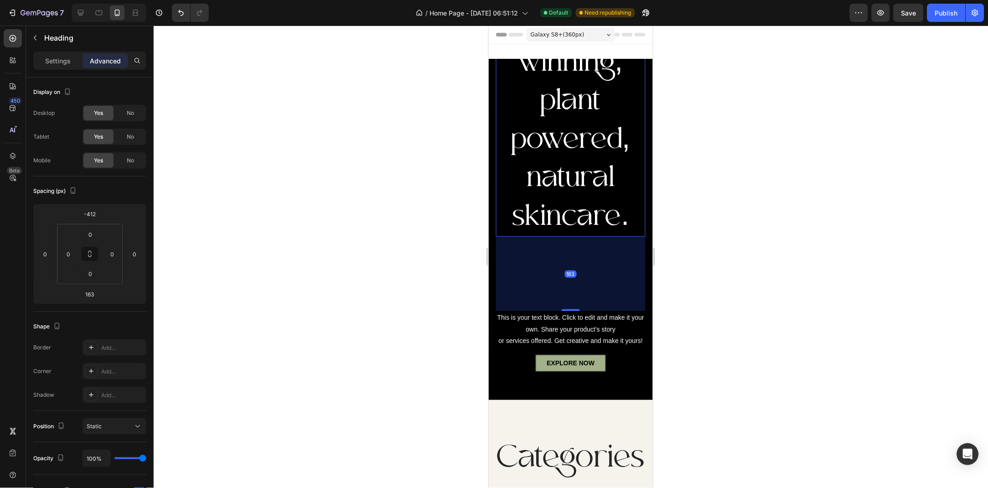
drag, startPoint x: 575, startPoint y: 311, endPoint x: 575, endPoint y: 287, distance: 23.7
click at [575, 287] on div "163" at bounding box center [571, 273] width 150 height 74
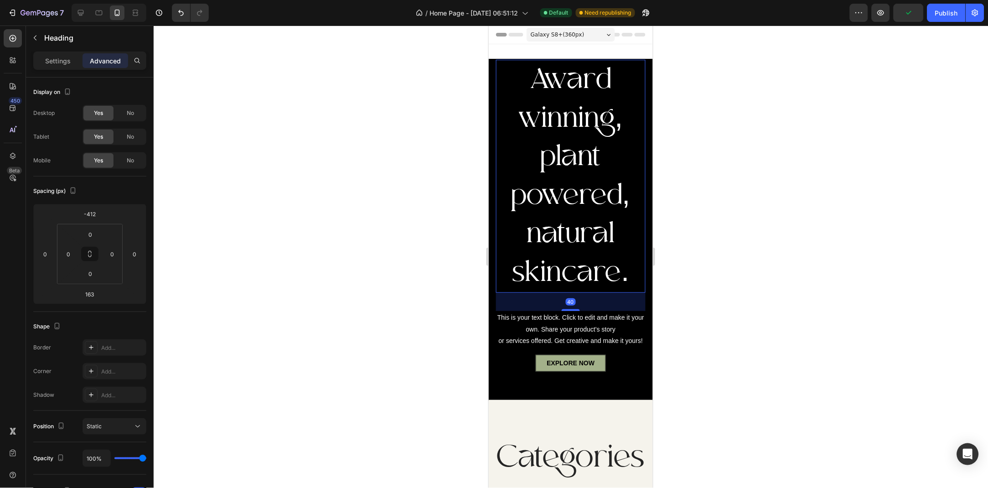
drag, startPoint x: 572, startPoint y: 311, endPoint x: 581, endPoint y: 255, distance: 56.8
click at [581, 255] on div "Award winning, plant powered, natural skincare. Heading 40" at bounding box center [571, 175] width 150 height 233
type input "40"
click at [66, 57] on p "Settings" at bounding box center [58, 61] width 26 height 10
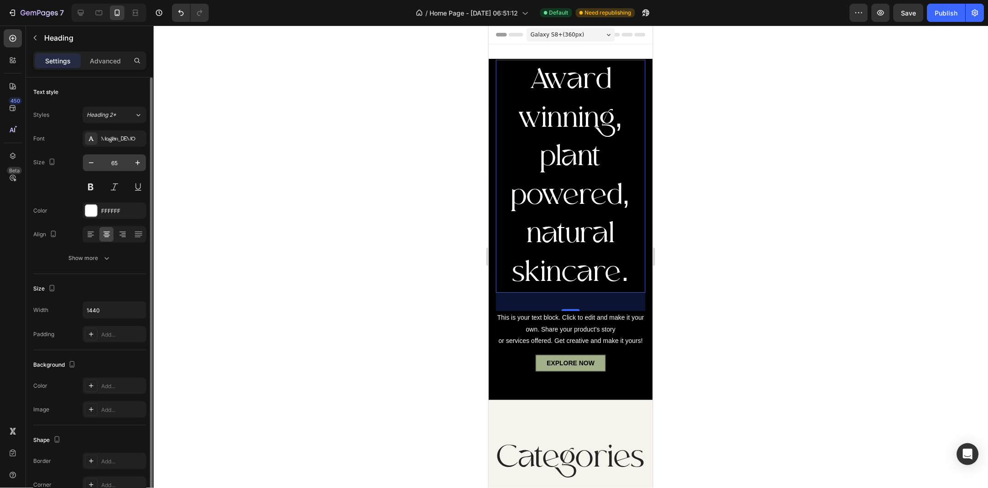
click at [117, 167] on input "65" at bounding box center [114, 163] width 30 height 16
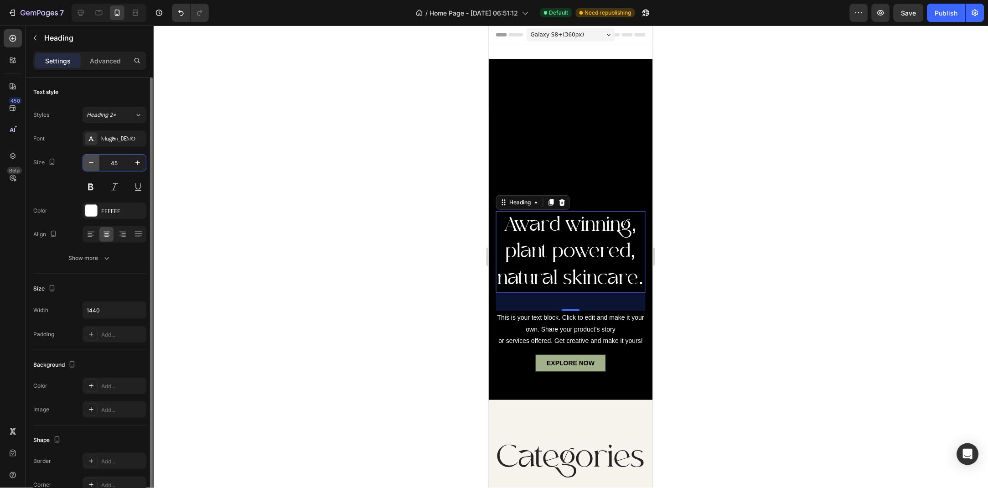
type input "4"
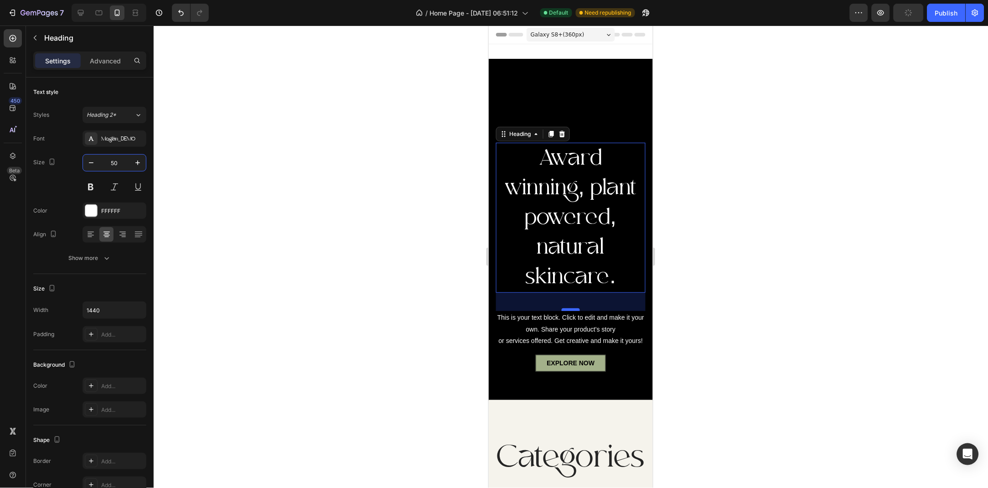
type input "50"
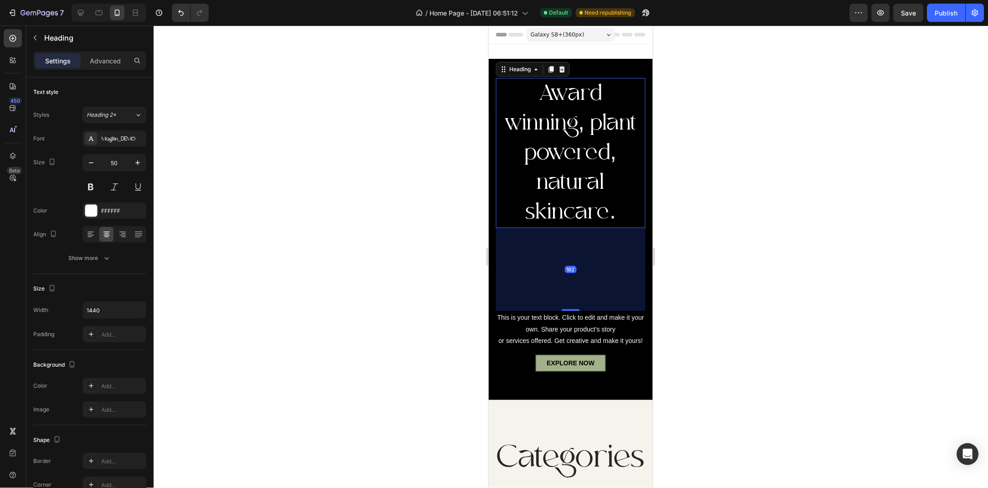
drag, startPoint x: 574, startPoint y: 310, endPoint x: 576, endPoint y: 374, distance: 64.8
click at [576, 374] on div "Award winning, plant powered, natural skincare. Heading 182 This is your text b…" at bounding box center [571, 329] width 150 height 128
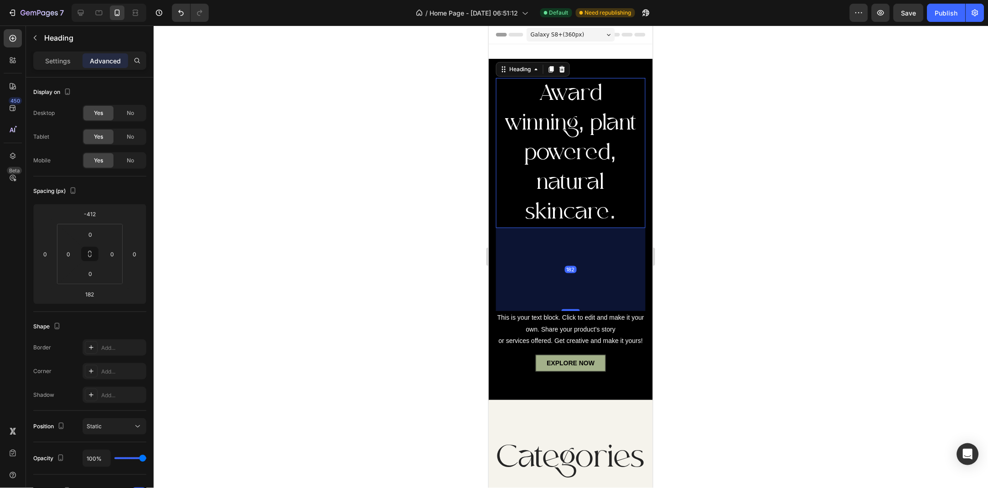
click at [403, 287] on div at bounding box center [571, 257] width 835 height 463
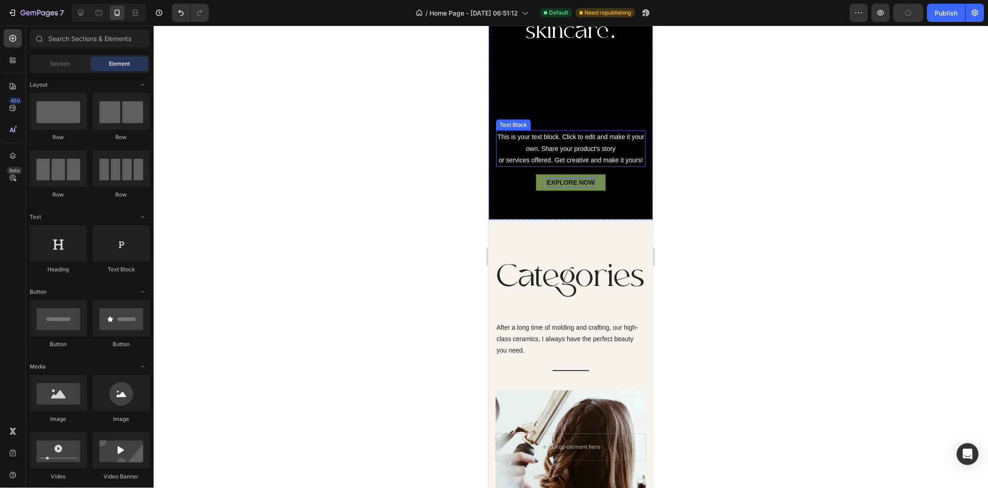
scroll to position [99, 0]
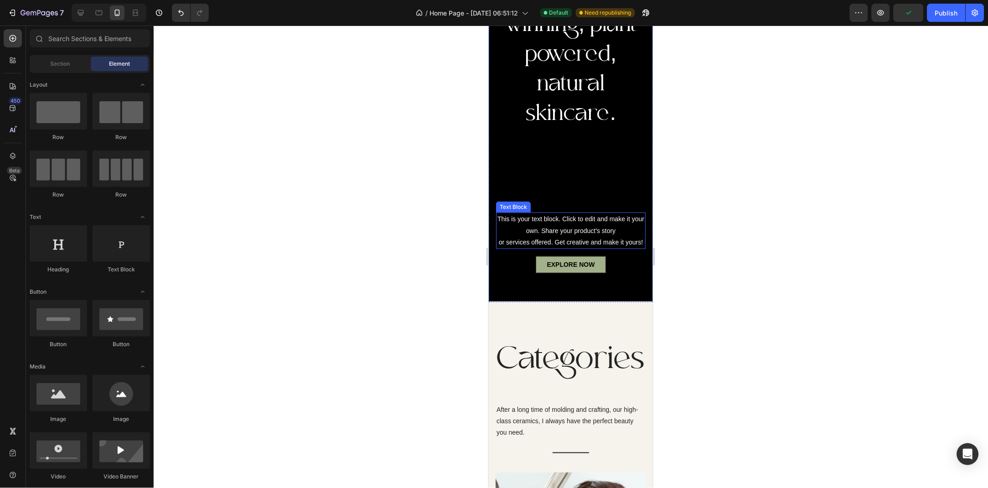
click at [560, 233] on div "This is your text block. Click to edit and make it your own. Share your product…" at bounding box center [571, 230] width 150 height 36
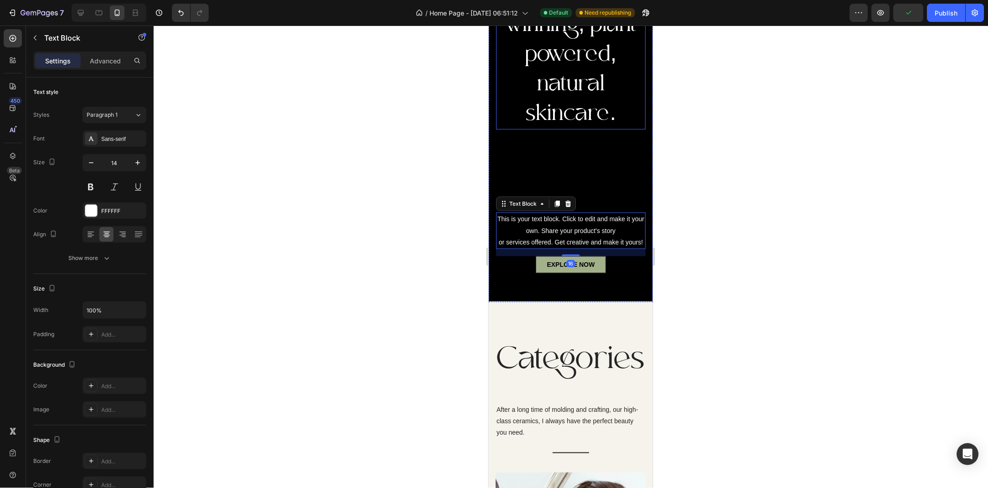
click at [575, 85] on p "Award winning, plant powered, natural skincare." at bounding box center [571, 54] width 148 height 148
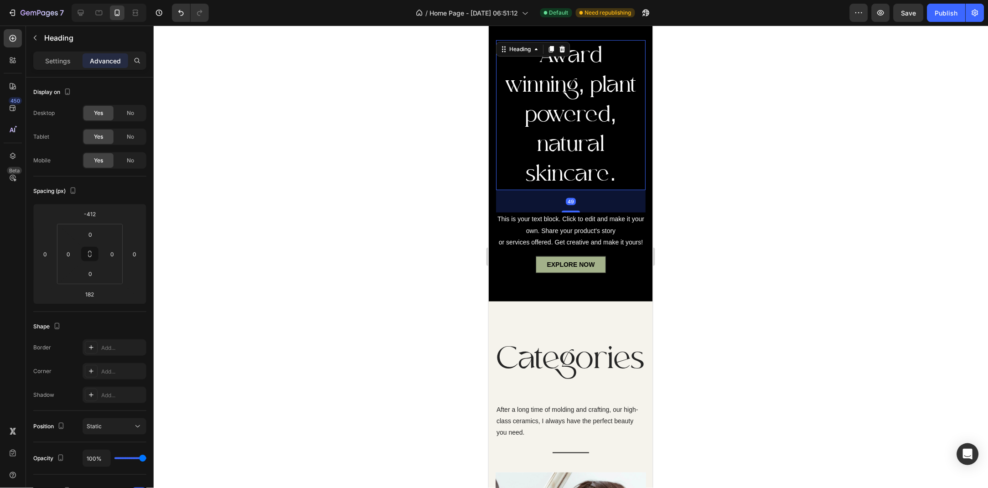
drag, startPoint x: 577, startPoint y: 211, endPoint x: 596, endPoint y: 150, distance: 63.6
click at [596, 150] on div "Award winning, plant powered, natural skincare. Heading 49" at bounding box center [571, 115] width 150 height 150
type input "49"
click at [584, 229] on div "This is your text block. Click to edit and make it your own. Share your product…" at bounding box center [571, 230] width 150 height 36
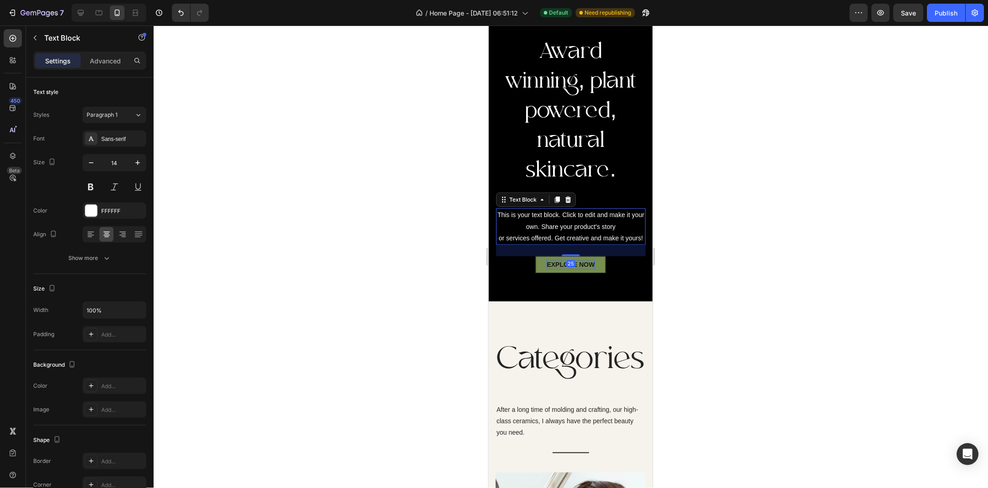
drag, startPoint x: 574, startPoint y: 255, endPoint x: 578, endPoint y: 259, distance: 6.1
click at [578, 259] on div "Award winning, plant powered, natural skincare. Heading This is your text block…" at bounding box center [571, 259] width 150 height 71
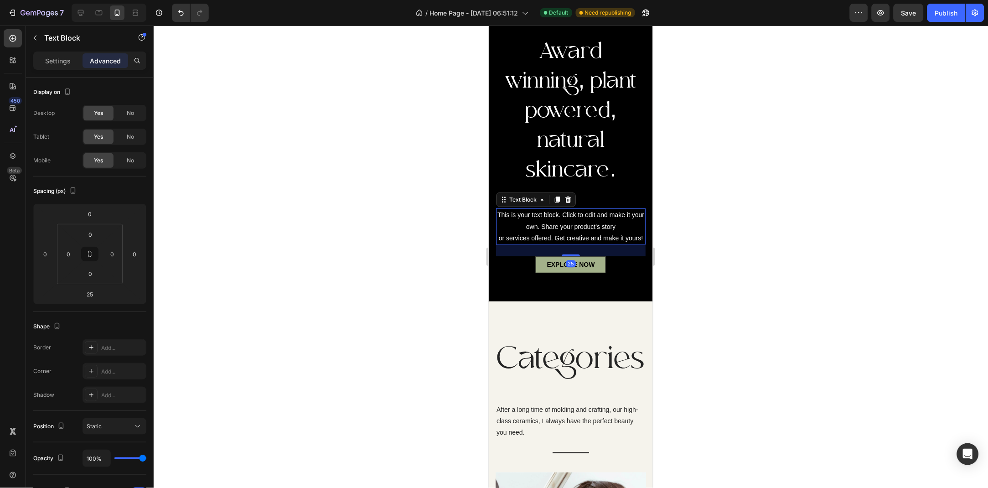
click at [708, 228] on div at bounding box center [571, 257] width 835 height 463
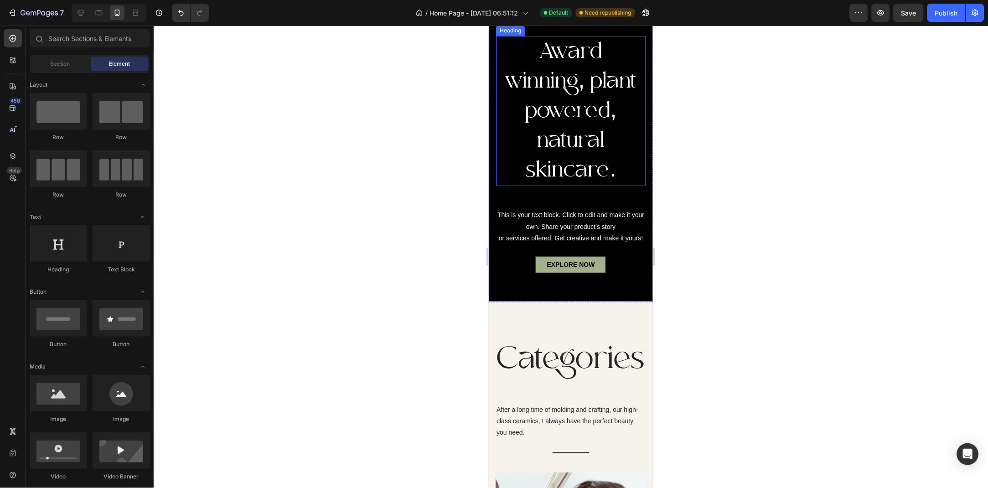
click at [554, 146] on p "Award winning, plant powered, natural skincare." at bounding box center [571, 110] width 148 height 148
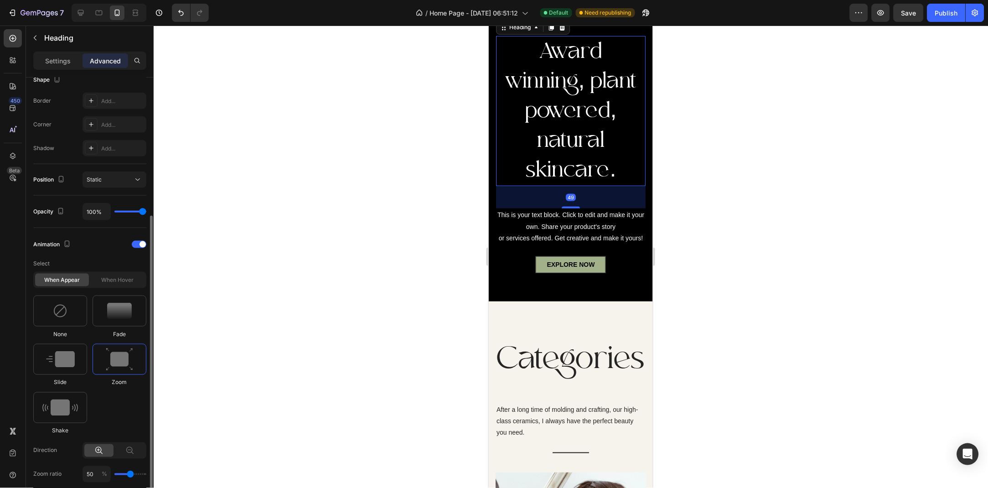
scroll to position [296, 0]
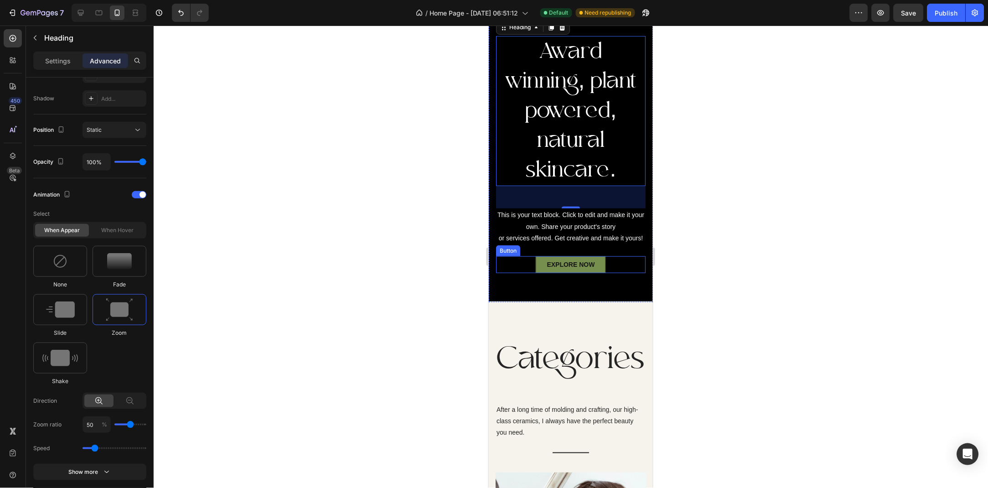
click at [541, 263] on link "EXPLORE NOW" at bounding box center [571, 264] width 70 height 17
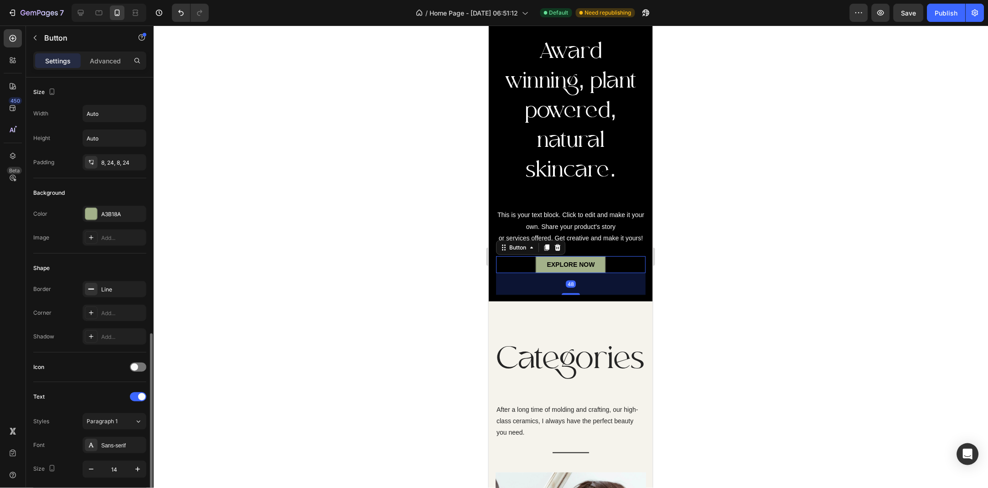
scroll to position [191, 0]
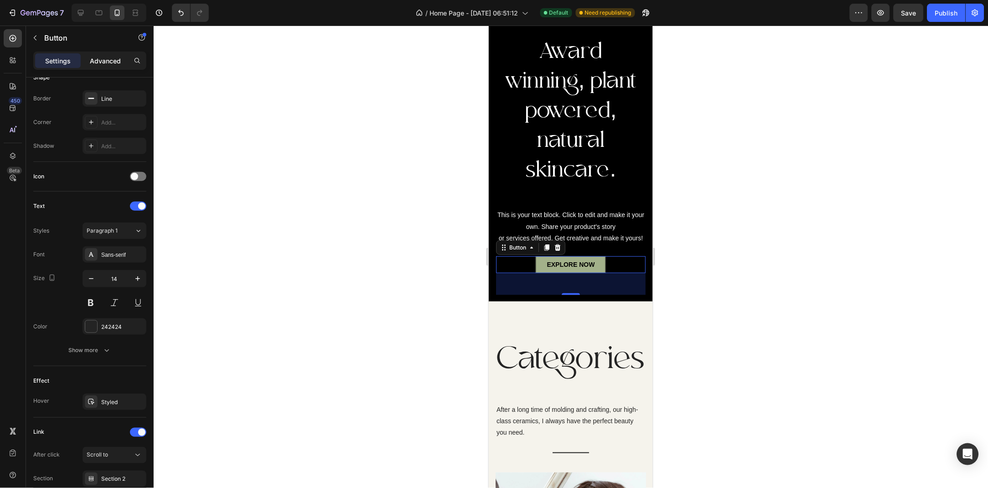
click at [117, 67] on div "Advanced" at bounding box center [106, 60] width 46 height 15
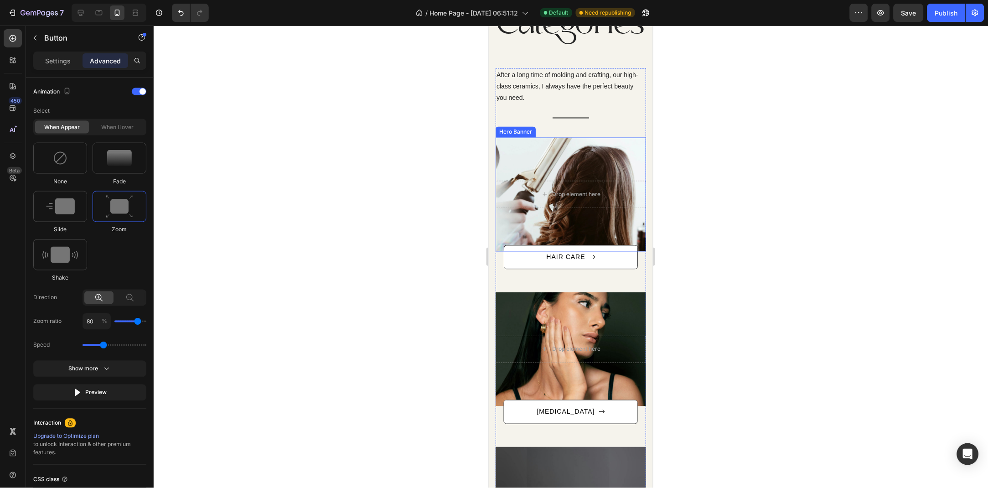
scroll to position [437, 0]
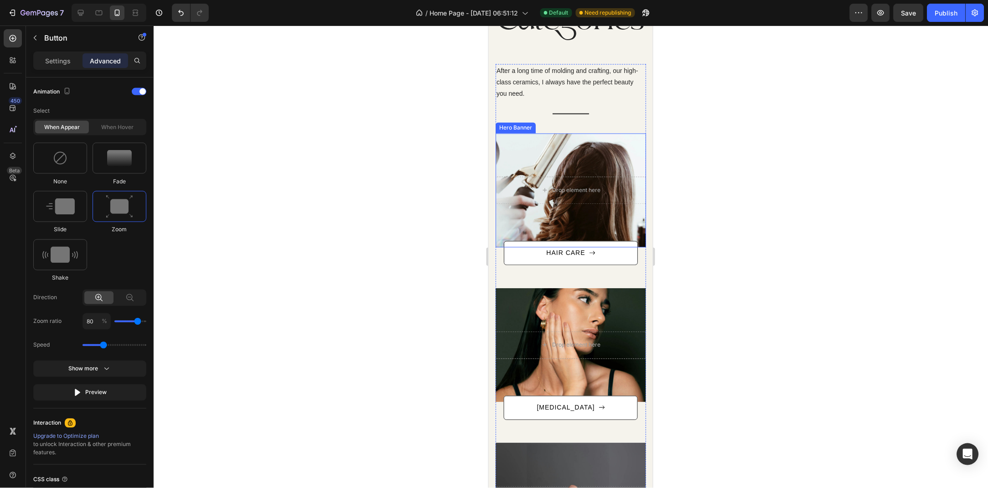
click at [563, 199] on div "Drop element here" at bounding box center [570, 190] width 151 height 27
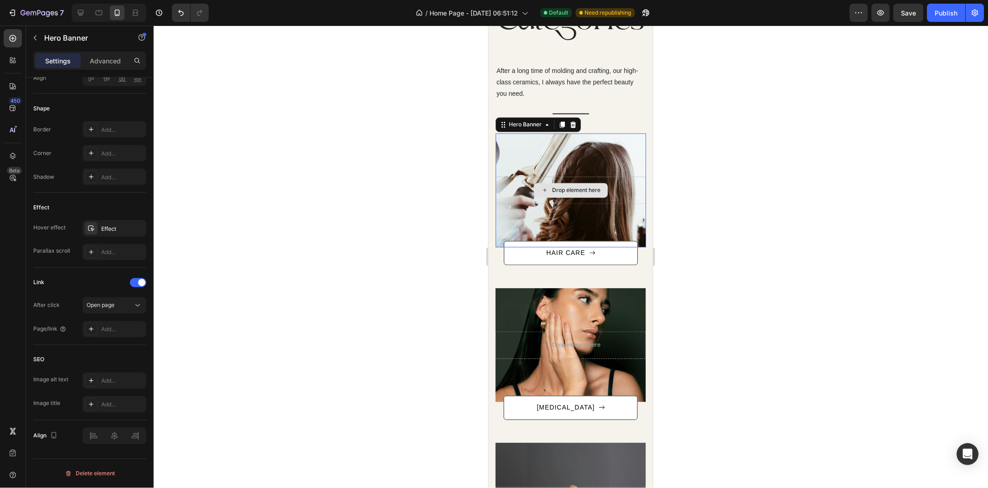
scroll to position [0, 0]
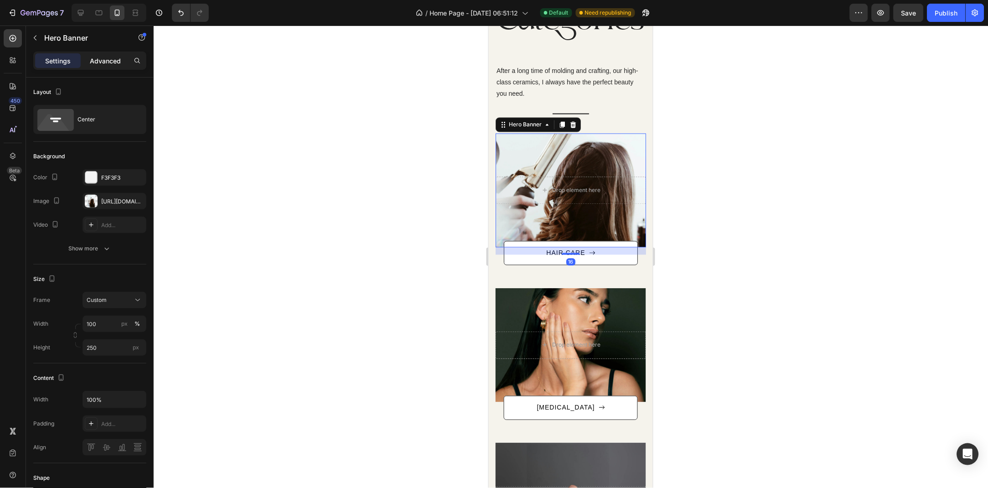
click at [111, 62] on p "Advanced" at bounding box center [105, 61] width 31 height 10
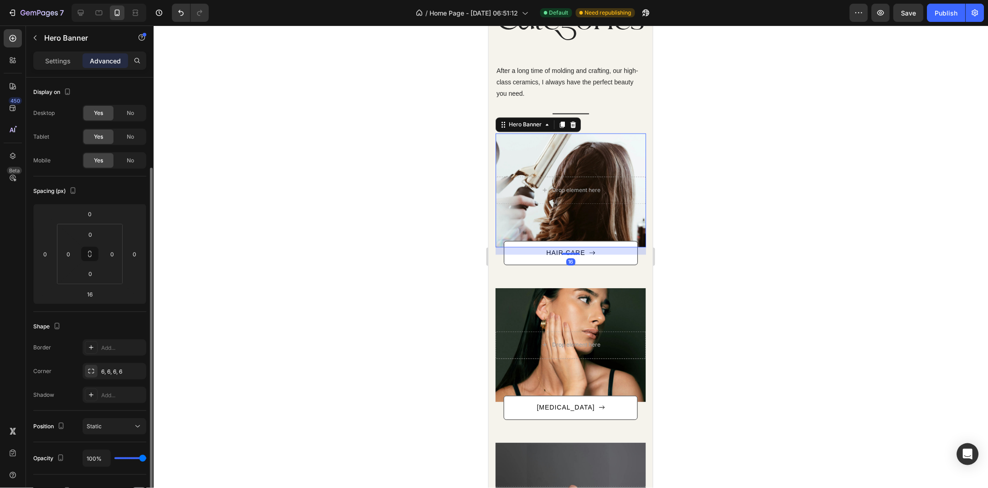
scroll to position [98, 0]
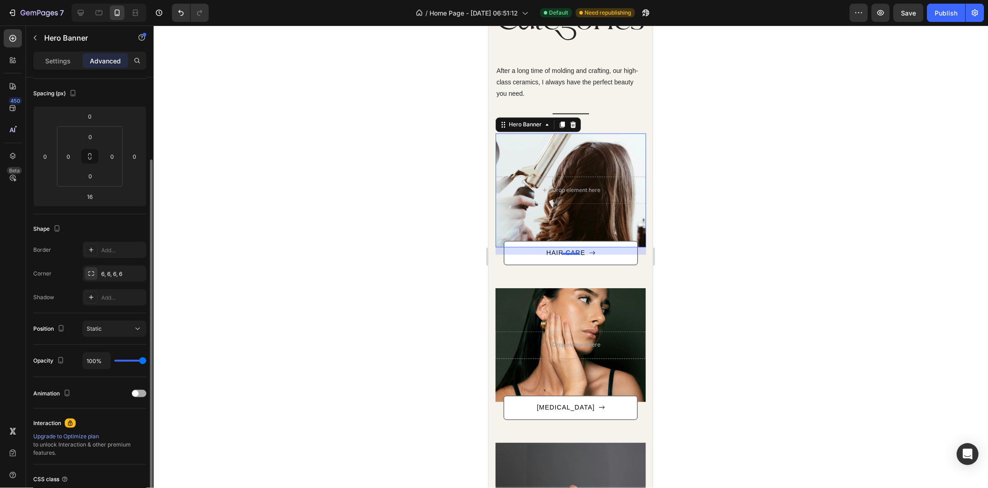
click at [133, 390] on div at bounding box center [139, 393] width 15 height 7
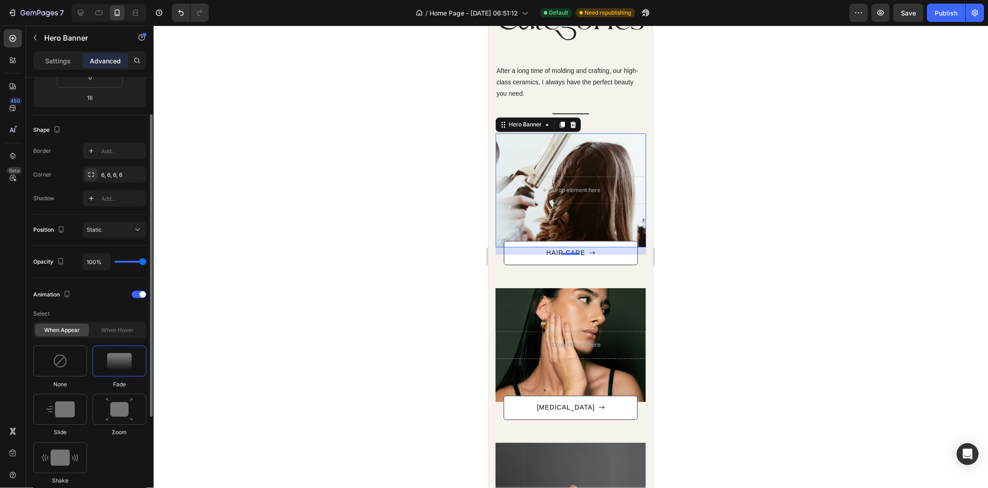
scroll to position [296, 0]
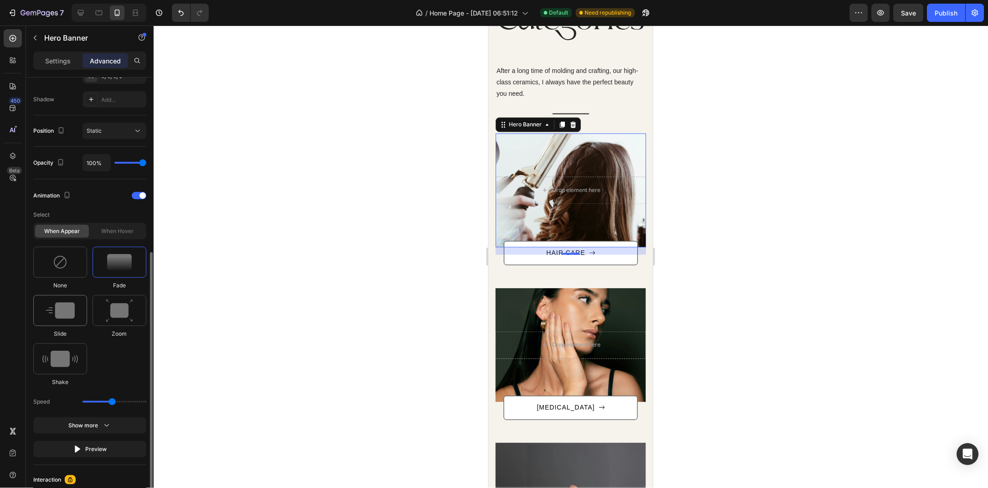
click at [62, 321] on div at bounding box center [60, 310] width 54 height 31
click at [119, 406] on icon at bounding box center [122, 401] width 9 height 9
type input "100"
click at [136, 407] on div at bounding box center [138, 401] width 14 height 13
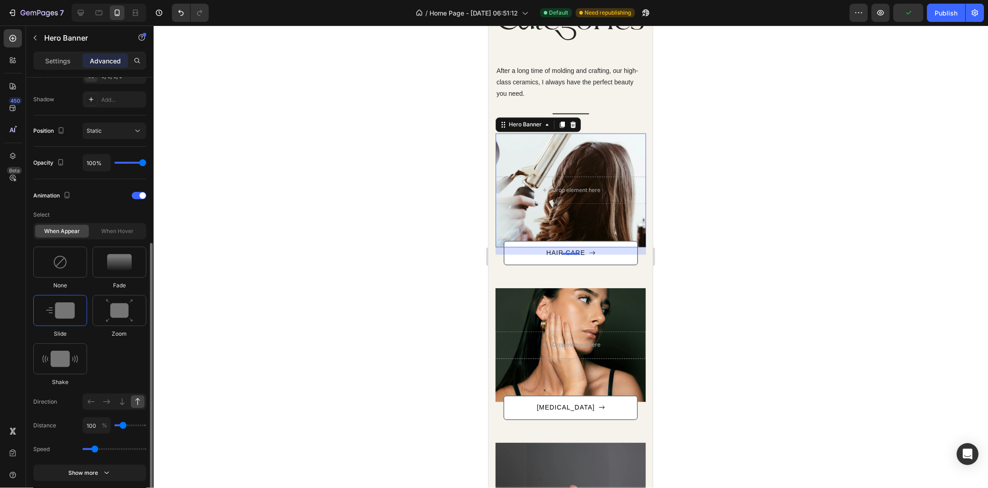
drag, startPoint x: 114, startPoint y: 451, endPoint x: 96, endPoint y: 454, distance: 18.0
type input "0.9"
click at [96, 450] on input "range" at bounding box center [115, 449] width 64 height 2
click at [110, 233] on div "When hover" at bounding box center [118, 231] width 54 height 13
click at [116, 233] on div "When hover" at bounding box center [118, 231] width 54 height 13
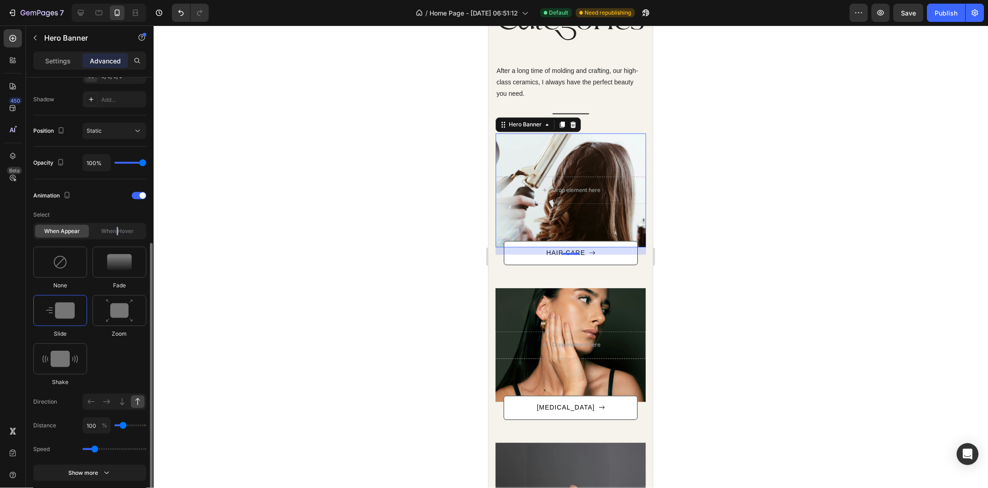
click at [116, 233] on div "When hover" at bounding box center [118, 231] width 54 height 13
click at [294, 286] on div at bounding box center [571, 257] width 835 height 463
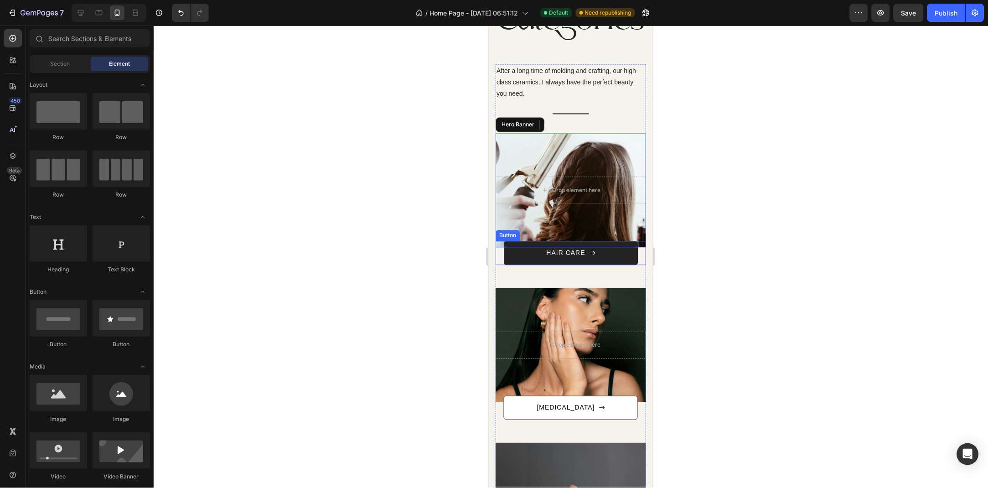
click at [582, 259] on link "HAIR CARE" at bounding box center [571, 253] width 134 height 24
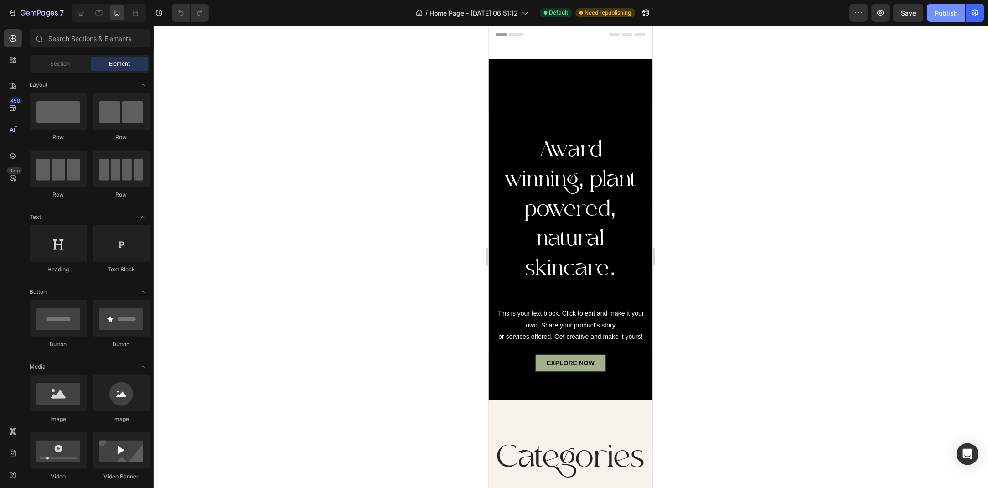
click at [956, 12] on div "Publish" at bounding box center [947, 13] width 23 height 10
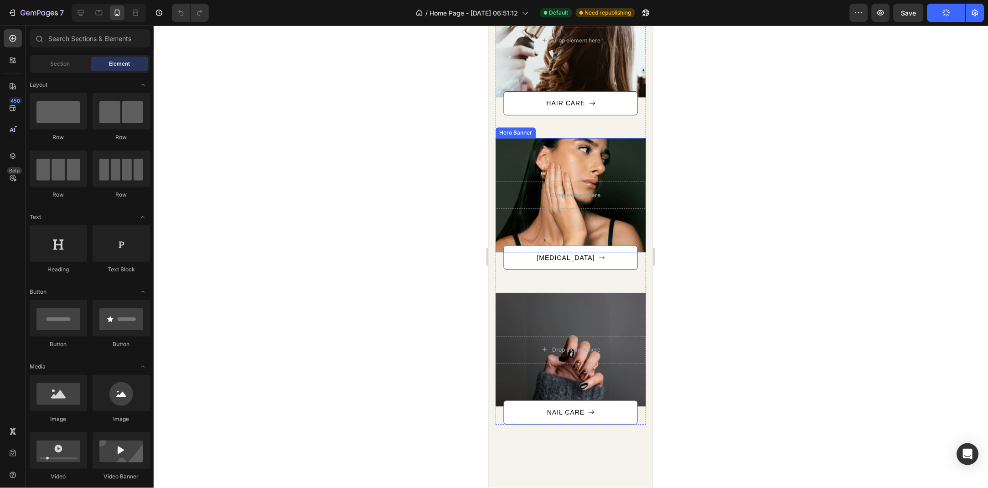
scroll to position [637, 0]
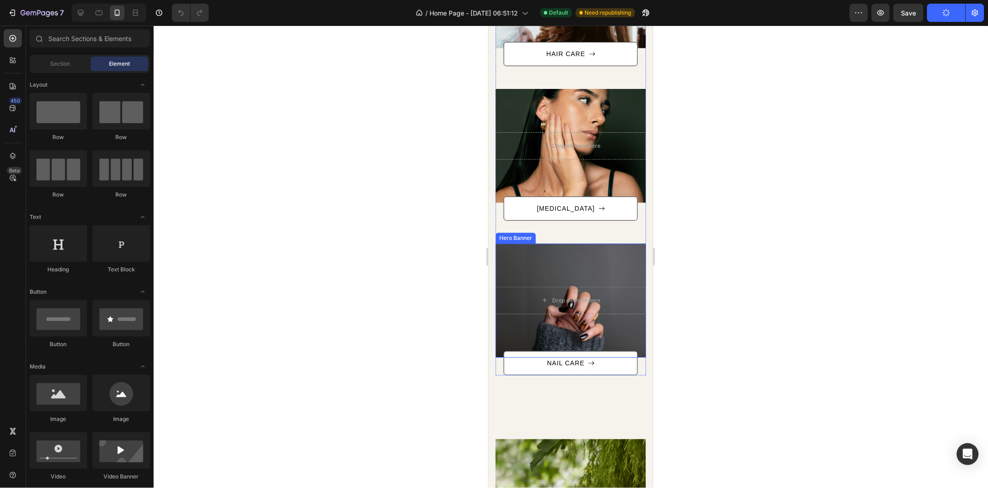
click at [581, 272] on div "Overlay" at bounding box center [570, 300] width 151 height 114
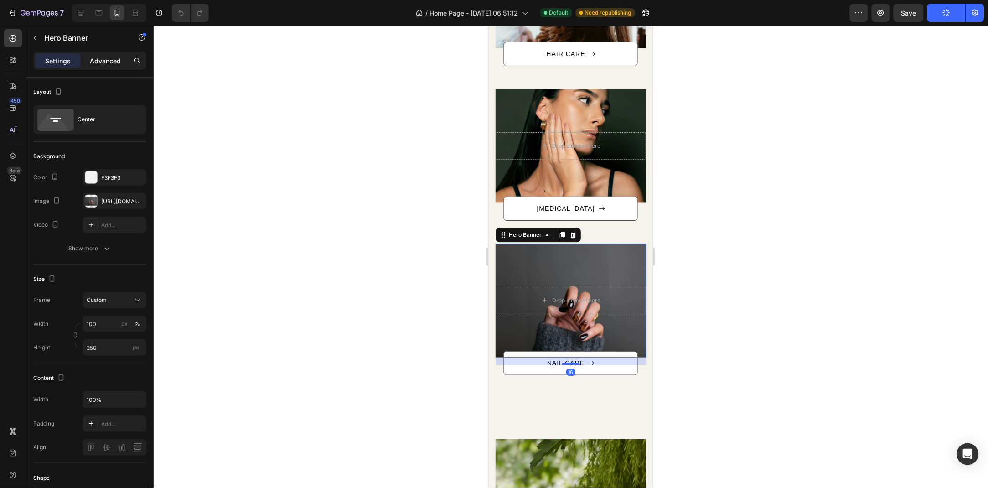
click at [109, 56] on p "Advanced" at bounding box center [105, 61] width 31 height 10
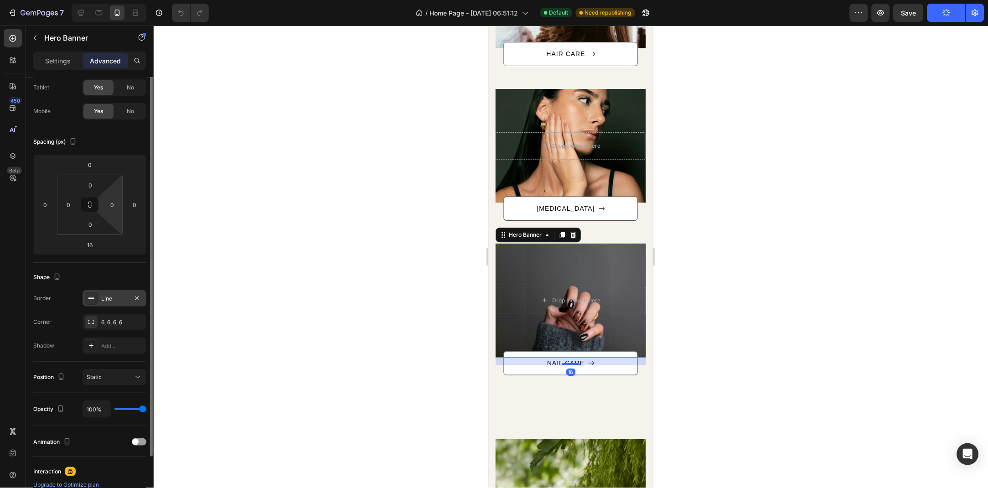
scroll to position [98, 0]
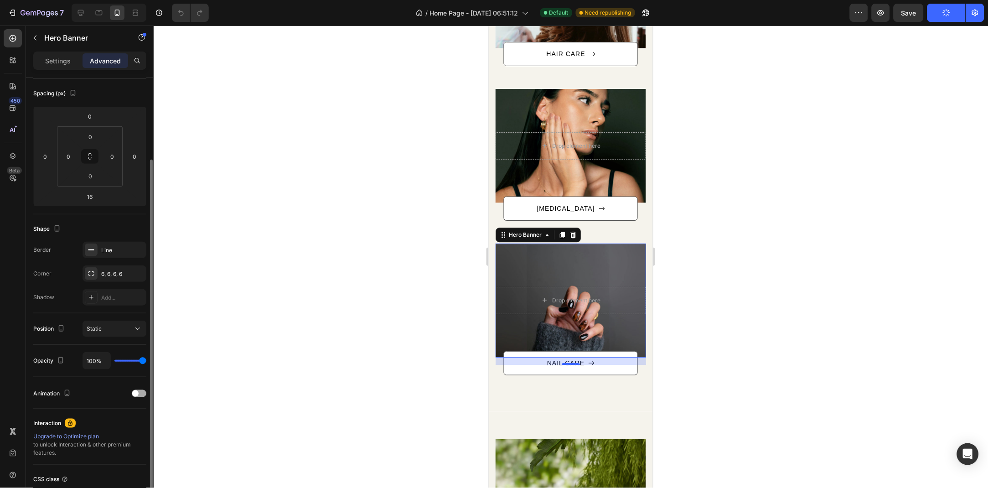
click at [135, 398] on div "Animation" at bounding box center [89, 393] width 113 height 15
click at [135, 396] on span at bounding box center [135, 393] width 6 height 6
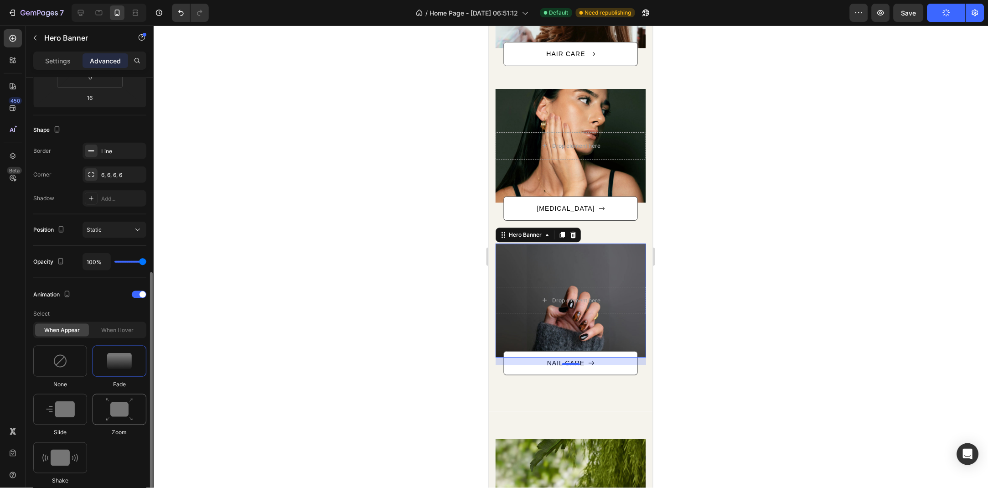
scroll to position [246, 0]
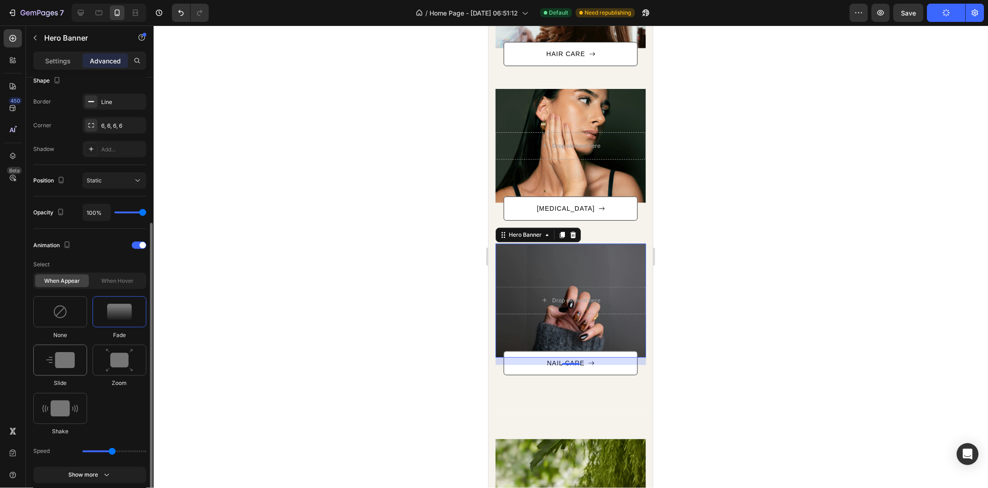
click at [79, 357] on div at bounding box center [60, 360] width 54 height 31
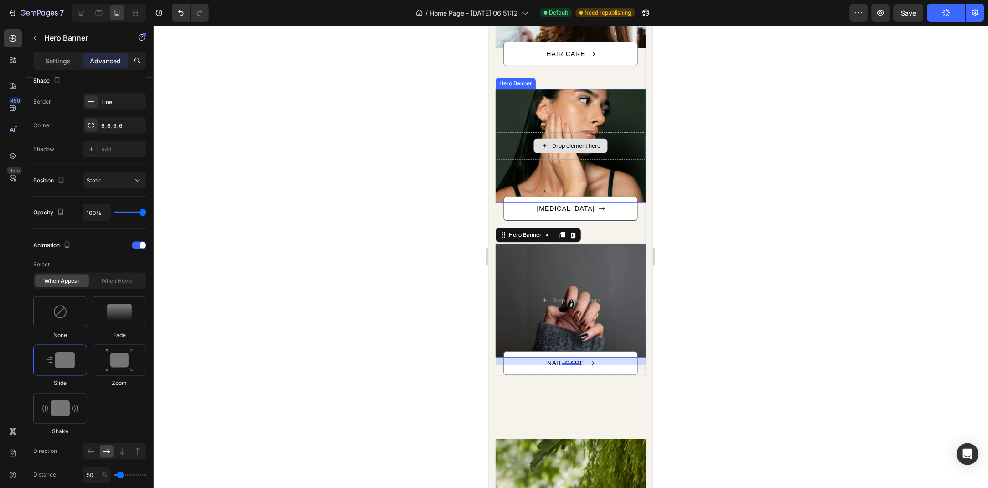
click at [612, 133] on div "Drop element here" at bounding box center [570, 145] width 151 height 27
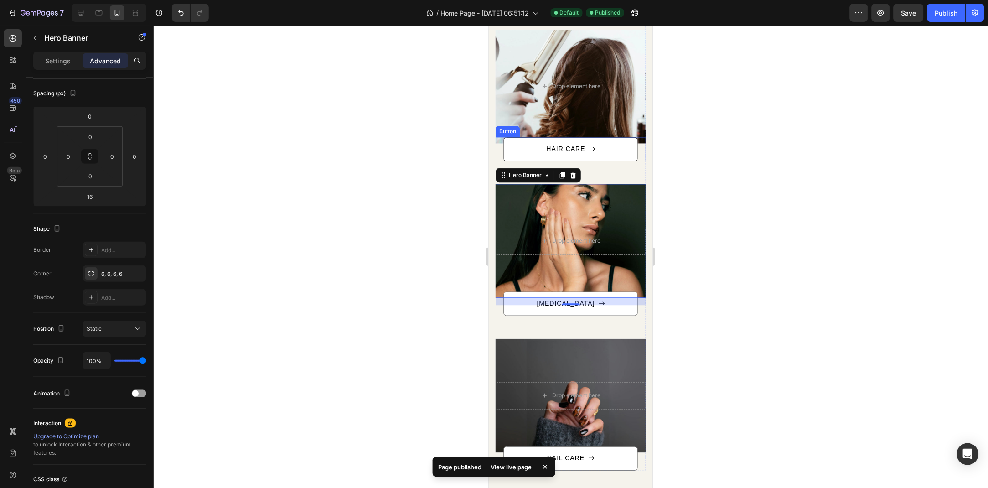
scroll to position [538, 0]
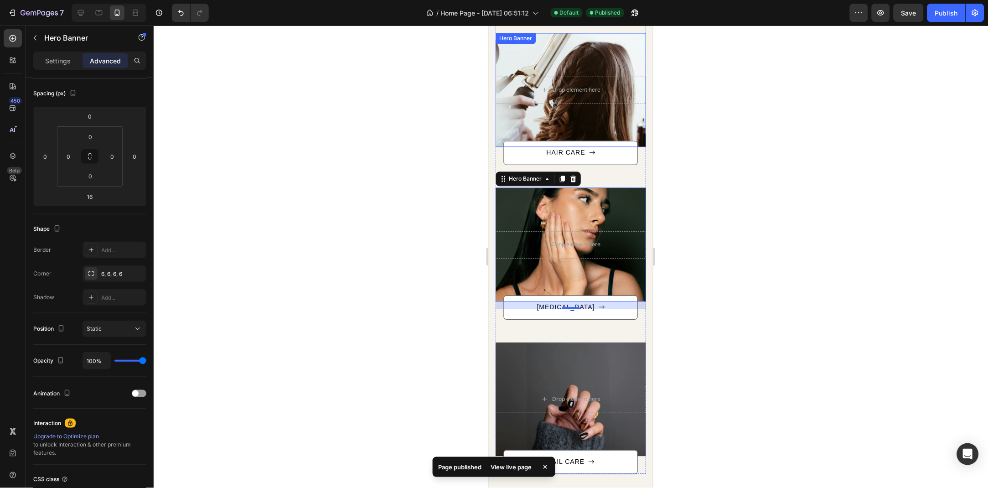
click at [595, 111] on div "Overlay" at bounding box center [570, 90] width 151 height 114
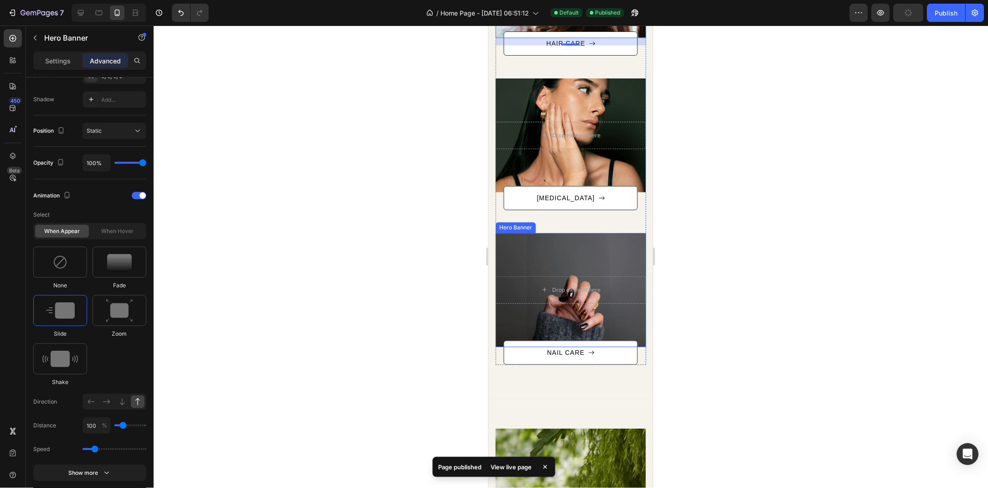
scroll to position [637, 0]
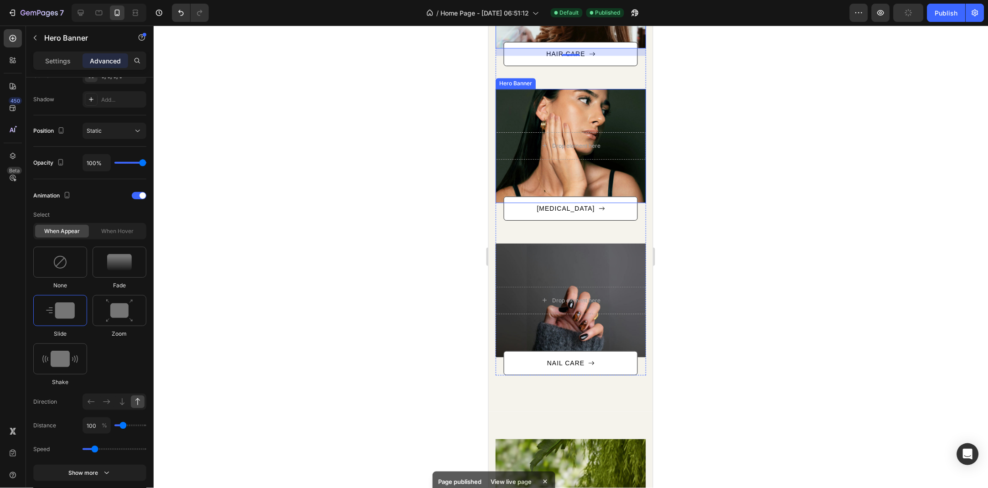
click at [567, 156] on div "Drop element here" at bounding box center [570, 145] width 151 height 27
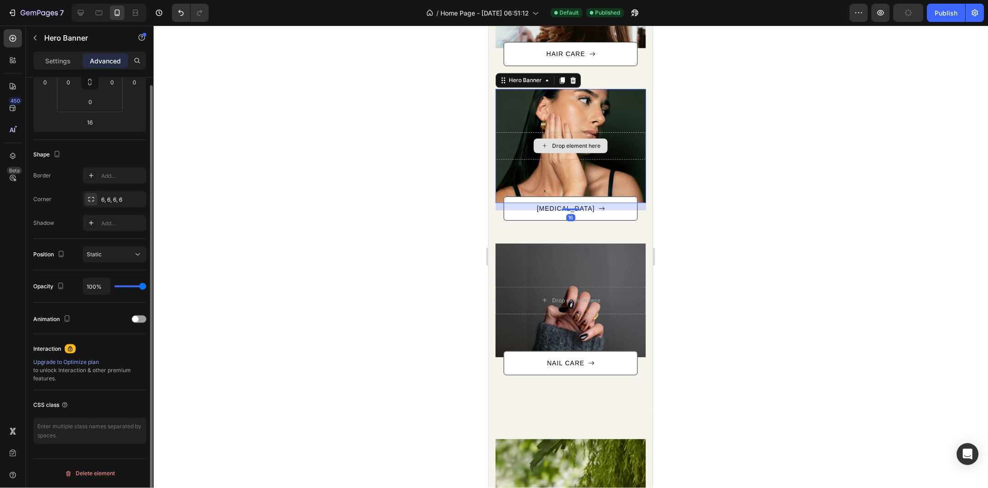
scroll to position [98, 0]
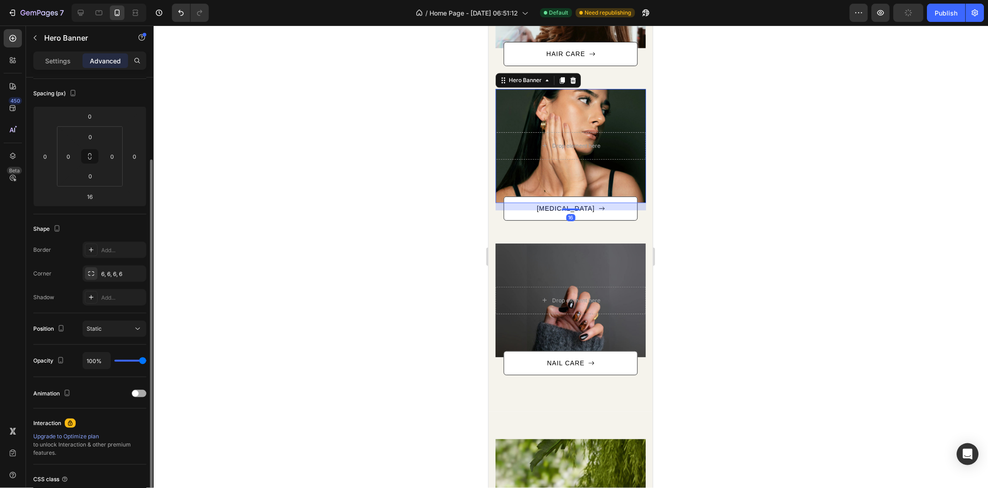
click at [135, 392] on span at bounding box center [135, 393] width 6 height 6
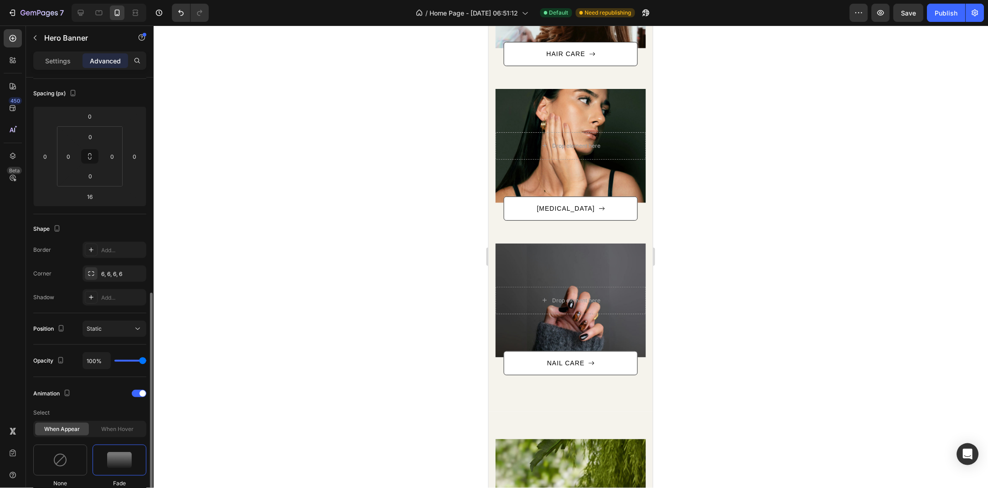
scroll to position [246, 0]
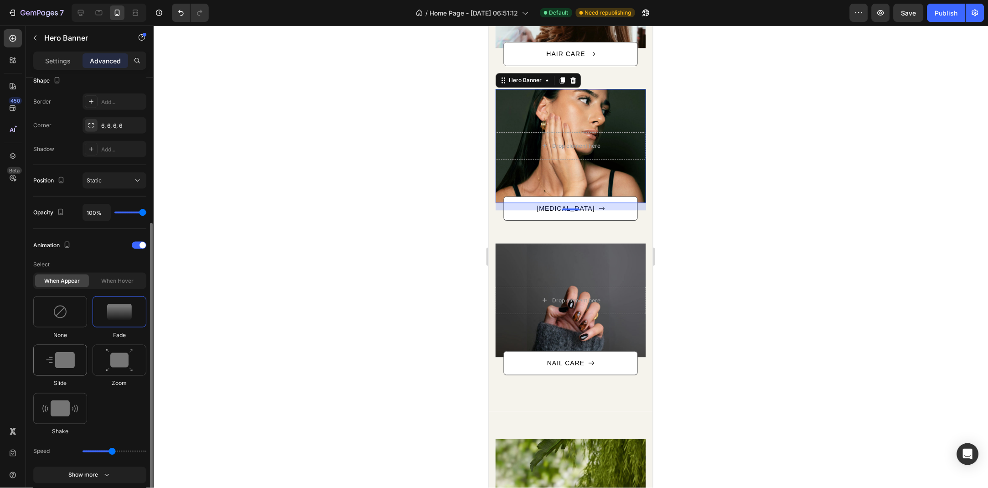
click at [70, 366] on img at bounding box center [60, 360] width 29 height 16
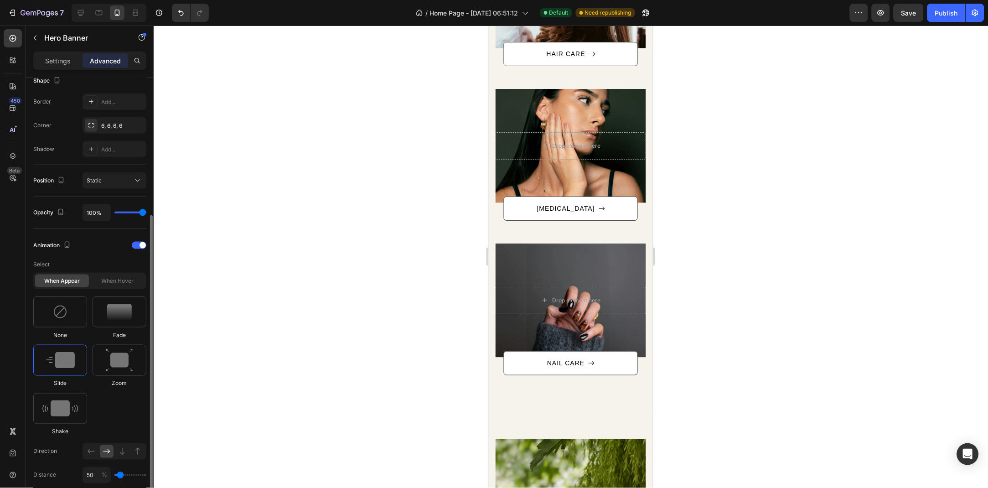
scroll to position [296, 0]
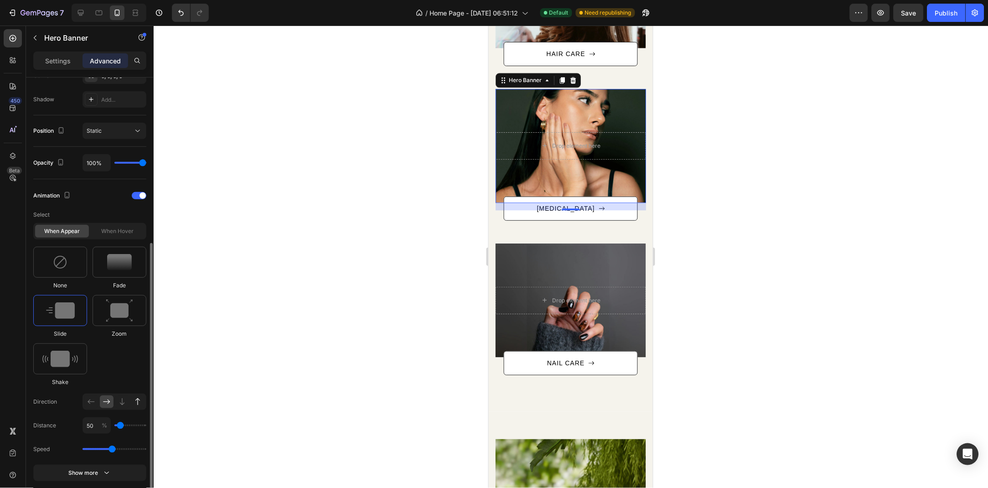
click at [132, 405] on div at bounding box center [138, 401] width 14 height 13
type input "100"
drag, startPoint x: 107, startPoint y: 452, endPoint x: 99, endPoint y: 452, distance: 8.7
click at [100, 452] on div "Speed" at bounding box center [89, 449] width 113 height 16
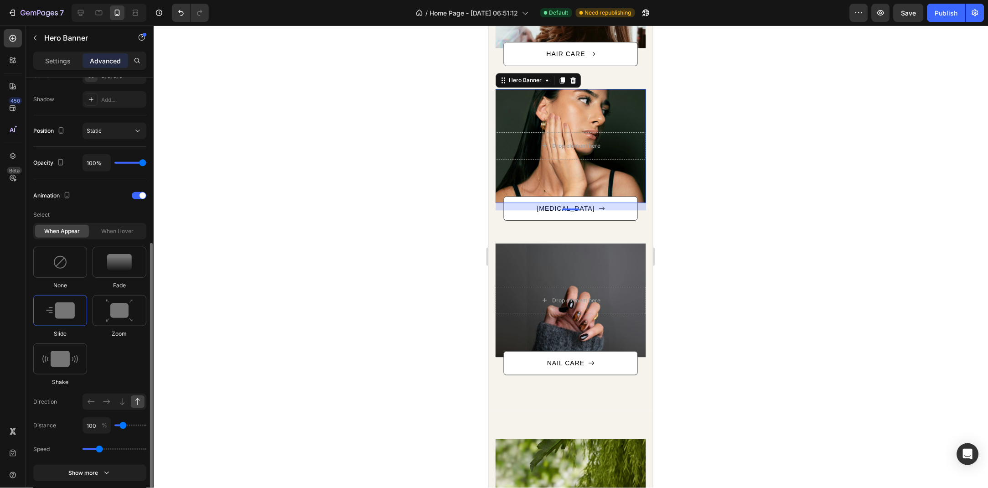
drag, startPoint x: 113, startPoint y: 452, endPoint x: 100, endPoint y: 452, distance: 13.2
type input "1.1"
click at [100, 450] on input "range" at bounding box center [115, 449] width 64 height 2
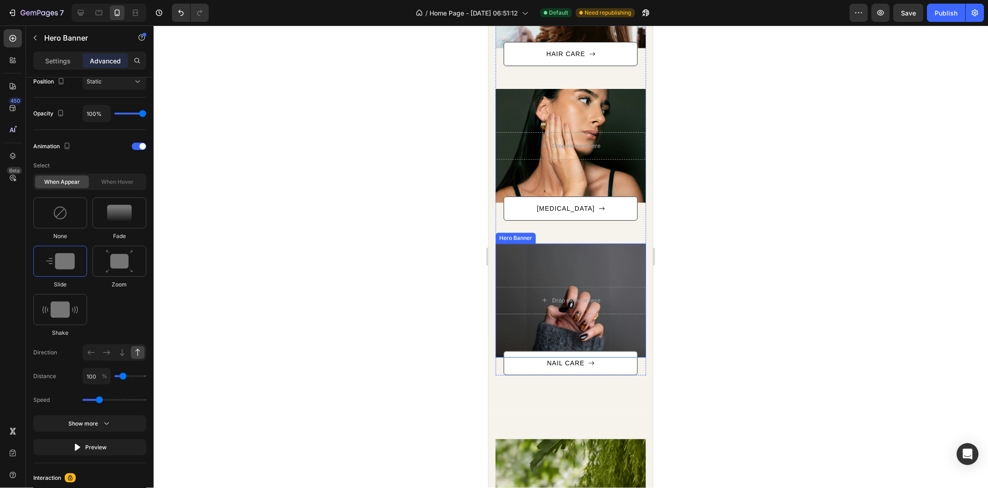
click at [618, 271] on div "Overlay" at bounding box center [570, 300] width 151 height 114
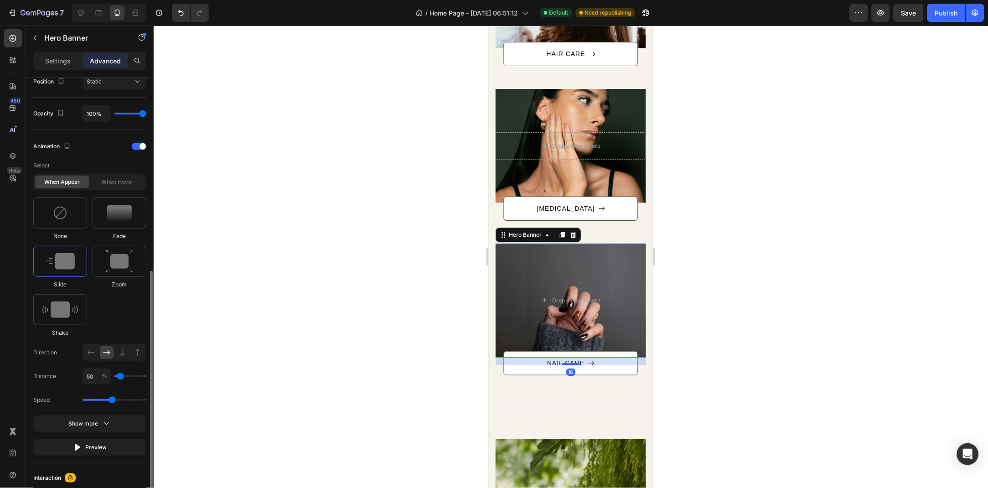
drag, startPoint x: 109, startPoint y: 403, endPoint x: 101, endPoint y: 401, distance: 7.6
click at [101, 402] on div "Speed" at bounding box center [89, 400] width 113 height 16
click at [101, 400] on div "Speed" at bounding box center [89, 400] width 113 height 16
drag, startPoint x: 106, startPoint y: 397, endPoint x: 113, endPoint y: 400, distance: 7.4
click at [101, 400] on div "Speed" at bounding box center [89, 400] width 113 height 16
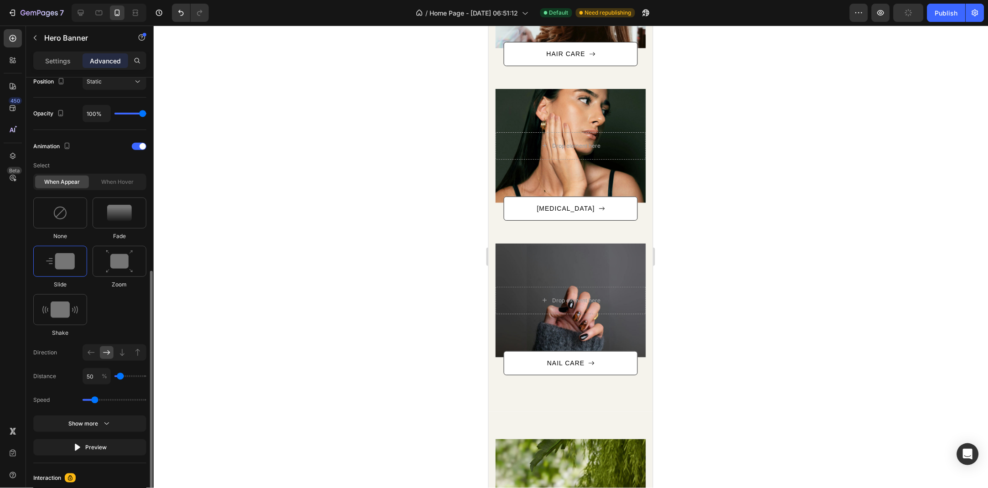
drag, startPoint x: 112, startPoint y: 402, endPoint x: 103, endPoint y: 402, distance: 8.7
type input "1.3"
click at [103, 401] on input "range" at bounding box center [115, 400] width 64 height 2
click at [137, 353] on icon at bounding box center [137, 352] width 9 height 9
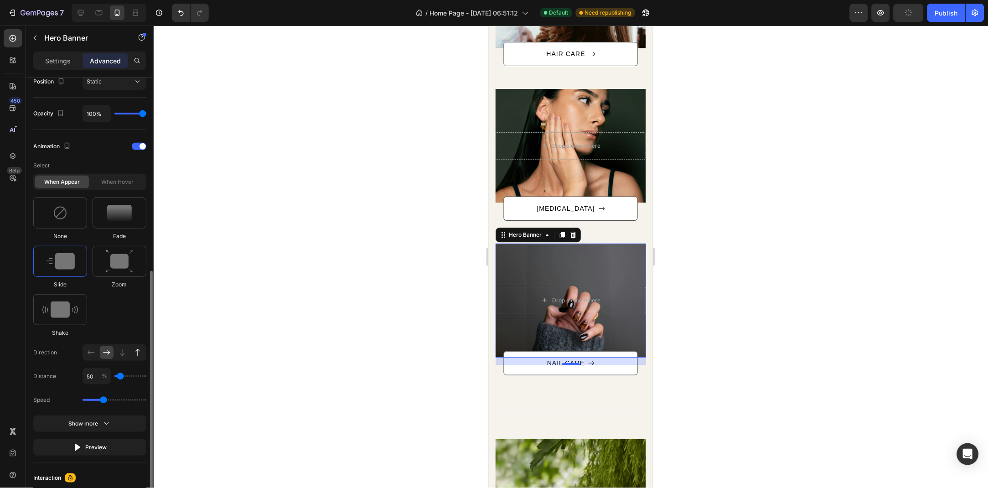
type input "100"
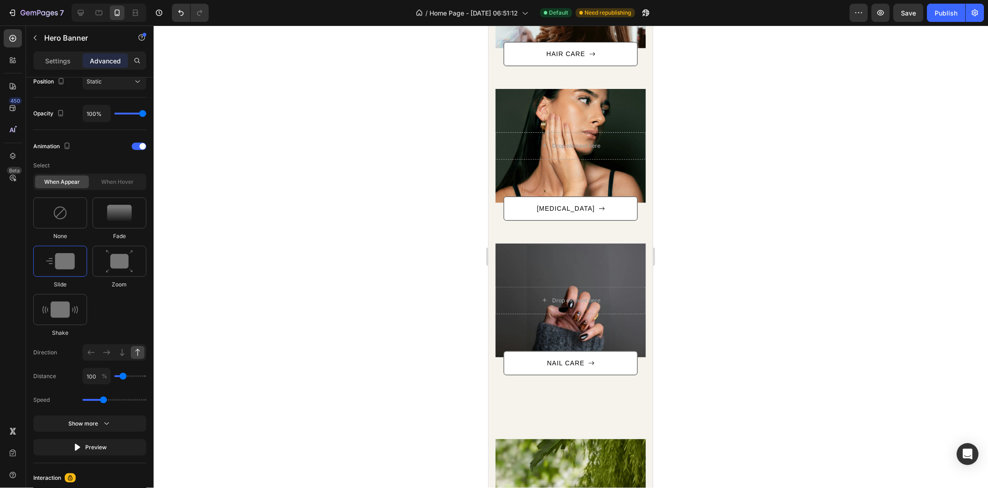
click at [428, 331] on div at bounding box center [571, 257] width 835 height 463
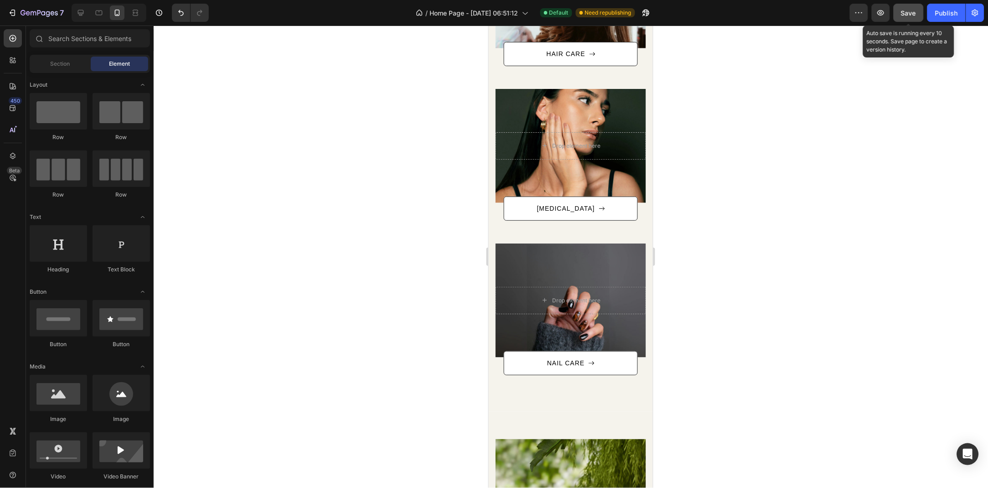
click at [910, 13] on span "Save" at bounding box center [909, 13] width 15 height 8
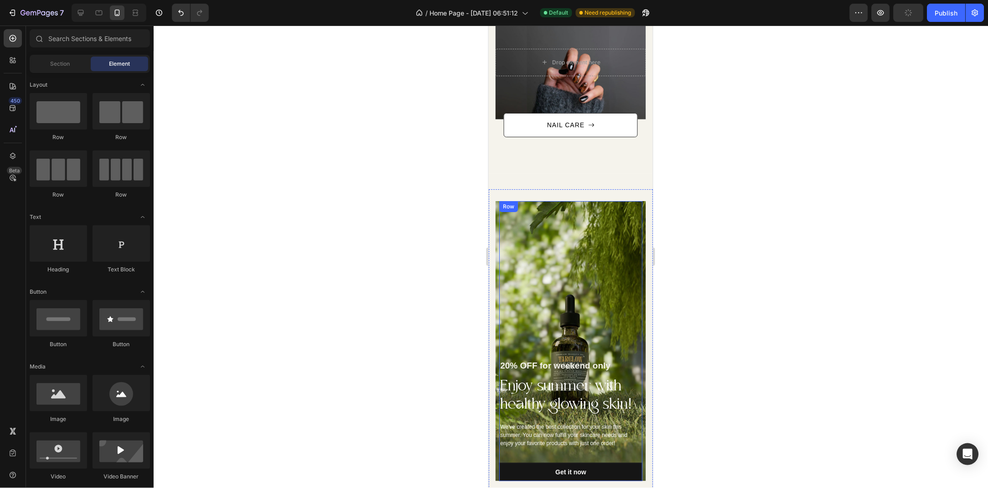
scroll to position [884, 0]
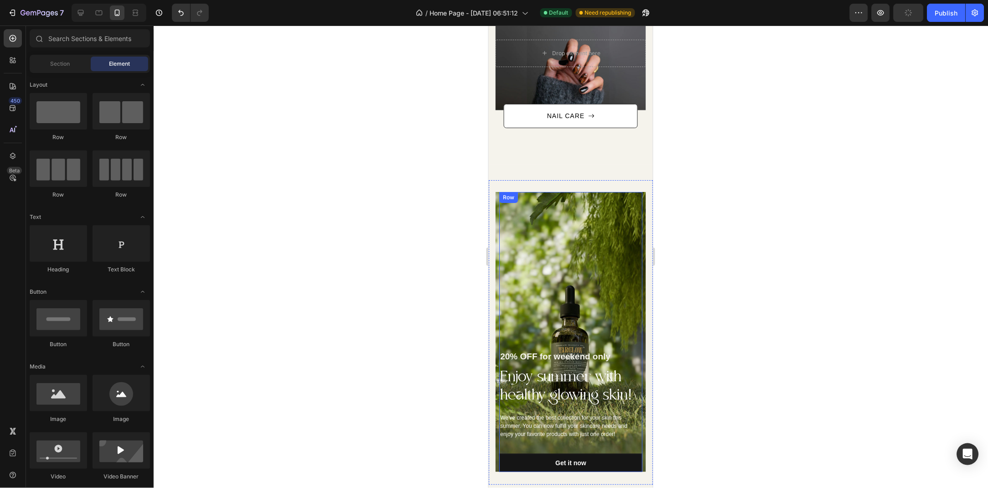
click at [560, 247] on div "20% OFF for weekend only Text block Enjoy summer with healthy glowing skin! Hea…" at bounding box center [570, 332] width 143 height 281
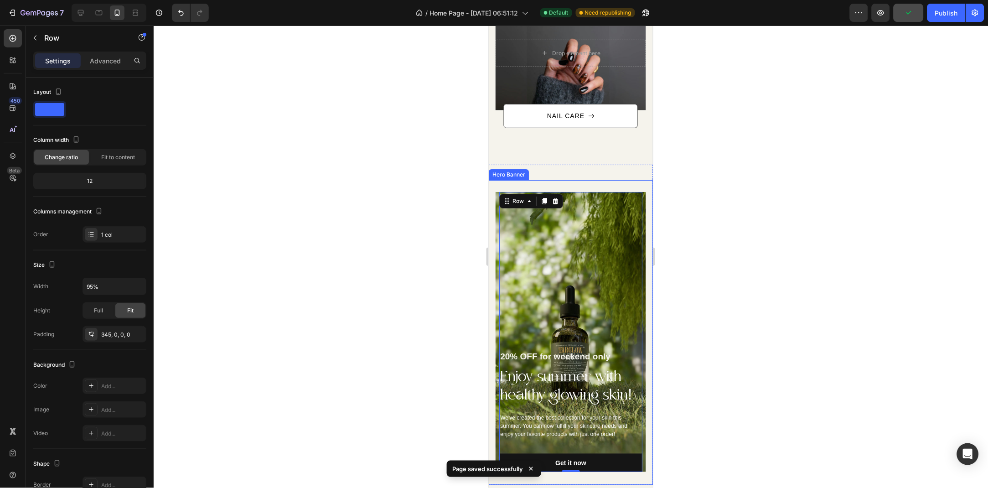
click at [498, 239] on div "20% OFF for weekend only Text block Enjoy summer with healthy glowing skin! Hea…" at bounding box center [570, 332] width 151 height 281
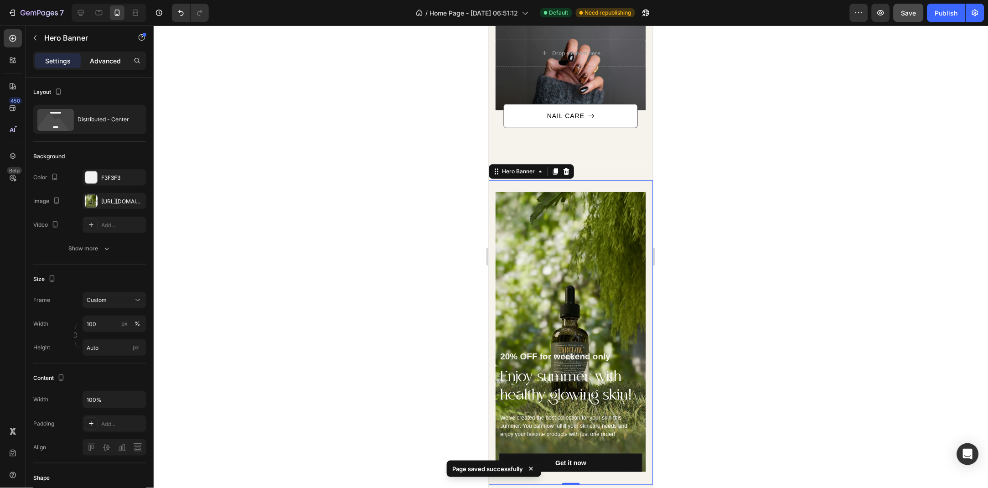
click at [113, 62] on p "Advanced" at bounding box center [105, 61] width 31 height 10
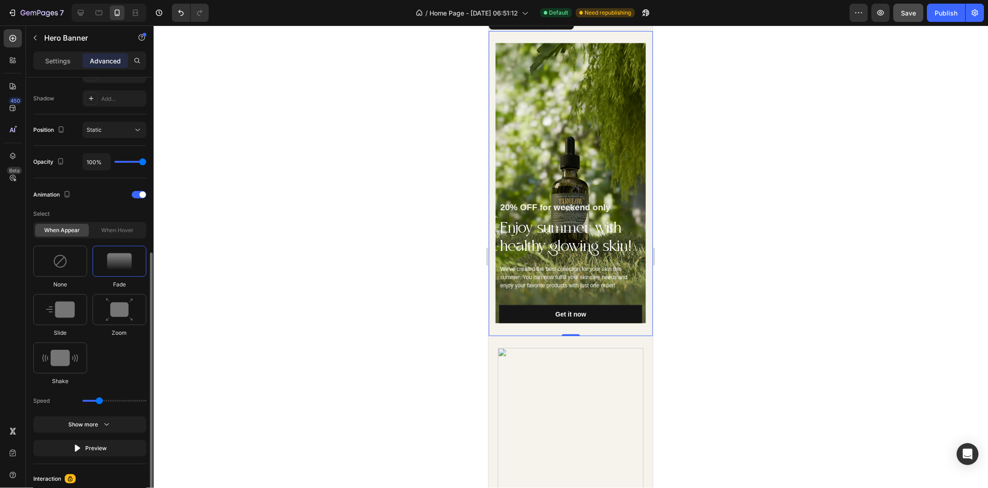
scroll to position [0, 0]
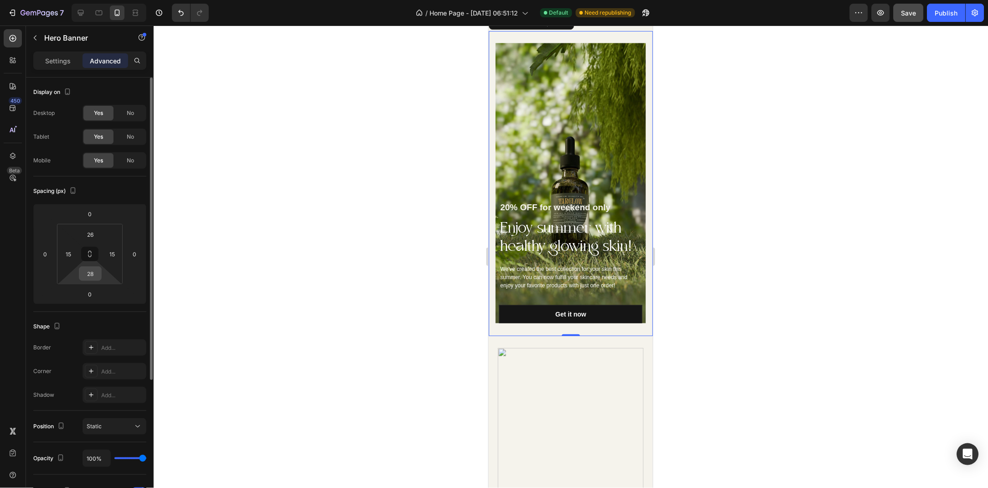
click at [100, 276] on div "28" at bounding box center [90, 273] width 23 height 15
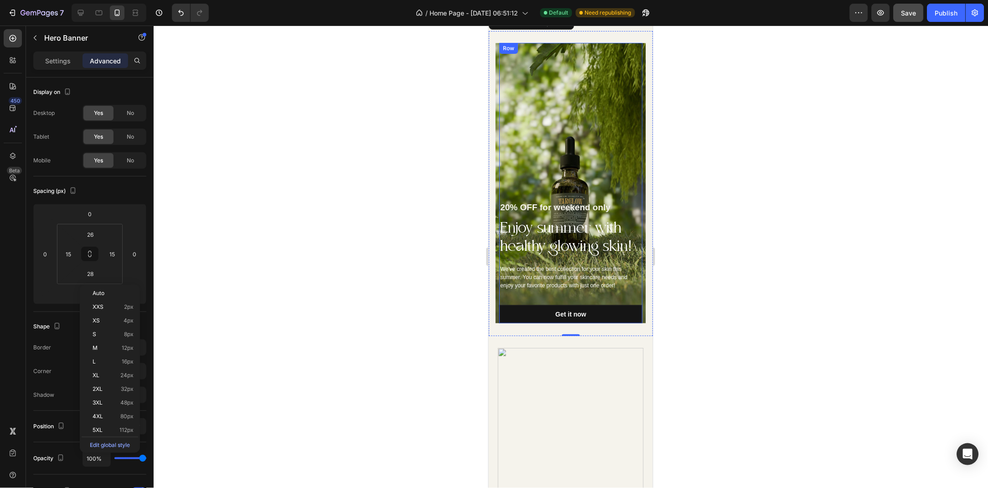
click at [583, 144] on div "20% OFF for weekend only Text block Enjoy summer with healthy glowing skin! Hea…" at bounding box center [570, 182] width 143 height 281
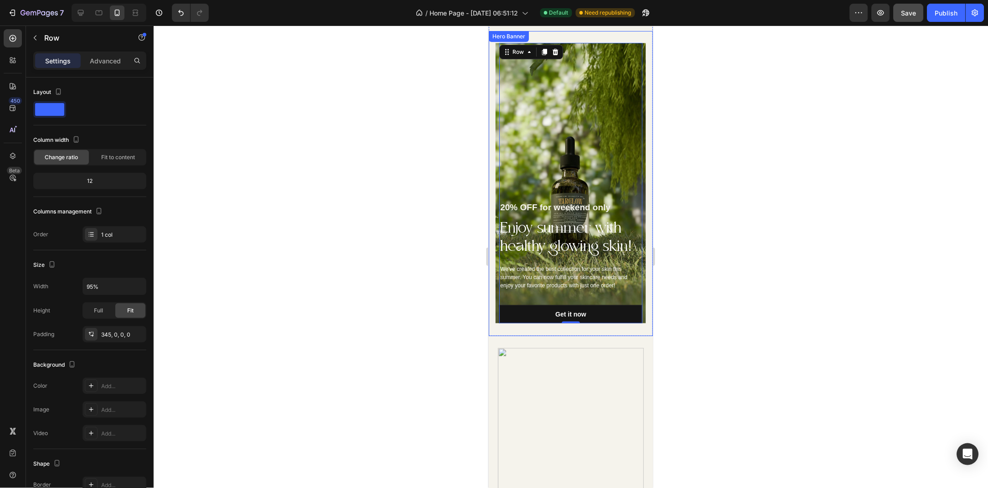
click at [495, 137] on div "20% OFF for weekend only Text block Enjoy summer with healthy glowing skin! Hea…" at bounding box center [570, 182] width 151 height 281
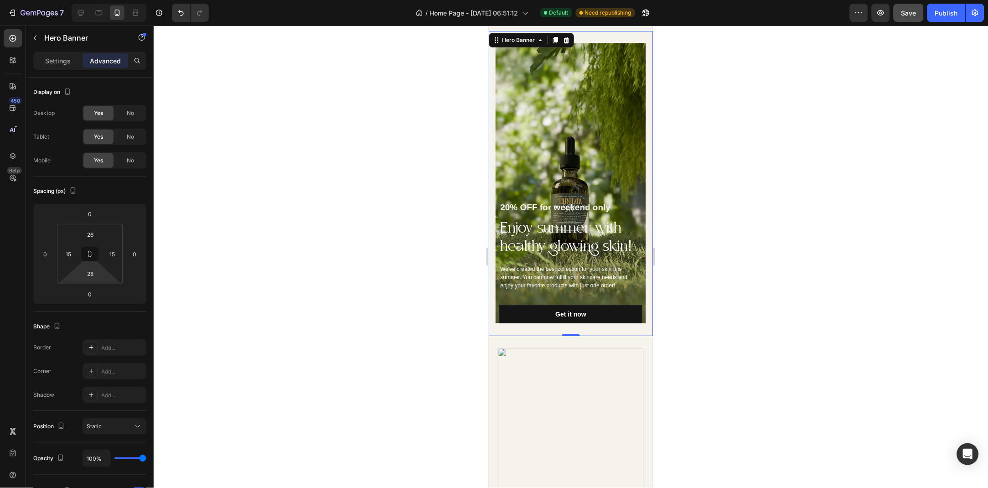
drag, startPoint x: 95, startPoint y: 283, endPoint x: 104, endPoint y: 263, distance: 21.6
click at [101, 0] on html "7 Version history / Home Page - Jun 28, 06:51:12 Default Need republishing Prev…" at bounding box center [494, 0] width 988 height 0
type input "68"
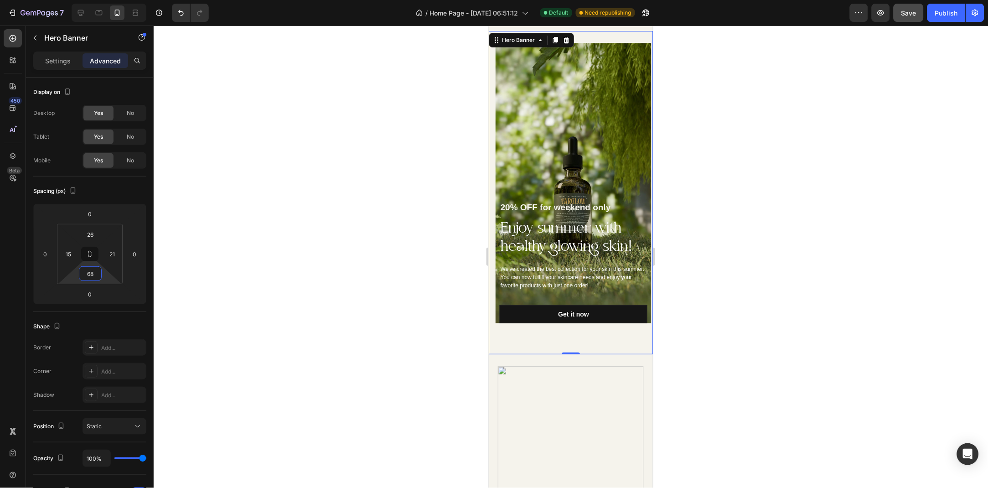
type input "0"
drag, startPoint x: 104, startPoint y: 263, endPoint x: 103, endPoint y: 277, distance: 13.8
click at [103, 0] on html "7 Version history / Home Page - Jun 28, 06:51:12 Default Need republishing Prev…" at bounding box center [494, 0] width 988 height 0
click at [253, 236] on div at bounding box center [571, 257] width 835 height 463
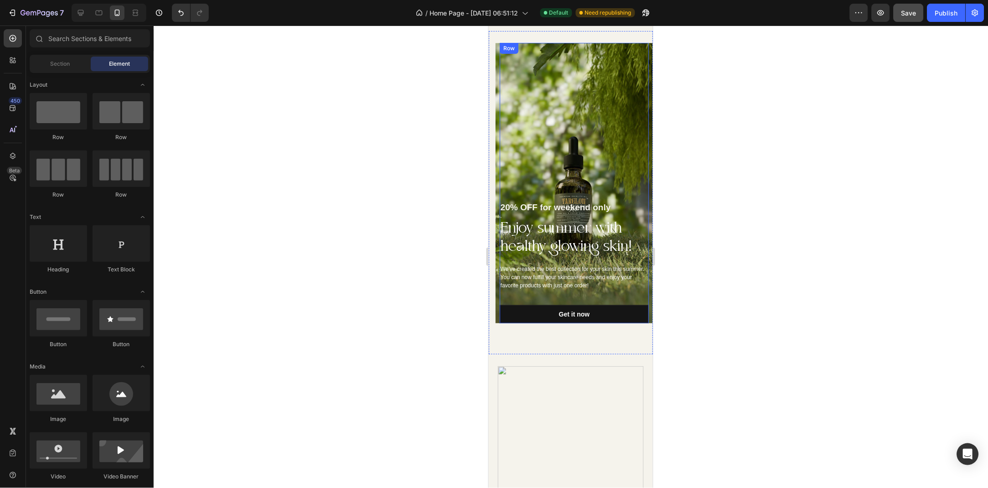
click at [618, 123] on div "20% OFF for weekend only Text block Enjoy summer with healthy glowing skin! Hea…" at bounding box center [574, 182] width 150 height 281
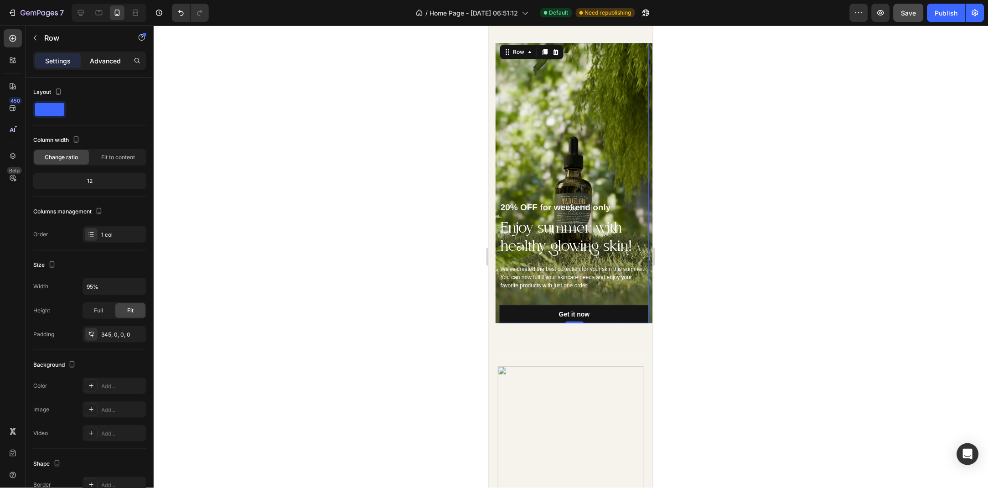
click at [94, 65] on p "Advanced" at bounding box center [105, 61] width 31 height 10
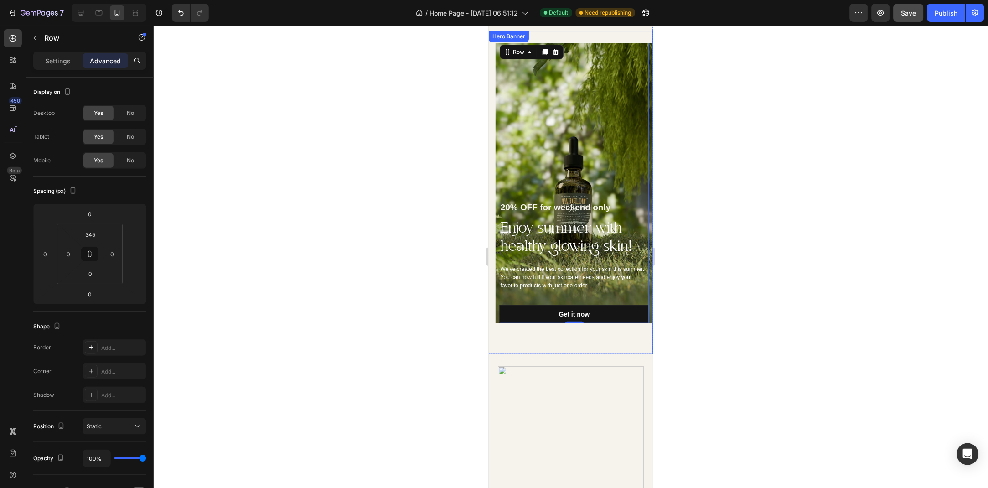
click at [496, 150] on div "20% OFF for weekend only Text block Enjoy summer with healthy glowing skin! Hea…" at bounding box center [573, 182] width 157 height 281
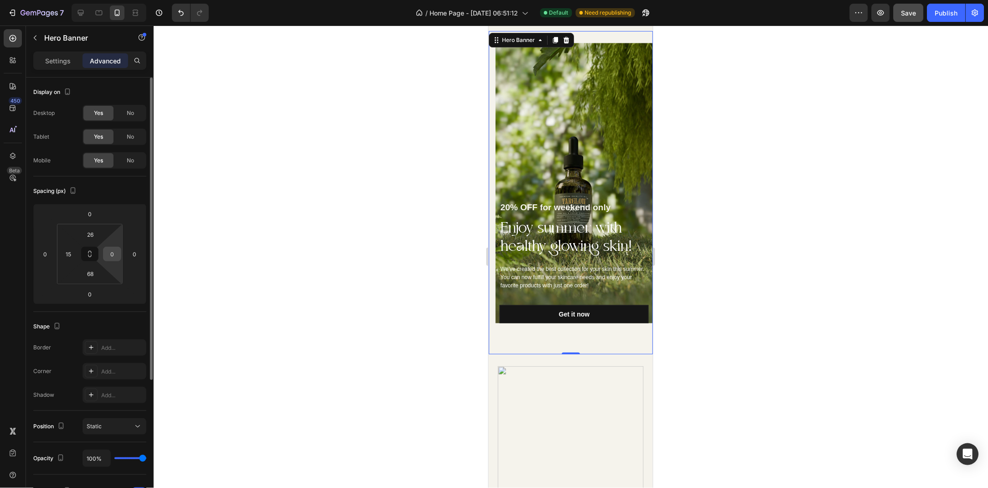
click at [113, 250] on input "0" at bounding box center [112, 254] width 14 height 14
type input "15"
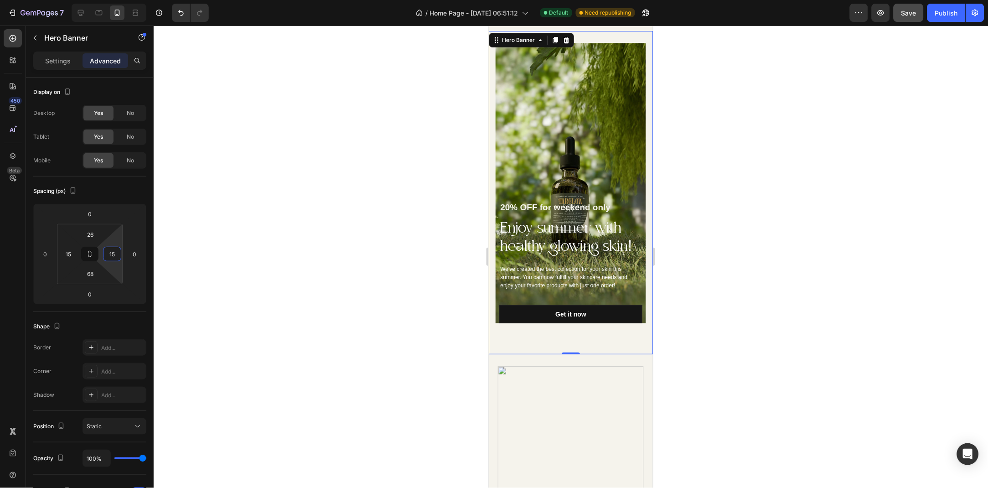
click at [259, 225] on div at bounding box center [571, 257] width 835 height 463
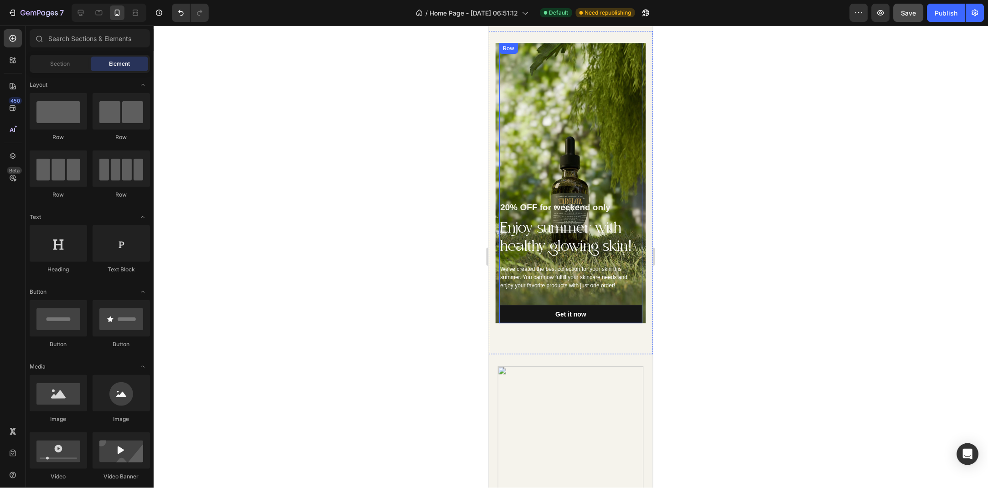
click at [542, 141] on div "20% OFF for weekend only Text block Enjoy summer with healthy glowing skin! Hea…" at bounding box center [570, 182] width 143 height 281
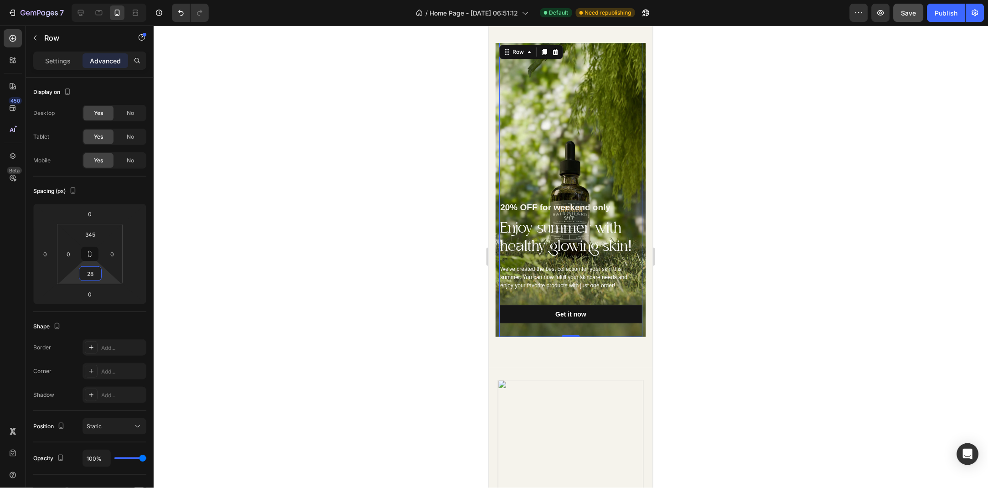
type input "24"
drag, startPoint x: 100, startPoint y: 282, endPoint x: 102, endPoint y: 273, distance: 8.8
click at [102, 0] on html "7 Version history / Home Page - Jun 28, 06:51:12 Default Need republishing Prev…" at bounding box center [494, 0] width 988 height 0
click at [491, 142] on div "20% OFF for weekend only Text block Enjoy summer with healthy glowing skin! Hea…" at bounding box center [571, 198] width 164 height 334
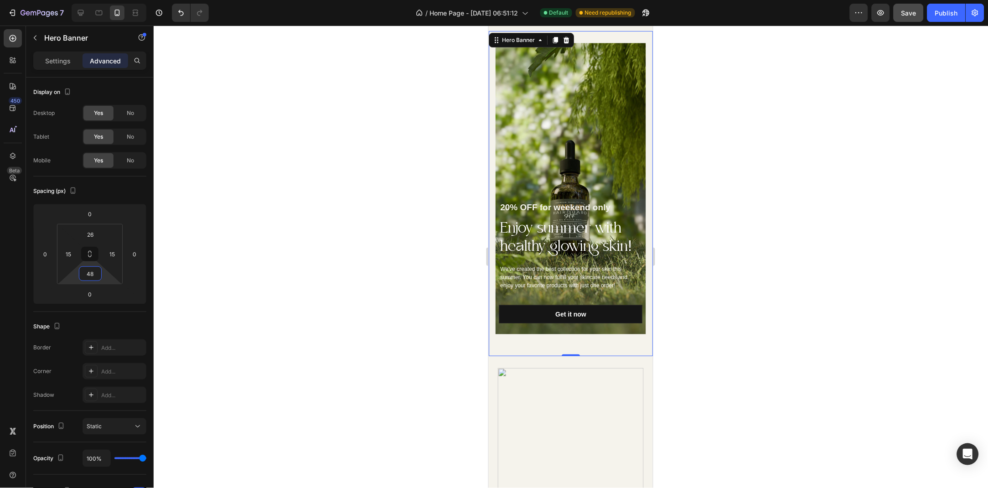
type input "40"
drag, startPoint x: 110, startPoint y: 277, endPoint x: 109, endPoint y: 287, distance: 10.2
click at [109, 0] on html "7 Version history / Home Page - Jun 28, 06:51:12 Default Need republishing Prev…" at bounding box center [494, 0] width 988 height 0
click at [289, 278] on div at bounding box center [571, 257] width 835 height 463
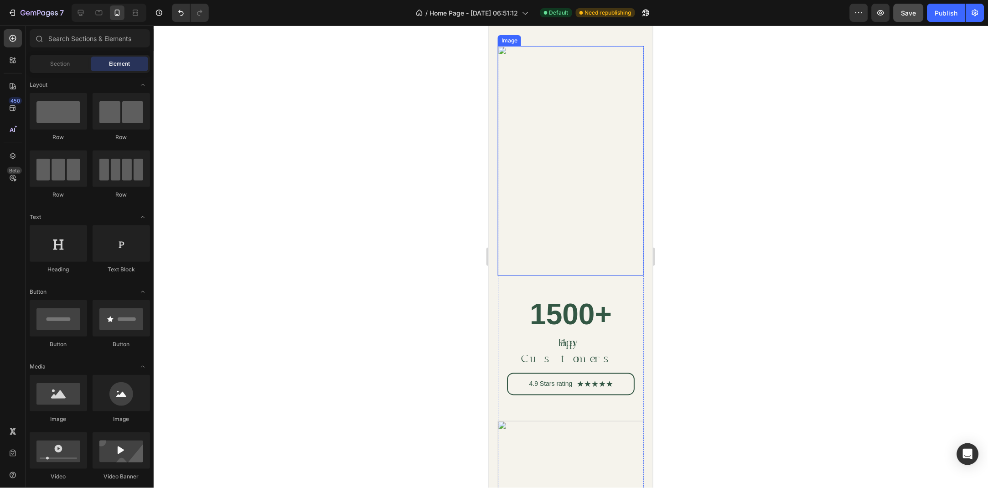
scroll to position [1398, 0]
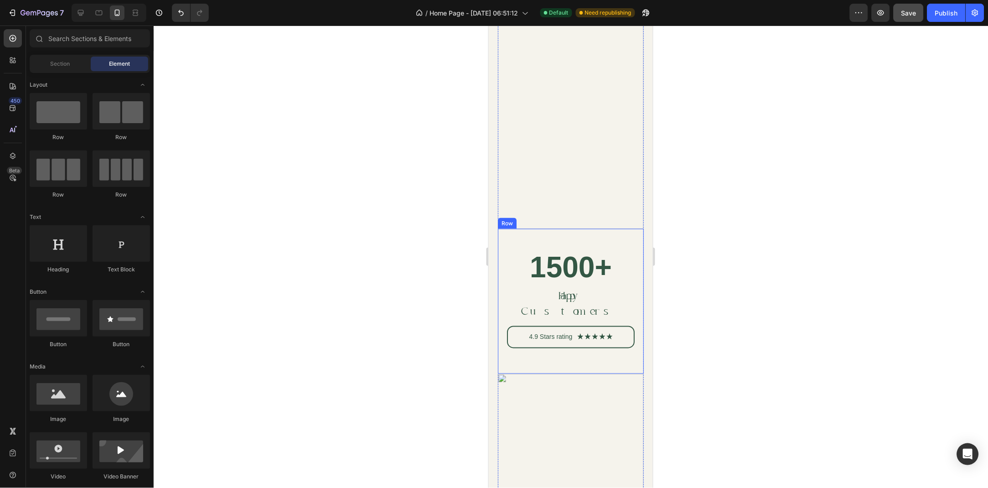
click at [500, 327] on div "1500+ Heading Happy Customers Text Block 4.9 Stars rating Text Block Icon Icon …" at bounding box center [571, 301] width 146 height 145
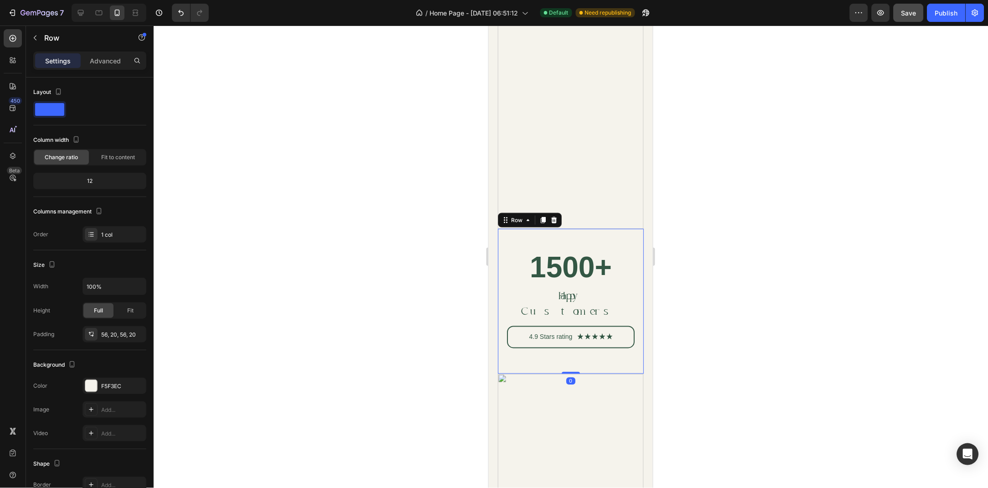
click at [106, 69] on div "Settings Advanced" at bounding box center [89, 61] width 113 height 18
click at [96, 63] on p "Advanced" at bounding box center [105, 61] width 31 height 10
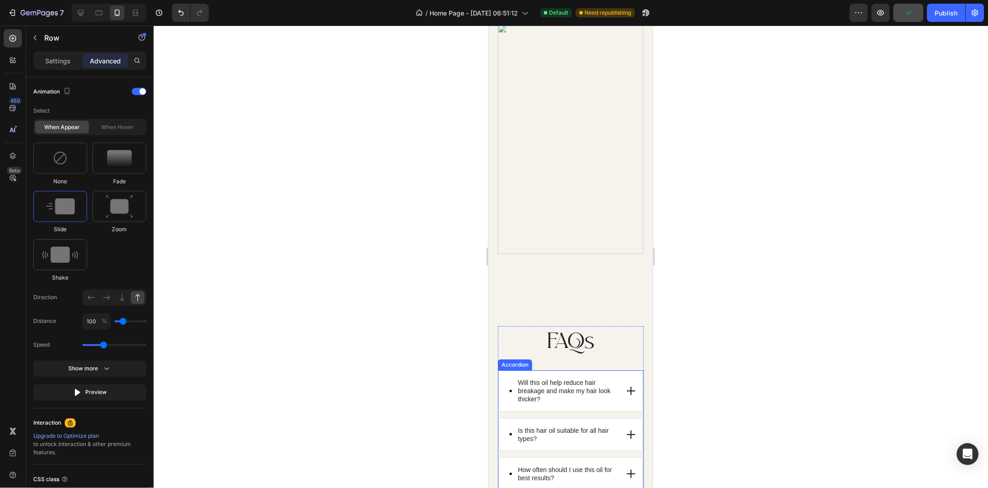
scroll to position [1833, 0]
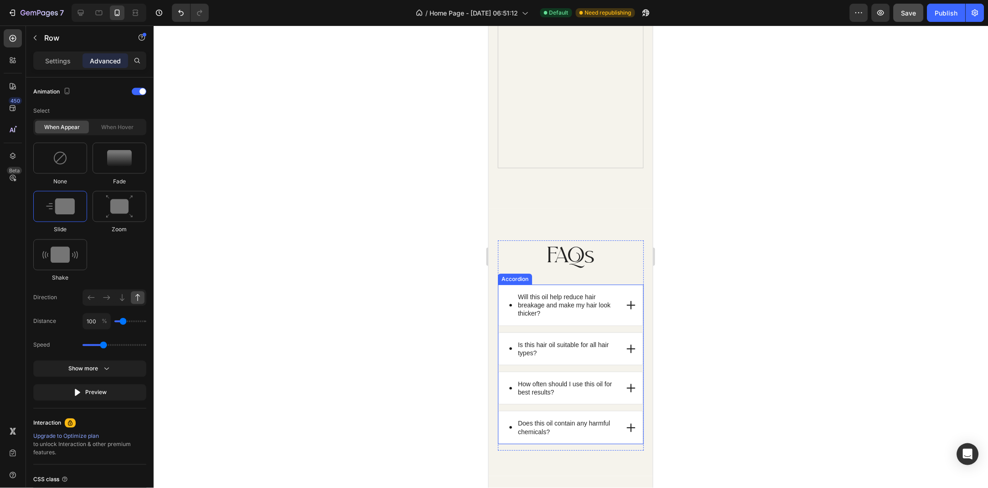
click at [564, 296] on p "Will this oil help reduce hair breakage and make my hair look thicker?" at bounding box center [567, 304] width 99 height 25
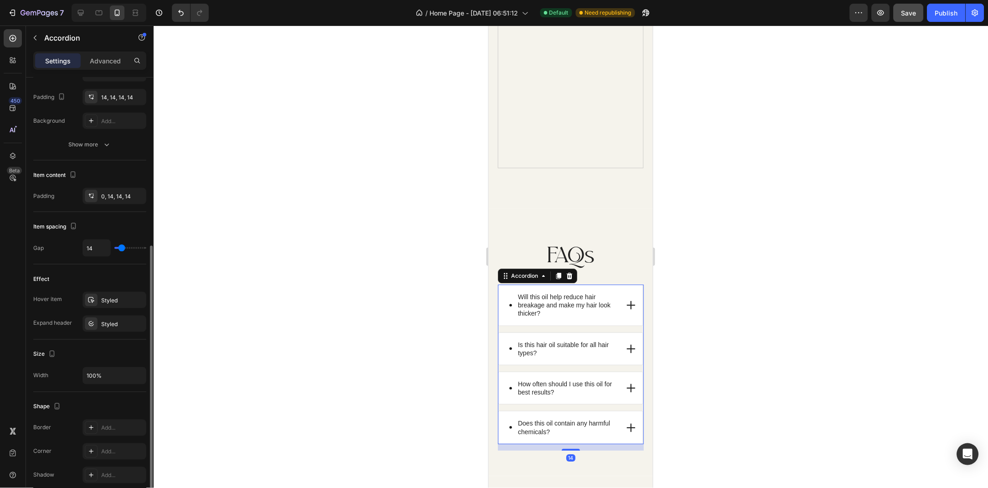
scroll to position [358, 0]
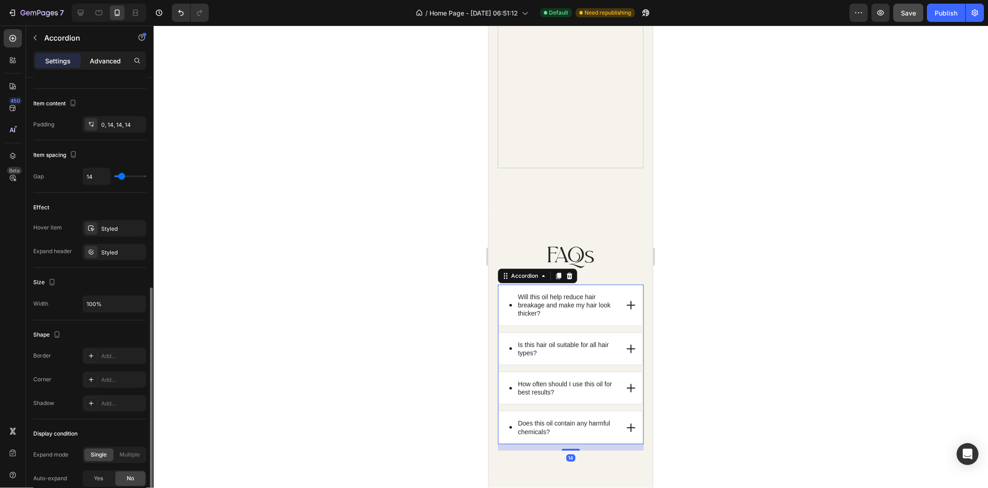
click at [111, 63] on p "Advanced" at bounding box center [105, 61] width 31 height 10
type input "100%"
type input "100"
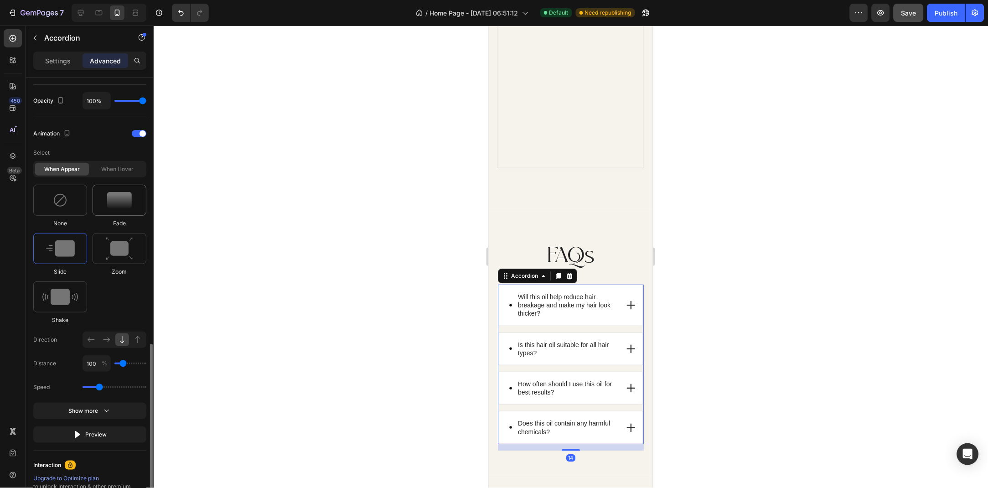
scroll to position [400, 0]
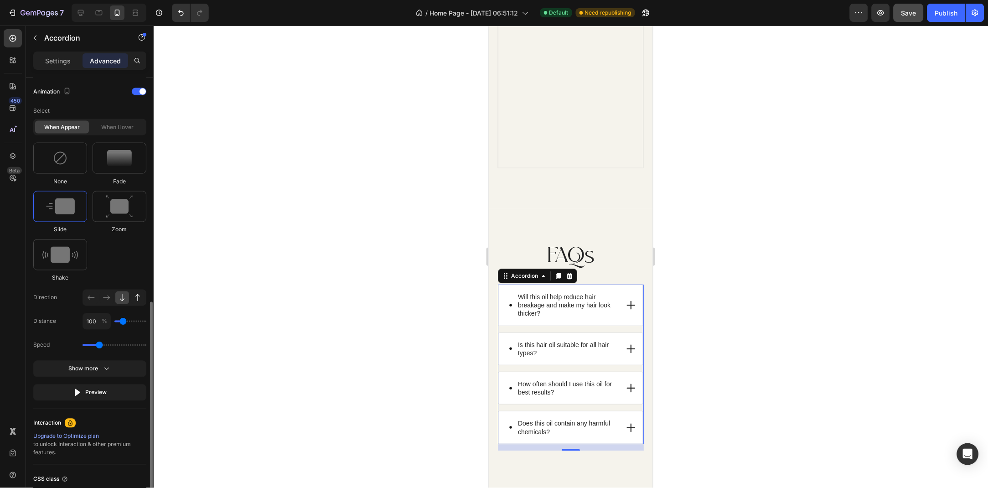
click at [135, 296] on icon at bounding box center [137, 297] width 9 height 9
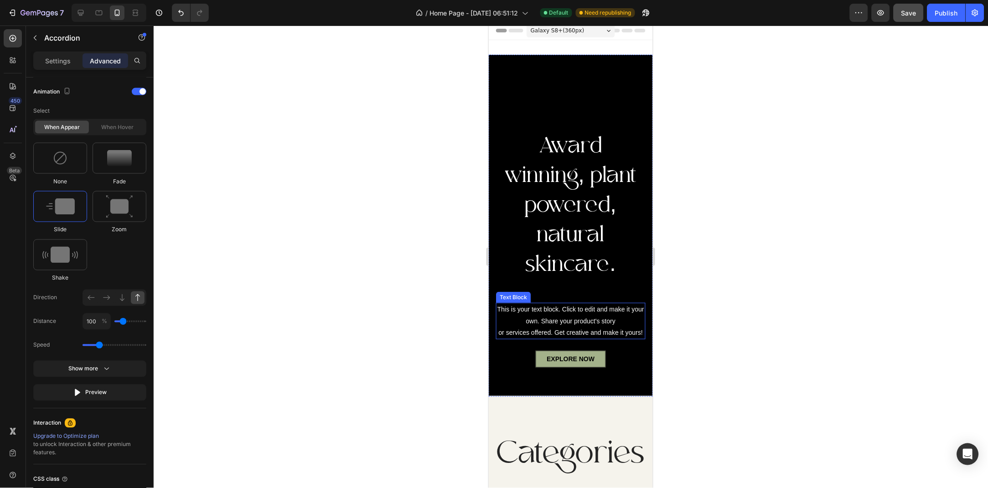
scroll to position [0, 0]
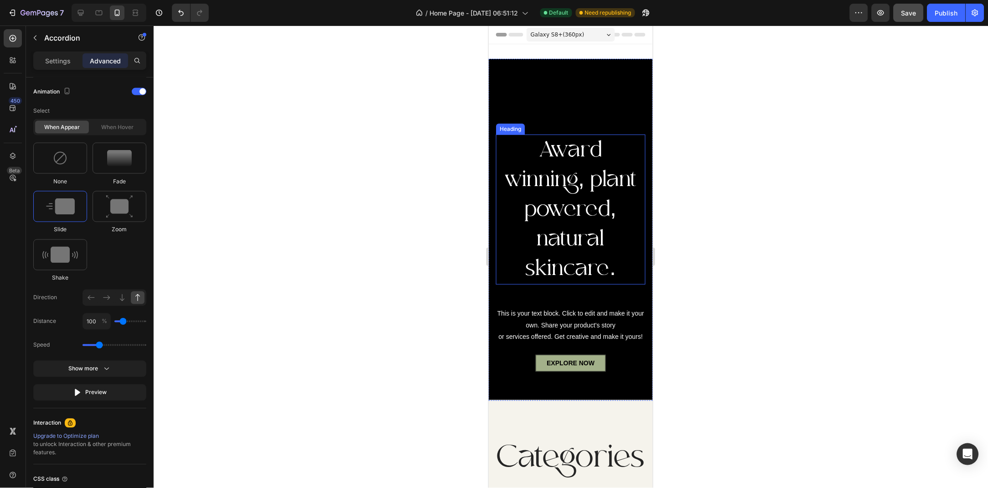
click at [542, 237] on p "Award winning, plant powered, natural skincare." at bounding box center [571, 209] width 148 height 148
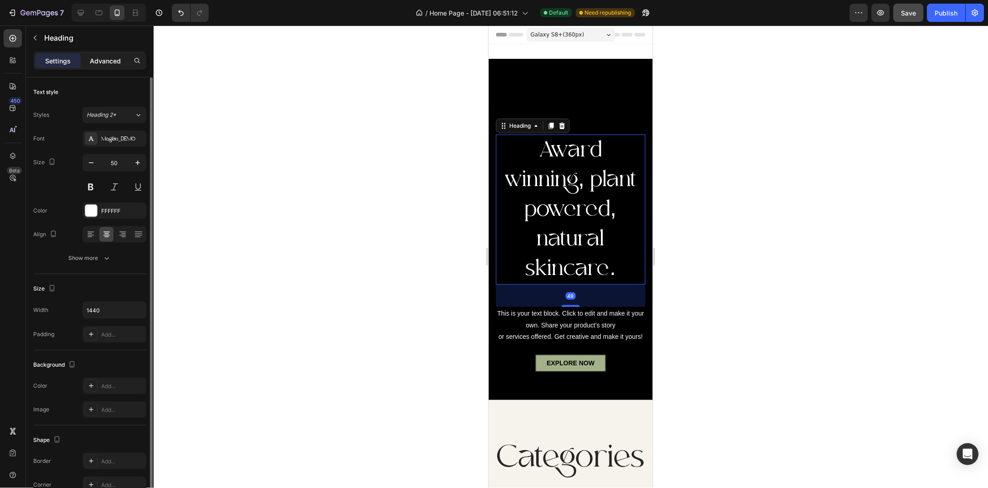
click at [96, 62] on p "Advanced" at bounding box center [105, 61] width 31 height 10
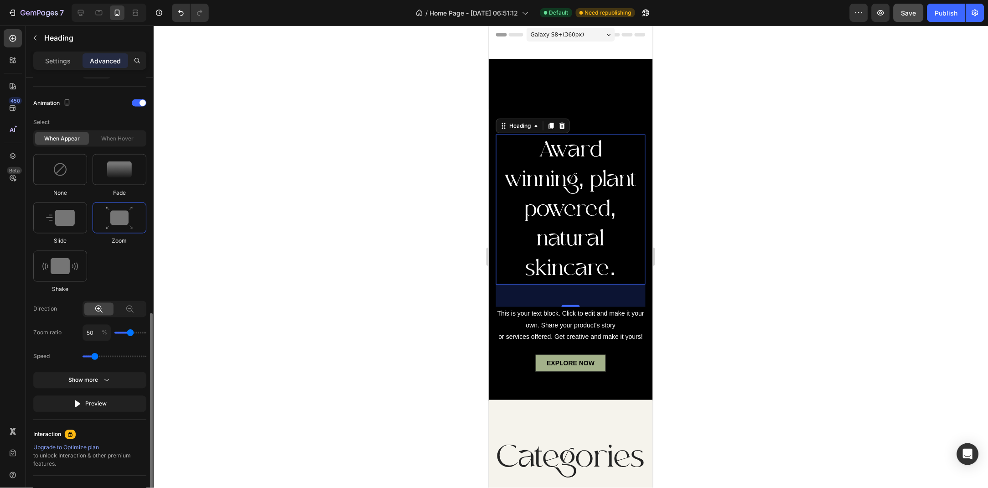
scroll to position [400, 0]
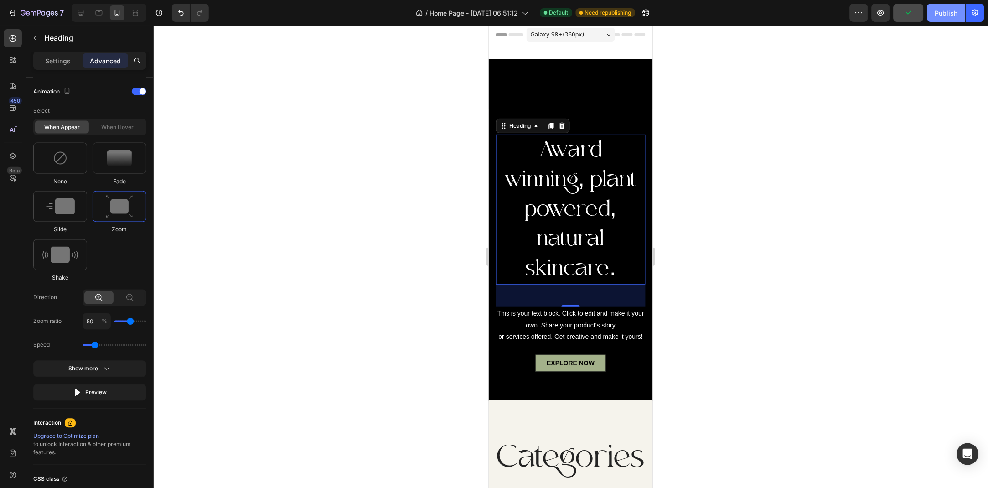
click at [938, 16] on div "Publish" at bounding box center [947, 13] width 23 height 10
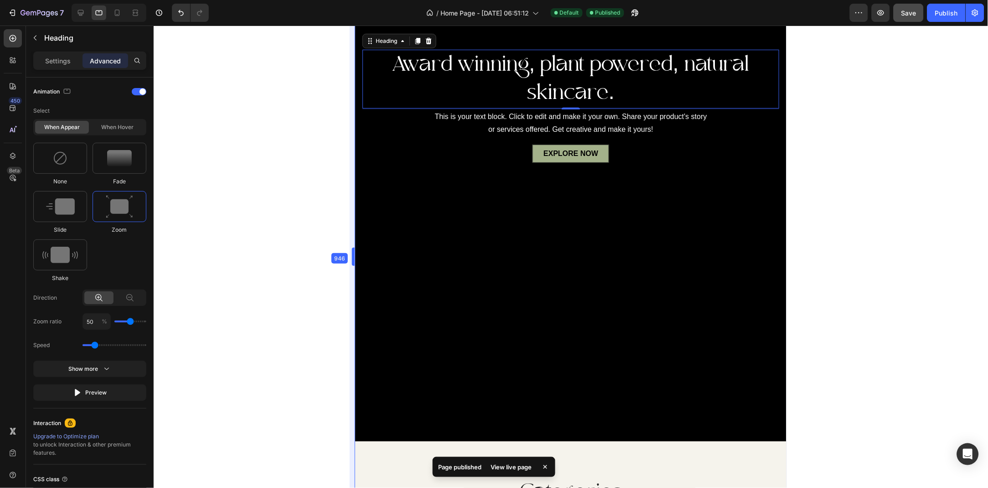
scroll to position [71, 0]
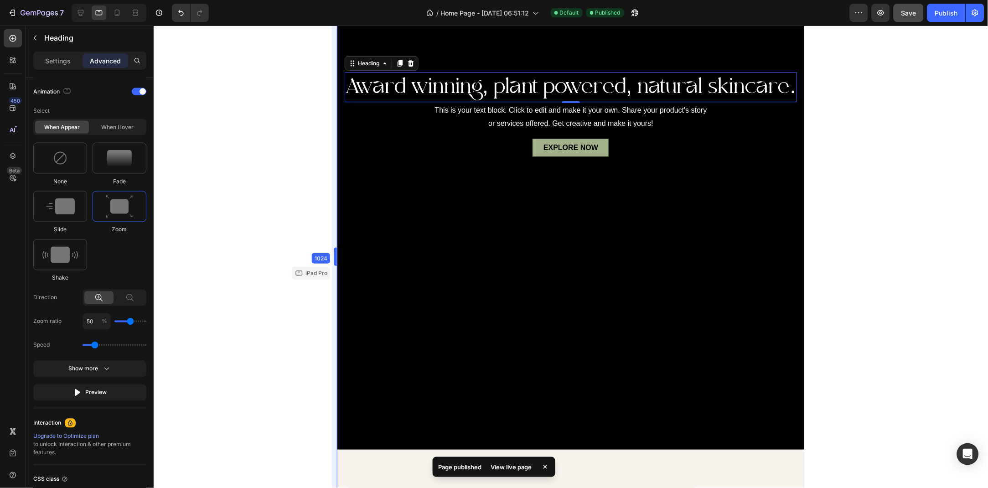
drag, startPoint x: 486, startPoint y: 255, endPoint x: 66, endPoint y: 269, distance: 420.8
drag, startPoint x: 333, startPoint y: 257, endPoint x: 91, endPoint y: 267, distance: 241.5
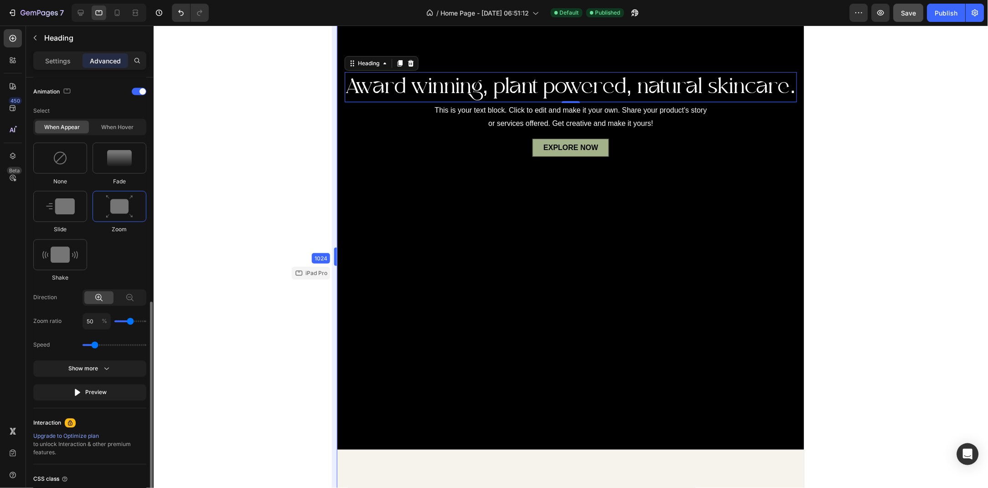
drag, startPoint x: 334, startPoint y: 255, endPoint x: 92, endPoint y: 154, distance: 262.8
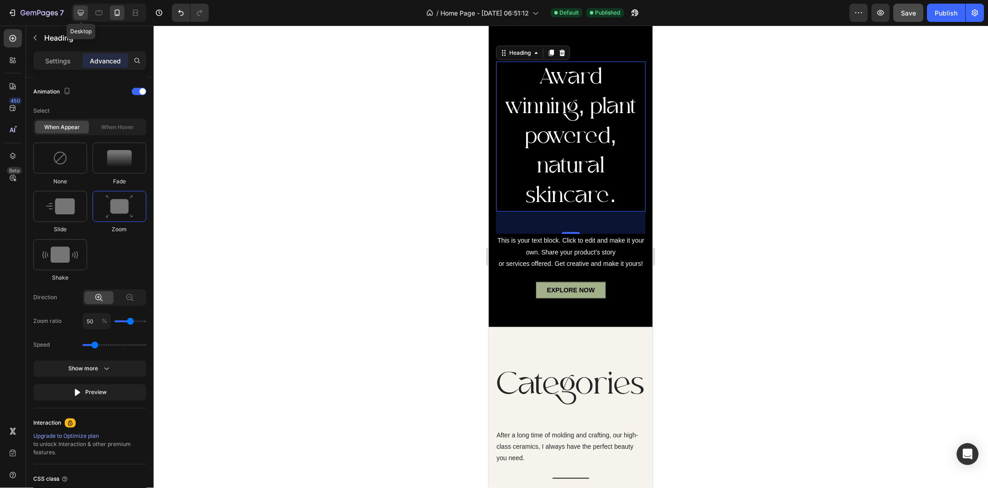
scroll to position [107, 0]
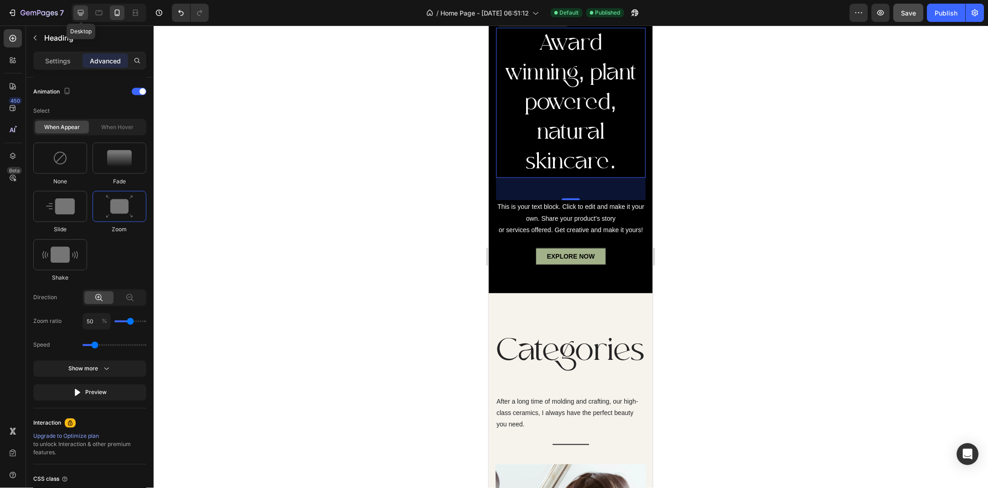
click at [83, 10] on icon at bounding box center [80, 12] width 9 height 9
type input "2"
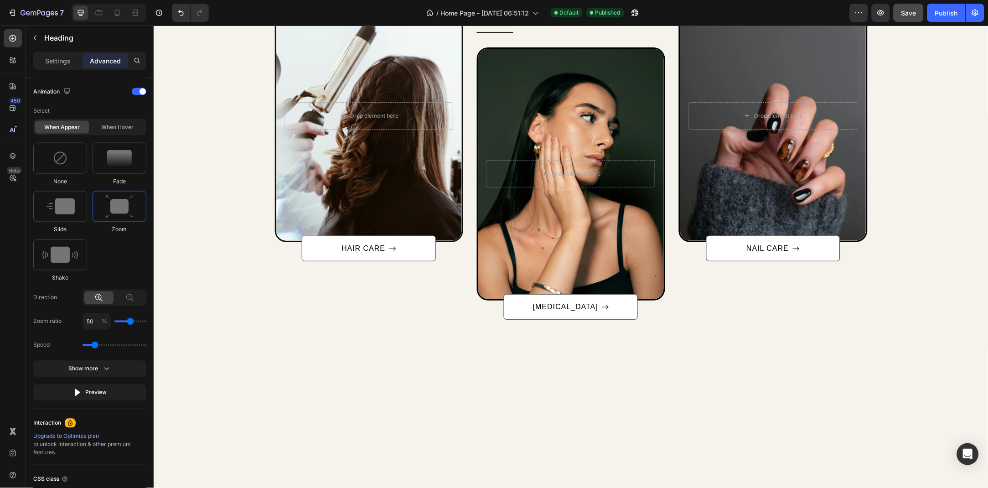
scroll to position [276, 0]
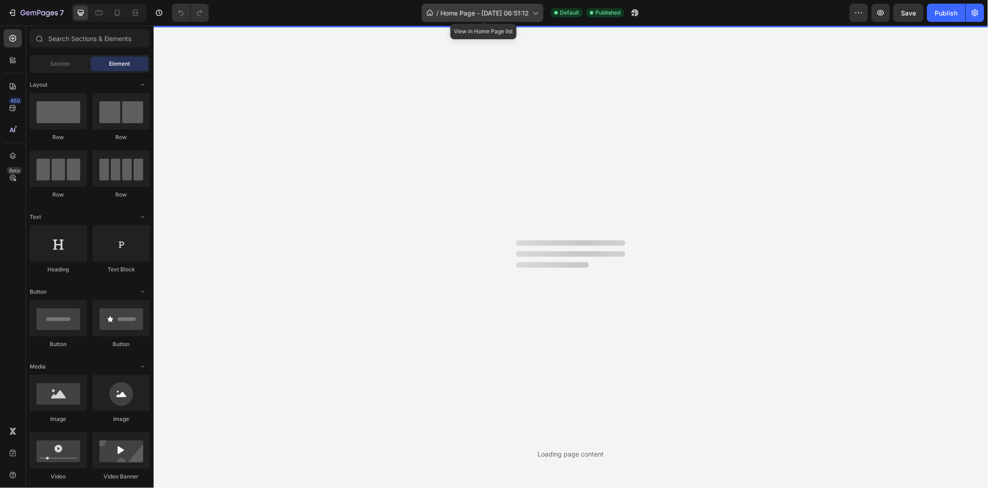
click at [481, 18] on div "/ Home Page - [DATE] 06:51:12" at bounding box center [483, 13] width 122 height 18
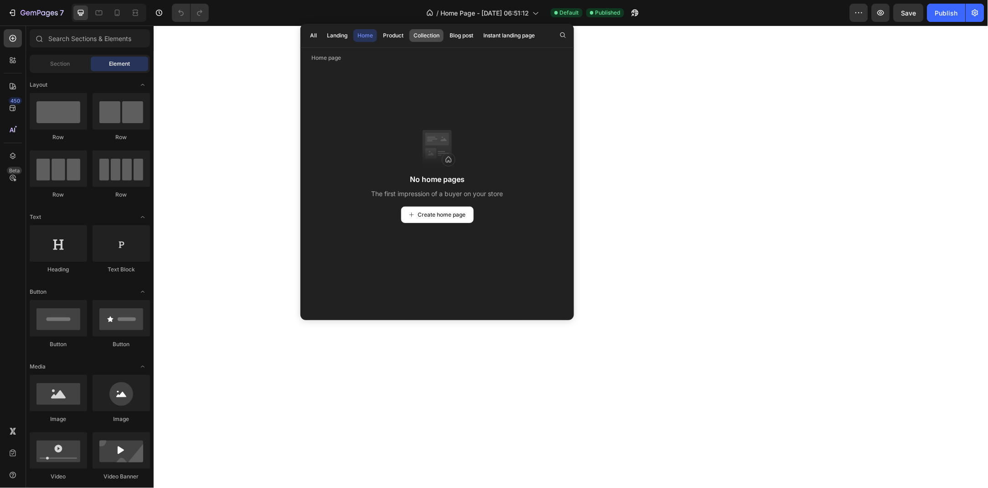
click at [414, 36] on div "Collection" at bounding box center [427, 35] width 26 height 8
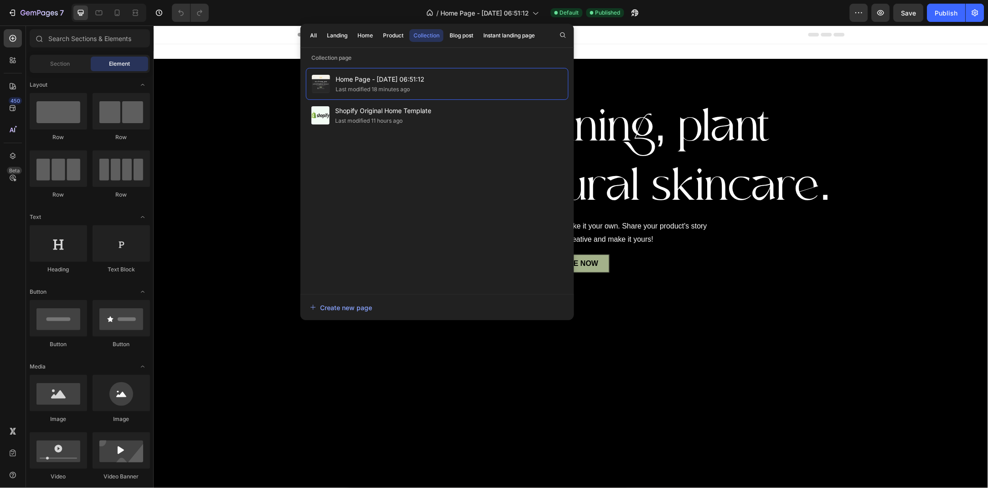
click at [378, 36] on div "All Landing Home Product Collection Blog post Instant landing page" at bounding box center [423, 36] width 244 height 24
click at [391, 36] on div "Product" at bounding box center [393, 35] width 21 height 8
click at [378, 33] on div "All Landing Home Product Collection Blog post Instant landing page" at bounding box center [423, 36] width 244 height 24
click at [367, 36] on div "Home" at bounding box center [366, 35] width 16 height 8
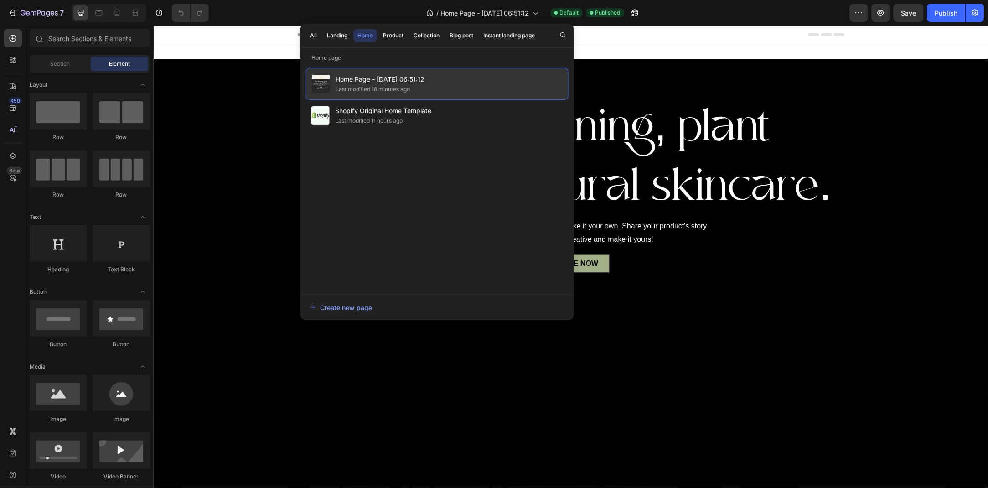
click at [369, 74] on span "Home Page - [DATE] 06:51:12" at bounding box center [380, 79] width 89 height 11
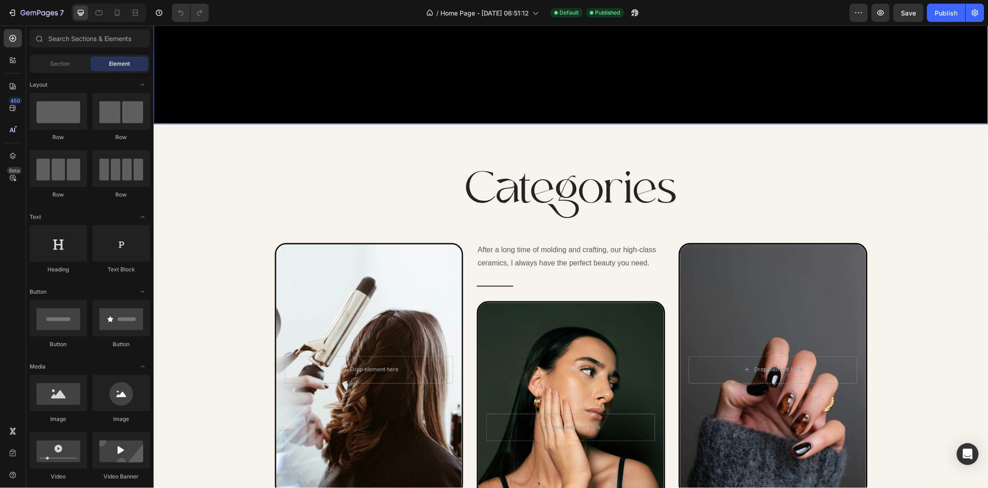
scroll to position [457, 0]
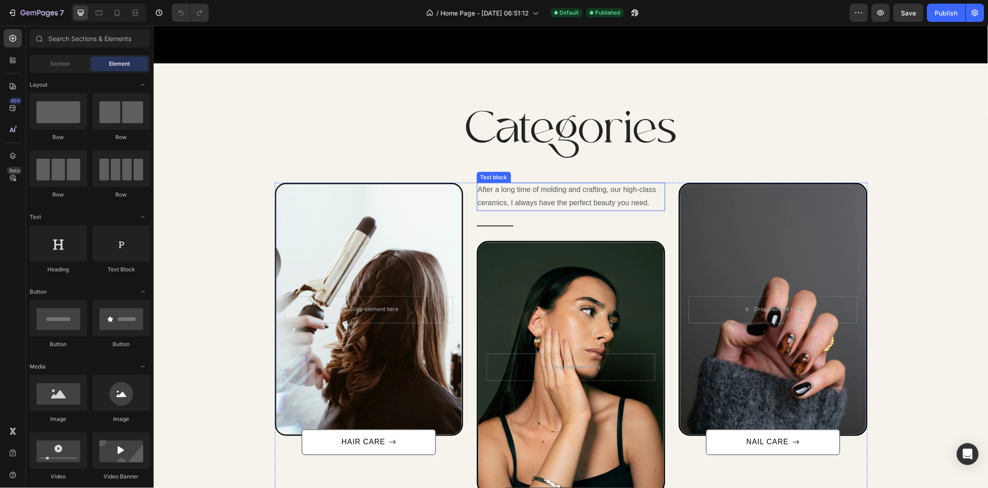
click at [513, 203] on p "After a long time of molding and crafting, our high-class ceramics, I always ha…" at bounding box center [571, 196] width 187 height 26
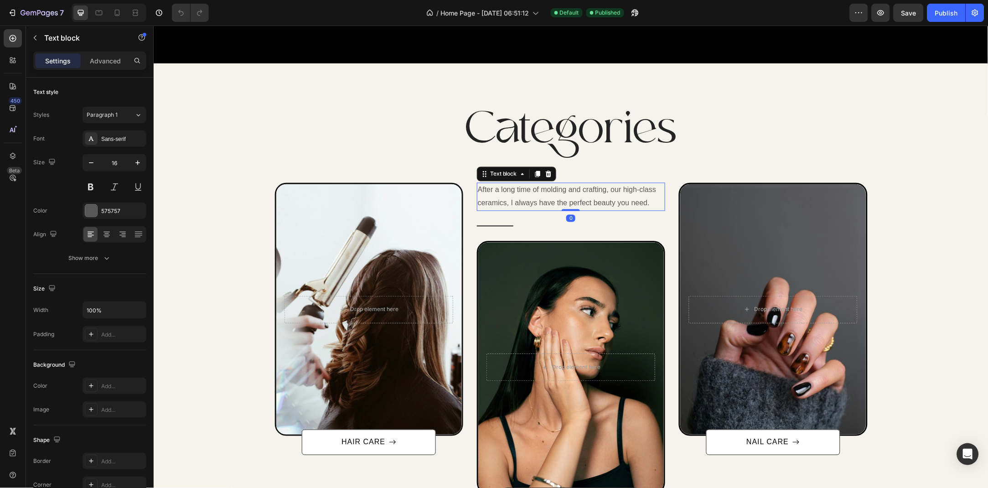
click at [618, 198] on p "After a long time of molding and crafting, our high-class ceramics, I always ha…" at bounding box center [571, 196] width 187 height 26
click at [584, 190] on p "After a long time of molding and crafting, our high-class ceramics, I always ha…" at bounding box center [571, 196] width 187 height 26
click at [639, 190] on p "After a long time of research, our high-class ceramics, I always have the perfe…" at bounding box center [571, 196] width 187 height 26
click at [532, 203] on p "After a long time of research, our high-class ingreedients, I always have the p…" at bounding box center [571, 196] width 187 height 26
click at [519, 203] on p "After a long time of research, our high-class ingreedients, I always have the p…" at bounding box center [571, 196] width 187 height 26
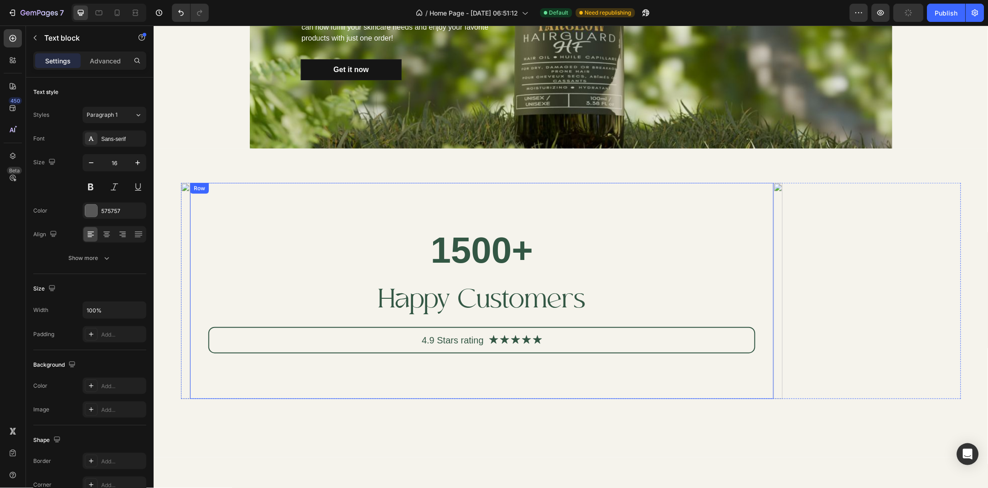
scroll to position [1227, 0]
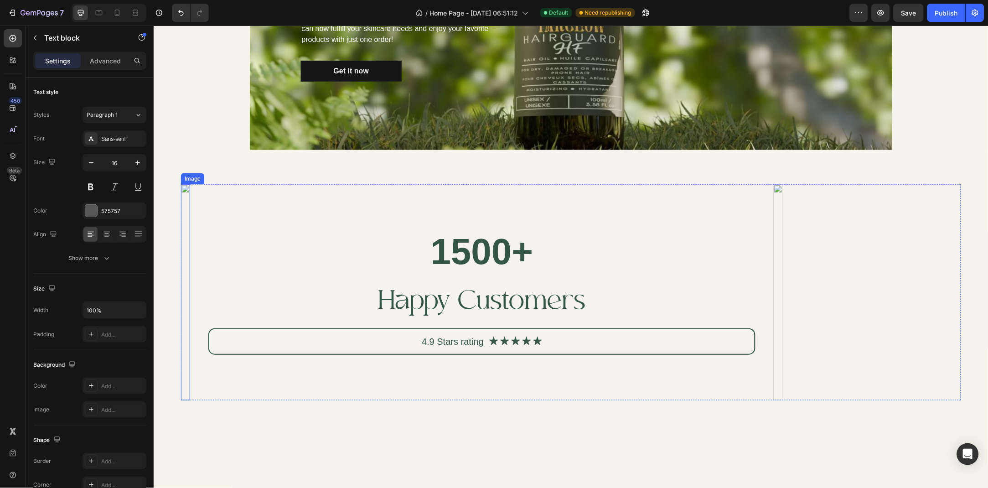
click at [190, 222] on img at bounding box center [185, 292] width 9 height 216
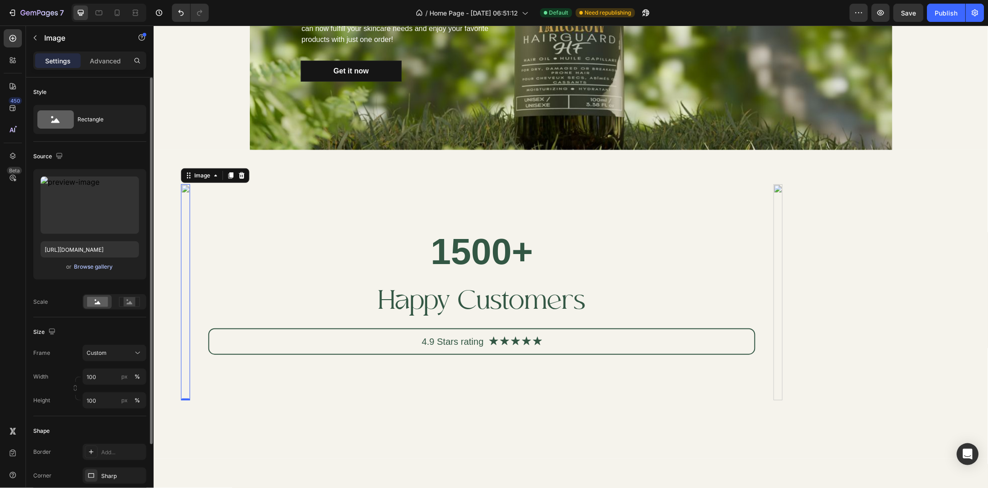
click at [106, 263] on div "Browse gallery" at bounding box center [93, 267] width 39 height 8
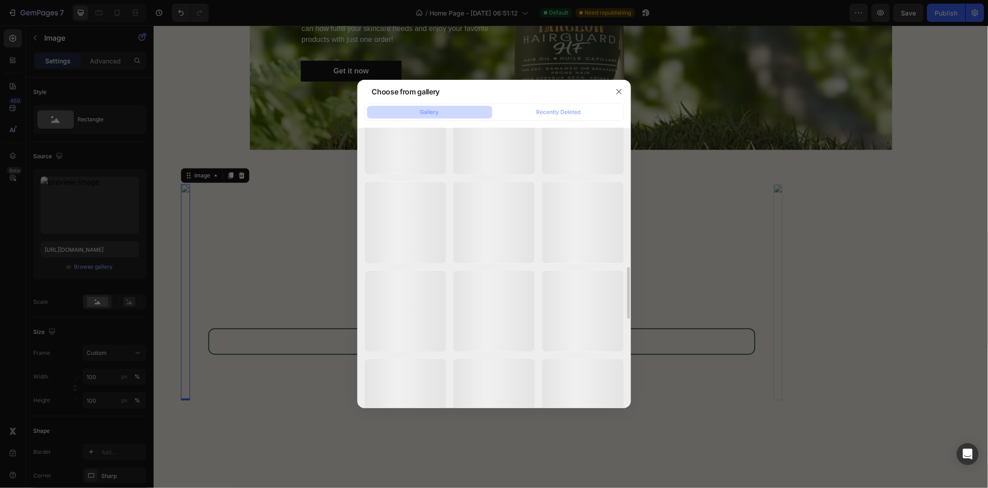
scroll to position [0, 0]
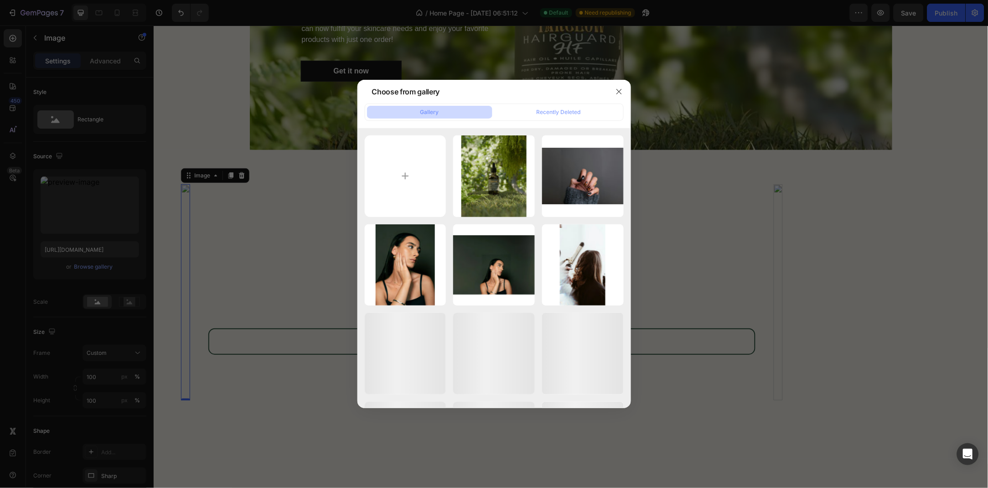
click at [546, 102] on div "Choose from gallery" at bounding box center [483, 92] width 250 height 24
click at [549, 108] on div "Recently Deleted" at bounding box center [559, 112] width 44 height 8
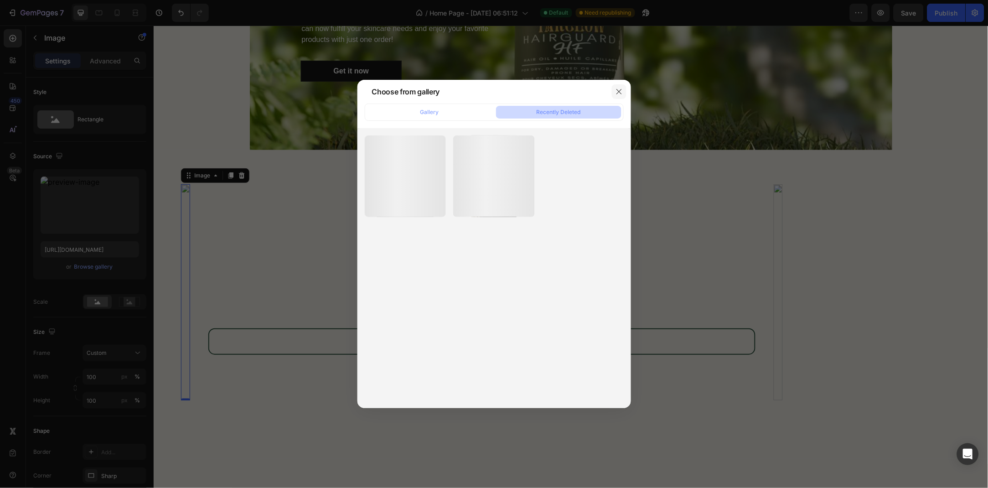
click at [621, 93] on icon "button" at bounding box center [619, 91] width 7 height 7
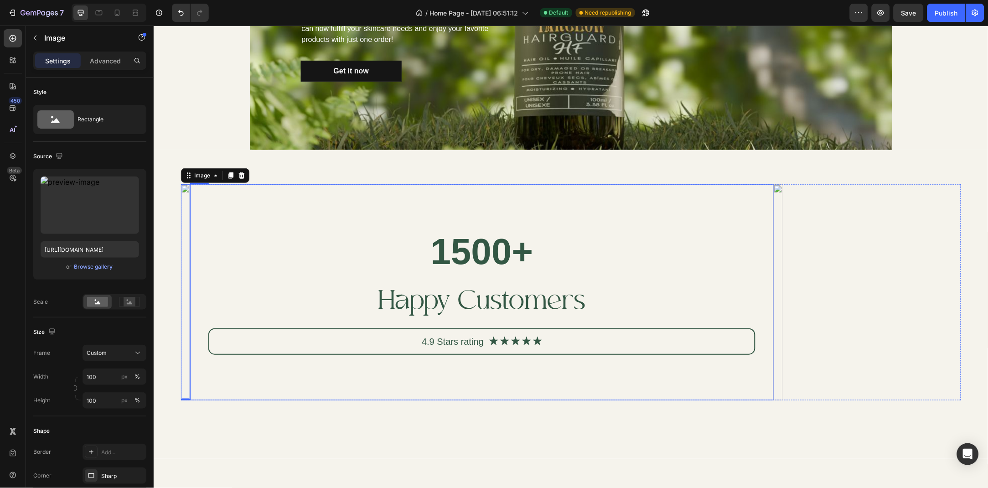
scroll to position [1277, 0]
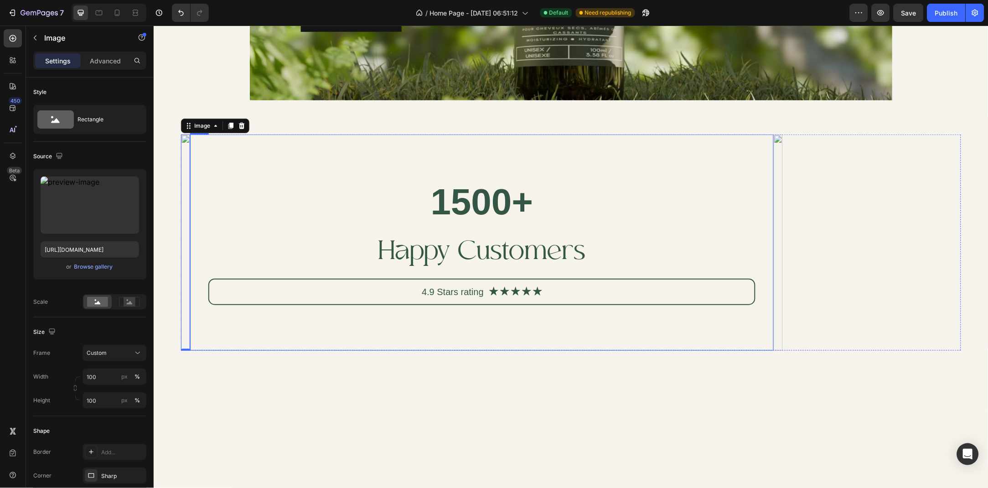
click at [502, 218] on div "1500+ Heading Happy Customers Text Block 4.9 Stars rating Text Block Icon Icon …" at bounding box center [481, 242] width 547 height 125
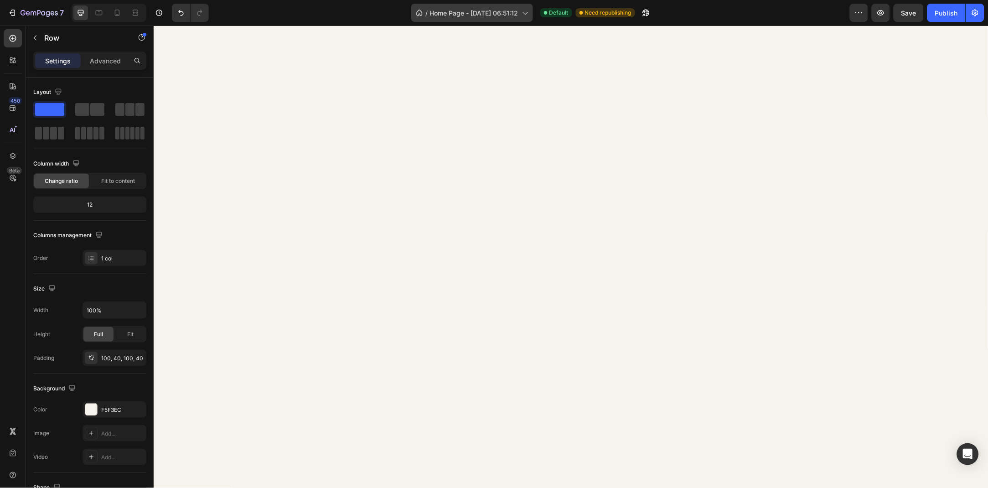
scroll to position [396, 0]
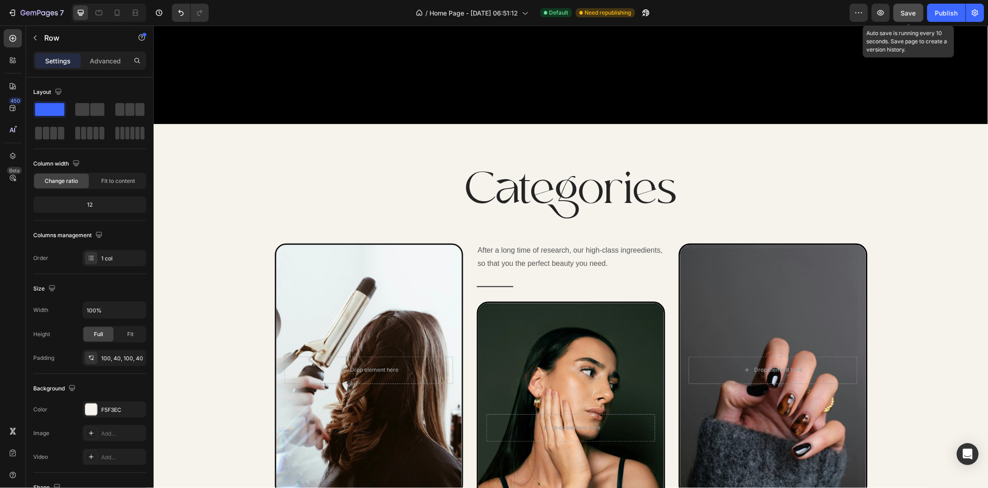
drag, startPoint x: 910, startPoint y: 12, endPoint x: 749, endPoint y: 1, distance: 161.4
click at [910, 12] on span "Save" at bounding box center [909, 13] width 15 height 8
click at [934, 12] on button "Publish" at bounding box center [947, 13] width 38 height 18
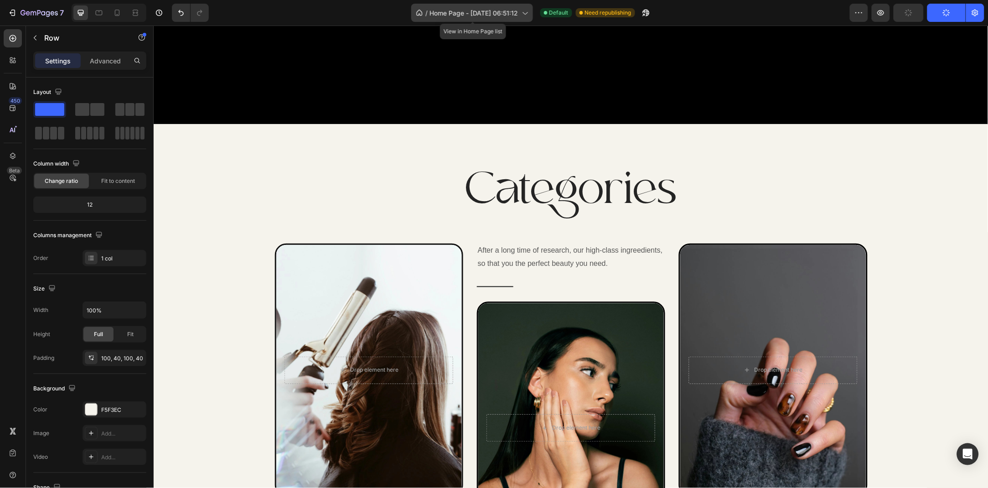
click at [454, 5] on div "/ Home Page - Jun 28, 06:51:12" at bounding box center [472, 13] width 122 height 18
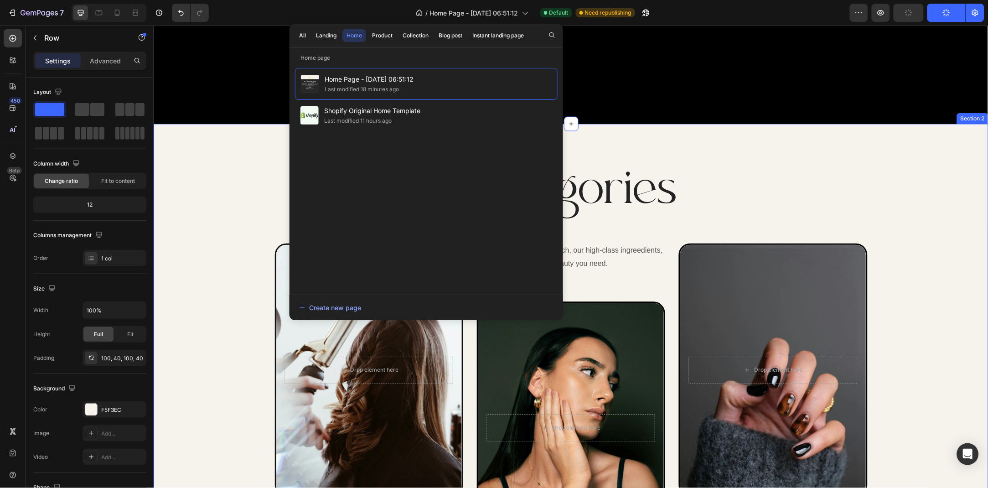
click at [717, 149] on div "Categories Heading Row After a long time of molding and crafting, our high-clas…" at bounding box center [570, 367] width 835 height 487
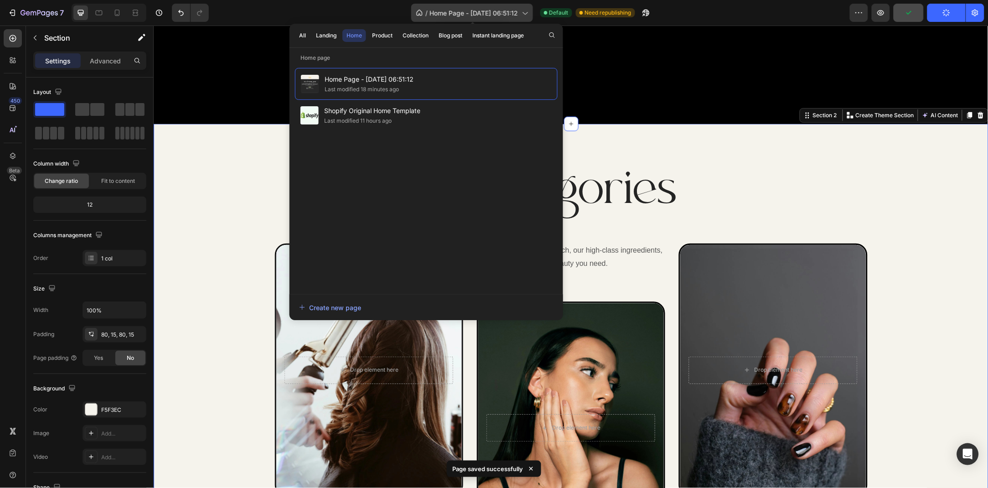
click at [479, 8] on span "Home Page - Jun 28, 06:51:12" at bounding box center [474, 13] width 88 height 10
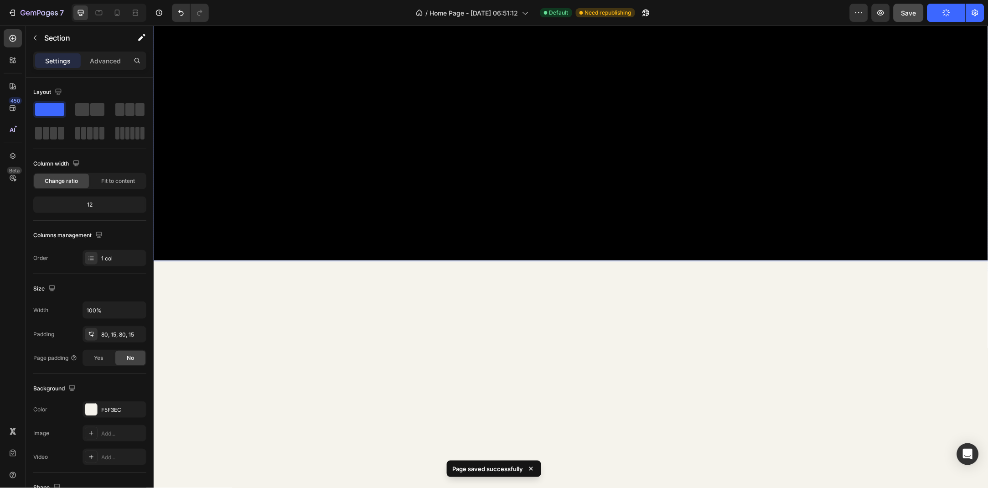
scroll to position [0, 0]
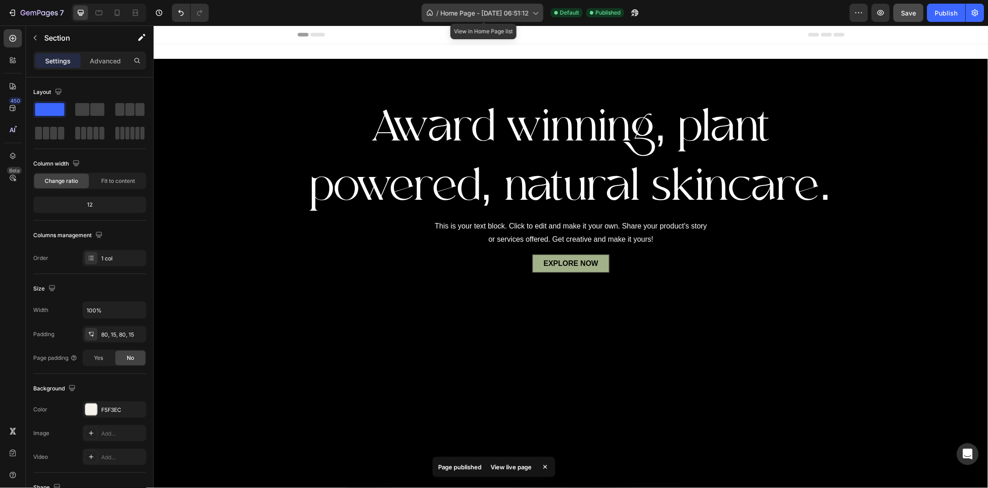
click at [480, 6] on div "/ Home Page - Jun 28, 06:51:12" at bounding box center [483, 13] width 122 height 18
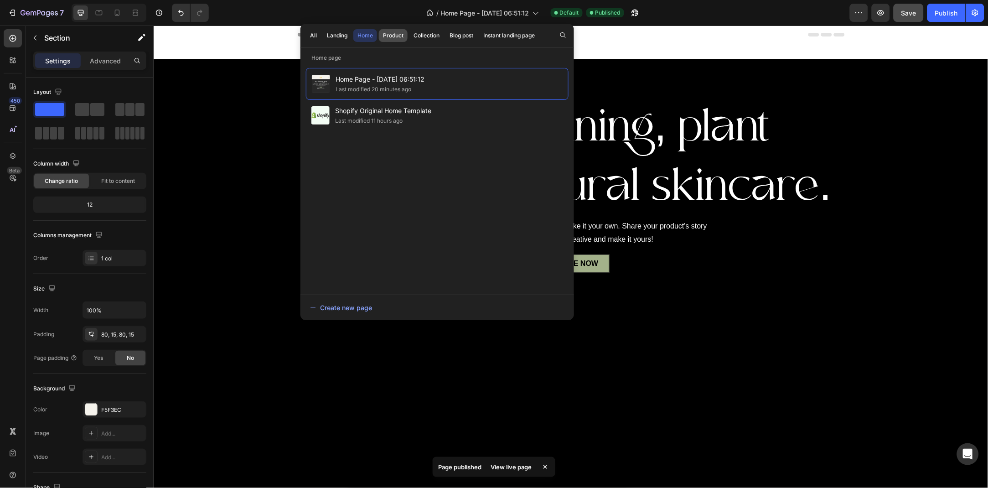
click at [399, 36] on div "Product" at bounding box center [393, 35] width 21 height 8
click at [420, 37] on div "Collection" at bounding box center [427, 35] width 26 height 8
click at [364, 201] on div "Home Page - Jun 28, 06:51:12 Last modified 20 minutes ago Shopify Original Home…" at bounding box center [437, 176] width 263 height 217
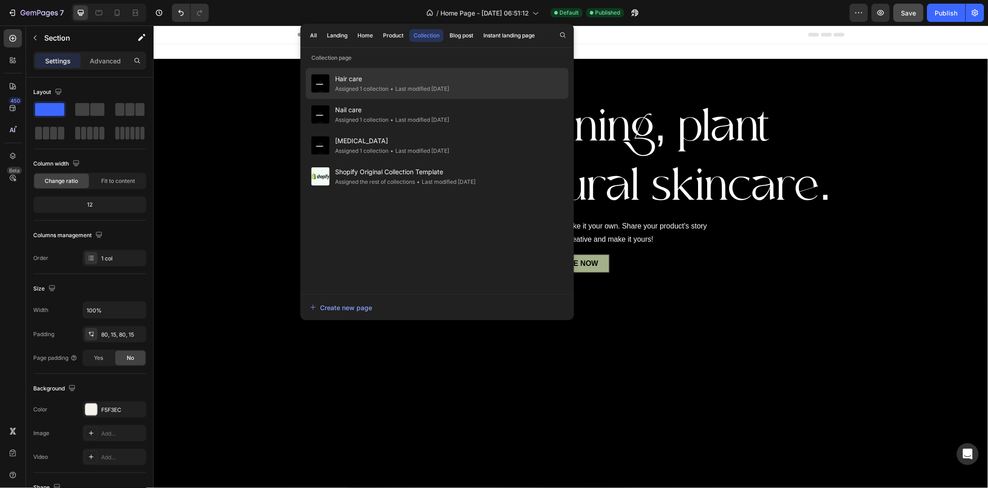
click at [449, 88] on div "• Last modified 2 days ago" at bounding box center [419, 88] width 61 height 9
